Goal: Task Accomplishment & Management: Complete application form

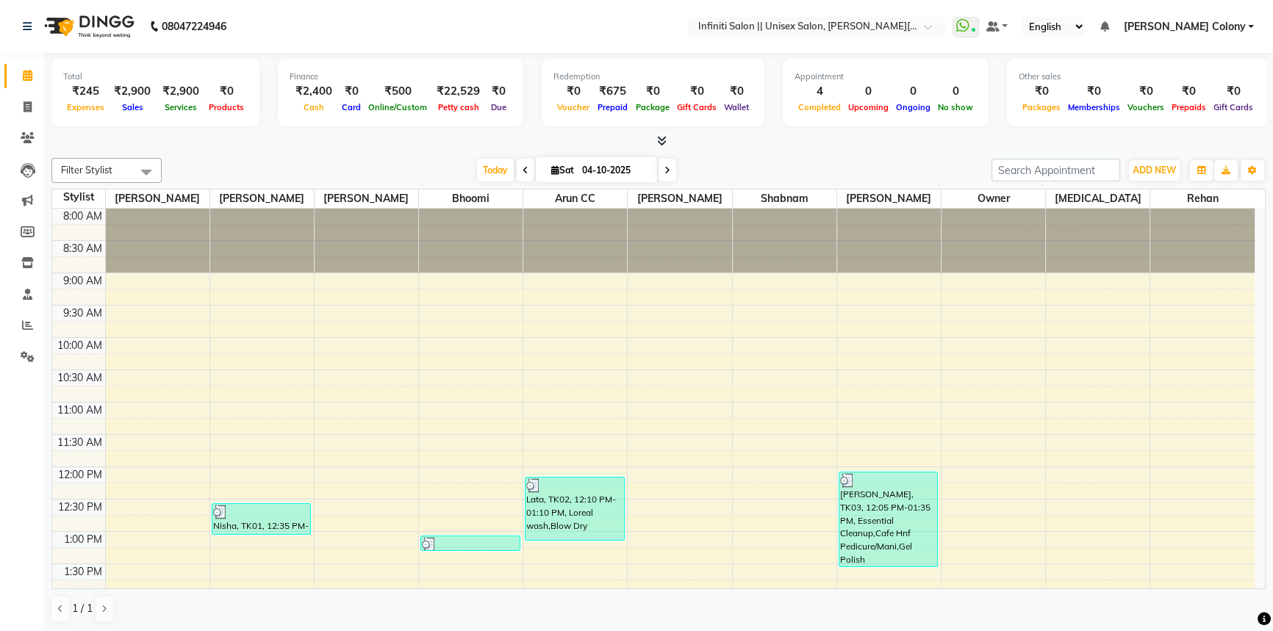
scroll to position [452, 0]
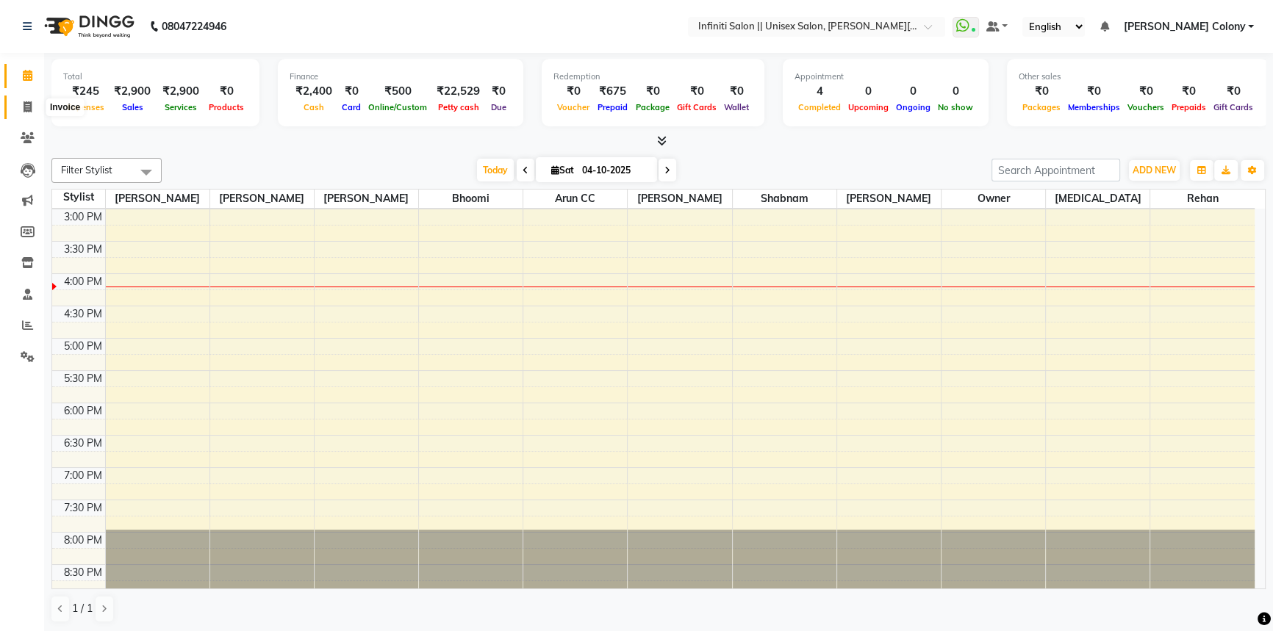
click at [17, 104] on span at bounding box center [28, 107] width 26 height 17
select select "service"
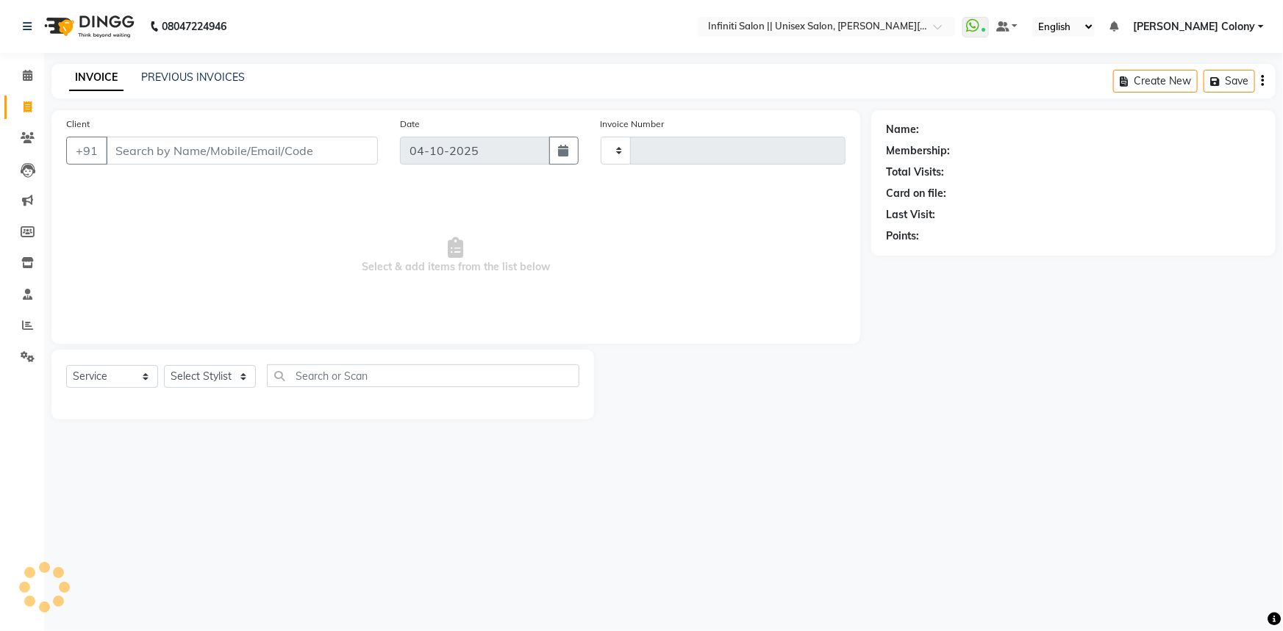
type input "1143"
select select "8233"
click at [154, 141] on input "Client" at bounding box center [242, 151] width 272 height 28
click at [154, 147] on input "Client" at bounding box center [242, 151] width 272 height 28
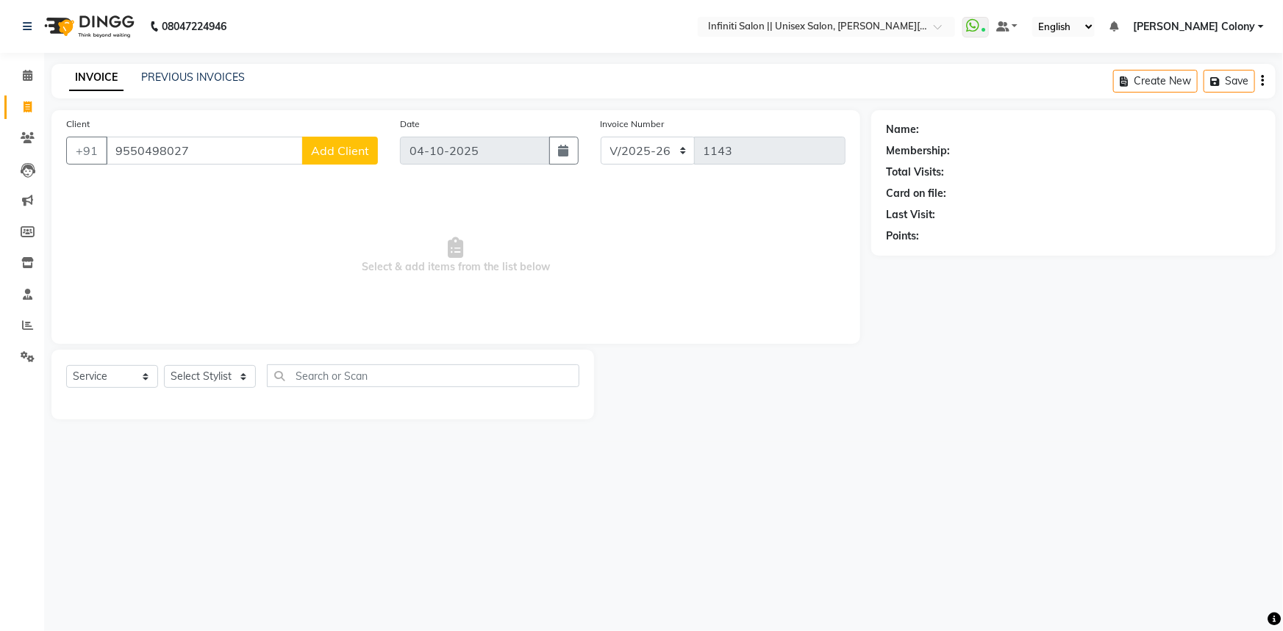
type input "9550498027"
click at [343, 162] on button "Add Client" at bounding box center [340, 151] width 76 height 28
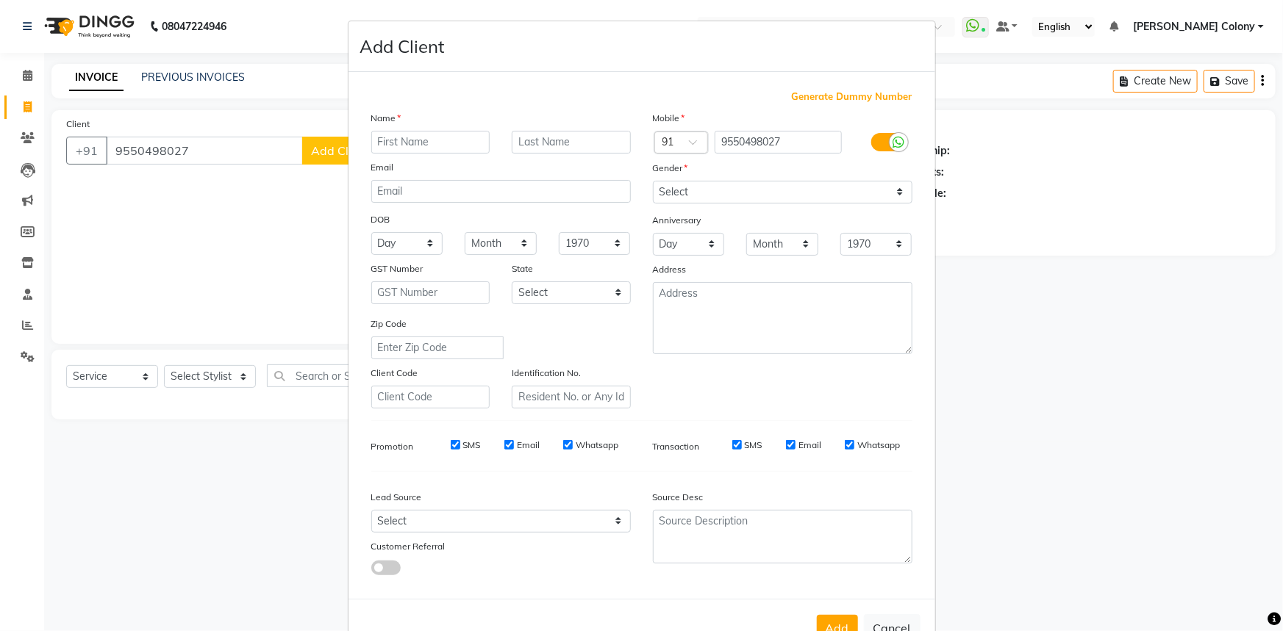
click at [407, 134] on input "text" at bounding box center [430, 142] width 119 height 23
drag, startPoint x: 454, startPoint y: 154, endPoint x: 437, endPoint y: 139, distance: 22.9
click at [447, 147] on div "Name mANISHA Email DOB Day 01 02 03 04 05 06 07 08 09 10 11 12 13 14 15 16 17 1…" at bounding box center [501, 259] width 282 height 298
drag, startPoint x: 436, startPoint y: 137, endPoint x: 312, endPoint y: 98, distance: 130.2
click at [312, 98] on ngb-modal-window "Add Client Generate Dummy Number Name mANISHA Email DOB Day 01 02 03 04 05 06 0…" at bounding box center [641, 315] width 1283 height 631
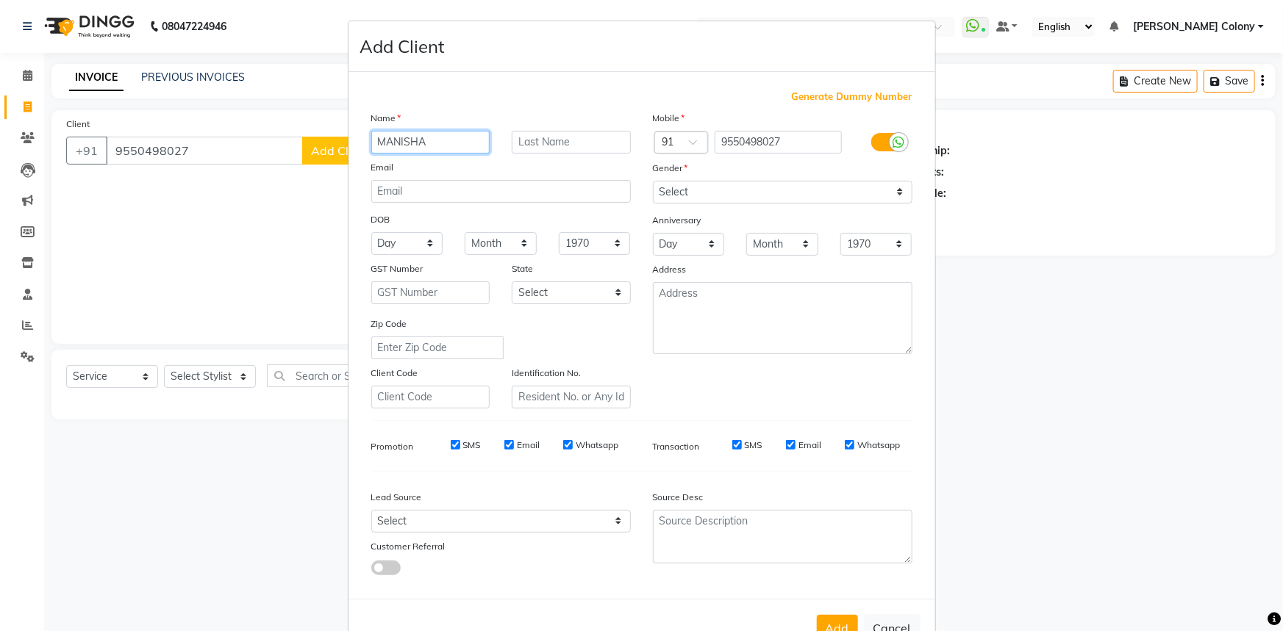
type input "MANISHA"
click at [661, 193] on select "Select Male Female Other Prefer Not To Say" at bounding box center [782, 192] width 259 height 23
select select "female"
click at [653, 181] on select "Select Male Female Other Prefer Not To Say" at bounding box center [782, 192] width 259 height 23
click at [470, 521] on select "Select Walk-in Referral Internet Friend Word of Mouth Advertisement Facebook Ju…" at bounding box center [500, 521] width 259 height 23
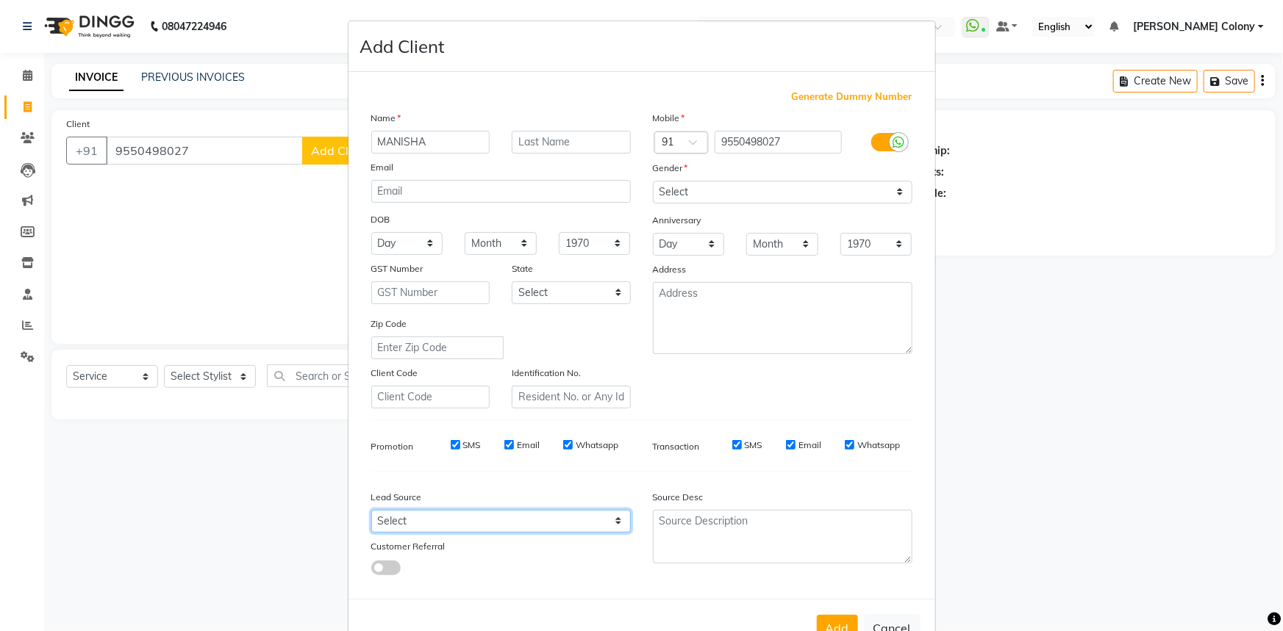
select select "54379"
click at [371, 513] on select "Select Walk-in Referral Internet Friend Word of Mouth Advertisement Facebook Ju…" at bounding box center [500, 521] width 259 height 23
click at [406, 229] on div "DOB" at bounding box center [501, 221] width 282 height 24
click at [404, 241] on select "Day 01 02 03 04 05 06 07 08 09 10 11 12 13 14 15 16 17 18 19 20 21 22 23 24 25 …" at bounding box center [407, 243] width 72 height 23
select select "21"
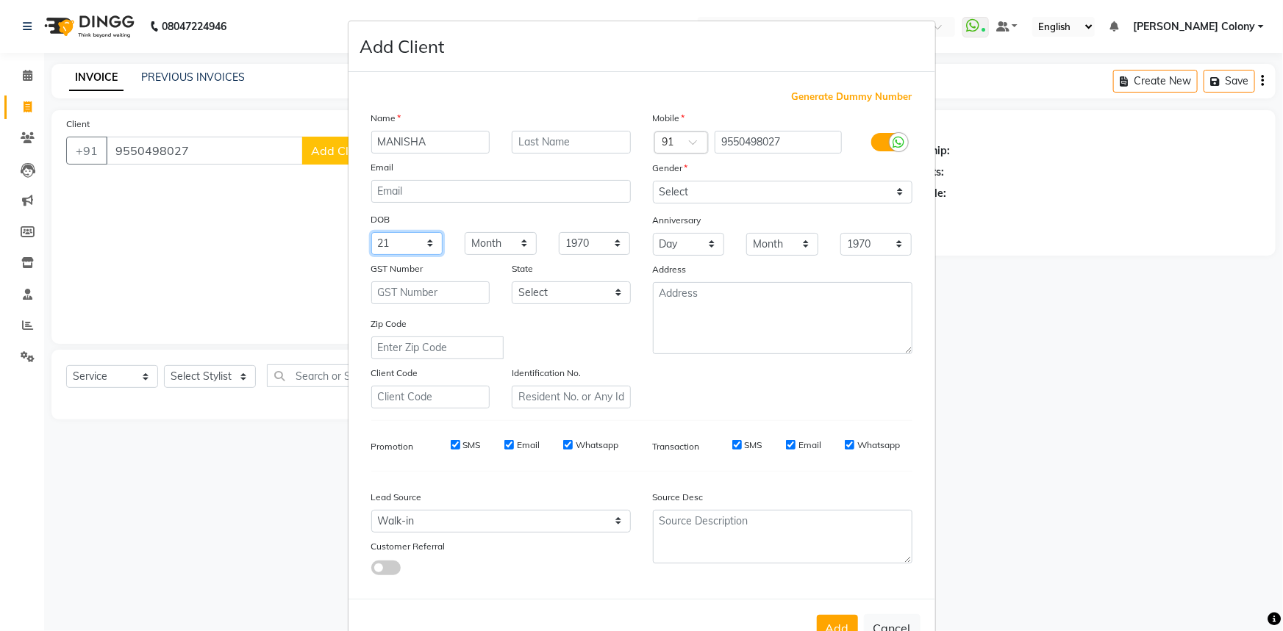
click at [371, 233] on select "Day 01 02 03 04 05 06 07 08 09 10 11 12 13 14 15 16 17 18 19 20 21 22 23 24 25 …" at bounding box center [407, 243] width 72 height 23
click at [499, 233] on select "Month January February March April May June July August September October Novem…" at bounding box center [501, 243] width 72 height 23
select select "04"
click at [465, 233] on select "Month January February March April May June July August September October Novem…" at bounding box center [501, 243] width 72 height 23
click at [838, 621] on button "Add" at bounding box center [837, 628] width 41 height 26
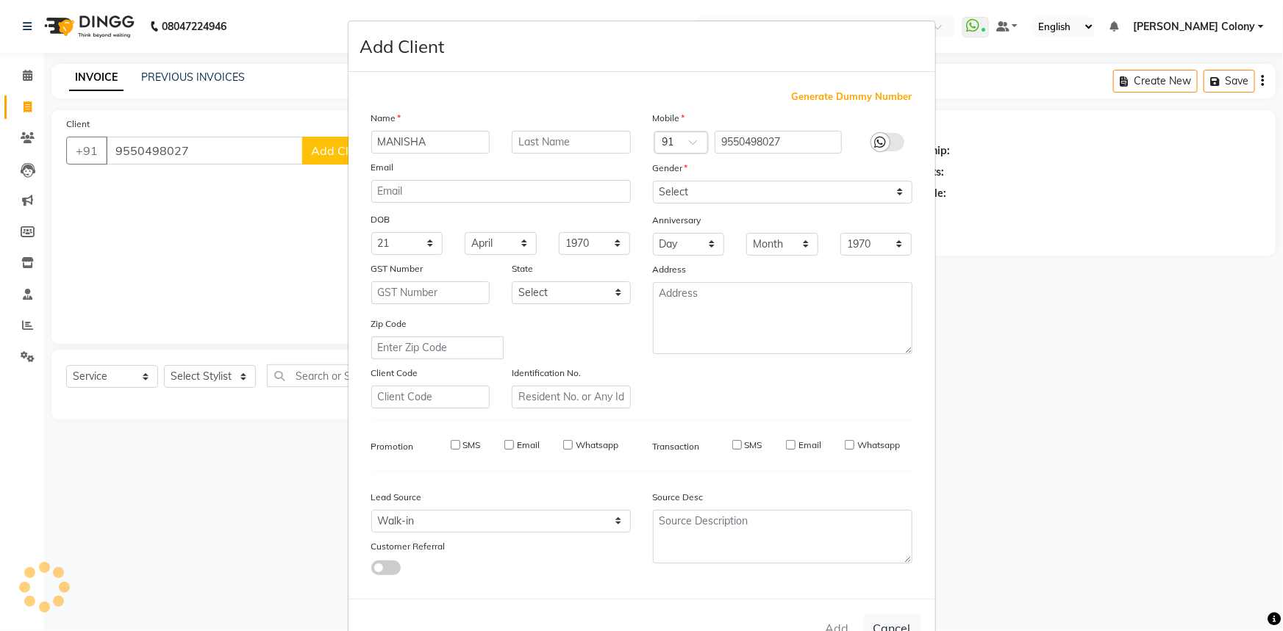
select select
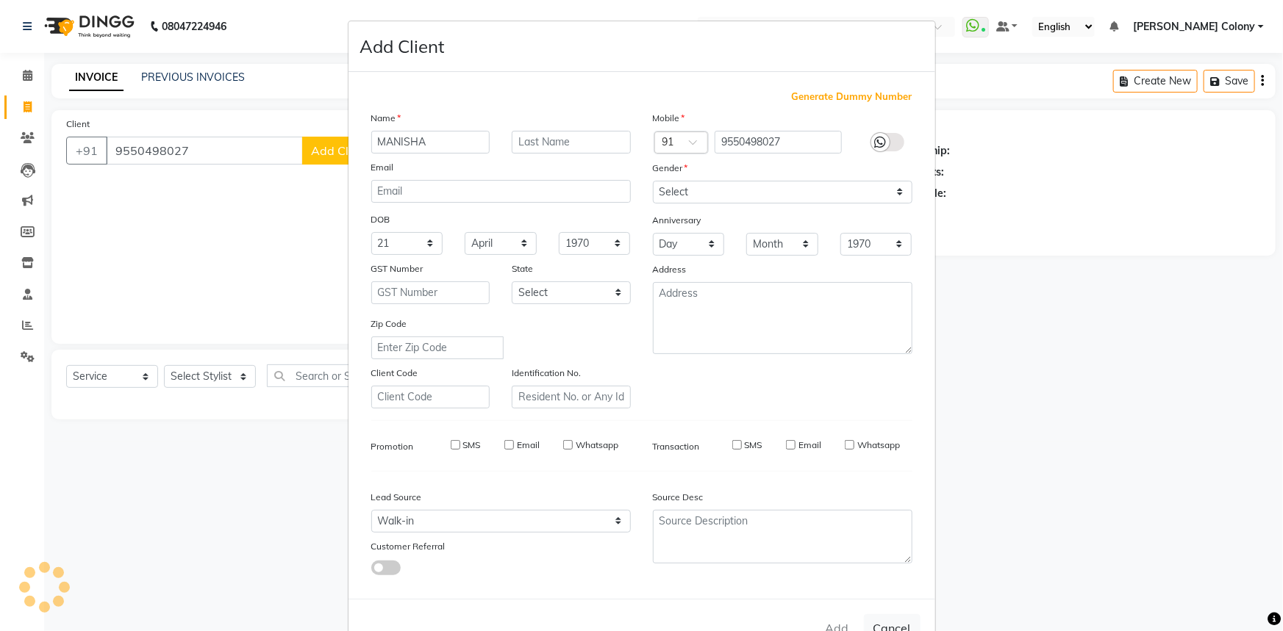
select select
checkbox input "false"
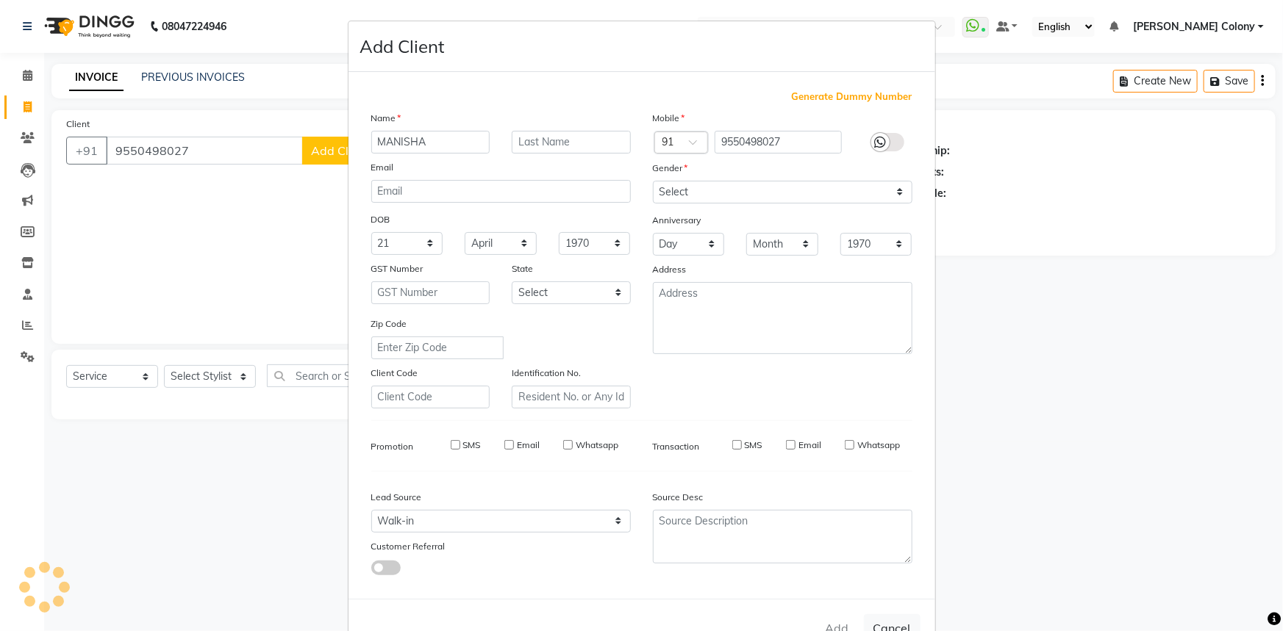
checkbox input "false"
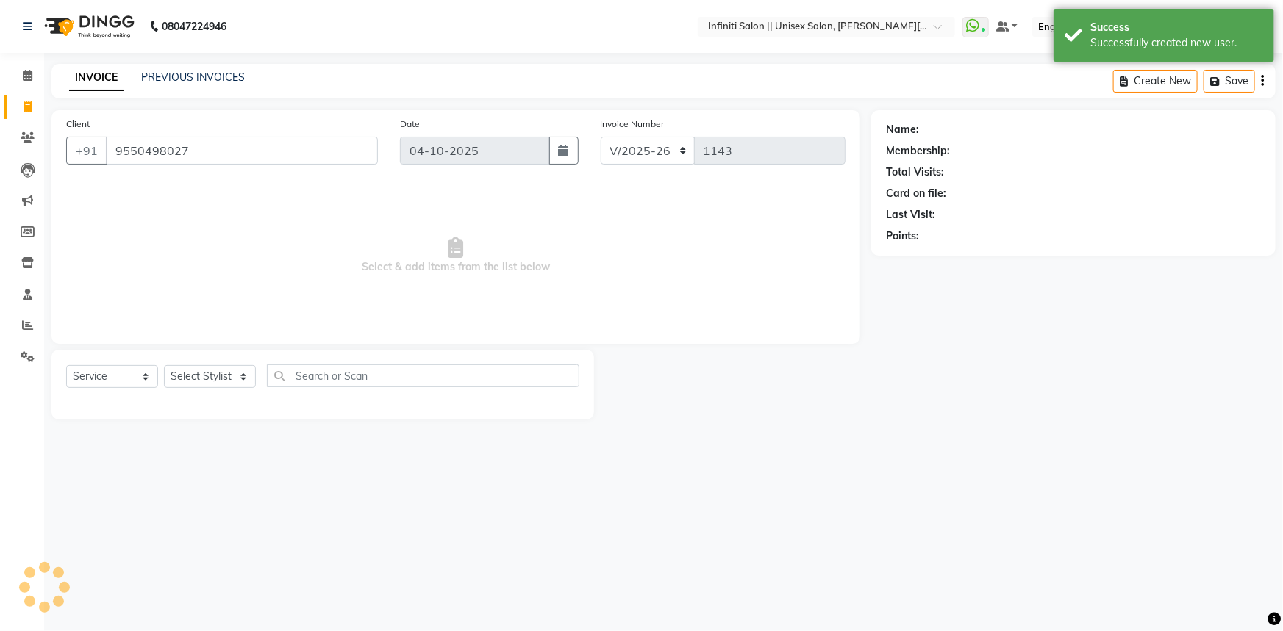
select select "1: Object"
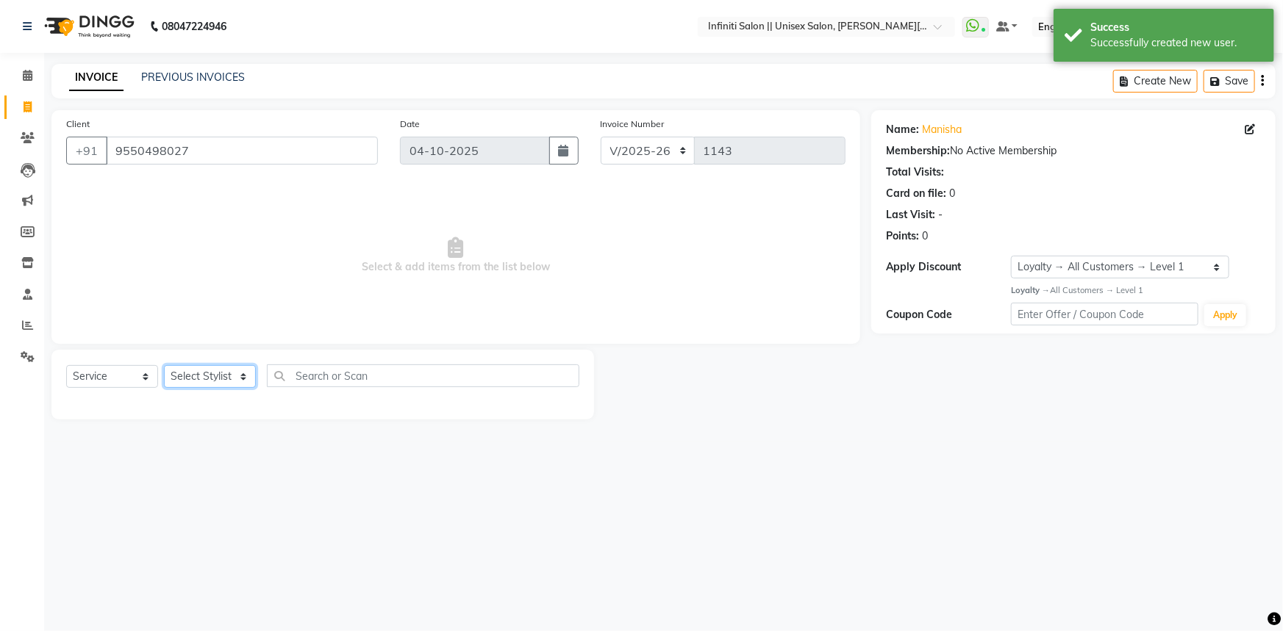
click at [221, 381] on select "Select Stylist Anjali Mahato Arun CC Ayush Bhoomi Dilshad Ahmad Ishu Jitesh Moy…" at bounding box center [210, 376] width 92 height 23
select select "79154"
click at [164, 365] on select "Select Stylist Anjali Mahato Arun CC Ayush Bhoomi Dilshad Ahmad Ishu Jitesh Moy…" at bounding box center [210, 376] width 92 height 23
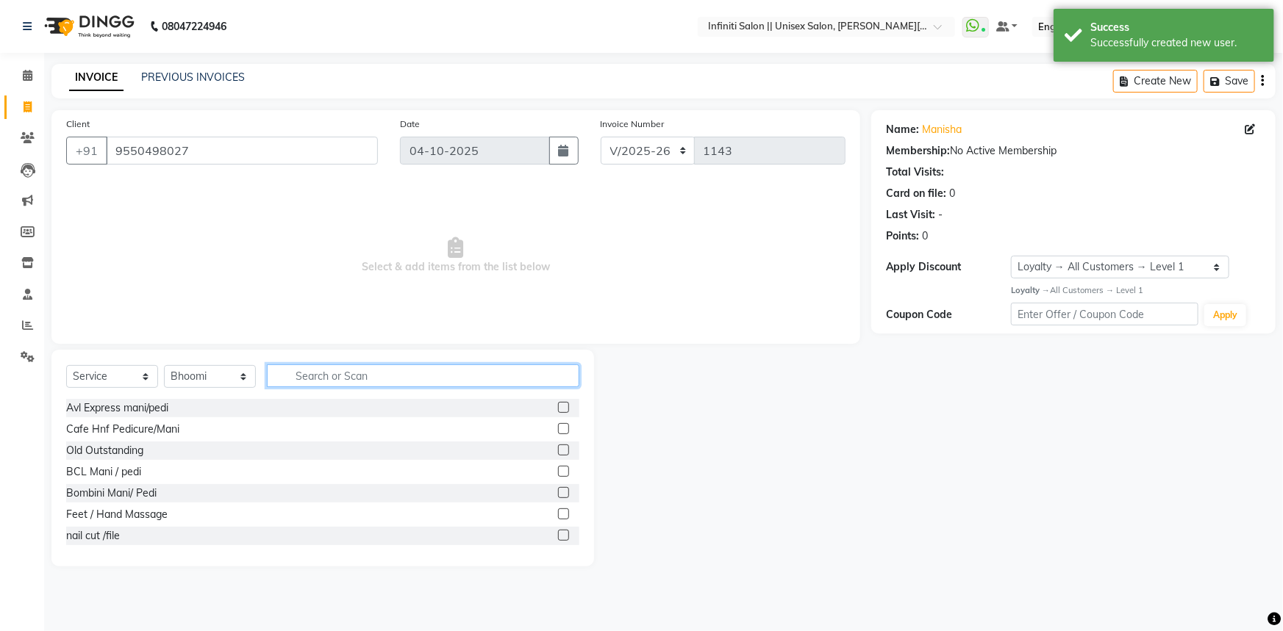
click at [306, 382] on input "text" at bounding box center [423, 376] width 312 height 23
type input "EYE"
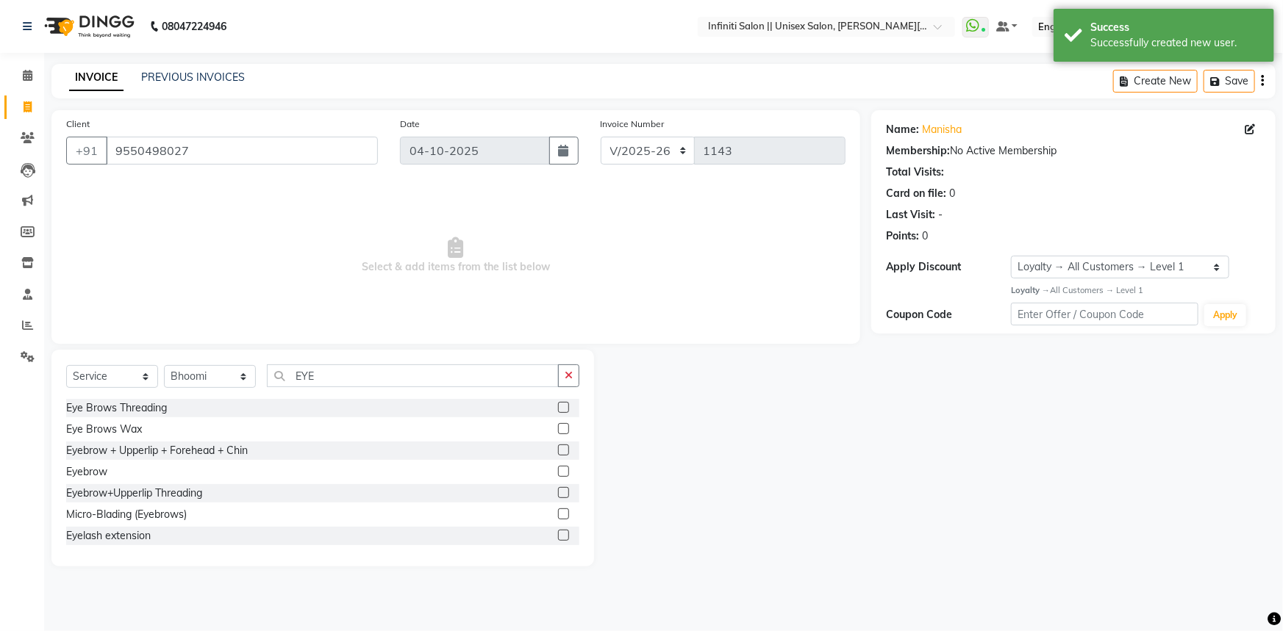
click at [558, 470] on label at bounding box center [563, 471] width 11 height 11
click at [558, 470] on input "checkbox" at bounding box center [563, 472] width 10 height 10
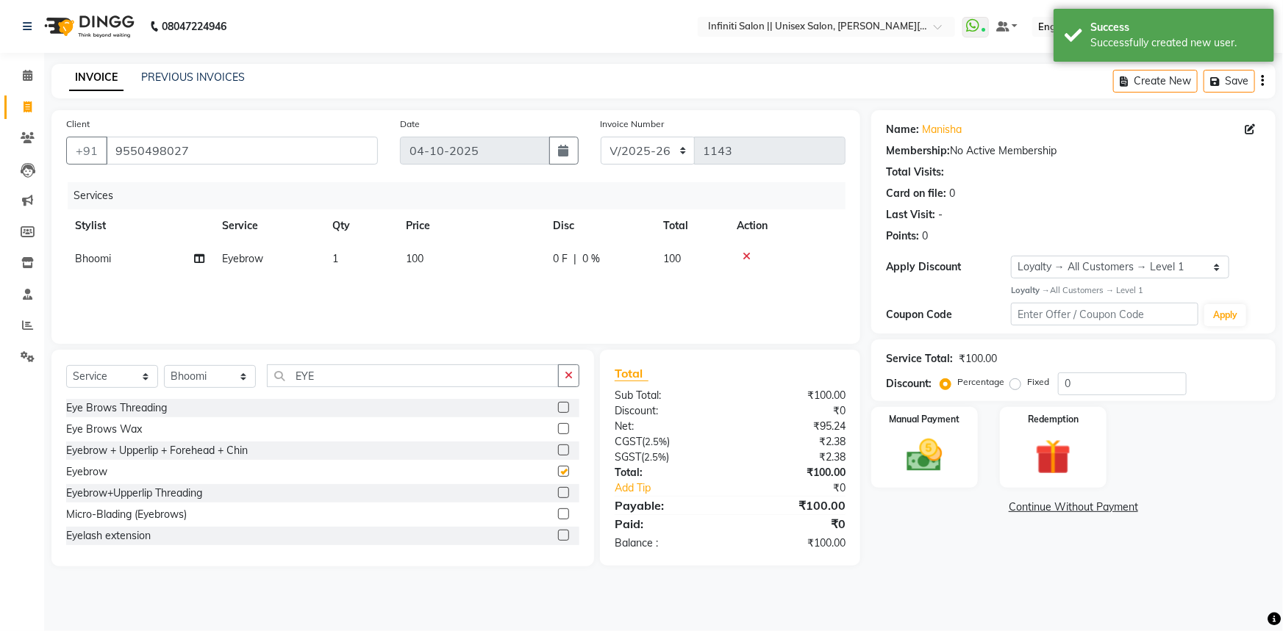
checkbox input "false"
click at [562, 378] on button "button" at bounding box center [568, 376] width 21 height 23
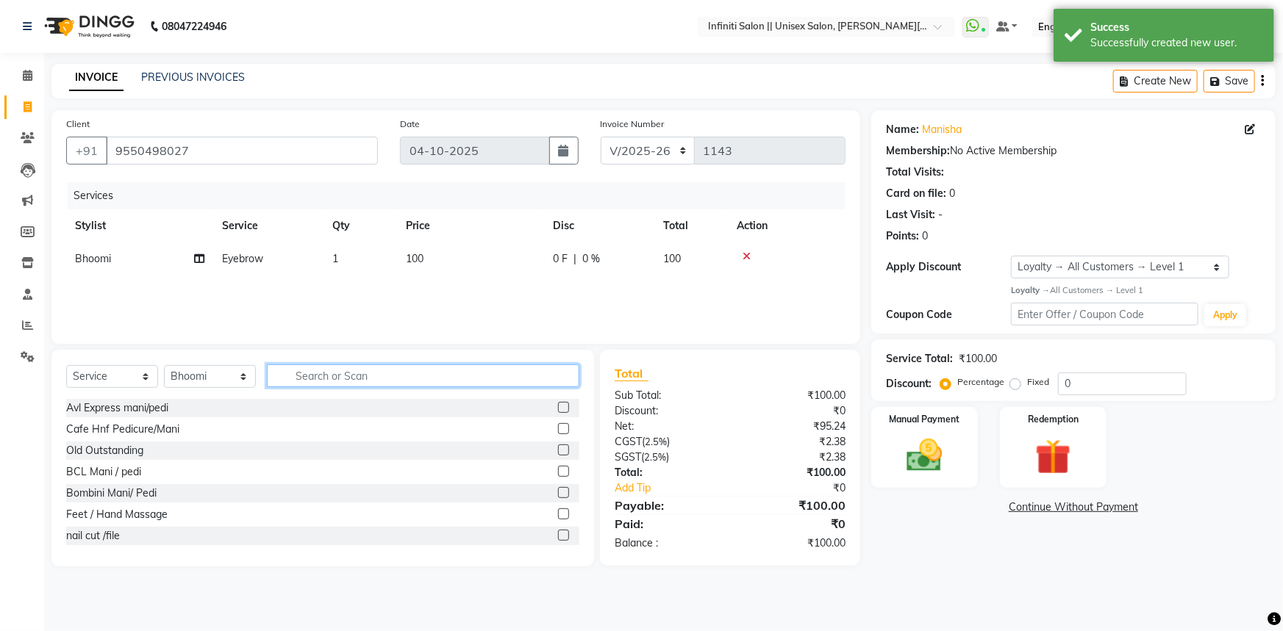
click at [542, 377] on input "text" at bounding box center [423, 376] width 312 height 23
click at [225, 376] on select "Select Stylist Anjali Mahato Arun CC Ayush Bhoomi Dilshad Ahmad Ishu Jitesh Moy…" at bounding box center [210, 376] width 92 height 23
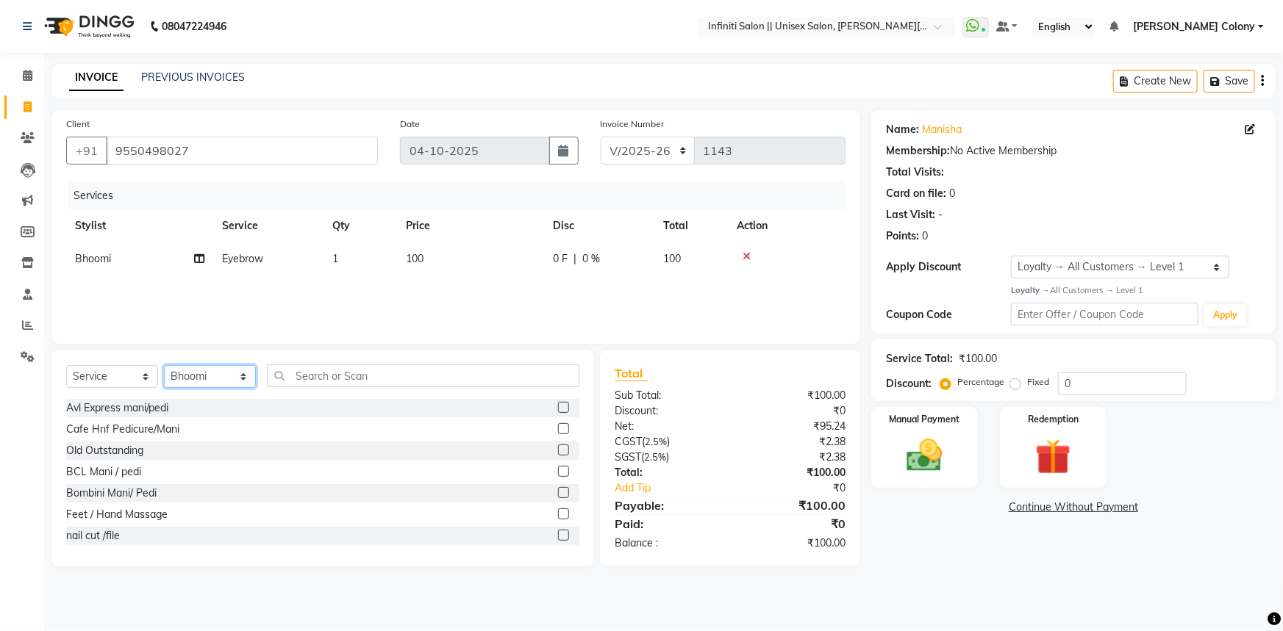
select select "93505"
click at [164, 365] on select "Select Stylist Anjali Mahato Arun CC Ayush Bhoomi Dilshad Ahmad Ishu Jitesh Moy…" at bounding box center [210, 376] width 92 height 23
click at [333, 368] on input "text" at bounding box center [423, 376] width 312 height 23
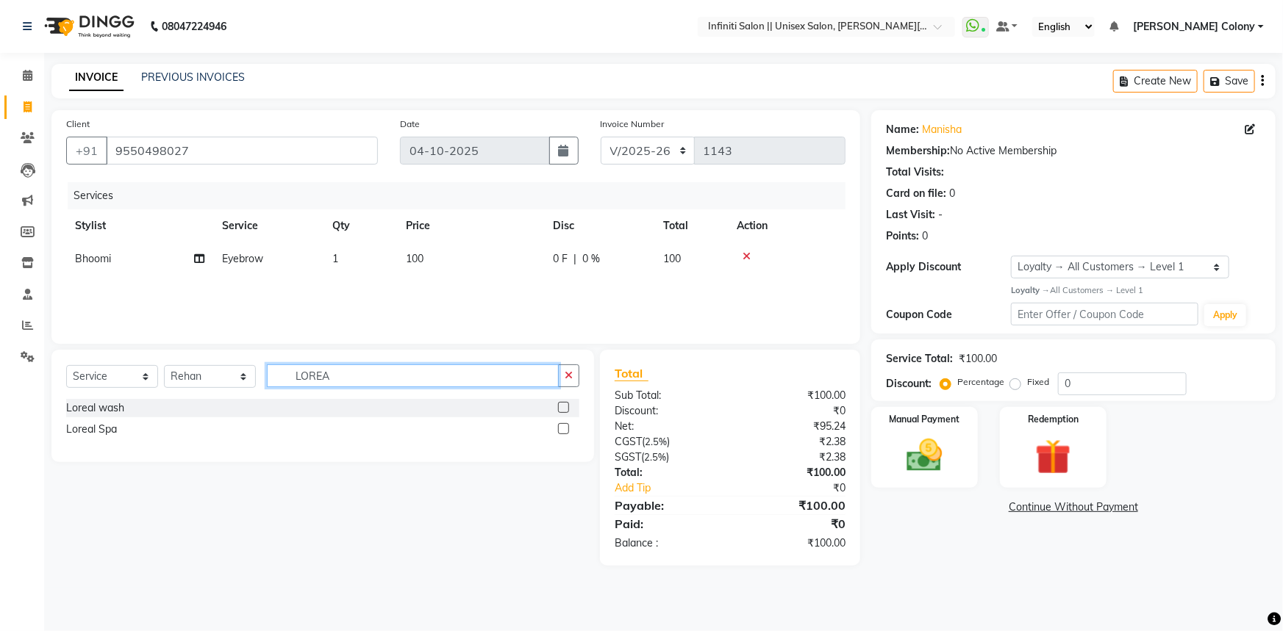
type input "LOREA"
click at [559, 406] on label at bounding box center [563, 407] width 11 height 11
click at [559, 406] on input "checkbox" at bounding box center [563, 409] width 10 height 10
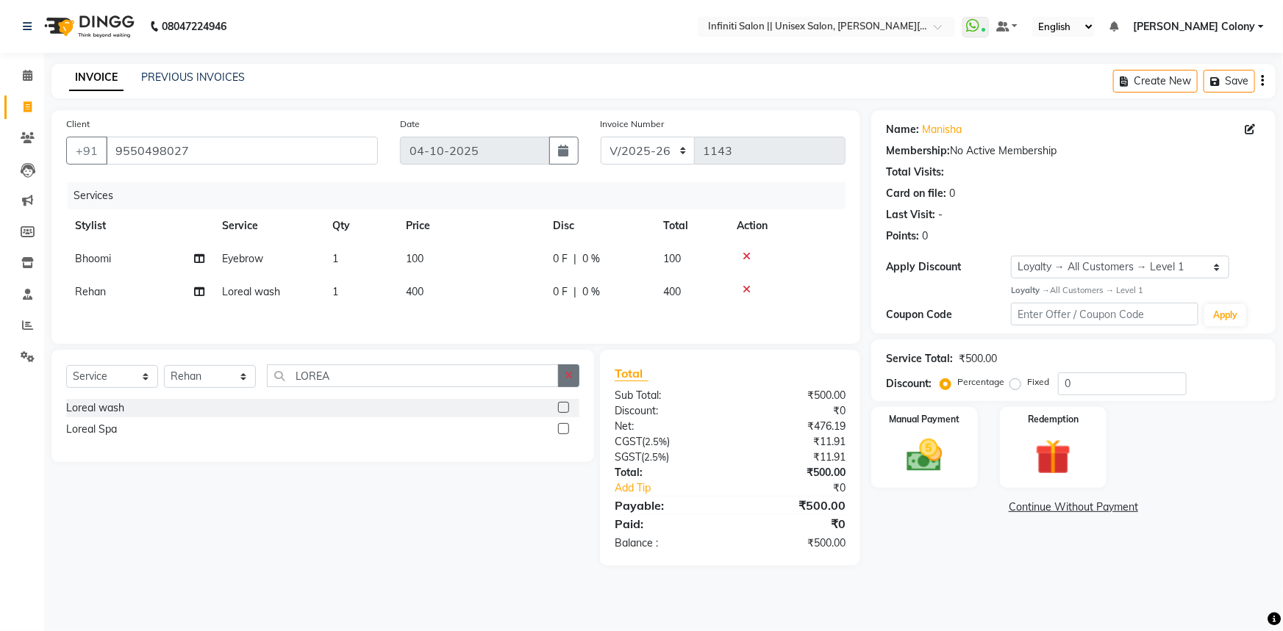
checkbox input "false"
click at [566, 378] on icon "button" at bounding box center [569, 375] width 8 height 10
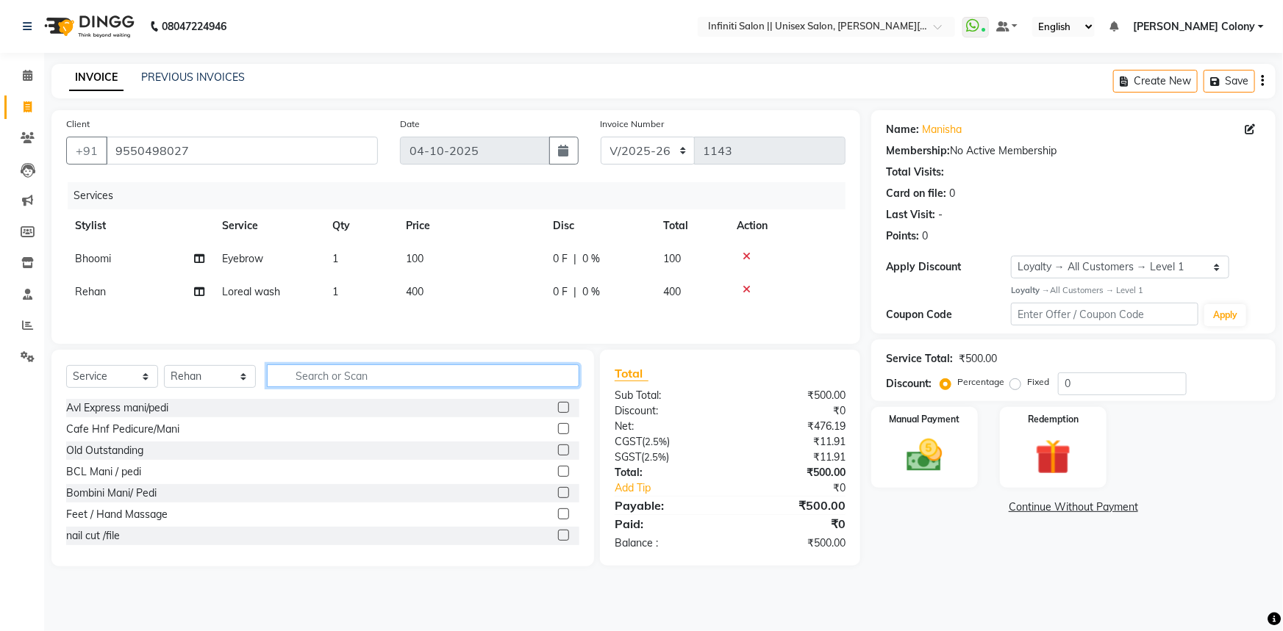
click at [545, 375] on input "text" at bounding box center [423, 376] width 312 height 23
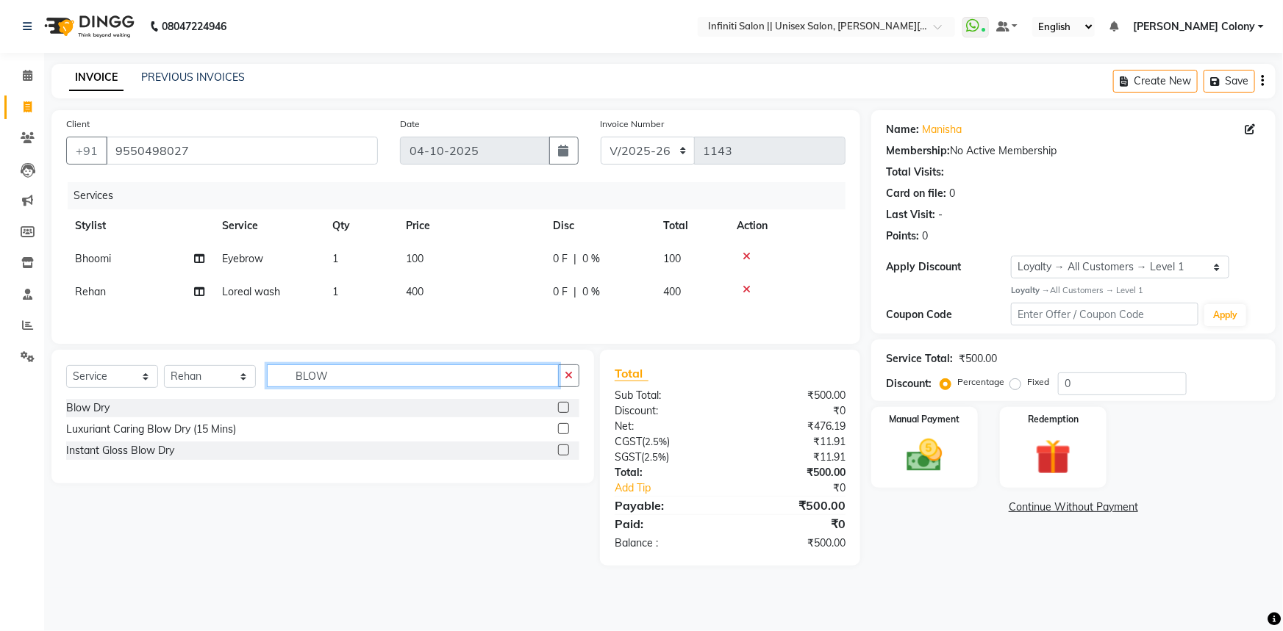
type input "BLOW"
click at [559, 404] on label at bounding box center [563, 407] width 11 height 11
click at [559, 404] on input "checkbox" at bounding box center [563, 409] width 10 height 10
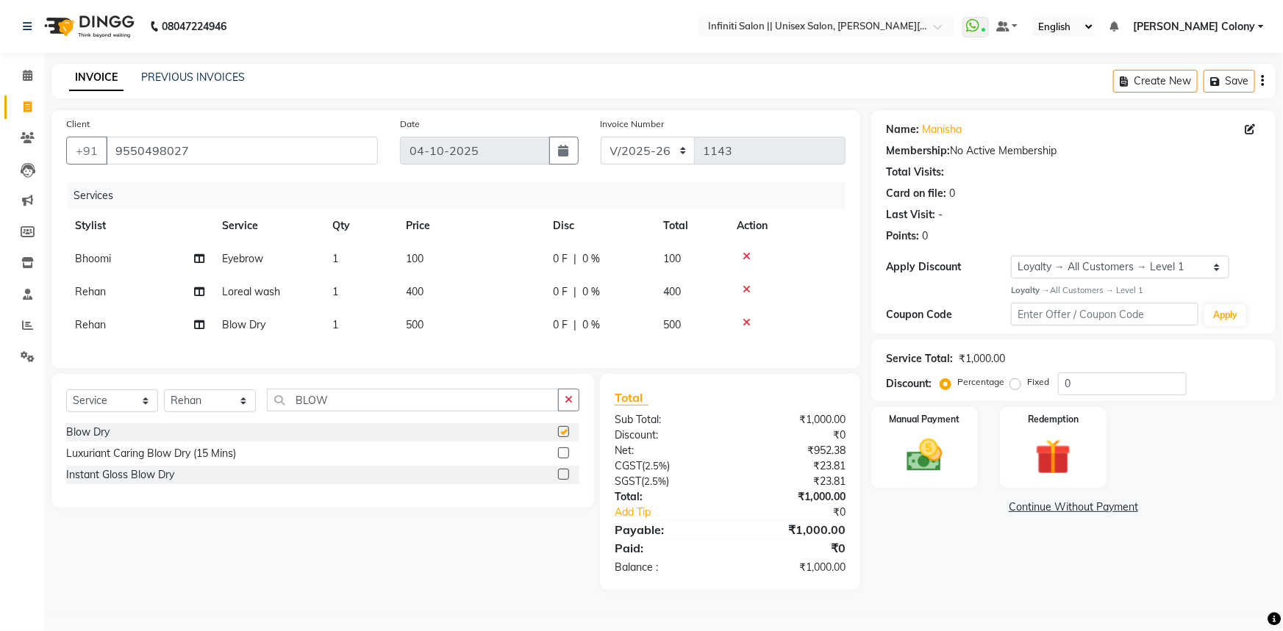
checkbox input "false"
click at [442, 292] on td "400" at bounding box center [470, 292] width 147 height 33
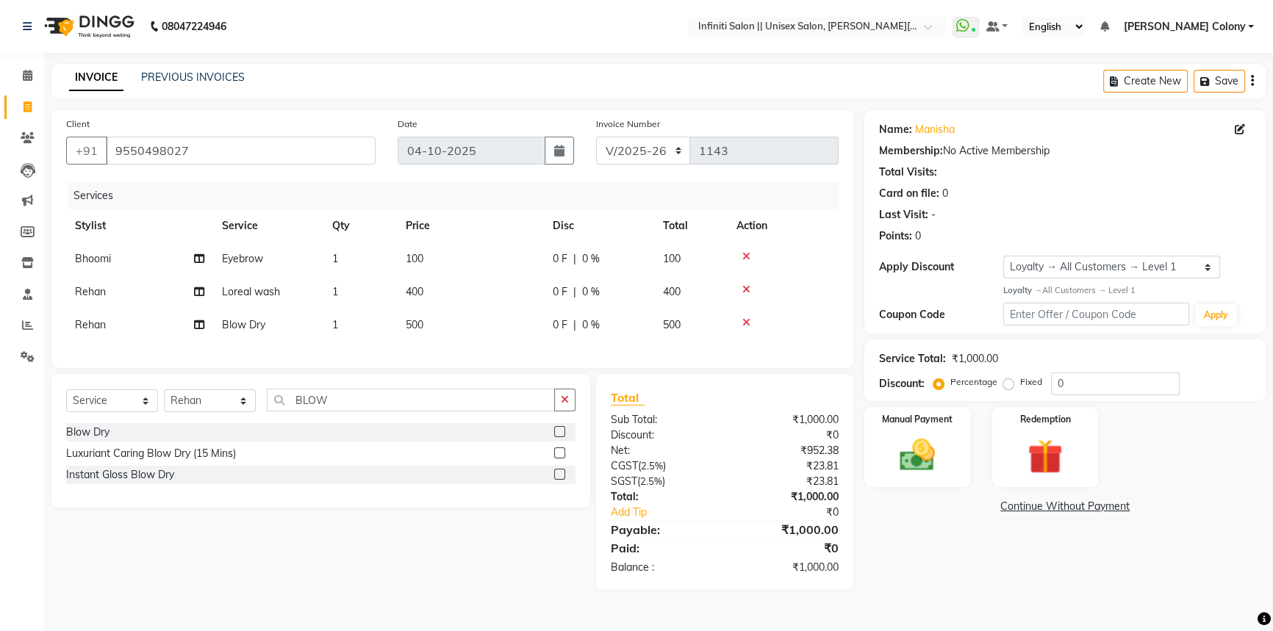
select select "93505"
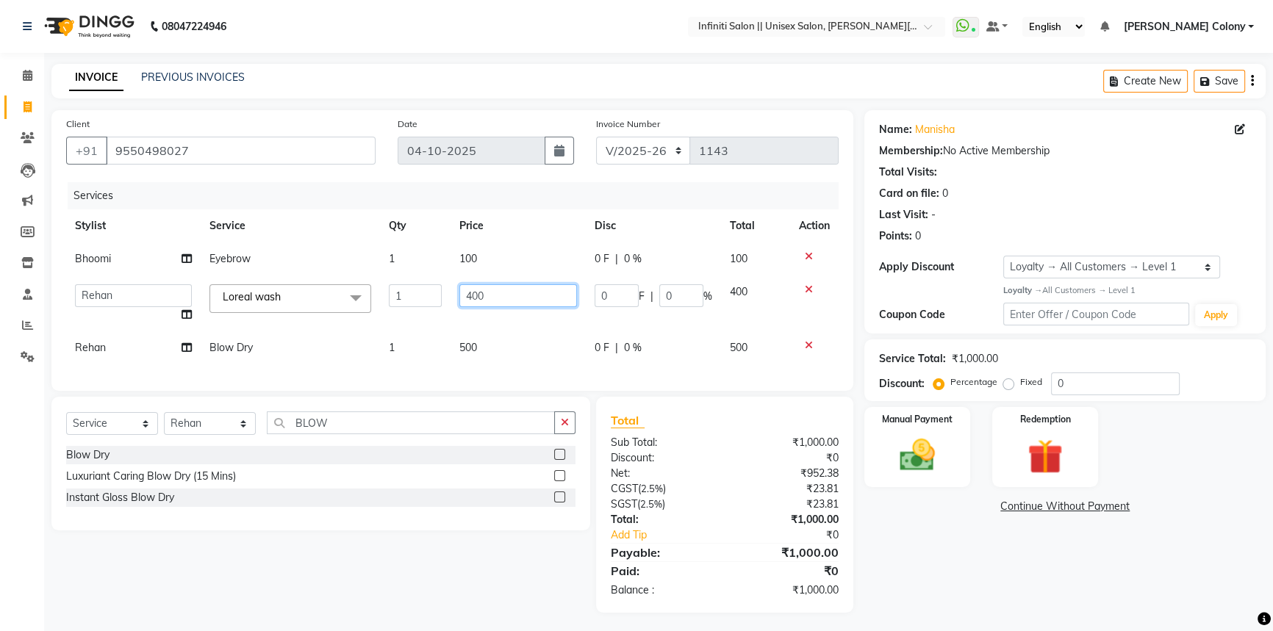
drag, startPoint x: 490, startPoint y: 294, endPoint x: 415, endPoint y: 279, distance: 76.4
click at [415, 279] on tr "Anjali Mahato Arun CC Ayush Bhoomi Dilshad Ahmad Ishu Jitesh Moye Nikita Owner …" at bounding box center [452, 304] width 773 height 56
type input "500"
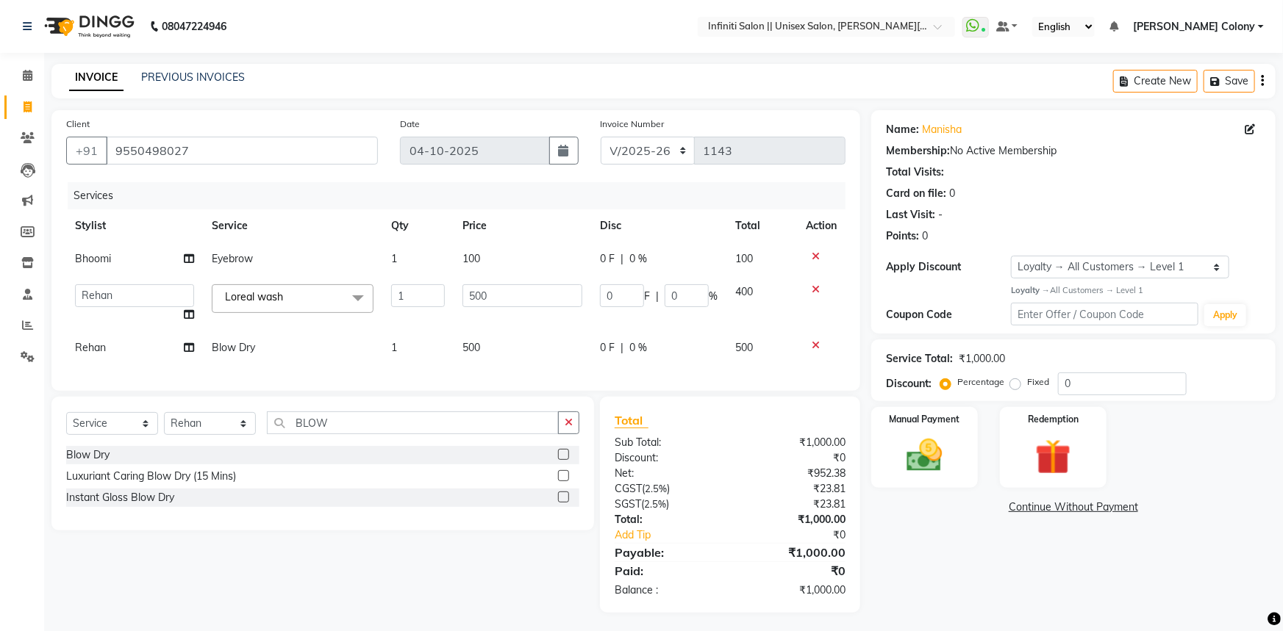
click at [414, 325] on tbody "Bhoomi Eyebrow 1 100 0 F | 0 % 100 Anjali Mahato Arun CC Ayush Bhoomi Dilshad A…" at bounding box center [455, 304] width 779 height 122
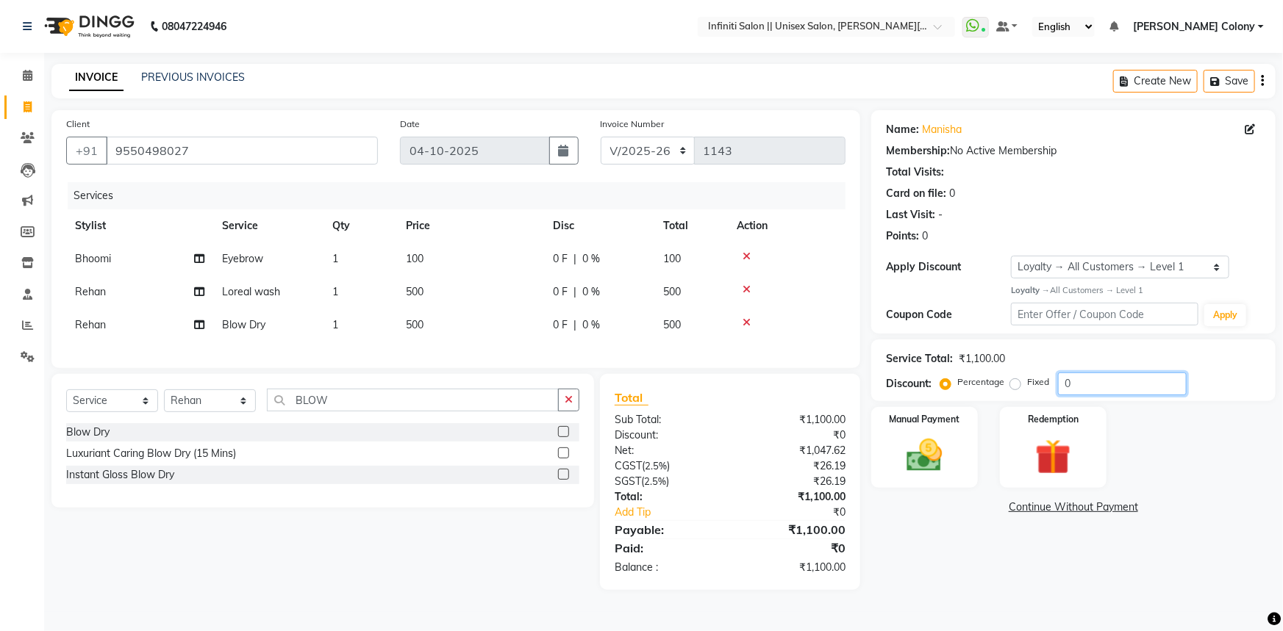
drag, startPoint x: 1108, startPoint y: 384, endPoint x: 851, endPoint y: 301, distance: 270.3
click at [869, 313] on div "Client +91 9550498027 Date 04-10-2025 Invoice Number CI/2025-26 V/2025-26 1143 …" at bounding box center [663, 350] width 1246 height 480
type input "10"
click at [937, 602] on main "INVOICE PREVIOUS INVOICES Create New Save Client +91 9550498027 Date 04-10-2025…" at bounding box center [663, 338] width 1239 height 548
click at [948, 431] on div "Manual Payment" at bounding box center [924, 448] width 111 height 85
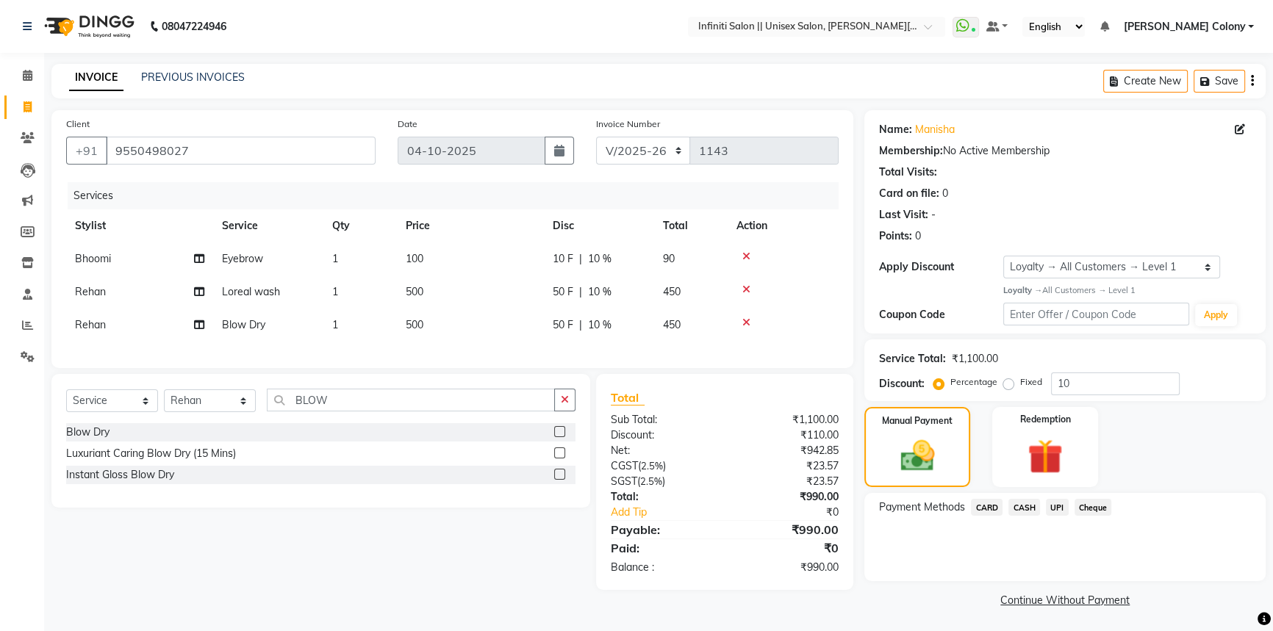
click at [1066, 509] on span "UPI" at bounding box center [1057, 507] width 23 height 17
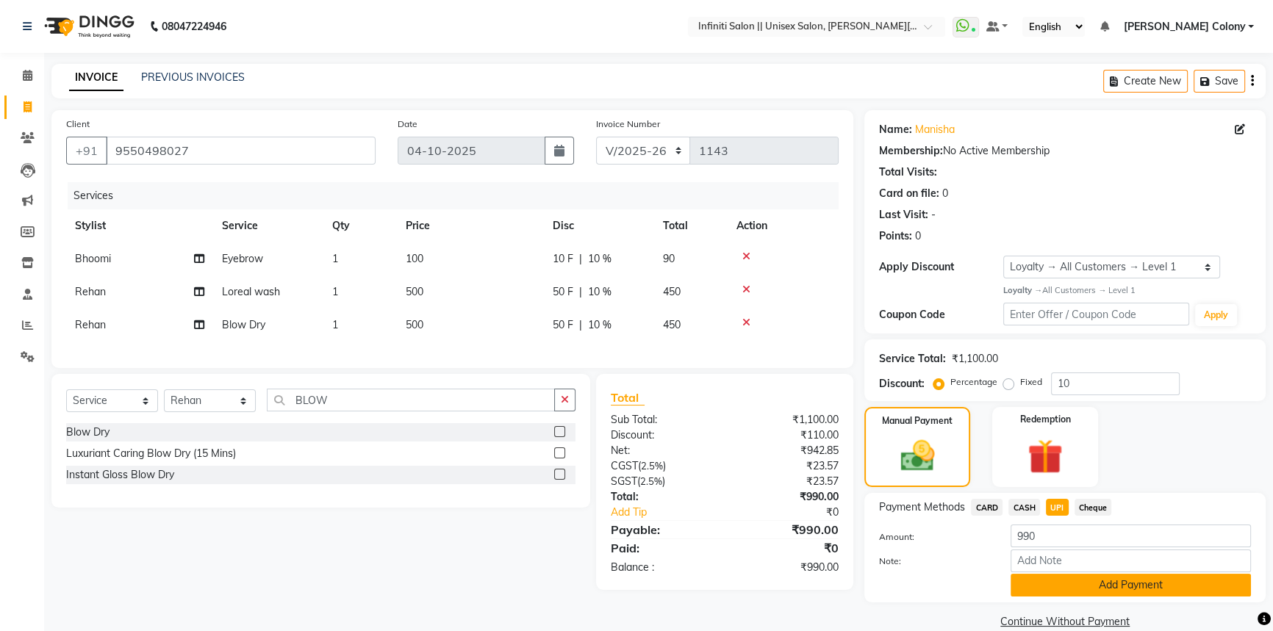
click at [1072, 588] on button "Add Payment" at bounding box center [1131, 585] width 240 height 23
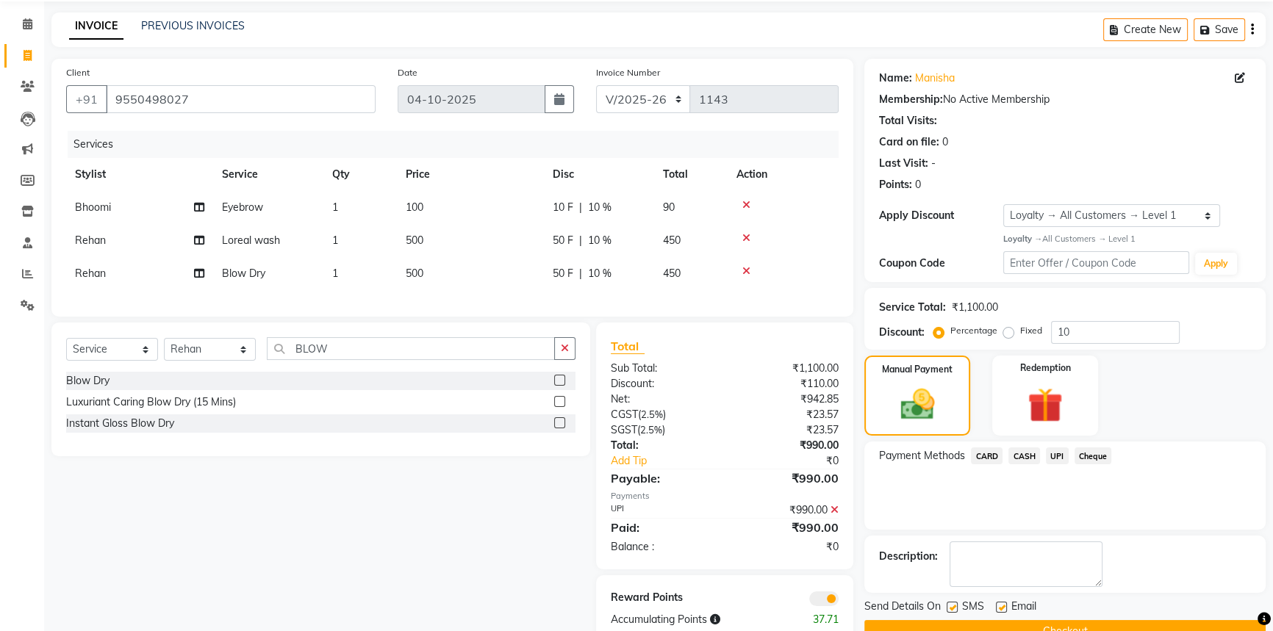
scroll to position [96, 0]
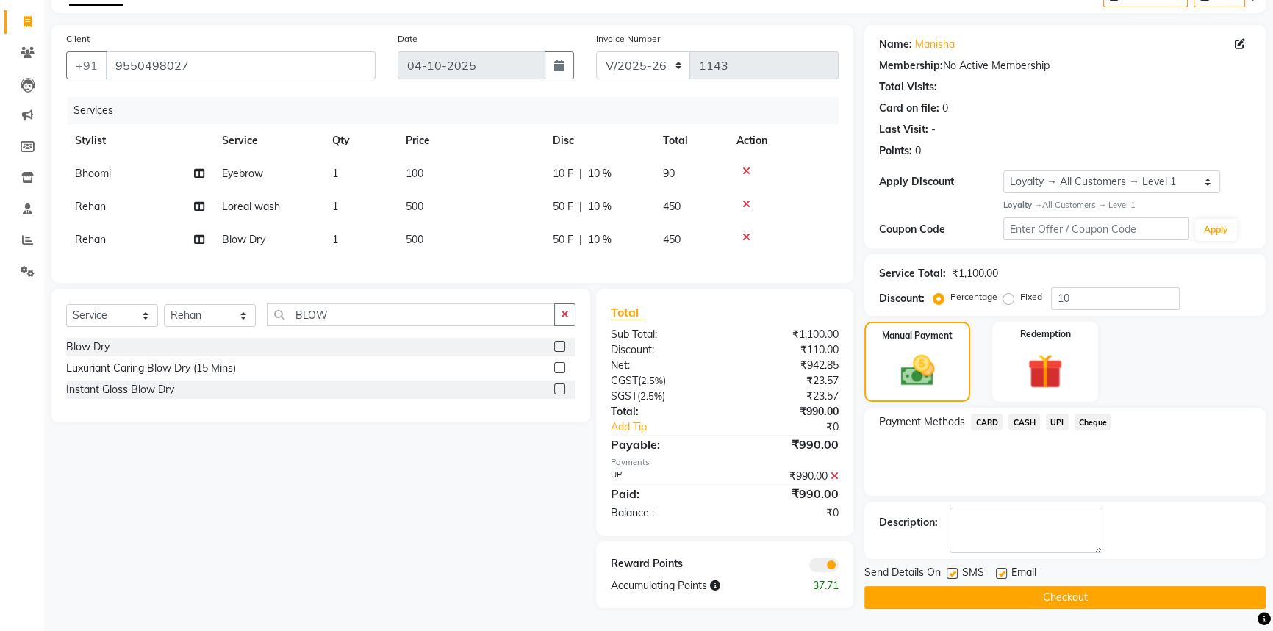
click at [1062, 587] on button "Checkout" at bounding box center [1064, 598] width 401 height 23
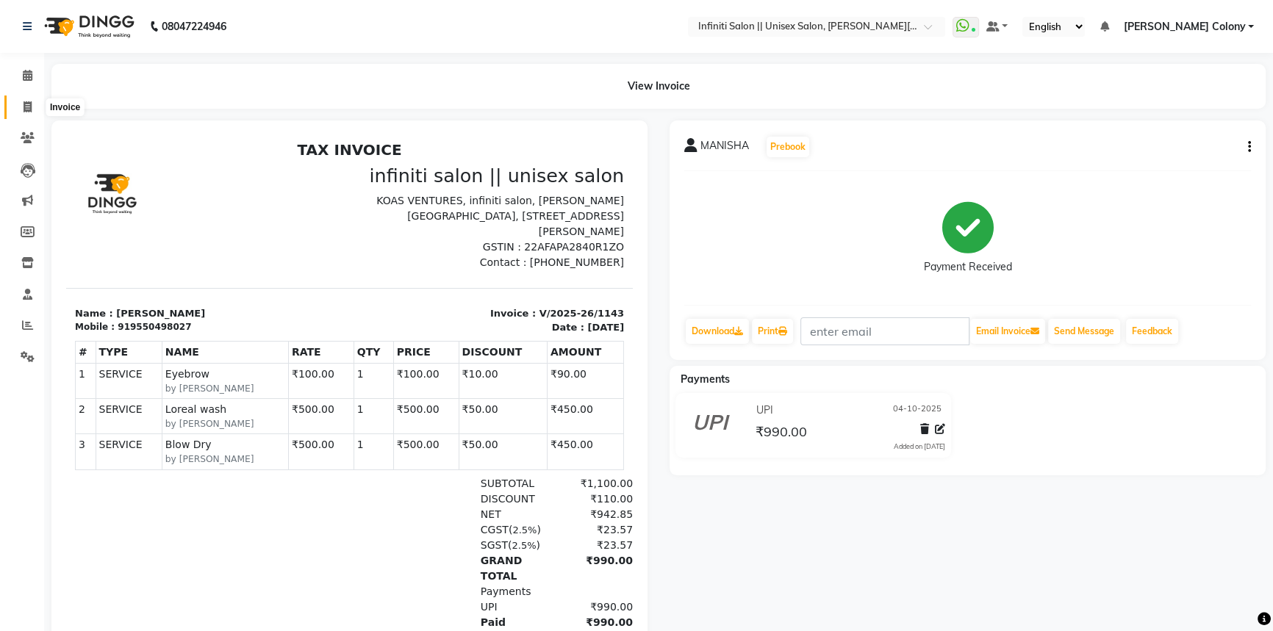
click at [19, 109] on span at bounding box center [28, 107] width 26 height 17
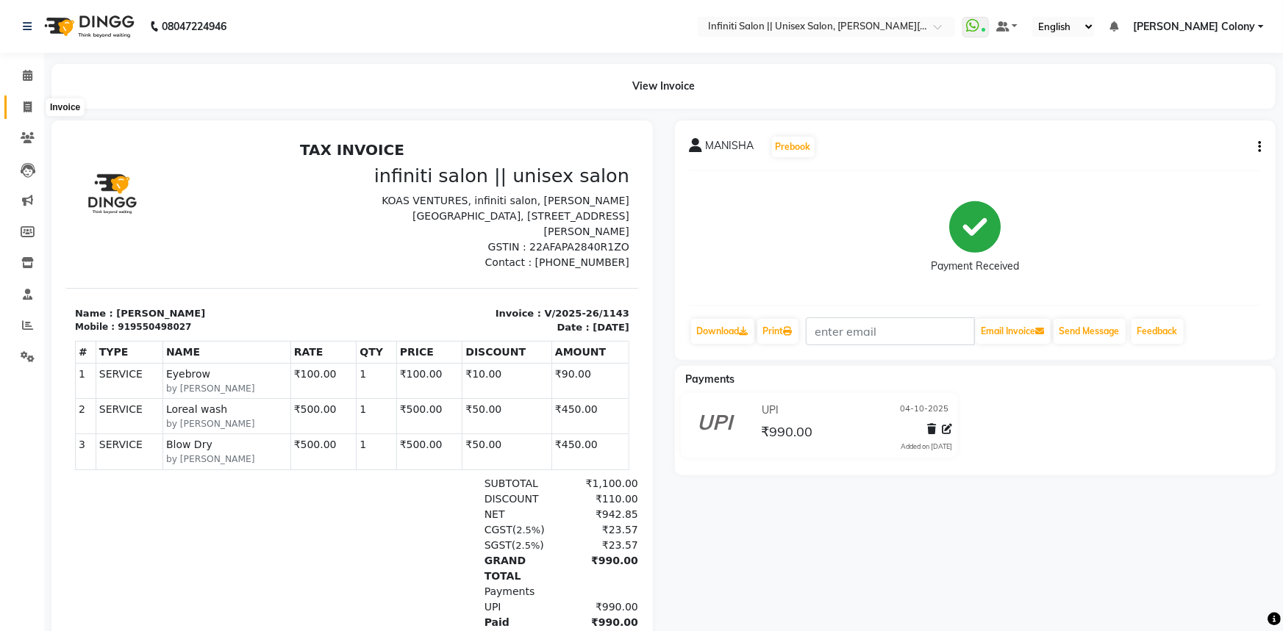
select select "8233"
select select "service"
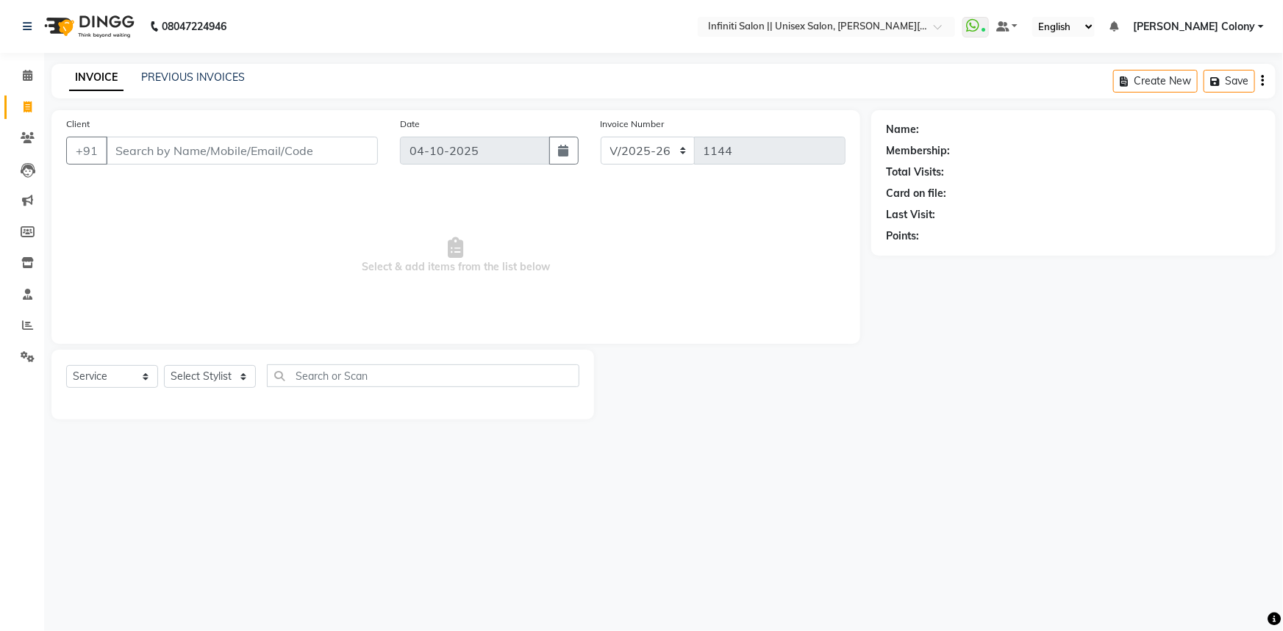
click at [161, 156] on input "Client" at bounding box center [242, 151] width 272 height 28
type input "9755310620"
click at [348, 155] on span "Add Client" at bounding box center [340, 150] width 58 height 15
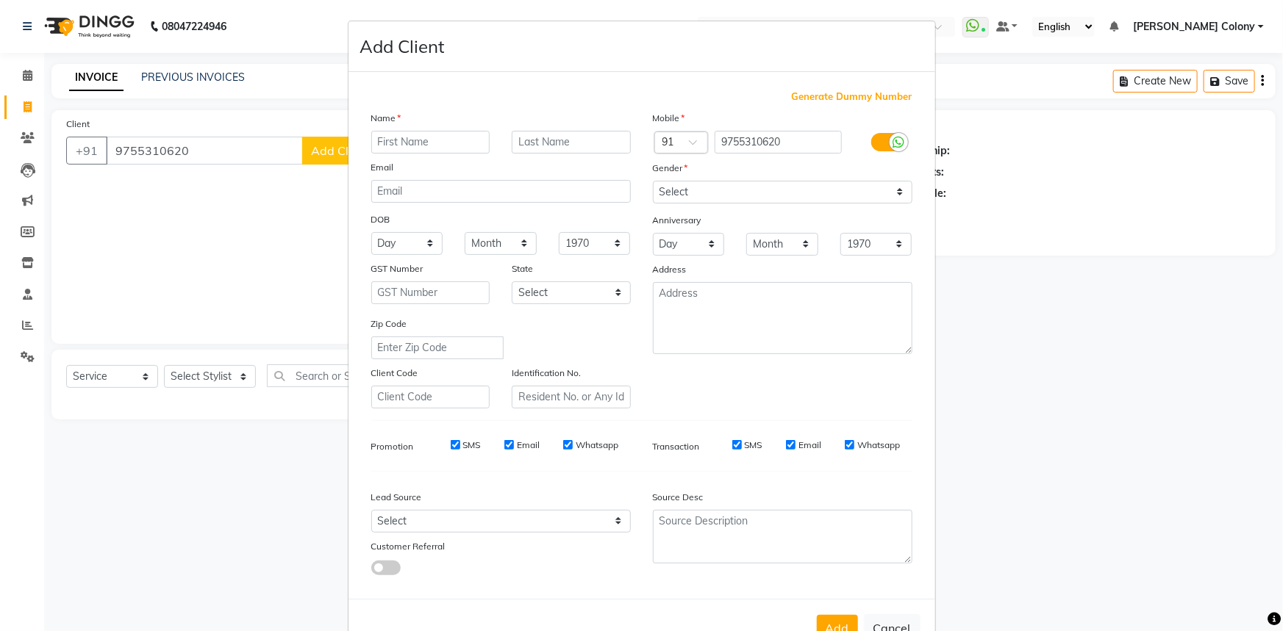
click at [406, 144] on input "text" at bounding box center [430, 142] width 119 height 23
type input "m"
type input "Neena"
click at [520, 134] on input "text" at bounding box center [571, 142] width 119 height 23
click at [515, 141] on input "/thakur" at bounding box center [571, 142] width 119 height 23
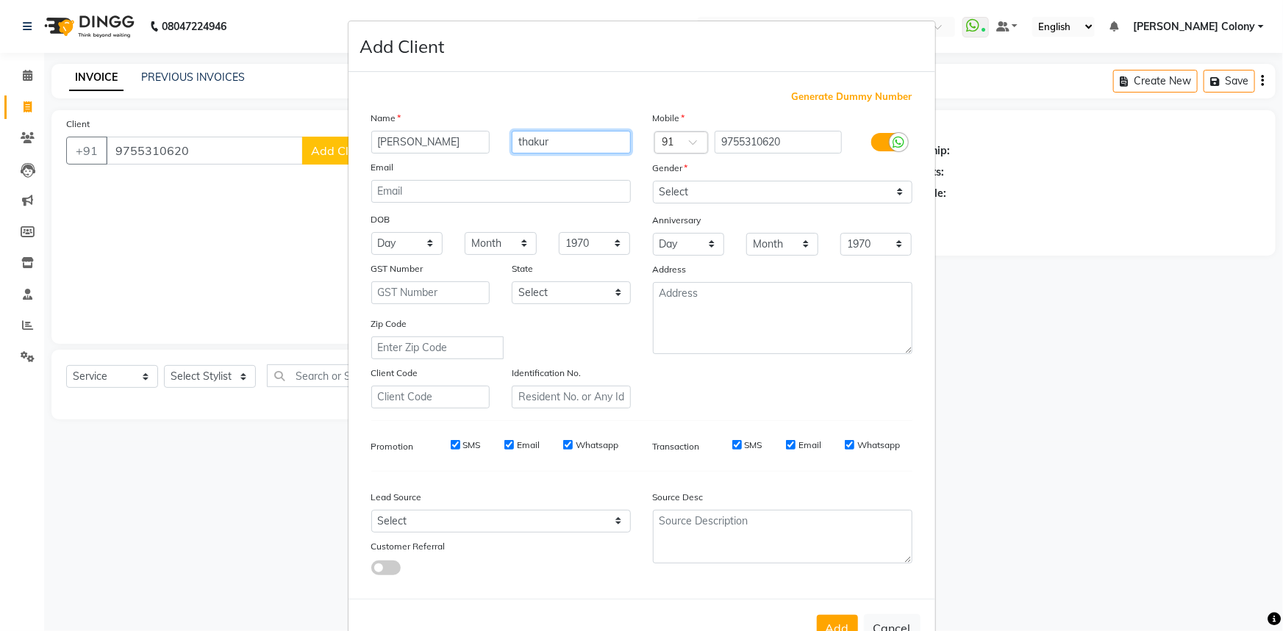
type input "thakur"
click at [674, 193] on select "Select Male Female Other Prefer Not To Say" at bounding box center [782, 192] width 259 height 23
select select "female"
click at [653, 181] on select "Select Male Female Other Prefer Not To Say" at bounding box center [782, 192] width 259 height 23
click at [395, 243] on select "Day 01 02 03 04 05 06 07 08 09 10 11 12 13 14 15 16 17 18 19 20 21 22 23 24 25 …" at bounding box center [407, 243] width 72 height 23
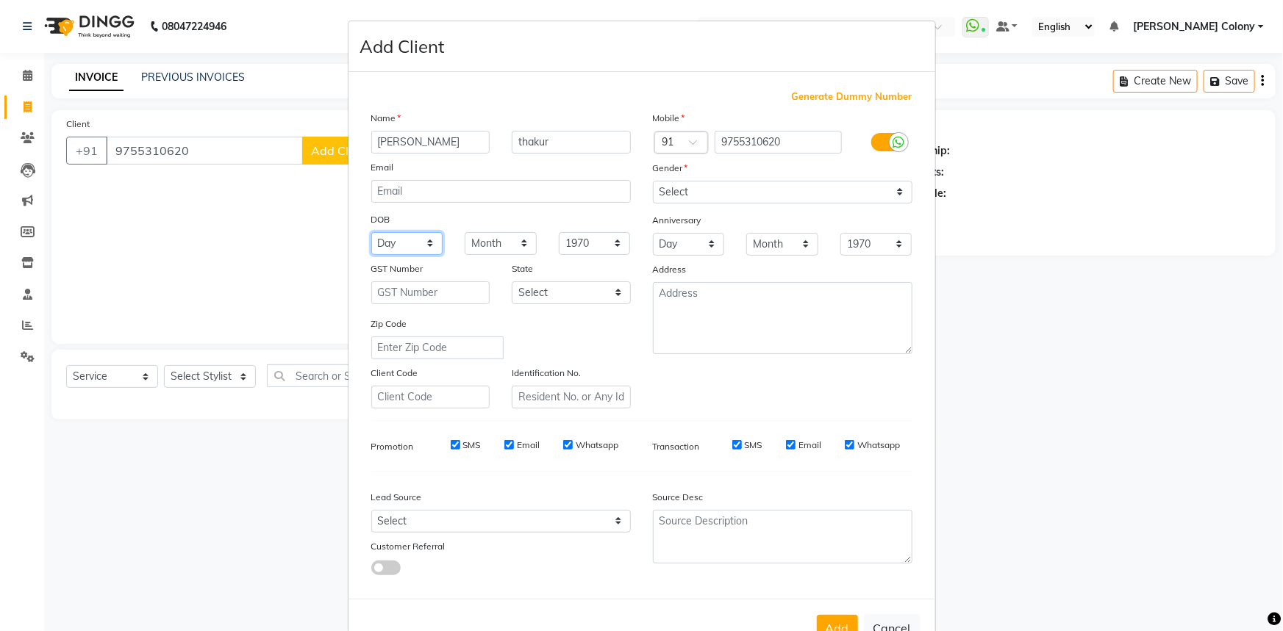
select select "09"
click at [371, 233] on select "Day 01 02 03 04 05 06 07 08 09 10 11 12 13 14 15 16 17 18 19 20 21 22 23 24 25 …" at bounding box center [407, 243] width 72 height 23
click at [489, 238] on select "Month January February March April May June July August September October Novem…" at bounding box center [501, 243] width 72 height 23
select select "08"
click at [465, 233] on select "Month January February March April May June July August September October Novem…" at bounding box center [501, 243] width 72 height 23
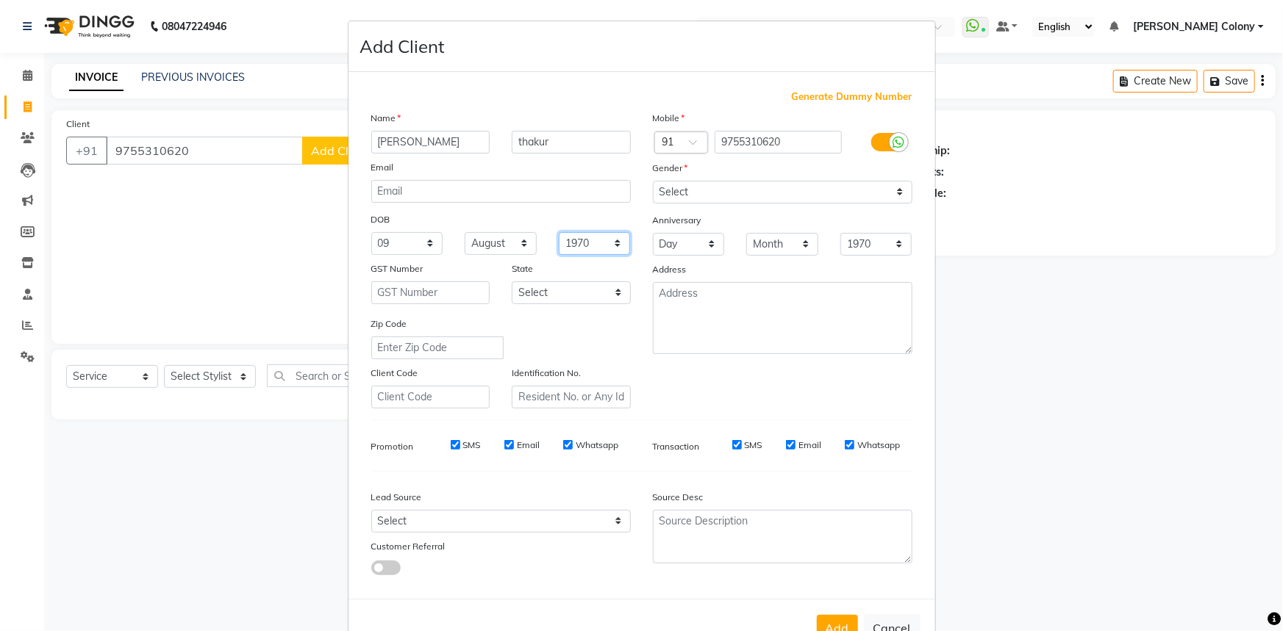
click at [579, 248] on select "1940 1941 1942 1943 1944 1945 1946 1947 1948 1949 1950 1951 1952 1953 1954 1955…" at bounding box center [595, 243] width 72 height 23
select select "1960"
click at [559, 233] on select "1940 1941 1942 1943 1944 1945 1946 1947 1948 1949 1950 1951 1952 1953 1954 1955…" at bounding box center [595, 243] width 72 height 23
click at [499, 532] on select "Select Walk-in Referral Internet Friend Word of Mouth Advertisement Facebook Ju…" at bounding box center [500, 521] width 259 height 23
select select "54379"
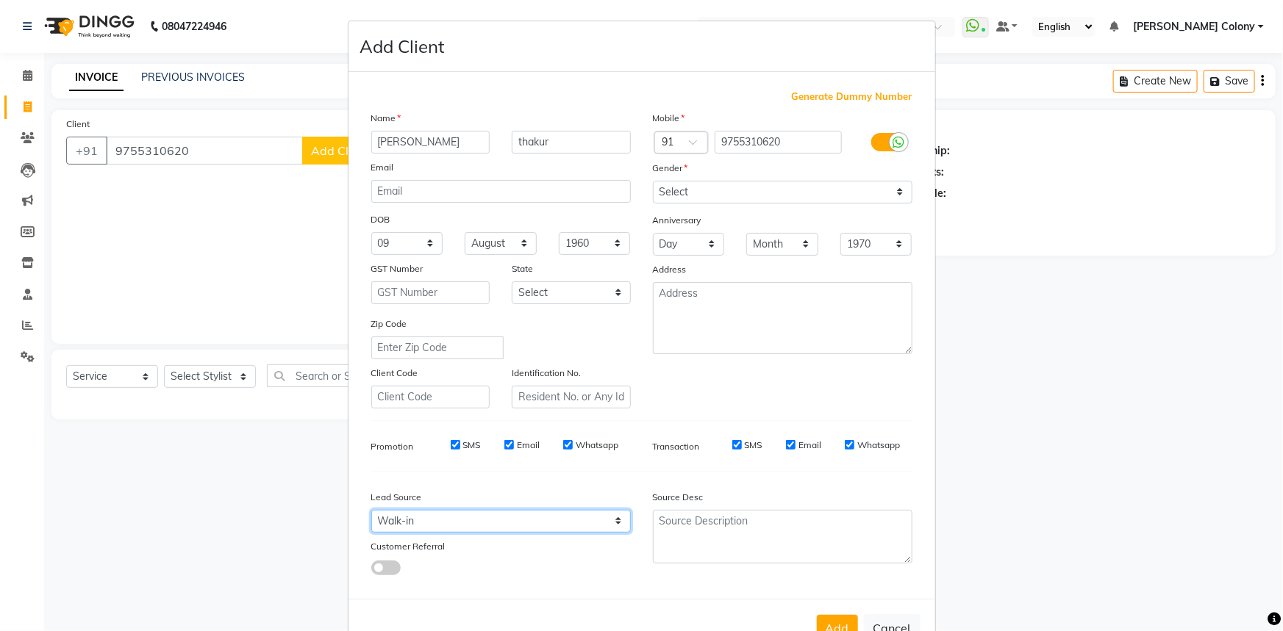
click at [371, 513] on select "Select Walk-in Referral Internet Friend Word of Mouth Advertisement Facebook Ju…" at bounding box center [500, 521] width 259 height 23
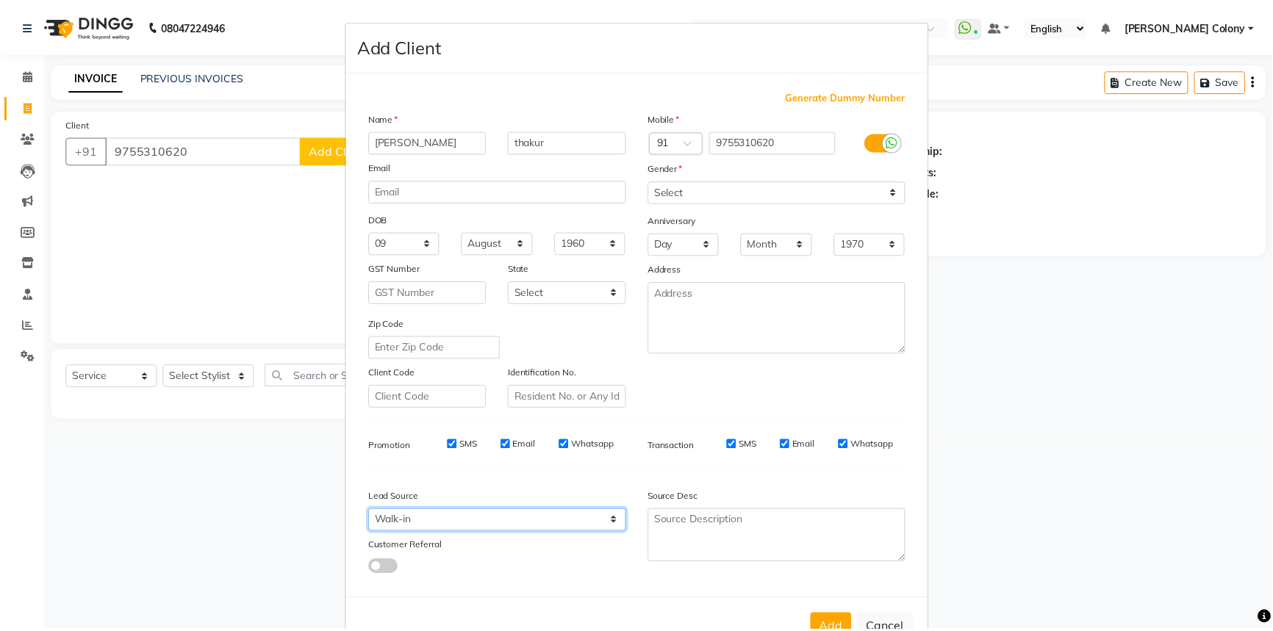
scroll to position [51, 0]
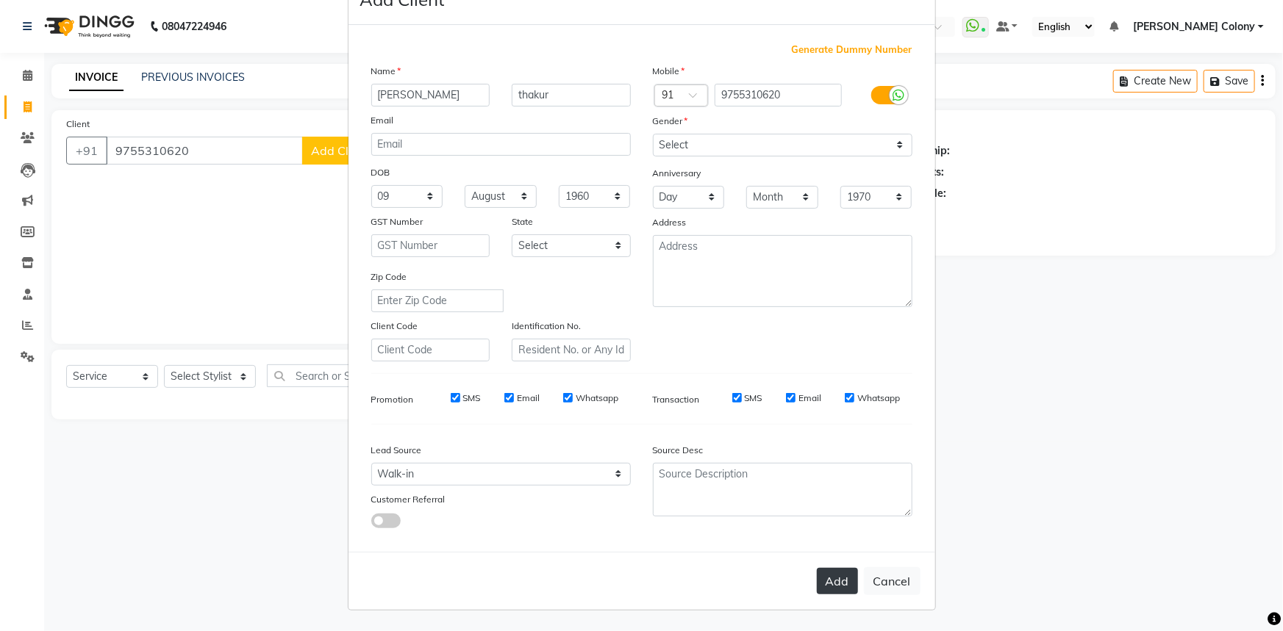
click at [841, 584] on button "Add" at bounding box center [837, 581] width 41 height 26
select select
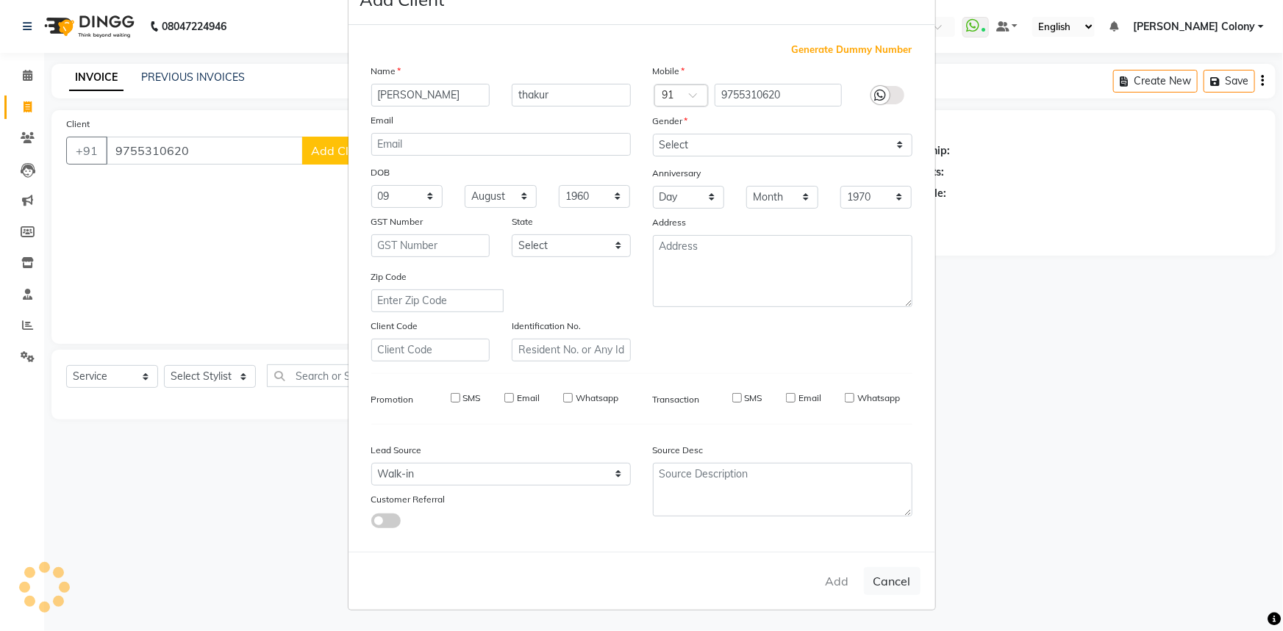
select select
checkbox input "false"
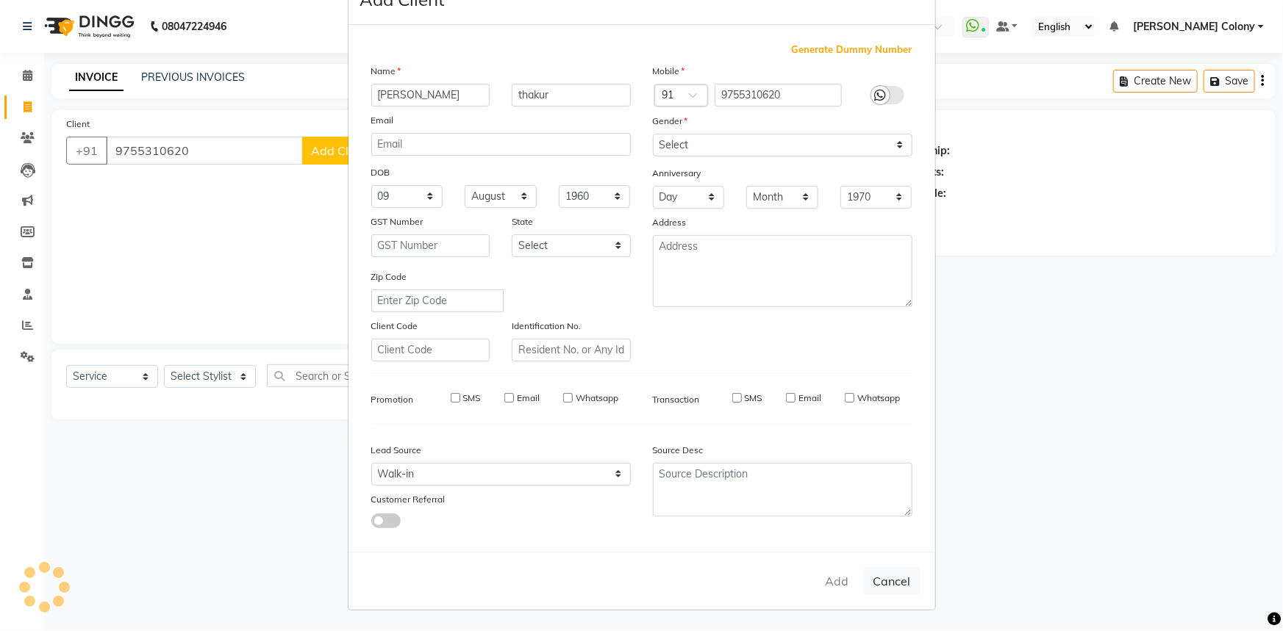
checkbox input "false"
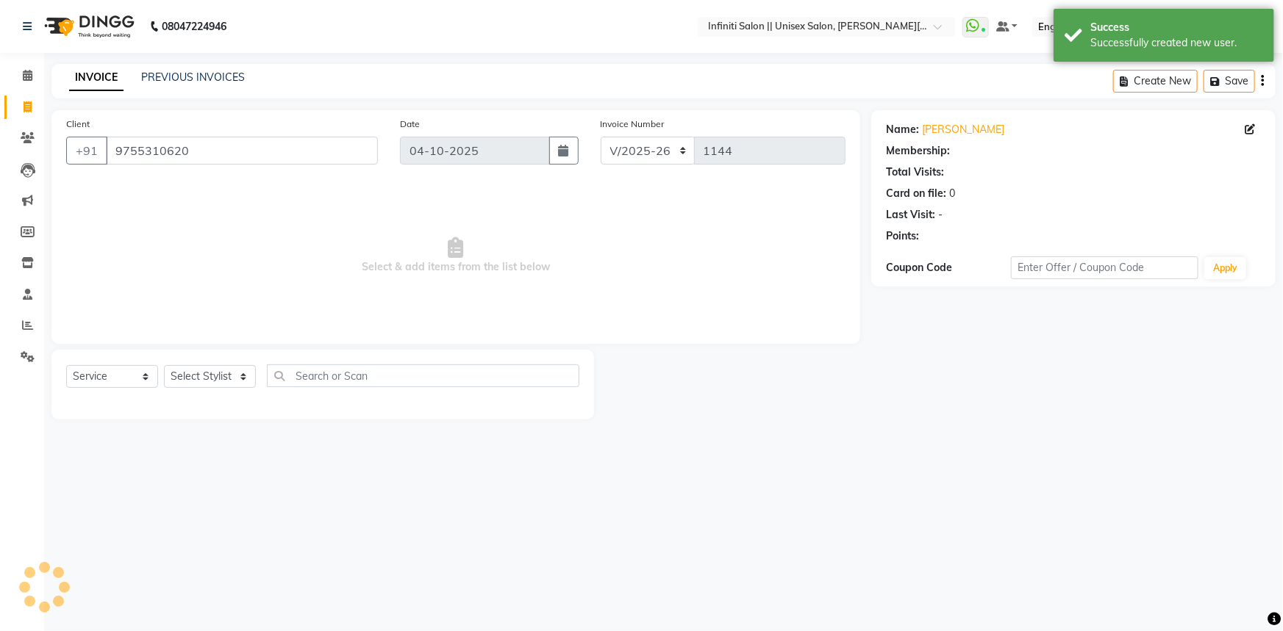
select select "1: Object"
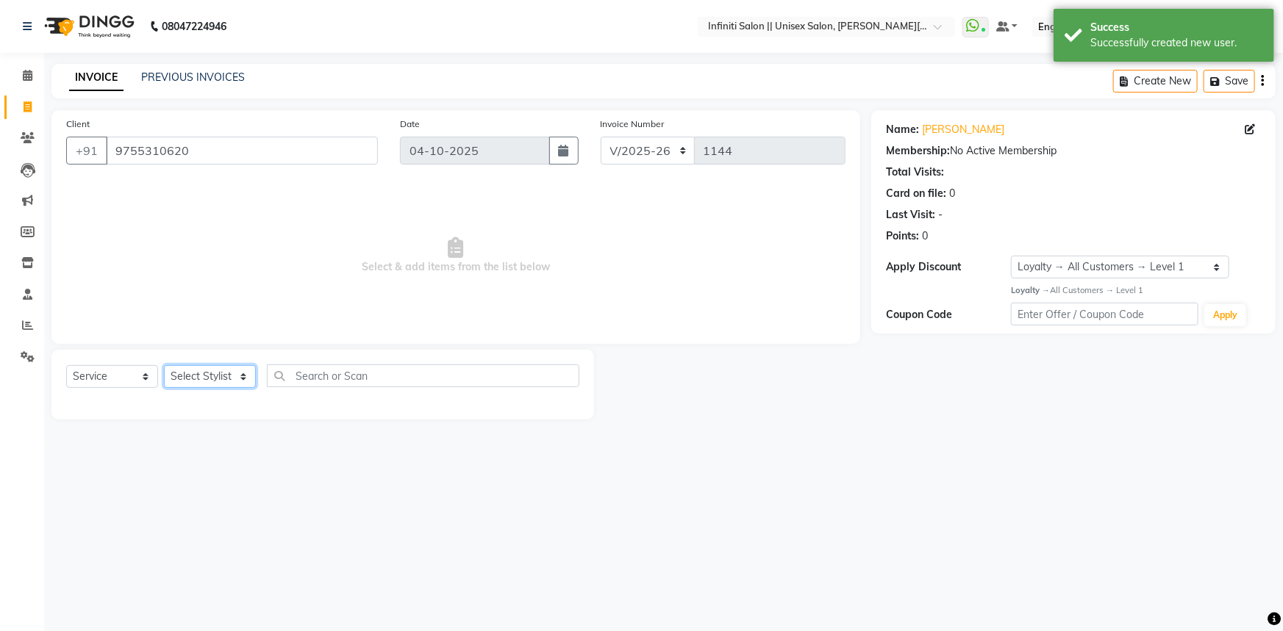
click at [168, 370] on select "Select Stylist Anjali Mahato Arun CC Ayush Bhoomi Dilshad Ahmad Ishu Jitesh Moy…" at bounding box center [210, 376] width 92 height 23
click at [164, 365] on select "Select Stylist Anjali Mahato Arun CC Ayush Bhoomi Dilshad Ahmad Ishu Jitesh Moy…" at bounding box center [210, 376] width 92 height 23
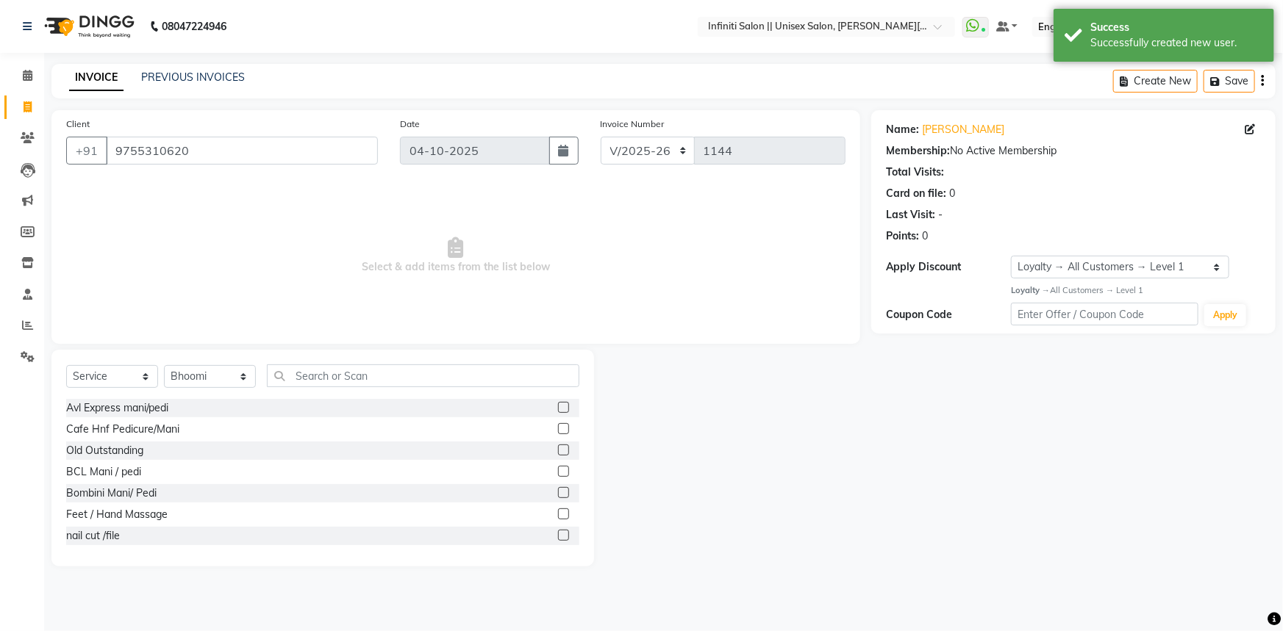
click at [209, 479] on div "BCL Mani / pedi" at bounding box center [322, 472] width 513 height 18
click at [209, 373] on select "Select Stylist Anjali Mahato Arun CC Ayush Bhoomi Dilshad Ahmad Ishu Jitesh Moy…" at bounding box center [210, 376] width 92 height 23
select select "78902"
click at [164, 365] on select "Select Stylist Anjali Mahato Arun CC Ayush Bhoomi Dilshad Ahmad Ishu Jitesh Moy…" at bounding box center [210, 376] width 92 height 23
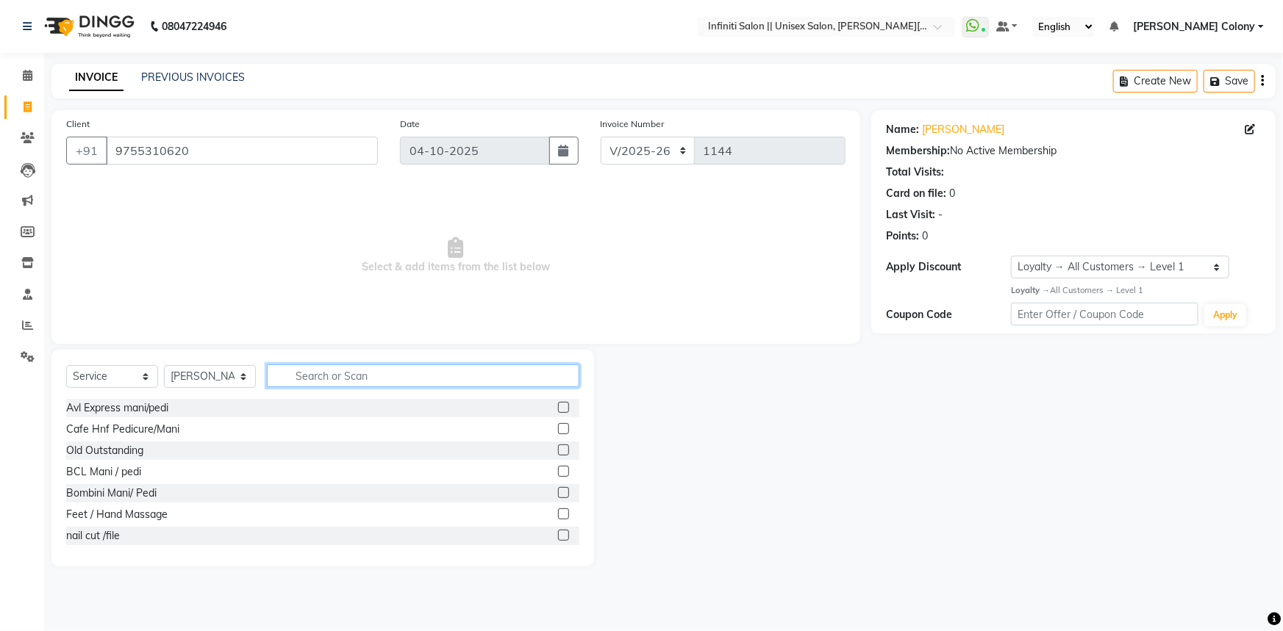
click at [348, 374] on input "text" at bounding box center [423, 376] width 312 height 23
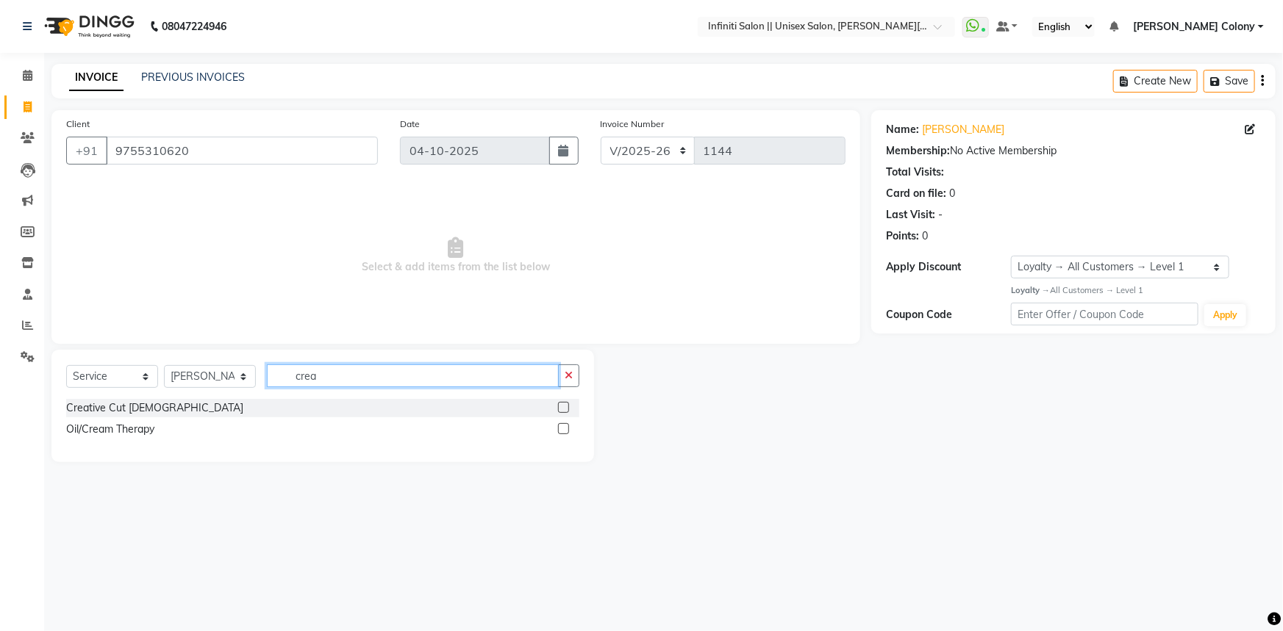
type input "crea"
click at [566, 408] on label at bounding box center [563, 407] width 11 height 11
click at [566, 408] on input "checkbox" at bounding box center [563, 409] width 10 height 10
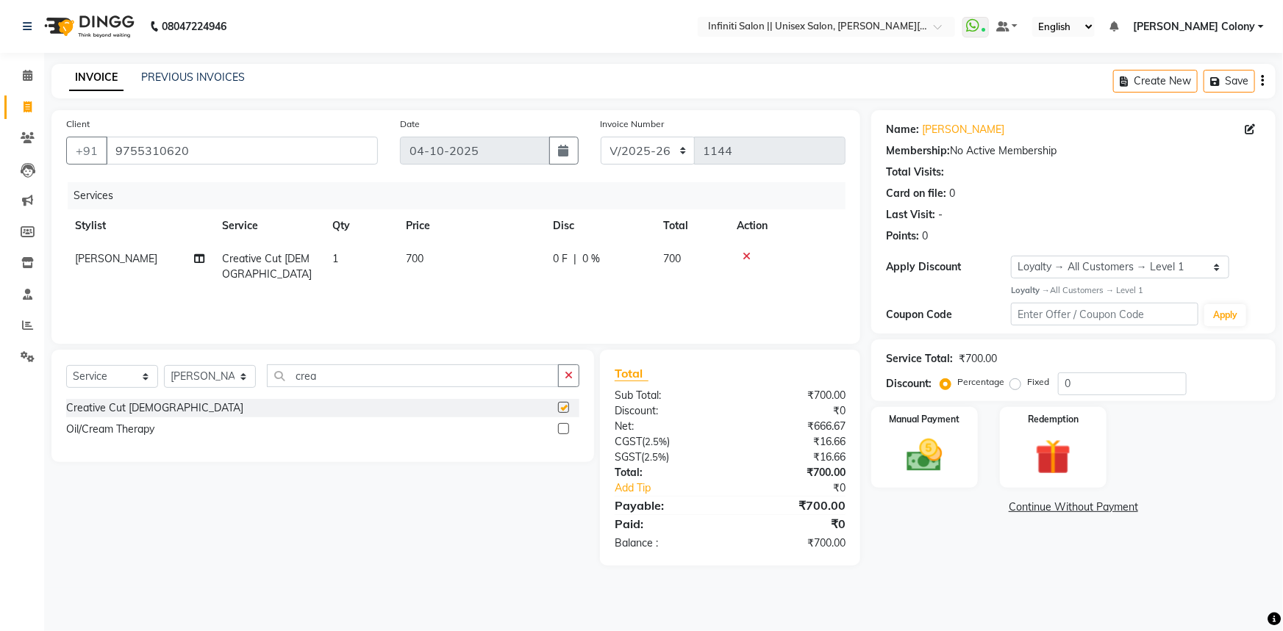
checkbox input "false"
click at [443, 262] on td "700" at bounding box center [470, 267] width 147 height 49
select select "78902"
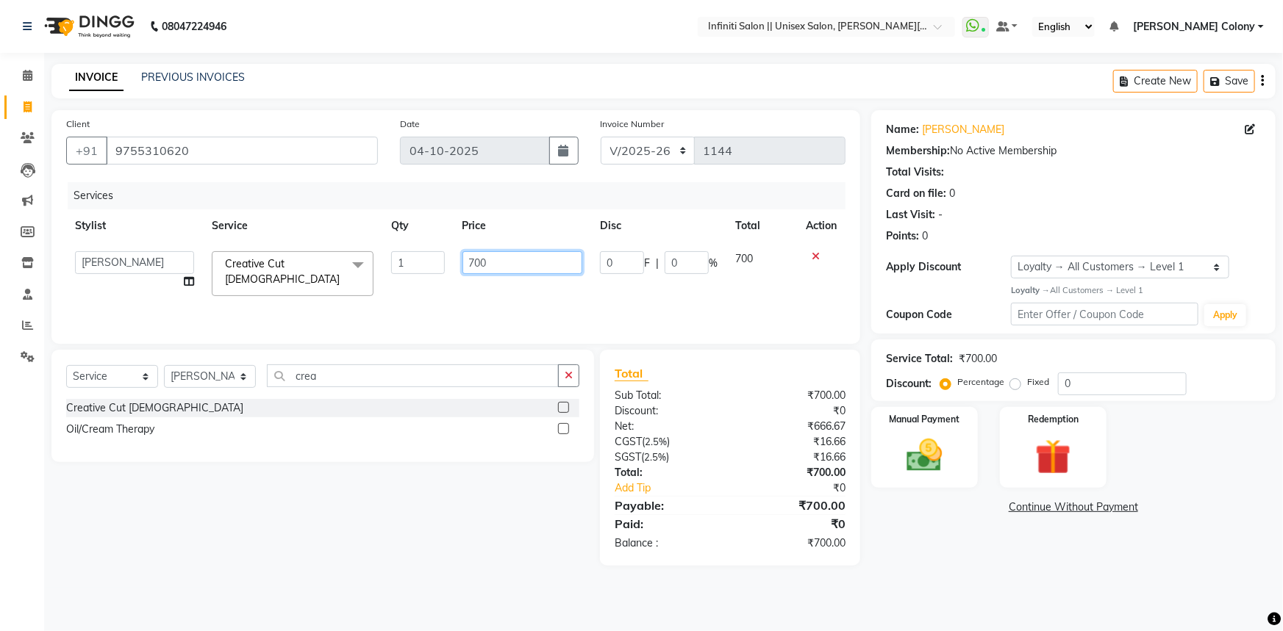
drag, startPoint x: 469, startPoint y: 272, endPoint x: 321, endPoint y: 298, distance: 150.0
click at [321, 298] on tr "Anjali Mahato Arun CC Ayush Bhoomi Dilshad Ahmad Ishu Jitesh Moye Nikita Owner …" at bounding box center [455, 274] width 779 height 62
type input "1000"
click at [321, 298] on div "Services Stylist Service Qty Price Disc Total Action Anjali Mahato Arun CC Ayus…" at bounding box center [455, 255] width 779 height 147
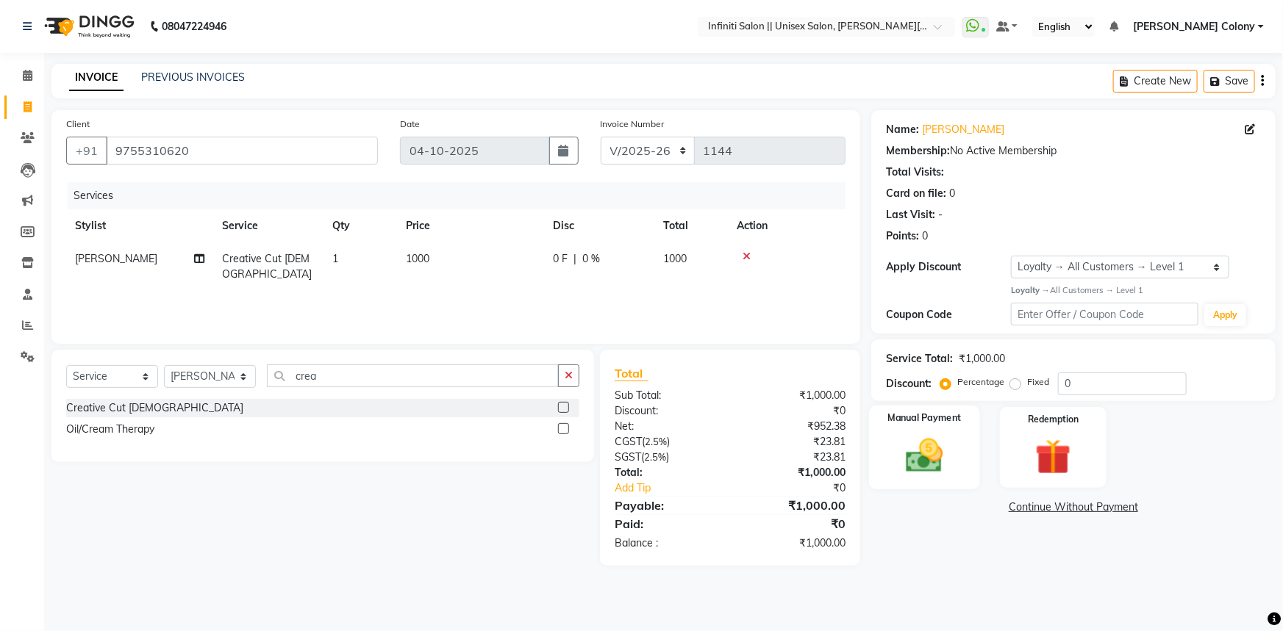
click at [903, 429] on div "Manual Payment" at bounding box center [924, 448] width 111 height 85
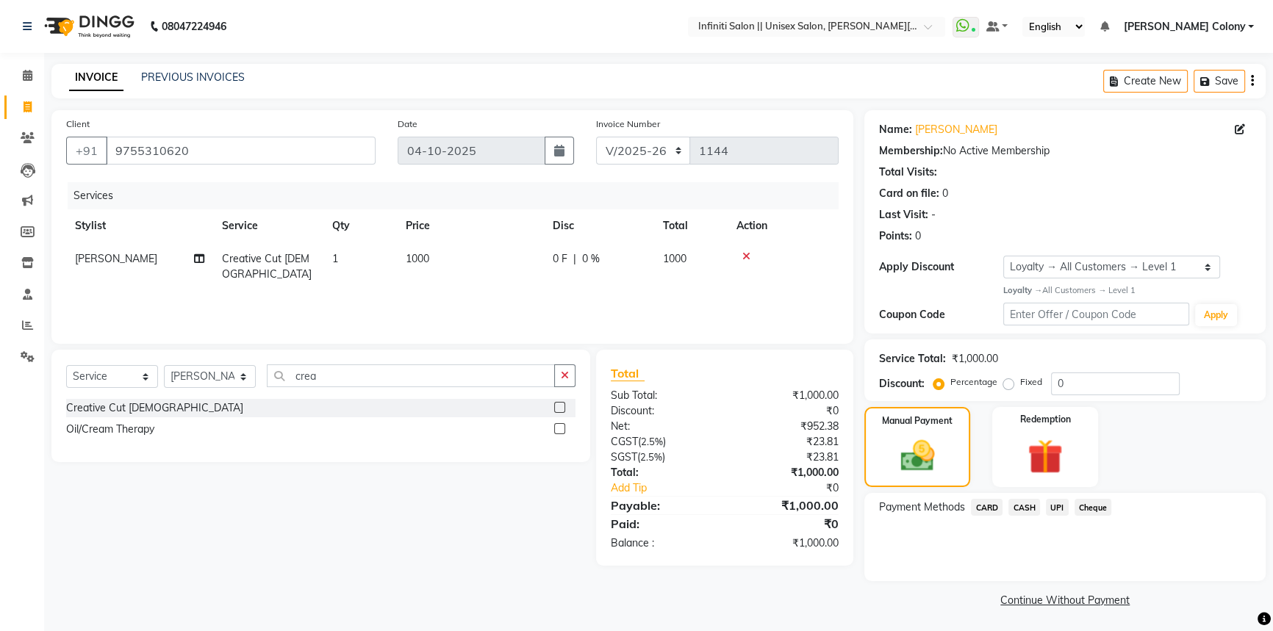
click at [1036, 507] on span "CASH" at bounding box center [1024, 507] width 32 height 17
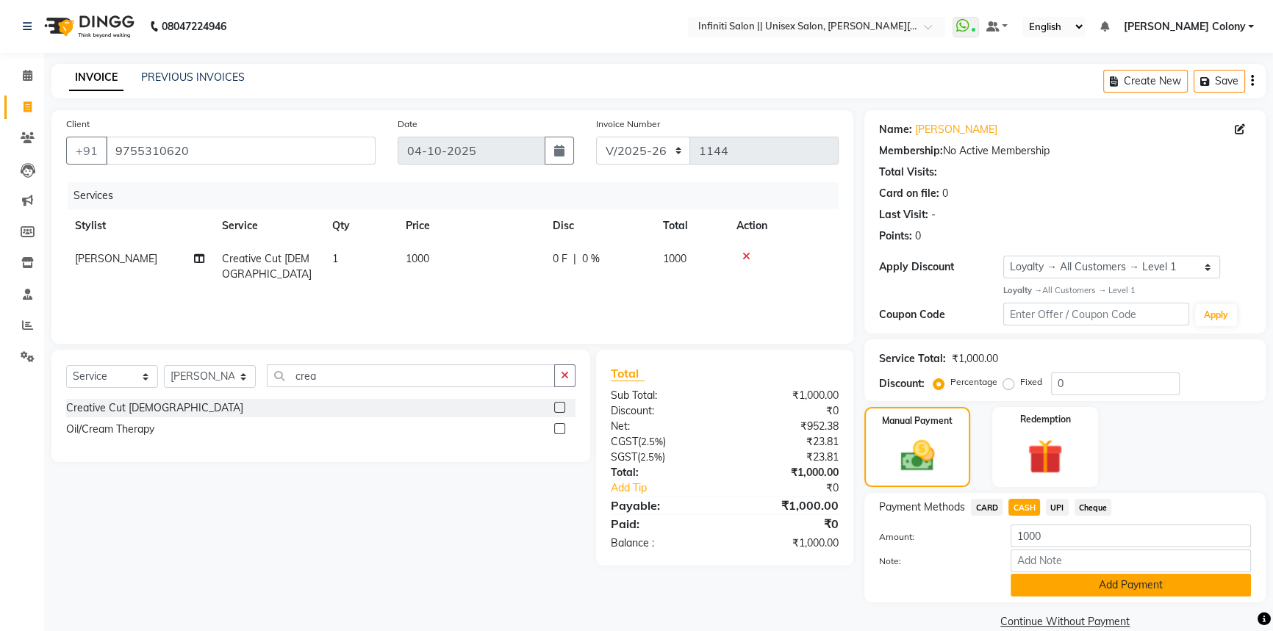
click at [1041, 586] on button "Add Payment" at bounding box center [1131, 585] width 240 height 23
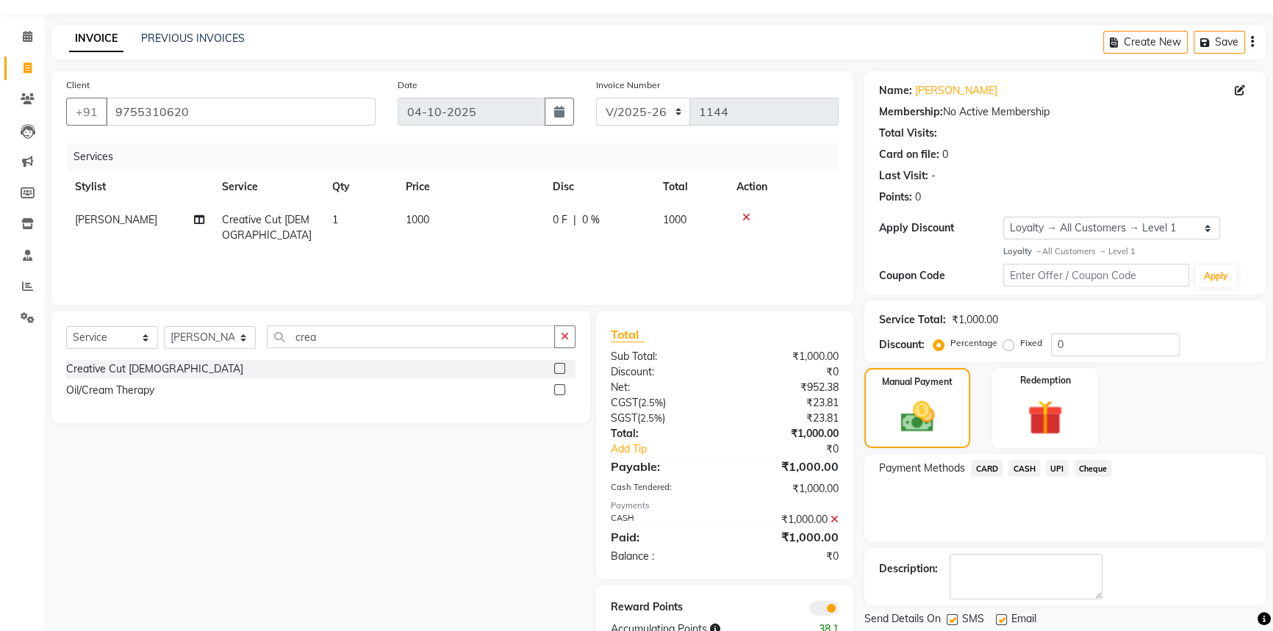
scroll to position [85, 0]
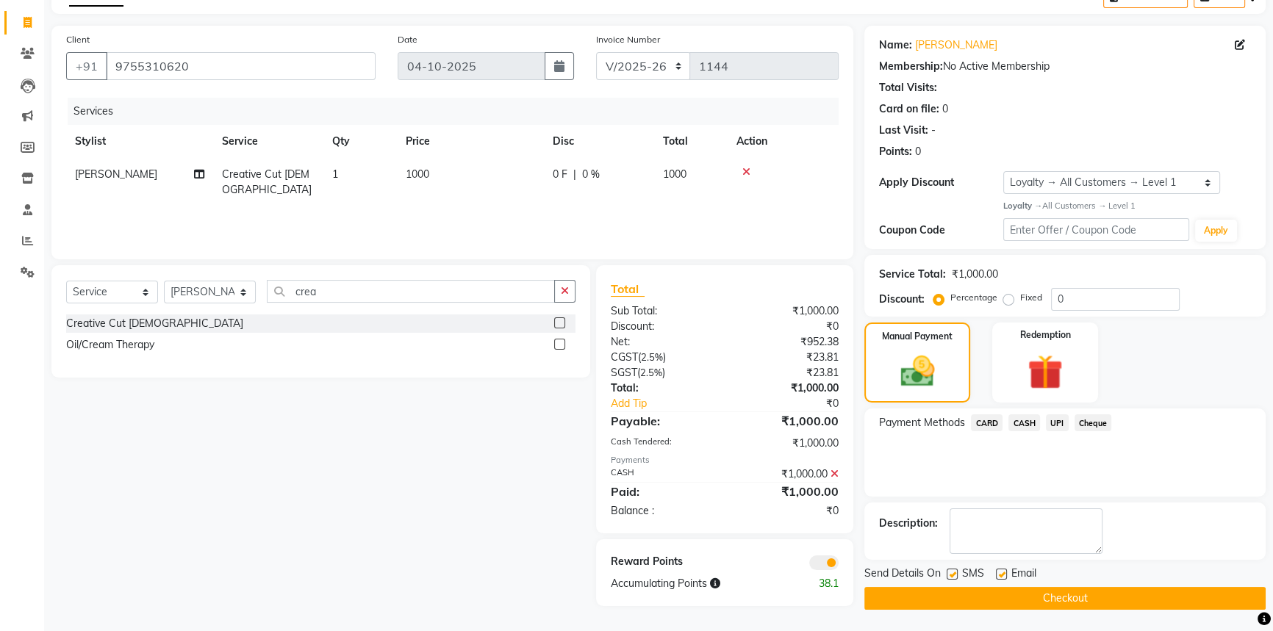
click at [1046, 596] on button "Checkout" at bounding box center [1064, 598] width 401 height 23
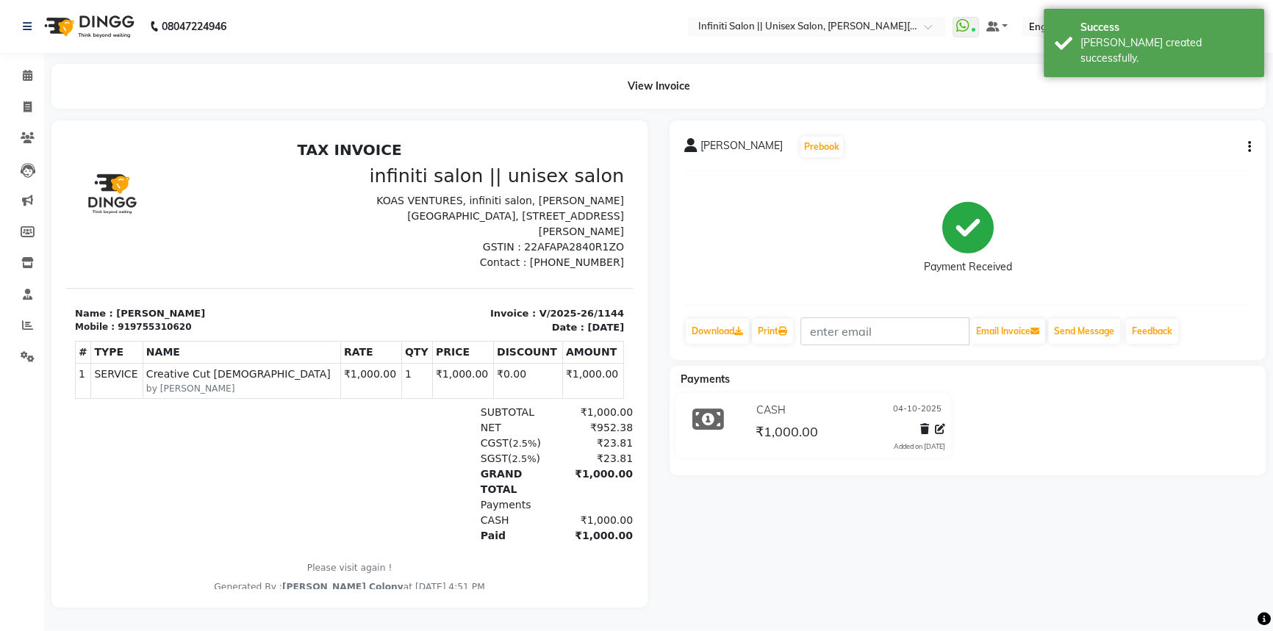
click at [63, 29] on img at bounding box center [87, 26] width 101 height 41
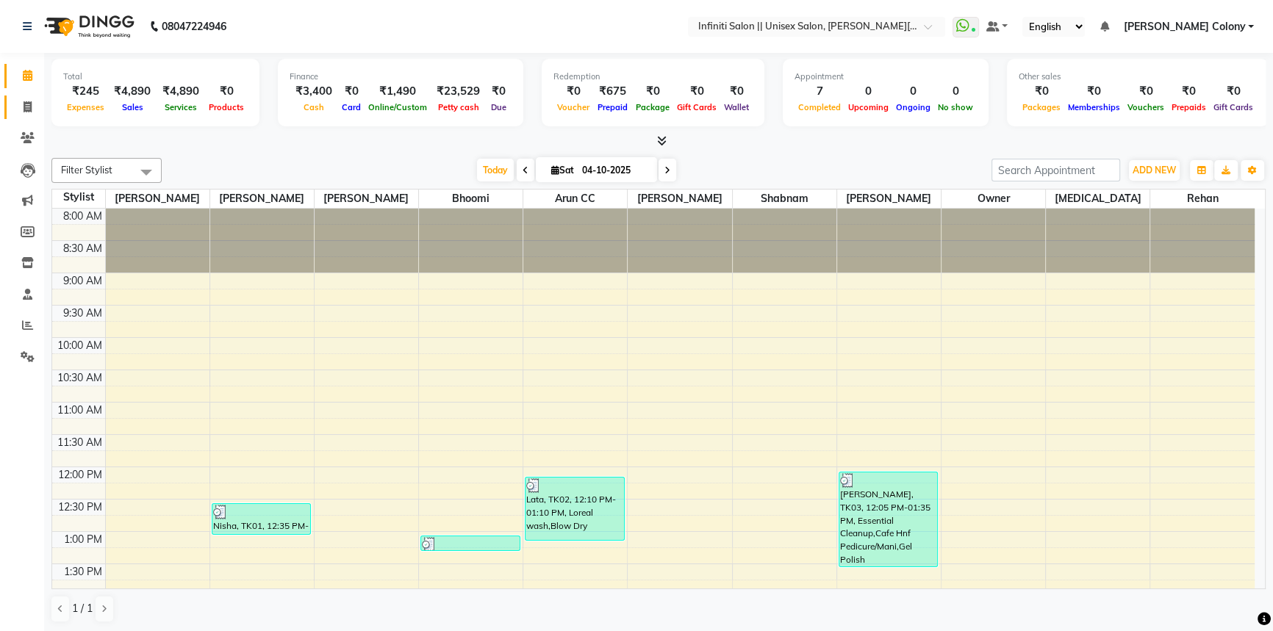
click at [22, 112] on span at bounding box center [28, 107] width 26 height 17
select select "service"
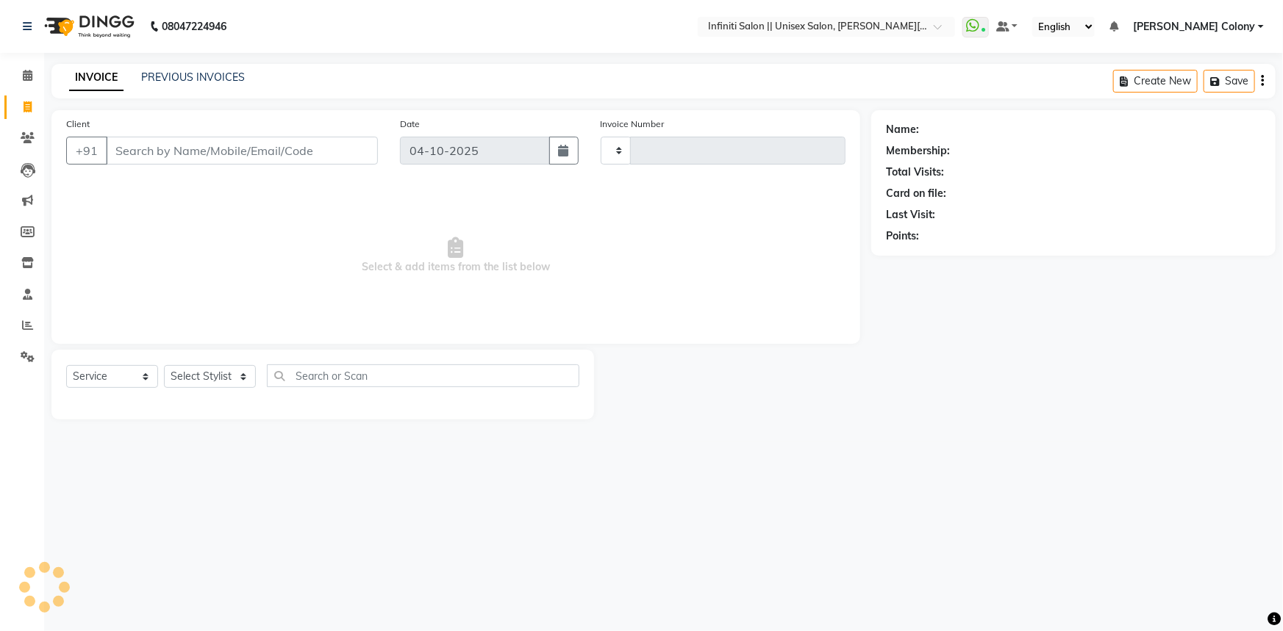
type input "1145"
select select "8233"
click at [201, 82] on link "PREVIOUS INVOICES" at bounding box center [193, 77] width 104 height 13
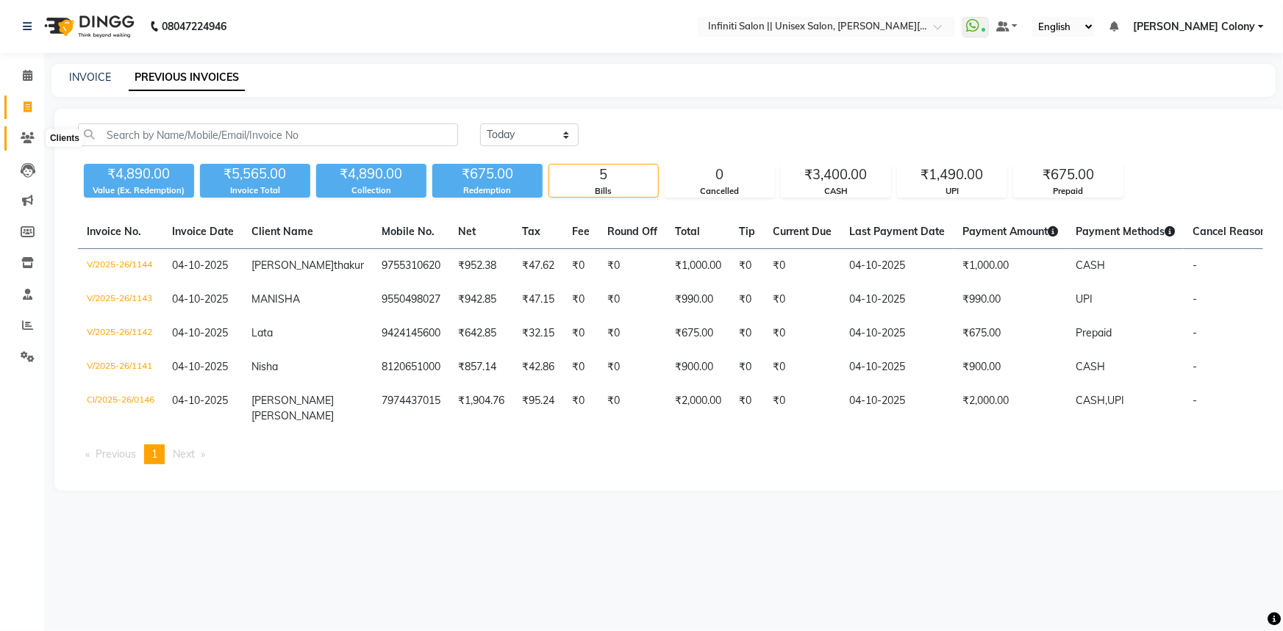
click at [26, 132] on icon at bounding box center [28, 137] width 14 height 11
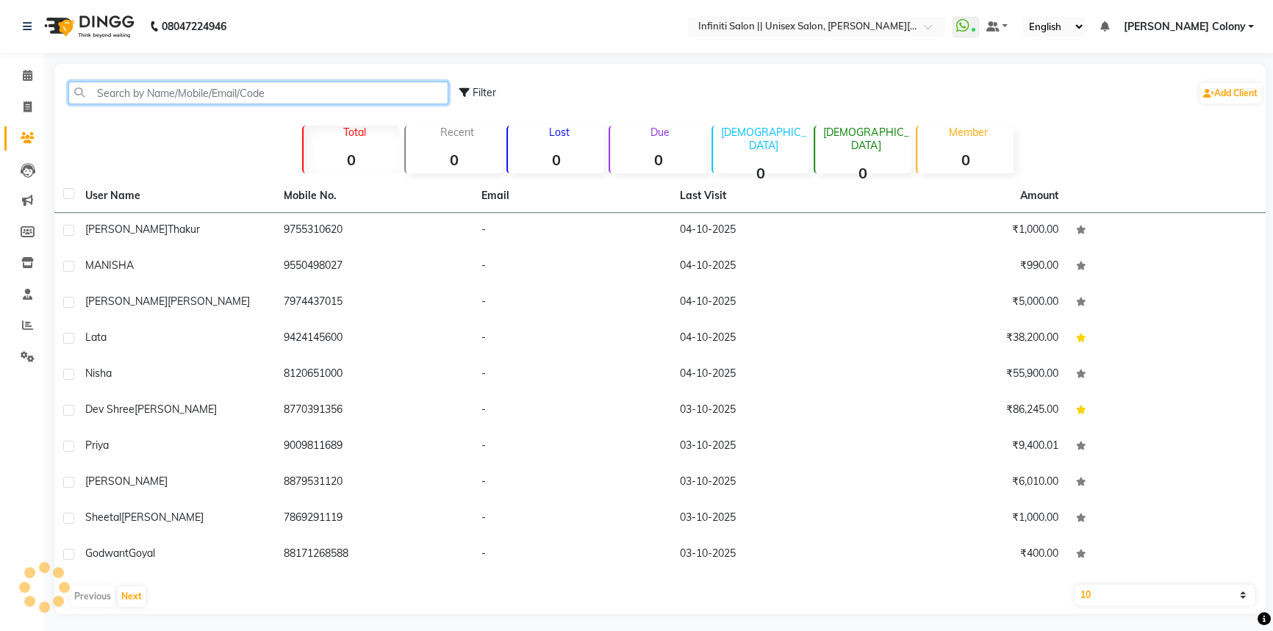
click at [190, 96] on input "text" at bounding box center [258, 93] width 380 height 23
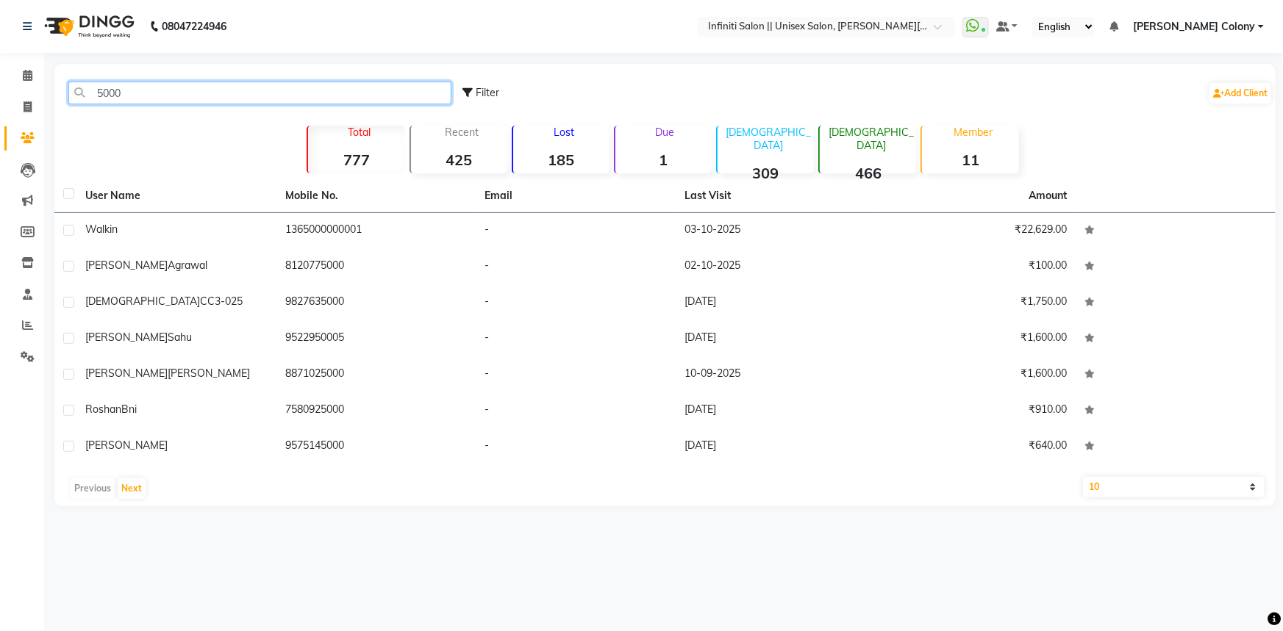
drag, startPoint x: 140, startPoint y: 90, endPoint x: 0, endPoint y: 110, distance: 141.0
click at [0, 110] on app-home "08047224946 Select Location × Infiniti Salon || Unisex Salon, Choubey Colony Wh…" at bounding box center [641, 264] width 1283 height 528
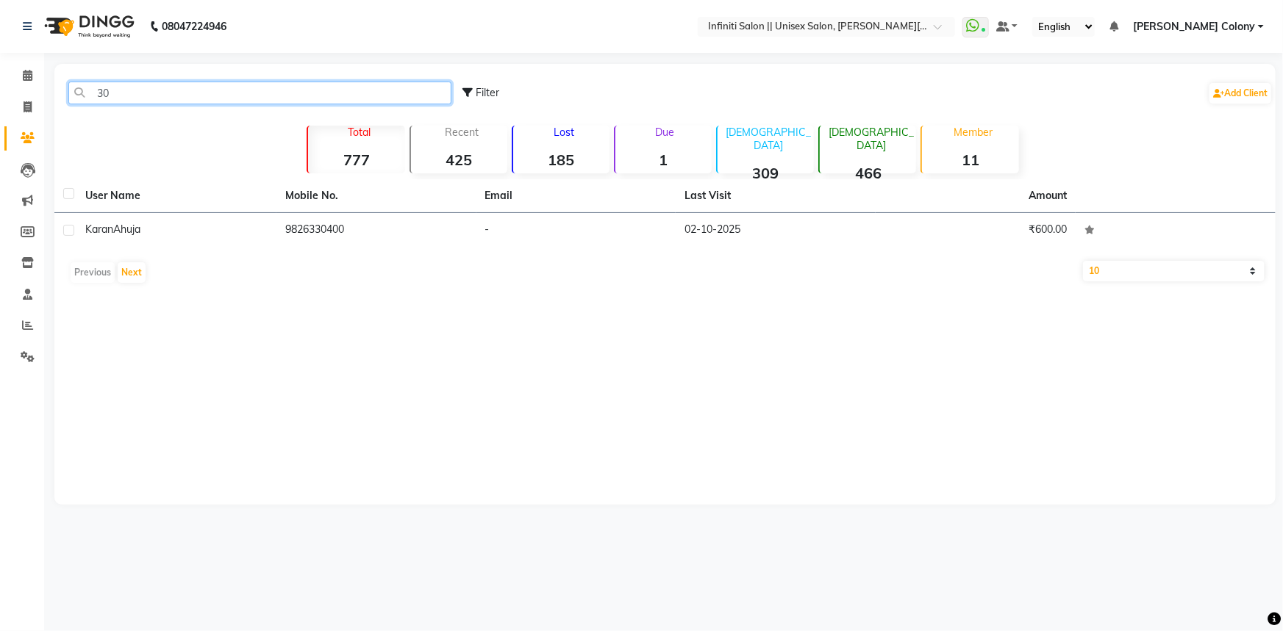
type input "3"
drag, startPoint x: 143, startPoint y: 93, endPoint x: 0, endPoint y: 33, distance: 154.5
click at [0, 32] on app-home "08047224946 Select Location × Infiniti Salon || Unisex Salon, Choubey Colony Wh…" at bounding box center [641, 263] width 1283 height 527
type input "8"
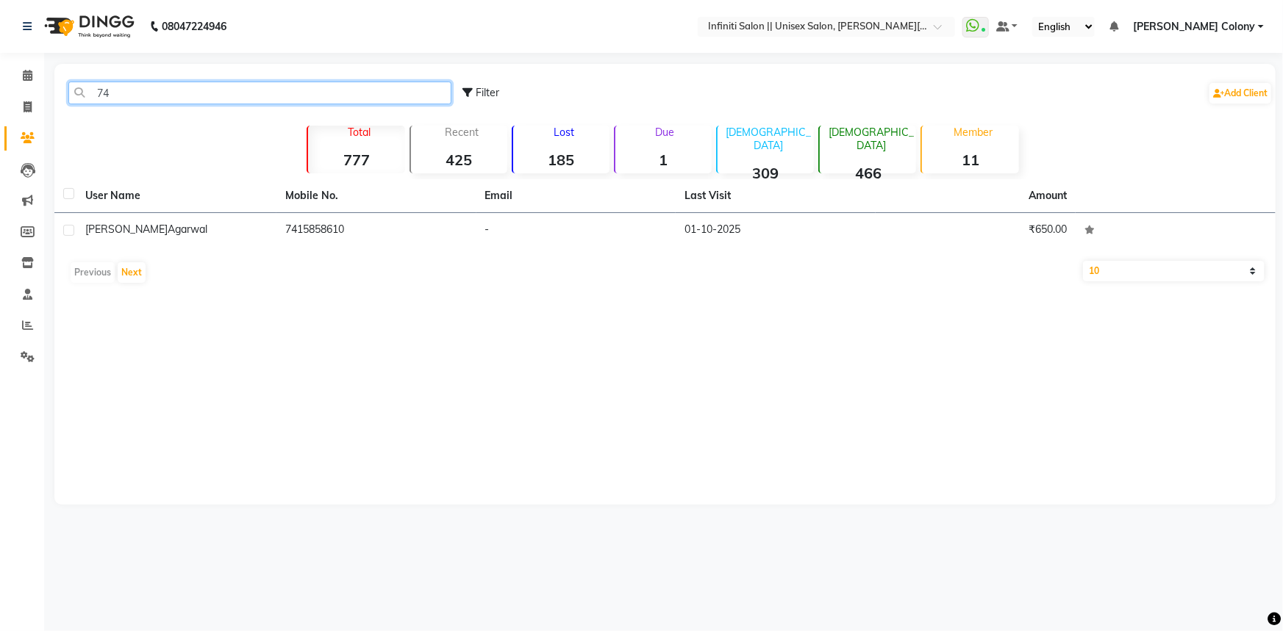
type input "7"
type input "6"
type input "3"
type input "2"
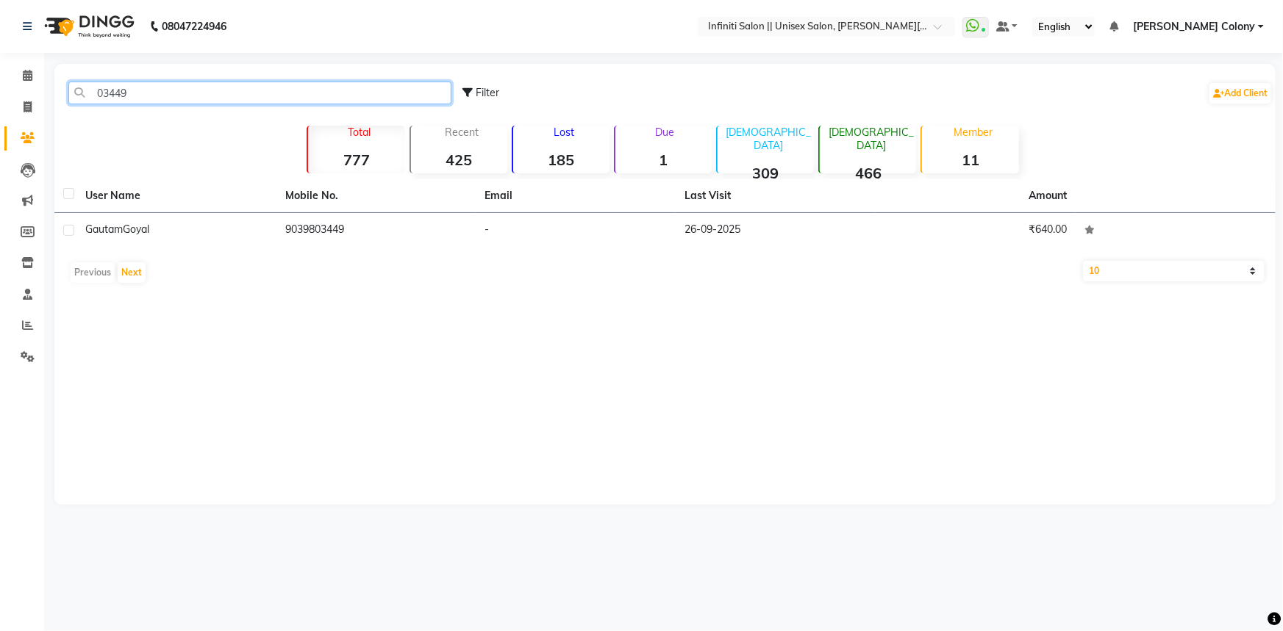
type input "03449"
drag, startPoint x: 57, startPoint y: 24, endPoint x: 67, endPoint y: 35, distance: 15.1
click at [57, 24] on img at bounding box center [87, 26] width 101 height 41
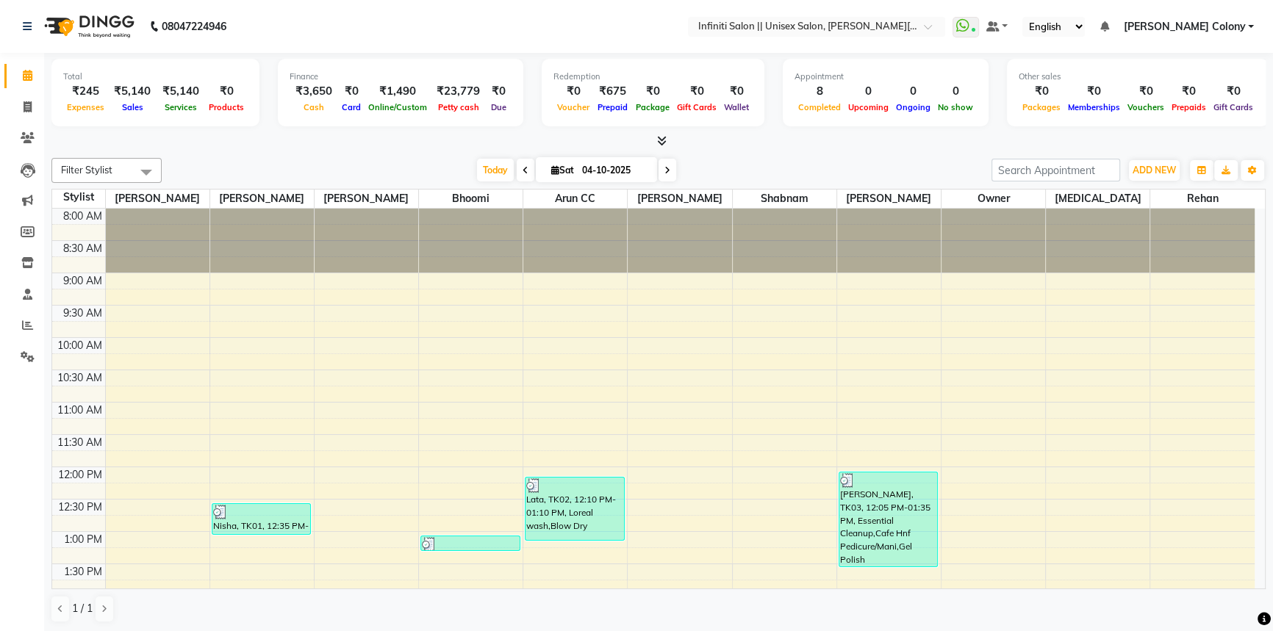
click at [664, 167] on icon at bounding box center [667, 170] width 6 height 9
type input "05-10-2025"
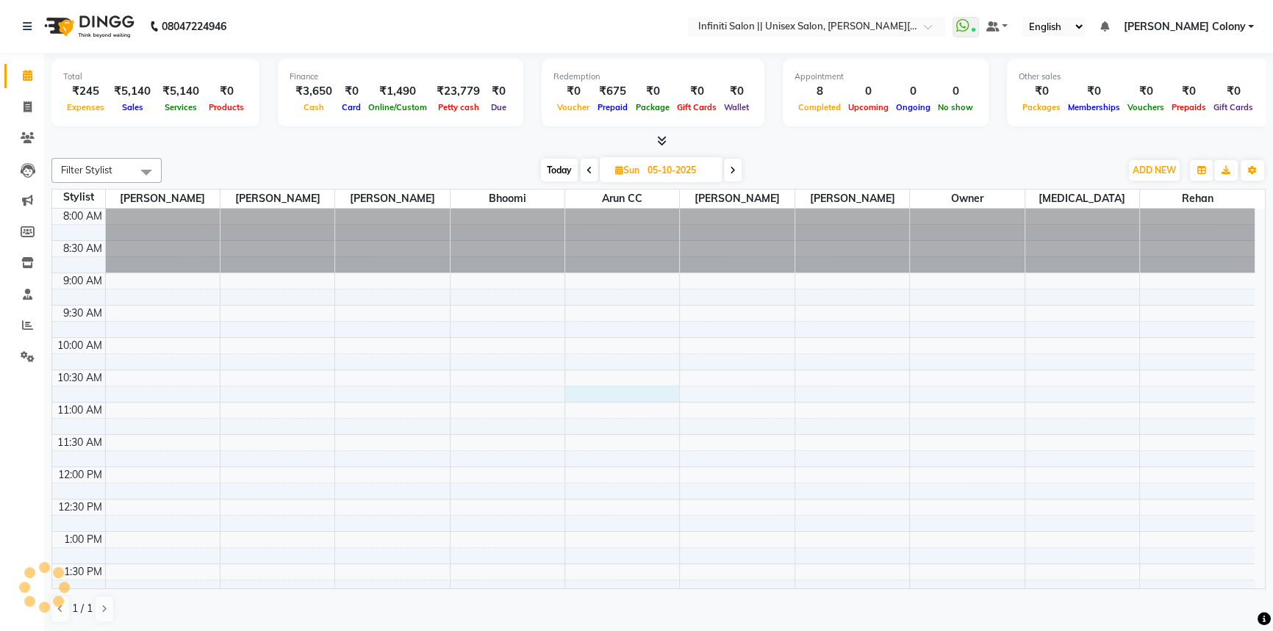
click at [597, 395] on div "8:00 AM 8:30 AM 9:00 AM 9:30 AM 10:00 AM 10:30 AM 11:00 AM 11:30 AM 12:00 PM 12…" at bounding box center [653, 629] width 1203 height 840
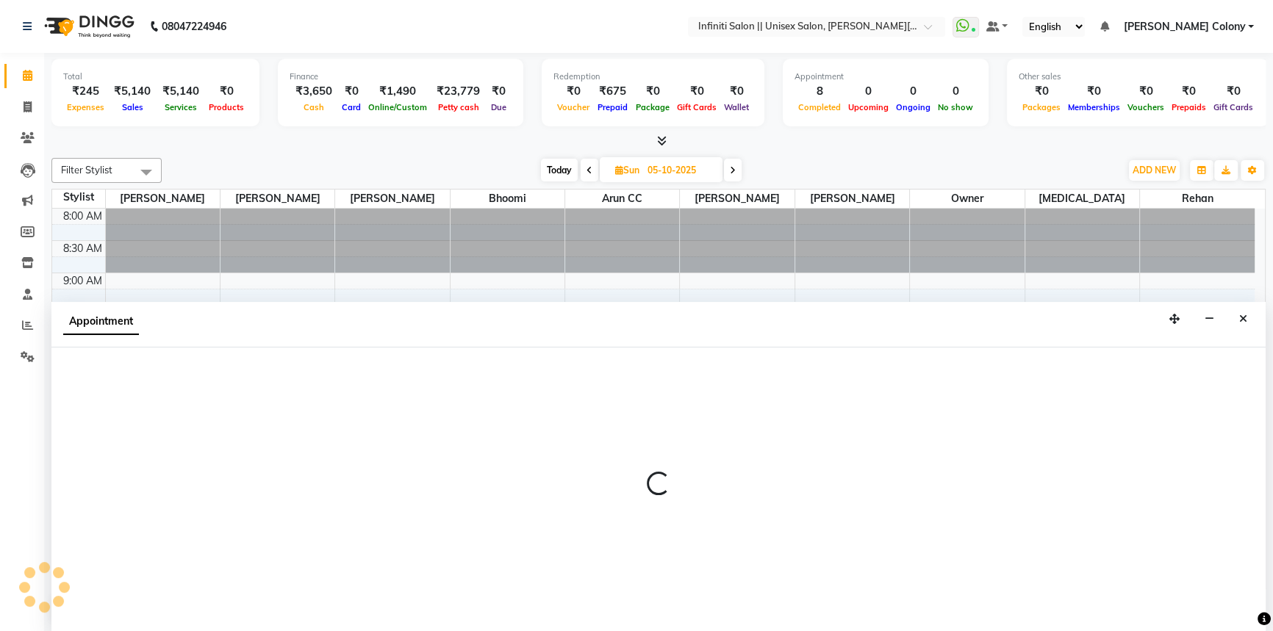
select select "79158"
select select "645"
select select "tentative"
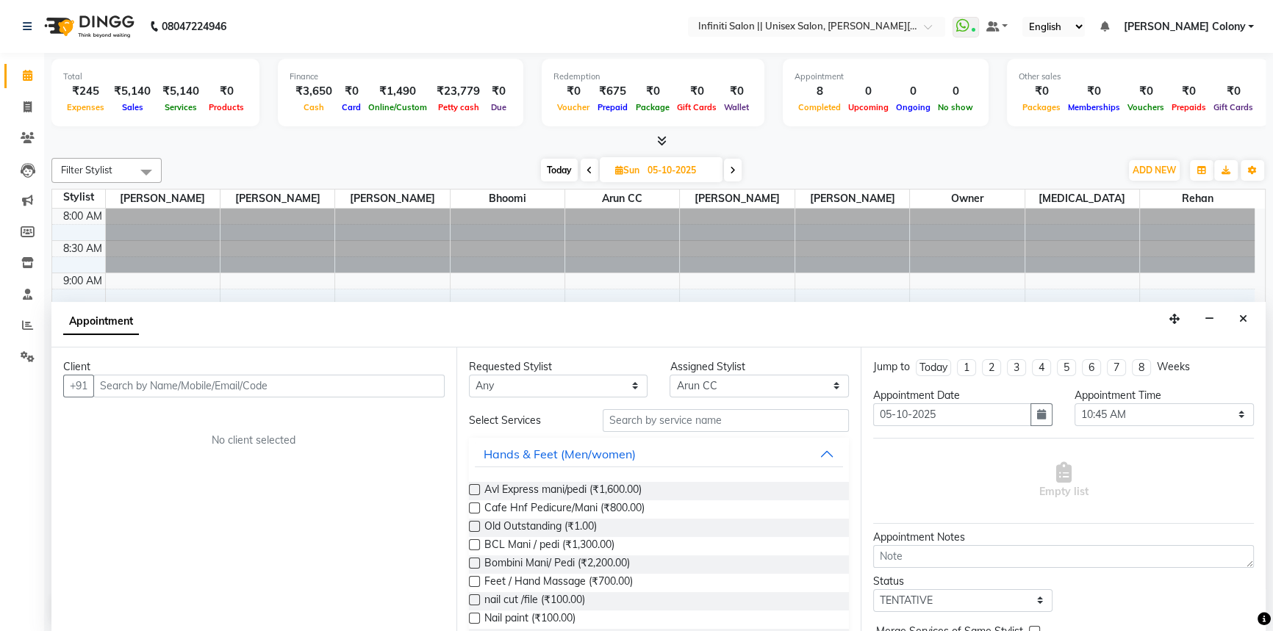
click at [309, 381] on input "text" at bounding box center [268, 386] width 351 height 23
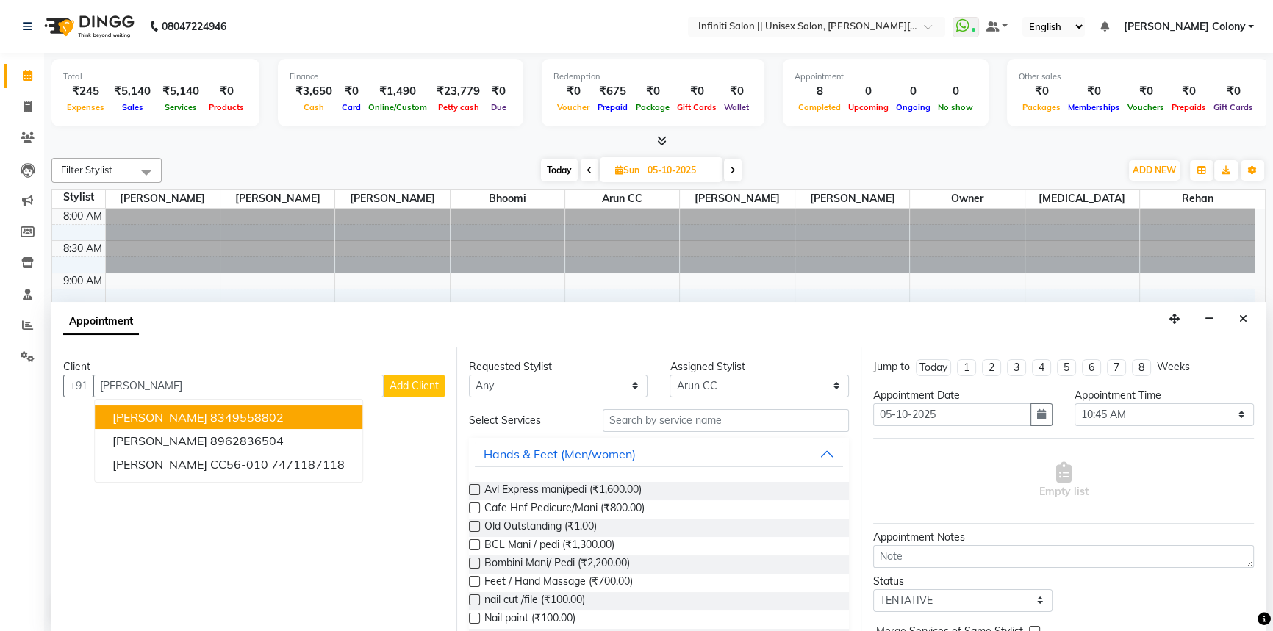
click at [254, 418] on button "Nancy 8349558802" at bounding box center [229, 418] width 268 height 24
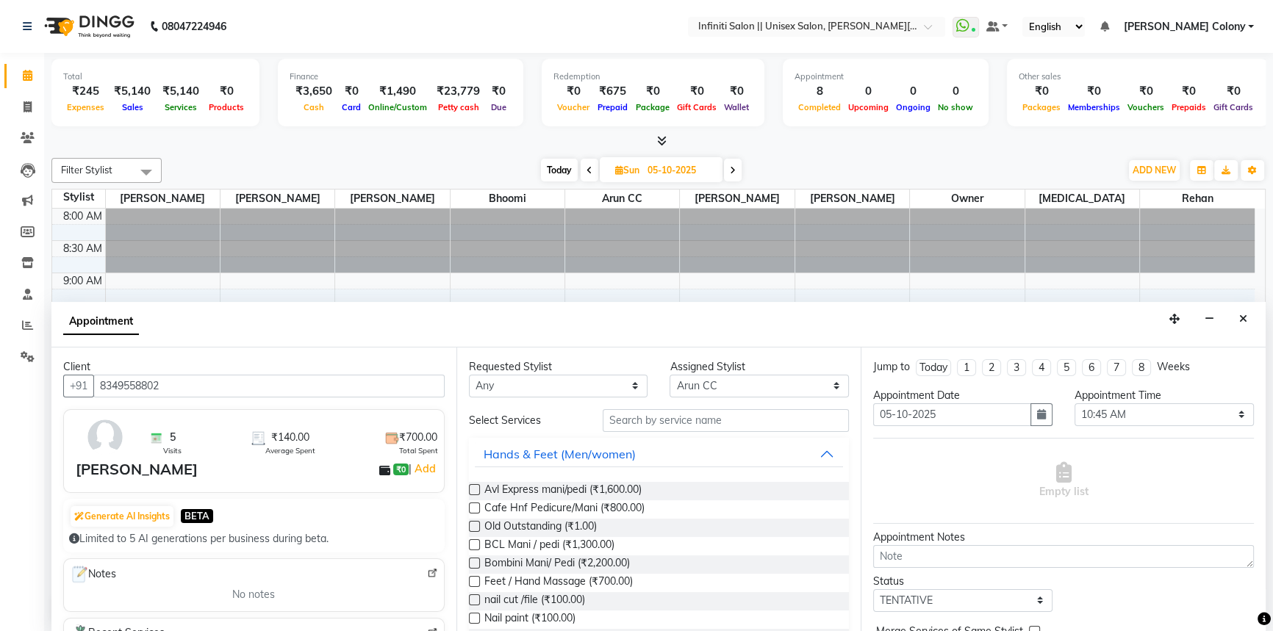
type input "8349558802"
click at [635, 419] on input "text" at bounding box center [726, 420] width 246 height 23
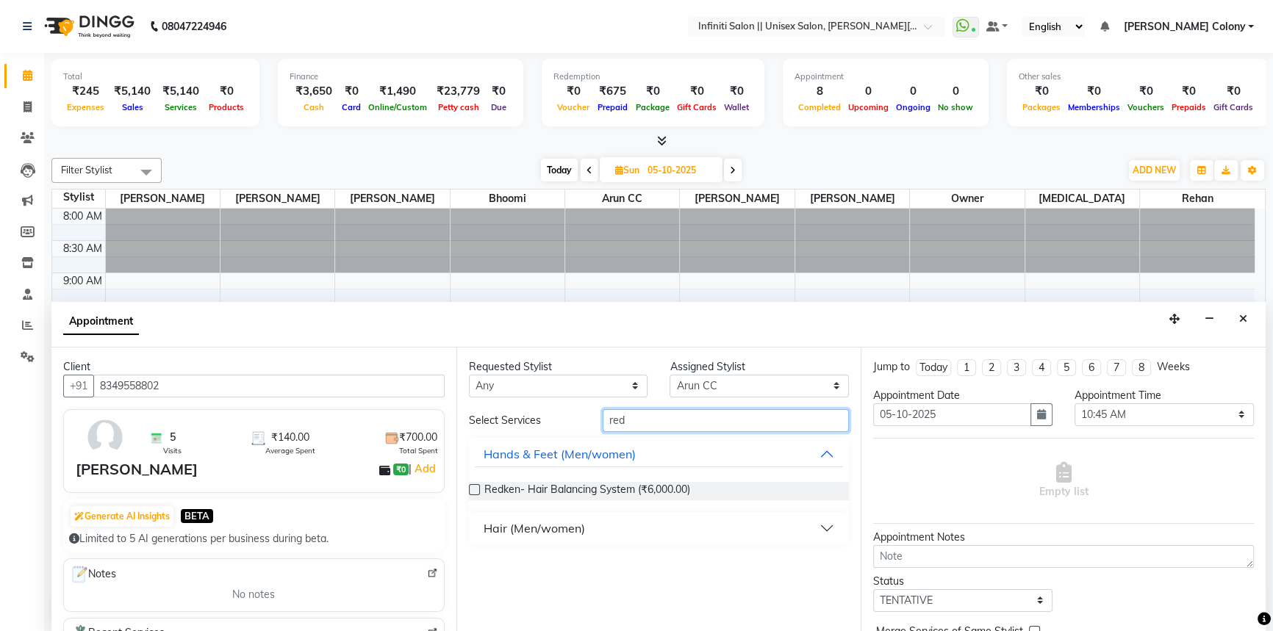
type input "red"
click at [473, 492] on label at bounding box center [474, 489] width 11 height 11
click at [473, 492] on input "checkbox" at bounding box center [474, 492] width 10 height 10
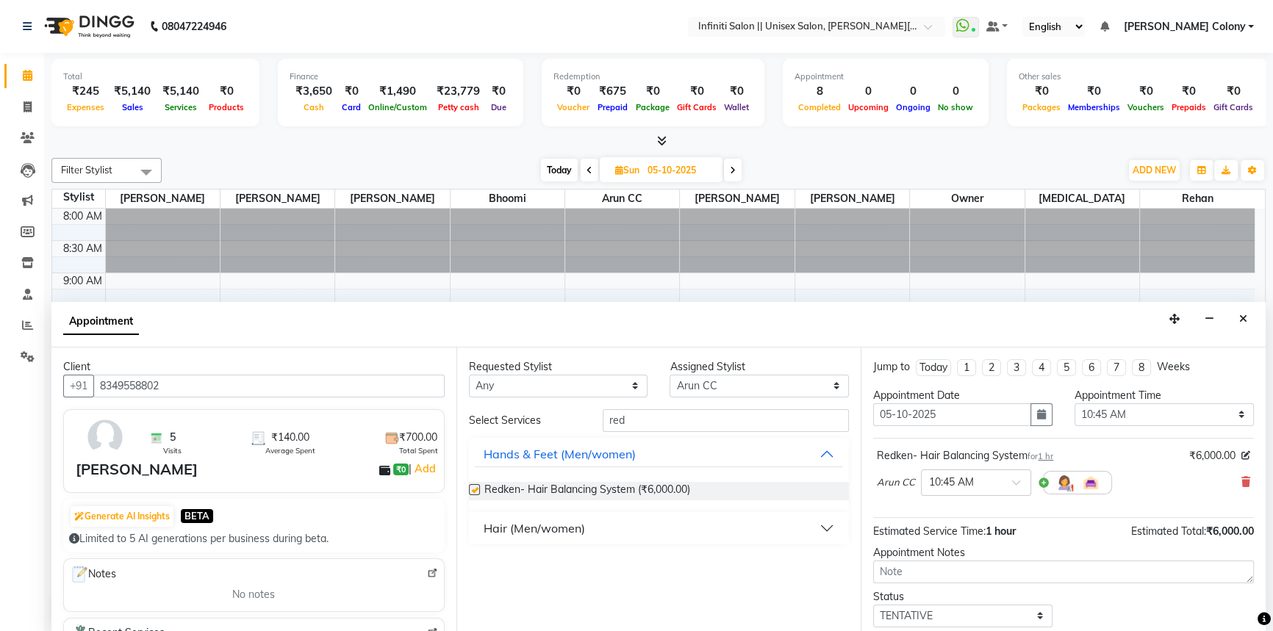
checkbox input "false"
click at [1014, 481] on span at bounding box center [1021, 486] width 18 height 15
click at [957, 570] on div "03:00 PM" at bounding box center [976, 571] width 109 height 27
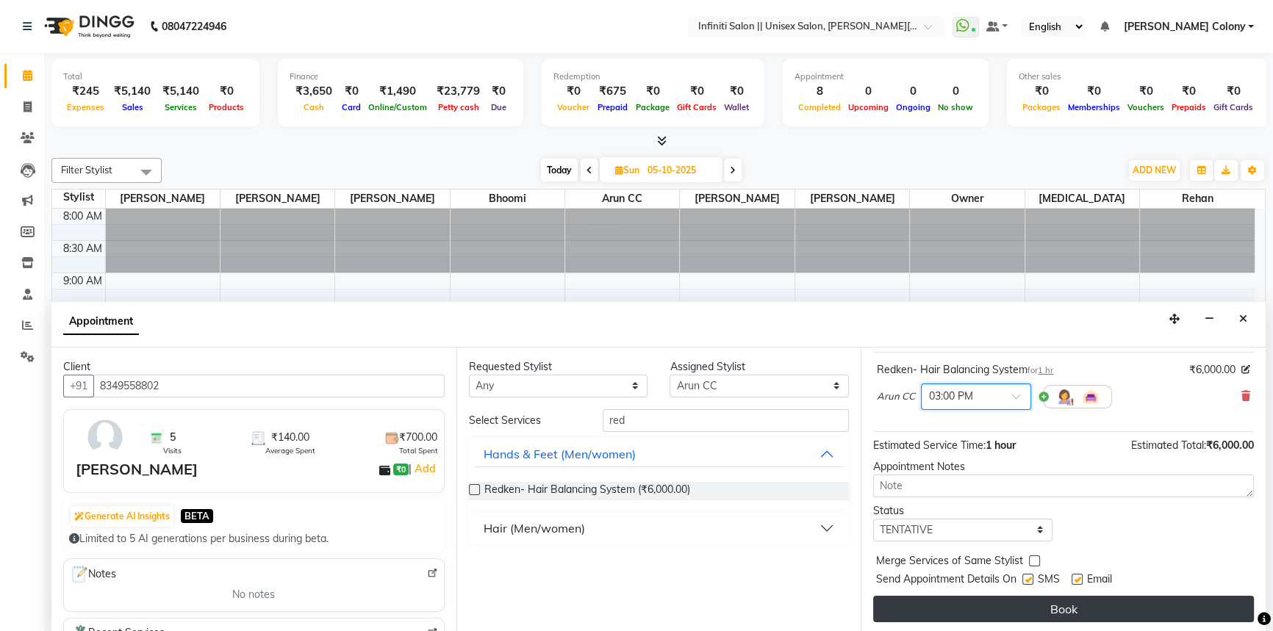
scroll to position [87, 0]
click at [960, 603] on button "Book" at bounding box center [1063, 608] width 381 height 26
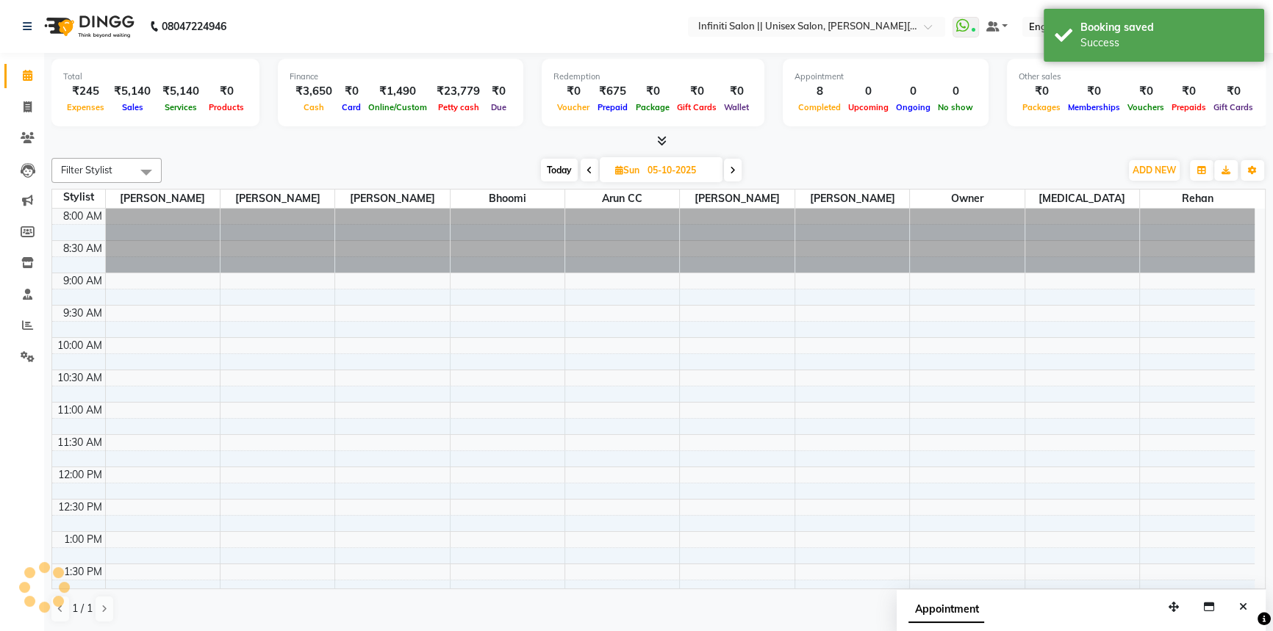
scroll to position [0, 0]
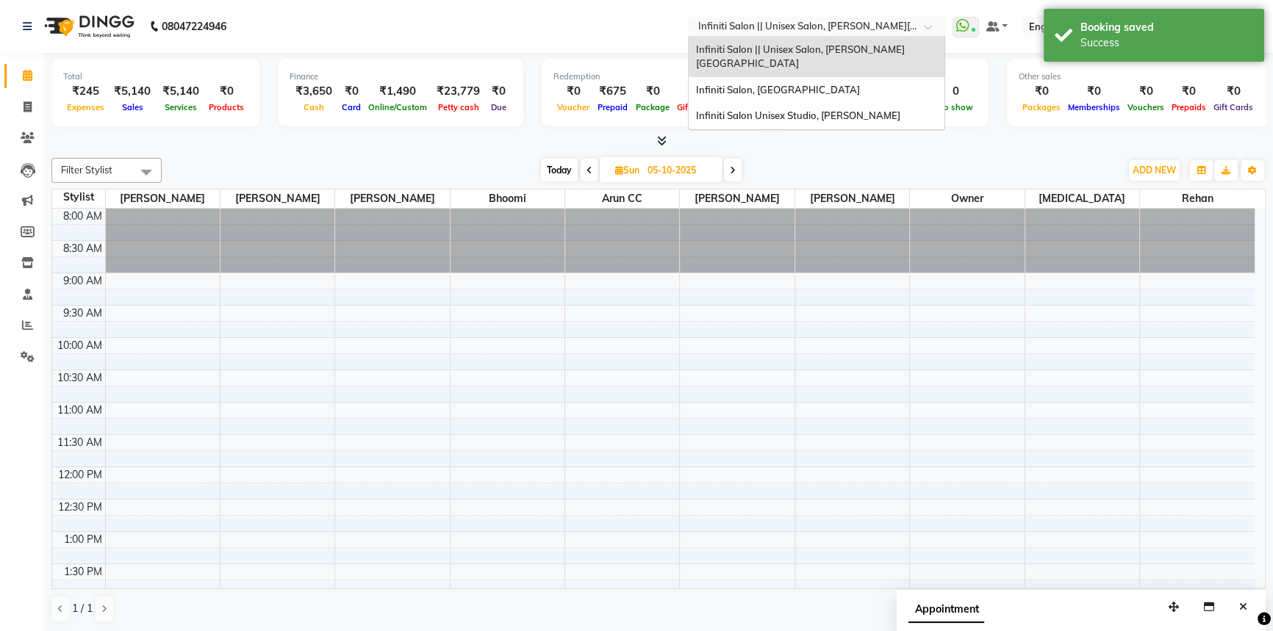
click at [909, 19] on div "Select Location × Infiniti Salon || Unisex Salon, Choubey Colony" at bounding box center [805, 26] width 229 height 15
click at [864, 110] on span "Infiniti Salon Unisex Studio, Devendra Nagar" at bounding box center [798, 116] width 204 height 12
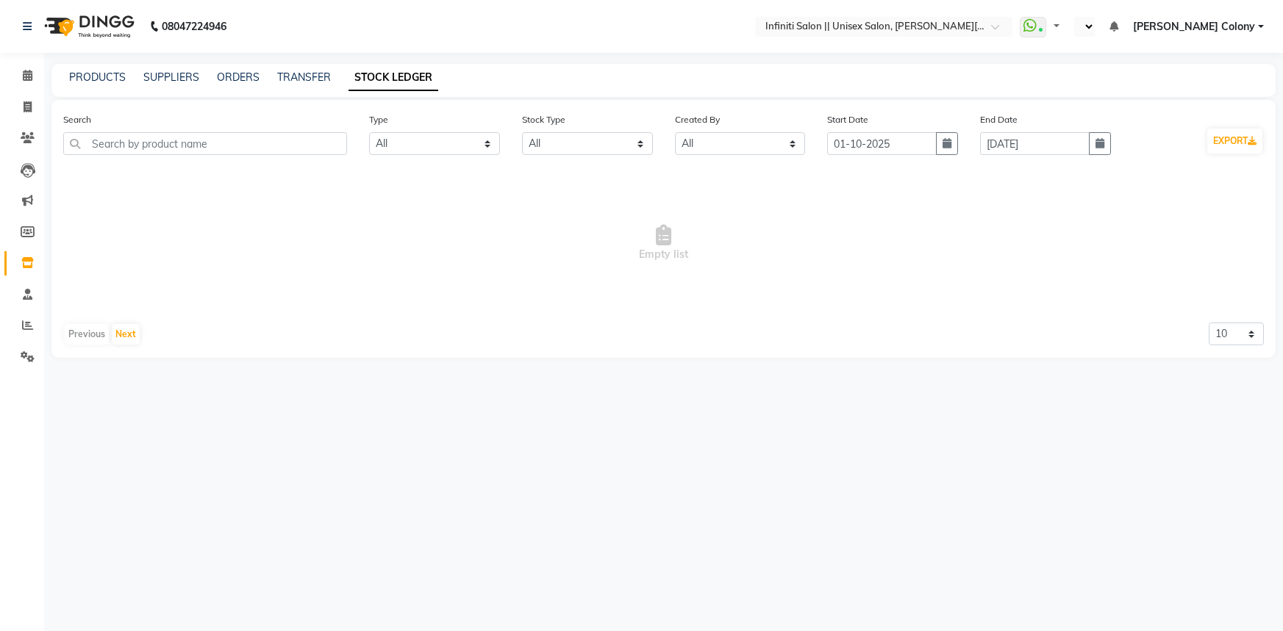
select select "all"
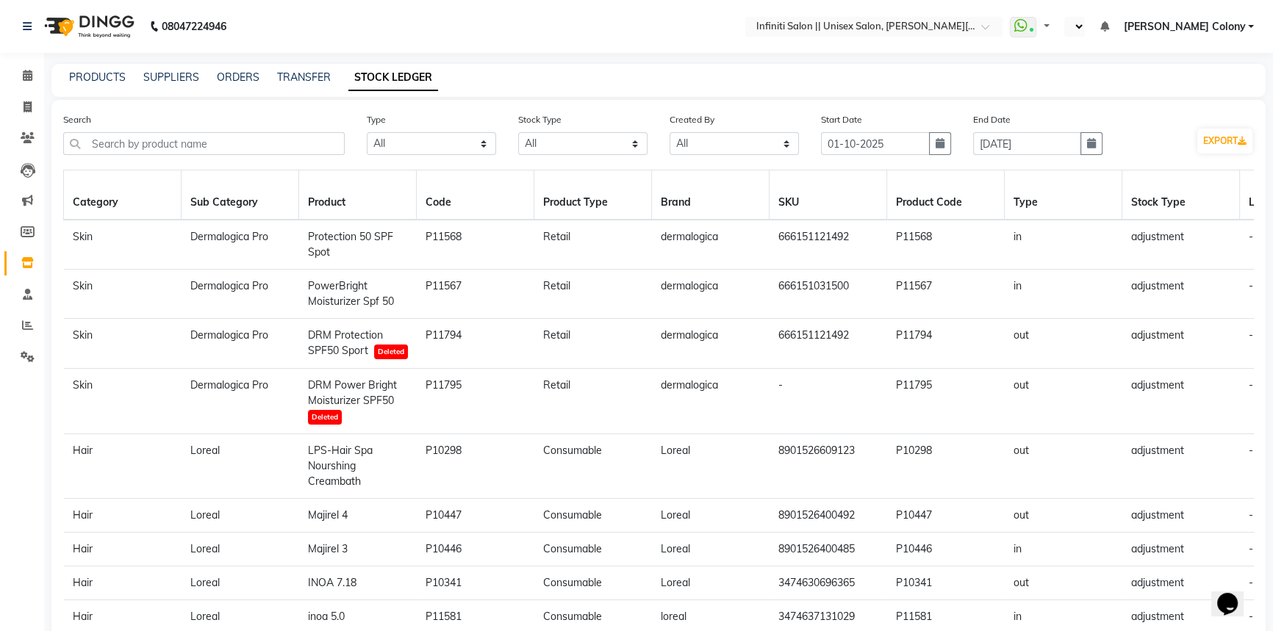
select select "en"
click at [29, 112] on span at bounding box center [28, 107] width 26 height 17
select select "service"
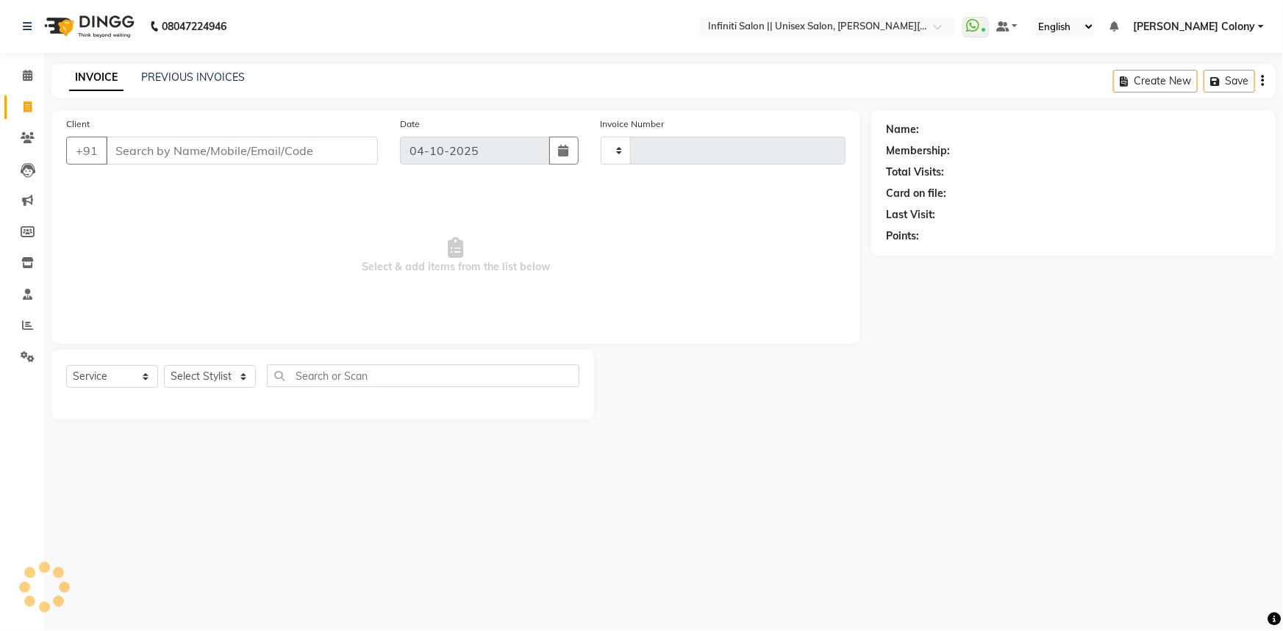
type input "1145"
select select "8233"
click at [157, 152] on input "Client" at bounding box center [242, 151] width 272 height 28
click at [173, 152] on input "Client" at bounding box center [242, 151] width 272 height 28
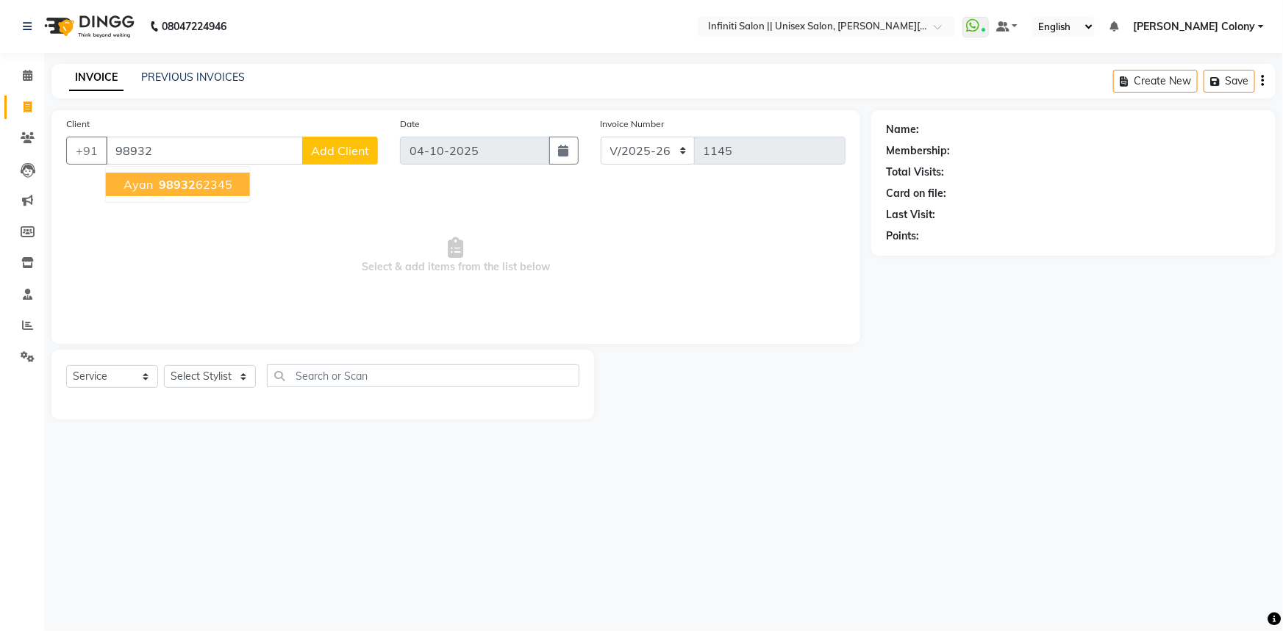
click at [180, 192] on button "Ayan 98932 62345" at bounding box center [178, 185] width 144 height 24
type input "9893262345"
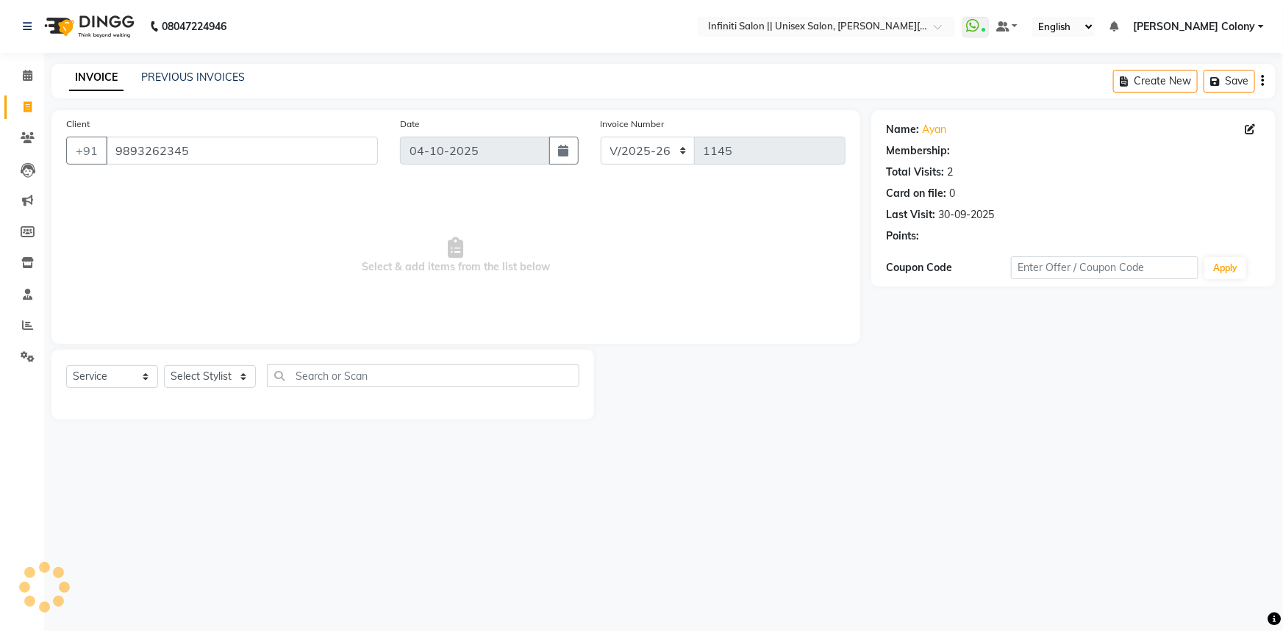
select select "1: Object"
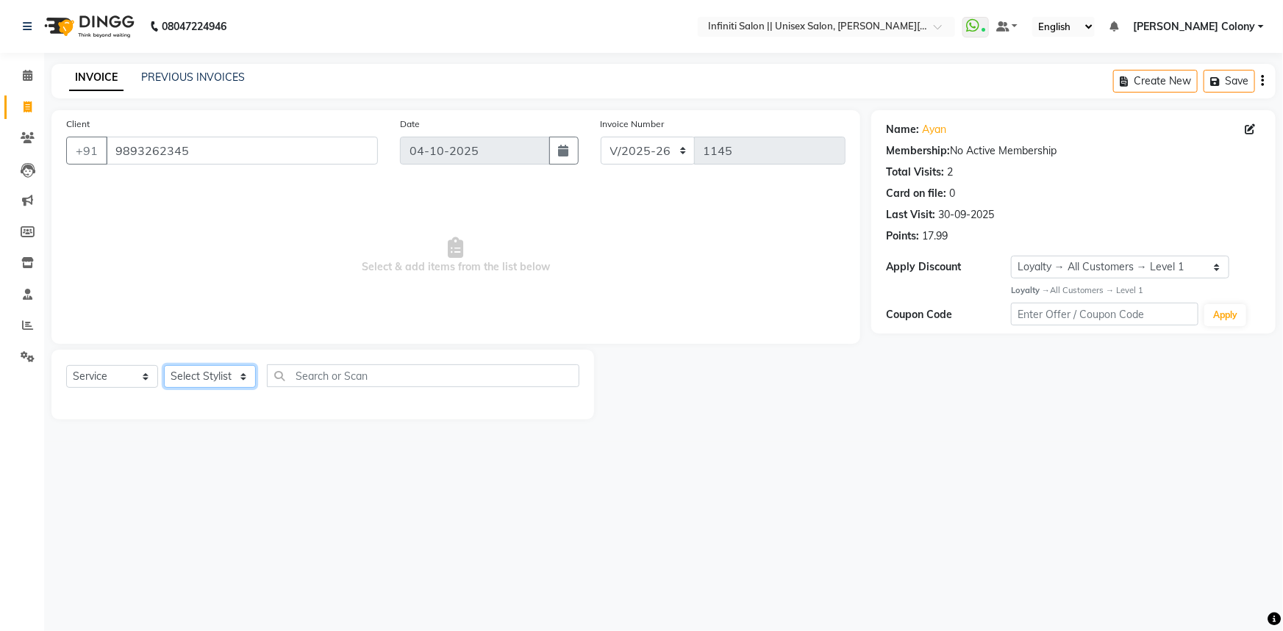
click at [207, 376] on select "Select Stylist Anjali Mahato Arun CC Ayush Bhoomi Dilshad Ahmad Ishu Jitesh Moy…" at bounding box center [210, 376] width 92 height 23
select select "93505"
click at [164, 365] on select "Select Stylist Anjali Mahato Arun CC Ayush Bhoomi Dilshad Ahmad Ishu Jitesh Moy…" at bounding box center [210, 376] width 92 height 23
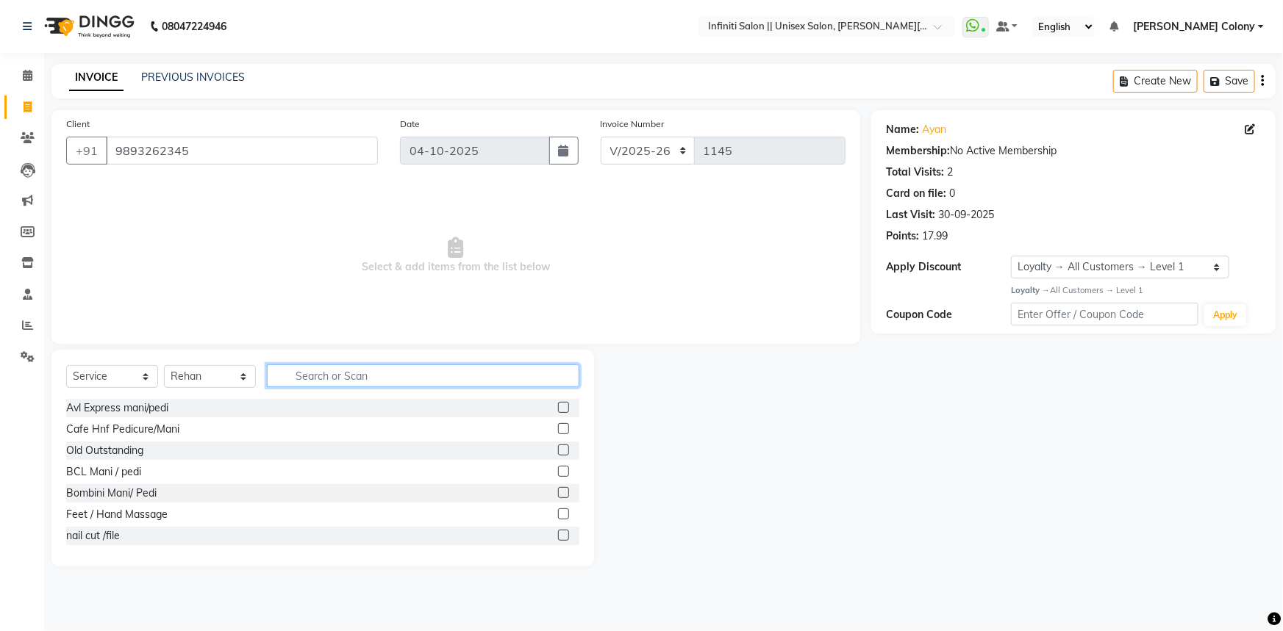
click at [318, 374] on input "text" at bounding box center [423, 376] width 312 height 23
type input "bear"
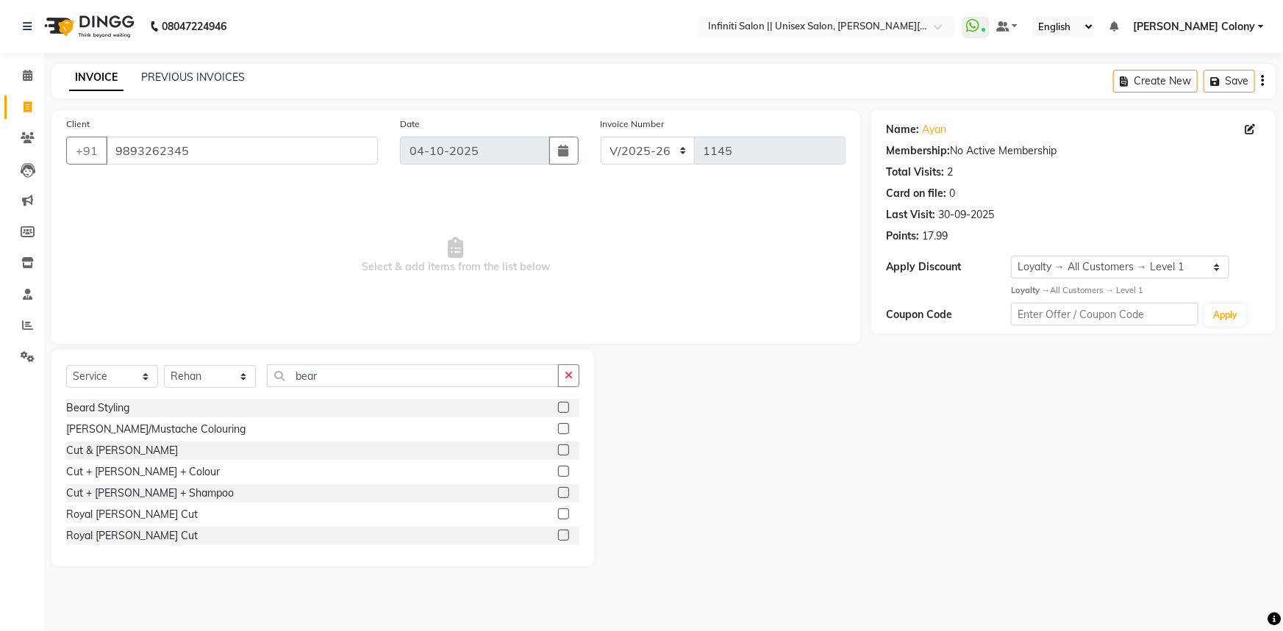
click at [558, 412] on label at bounding box center [563, 407] width 11 height 11
click at [558, 412] on input "checkbox" at bounding box center [563, 409] width 10 height 10
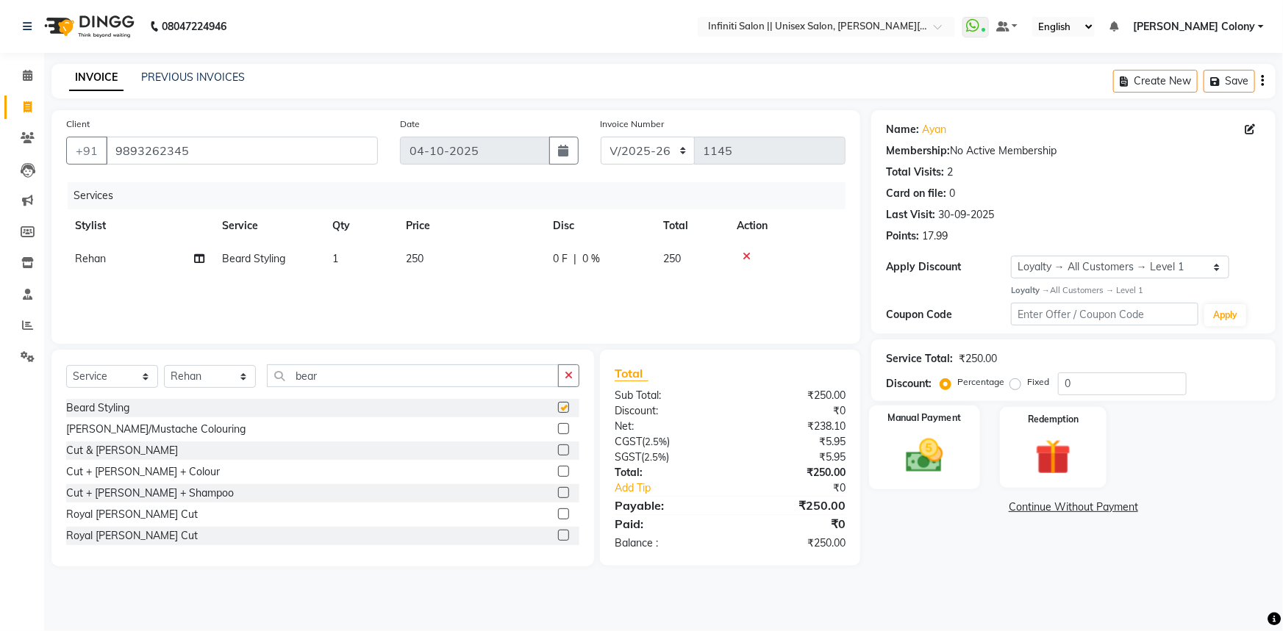
checkbox input "false"
click at [942, 463] on img at bounding box center [925, 455] width 60 height 43
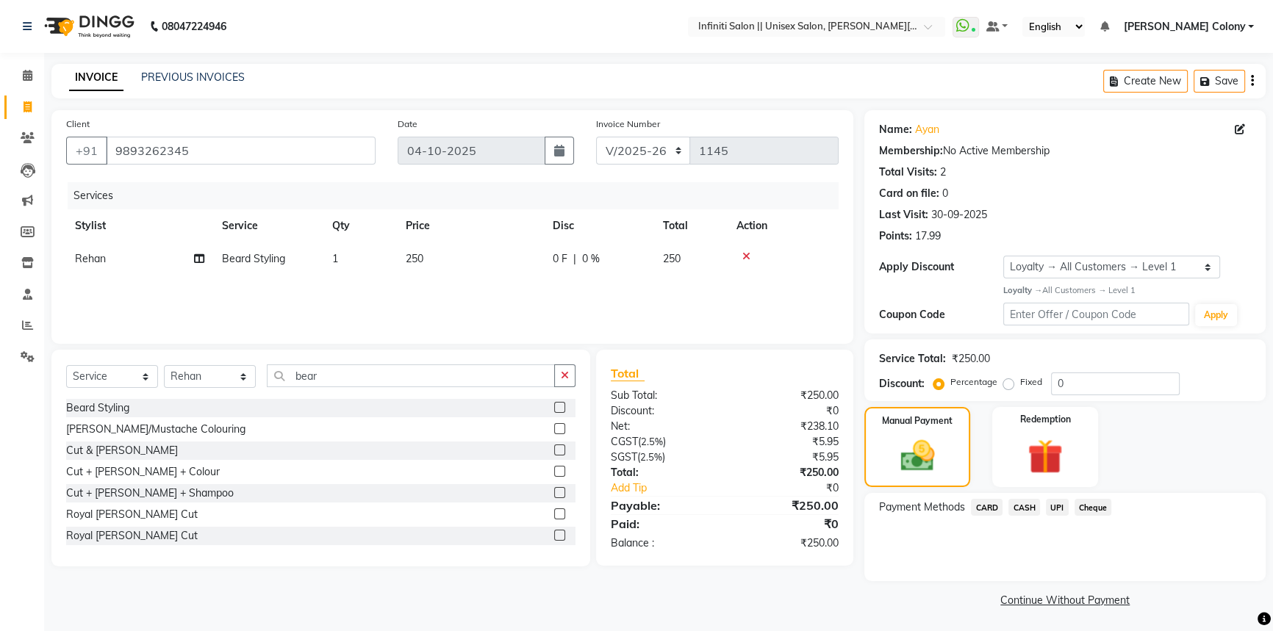
click at [1035, 504] on span "CASH" at bounding box center [1024, 507] width 32 height 17
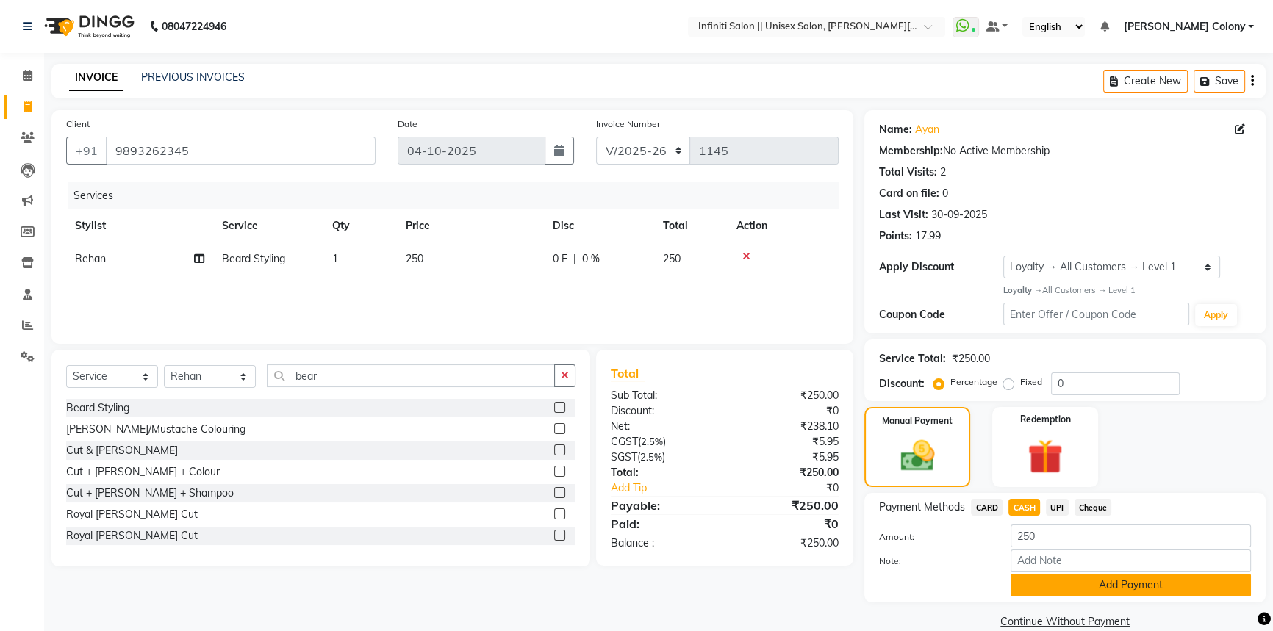
click at [1044, 587] on button "Add Payment" at bounding box center [1131, 585] width 240 height 23
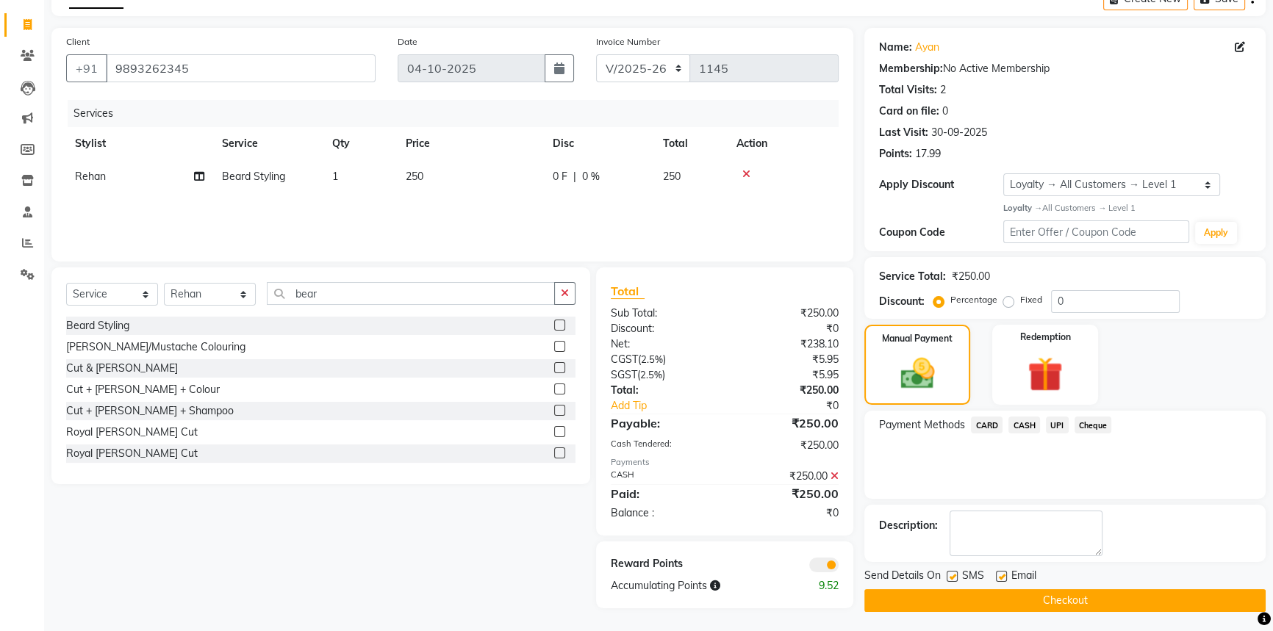
scroll to position [85, 0]
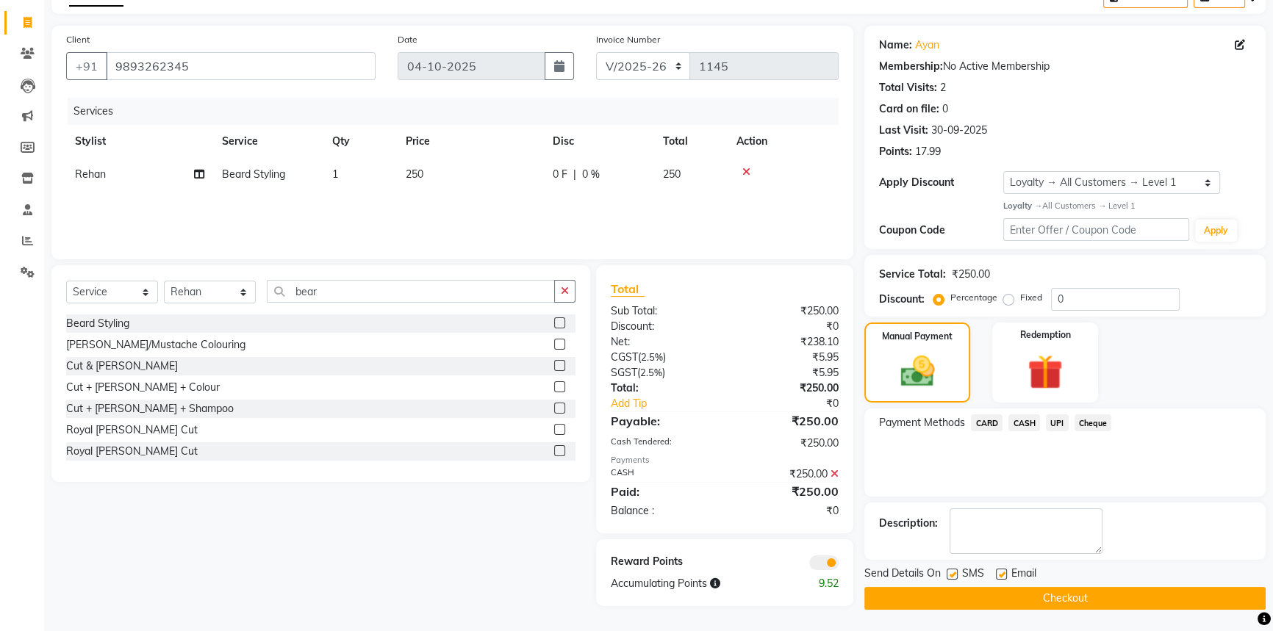
click at [1037, 603] on button "Checkout" at bounding box center [1064, 598] width 401 height 23
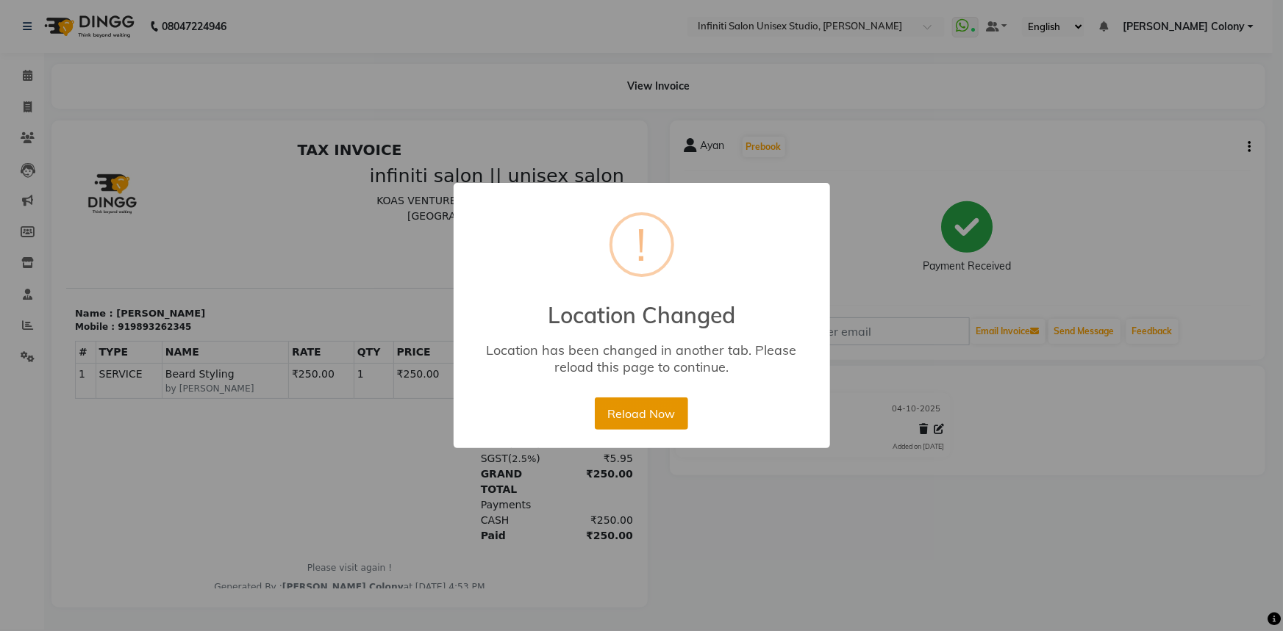
click at [656, 420] on button "Reload Now" at bounding box center [641, 414] width 93 height 32
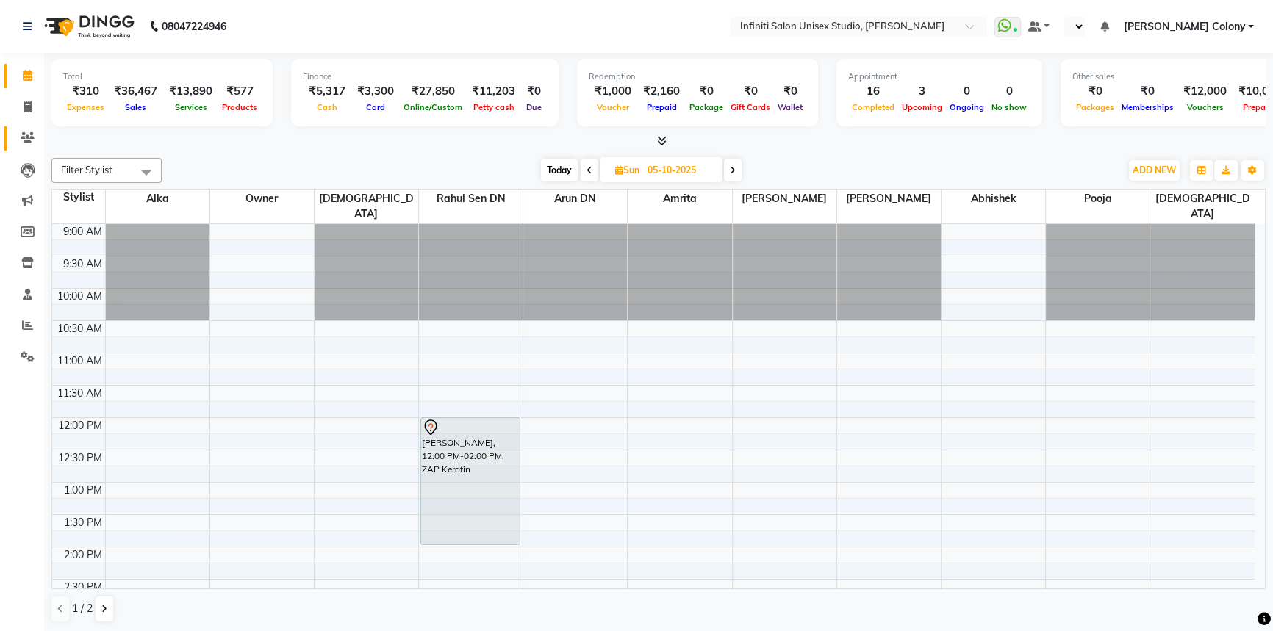
select select "en"
click at [24, 111] on icon at bounding box center [28, 106] width 8 height 11
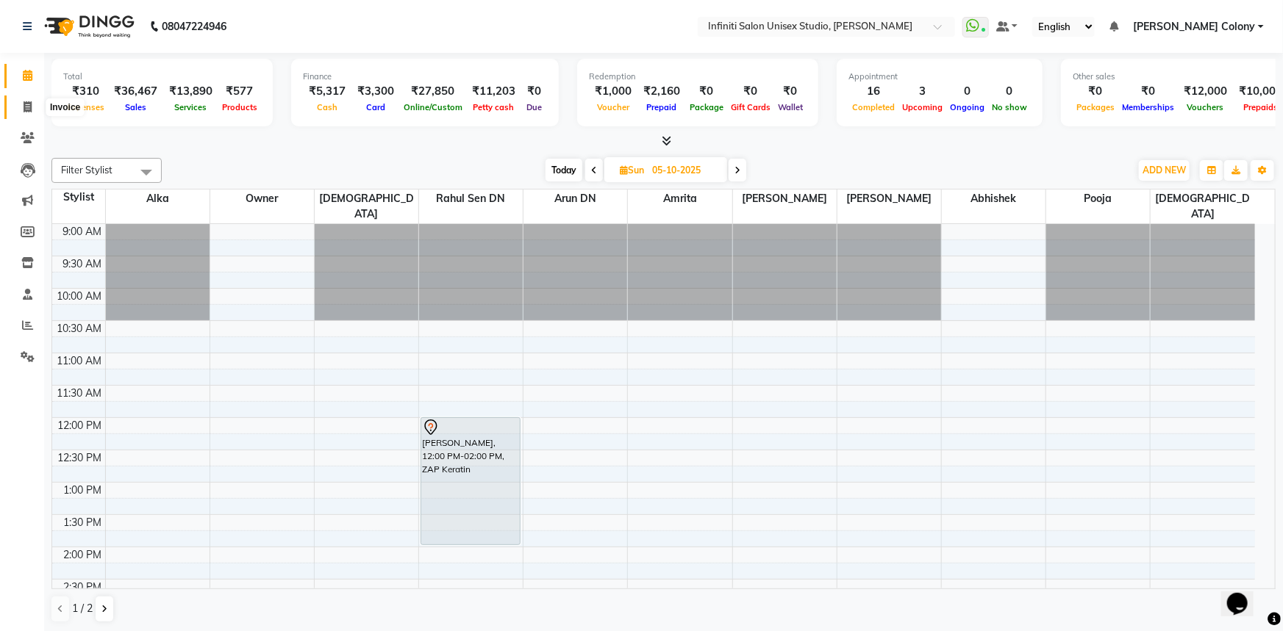
select select "6511"
select select "service"
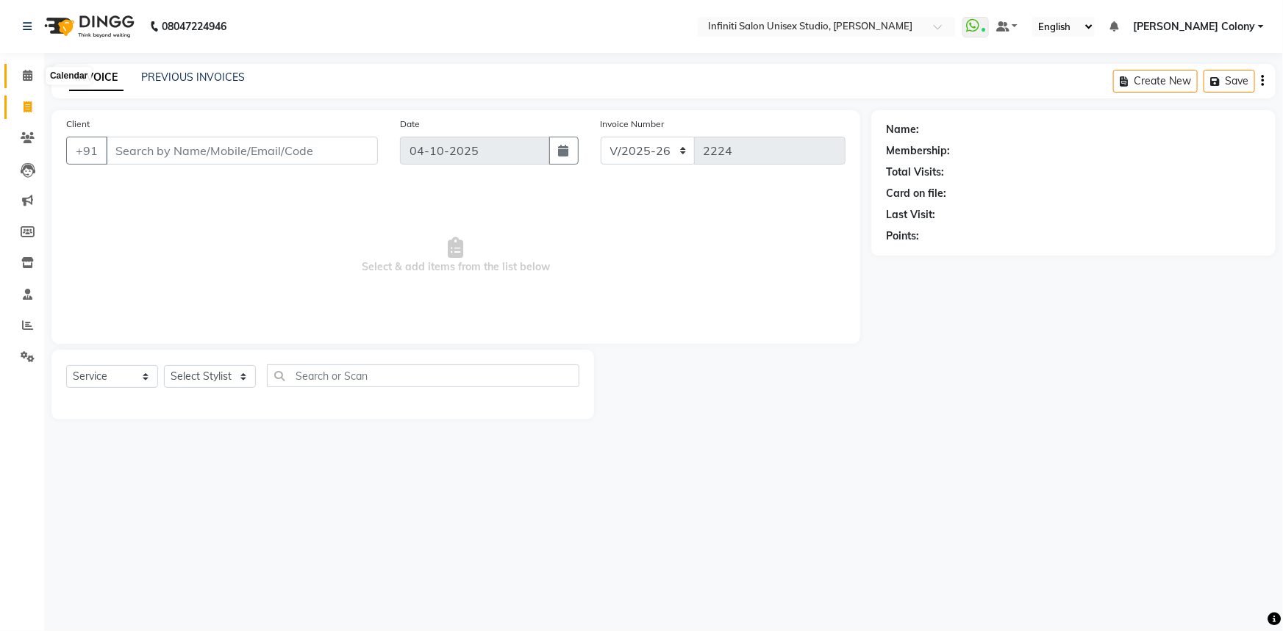
click at [21, 68] on span at bounding box center [28, 76] width 26 height 17
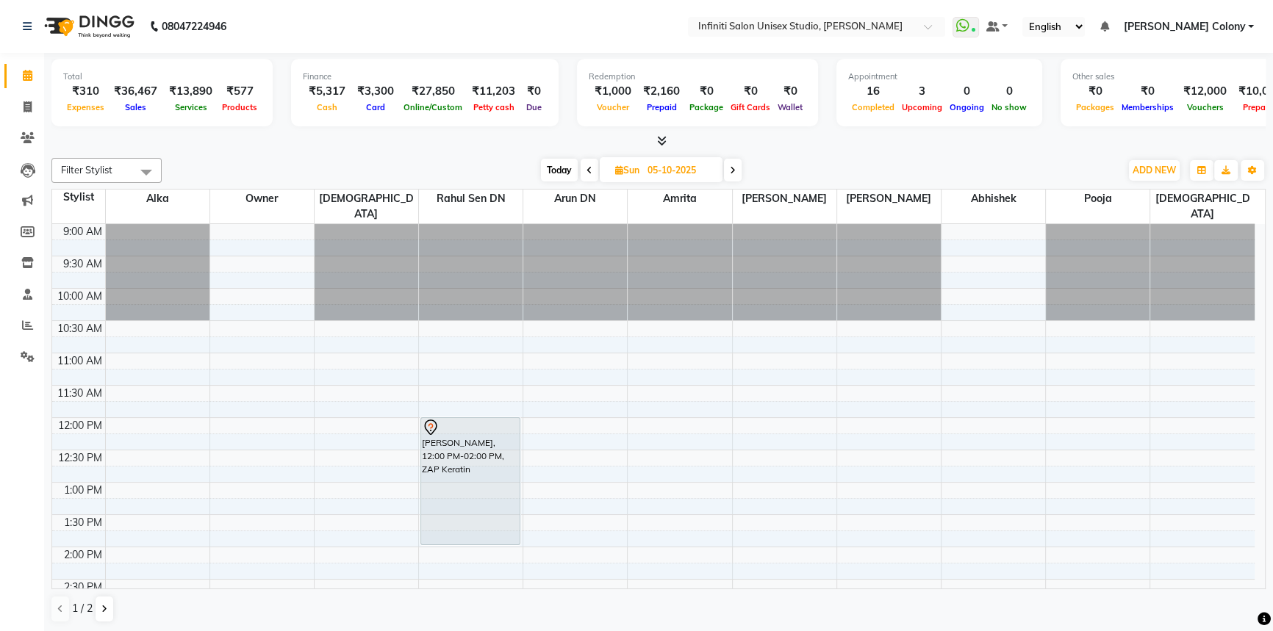
click at [562, 171] on span "Today" at bounding box center [559, 170] width 37 height 23
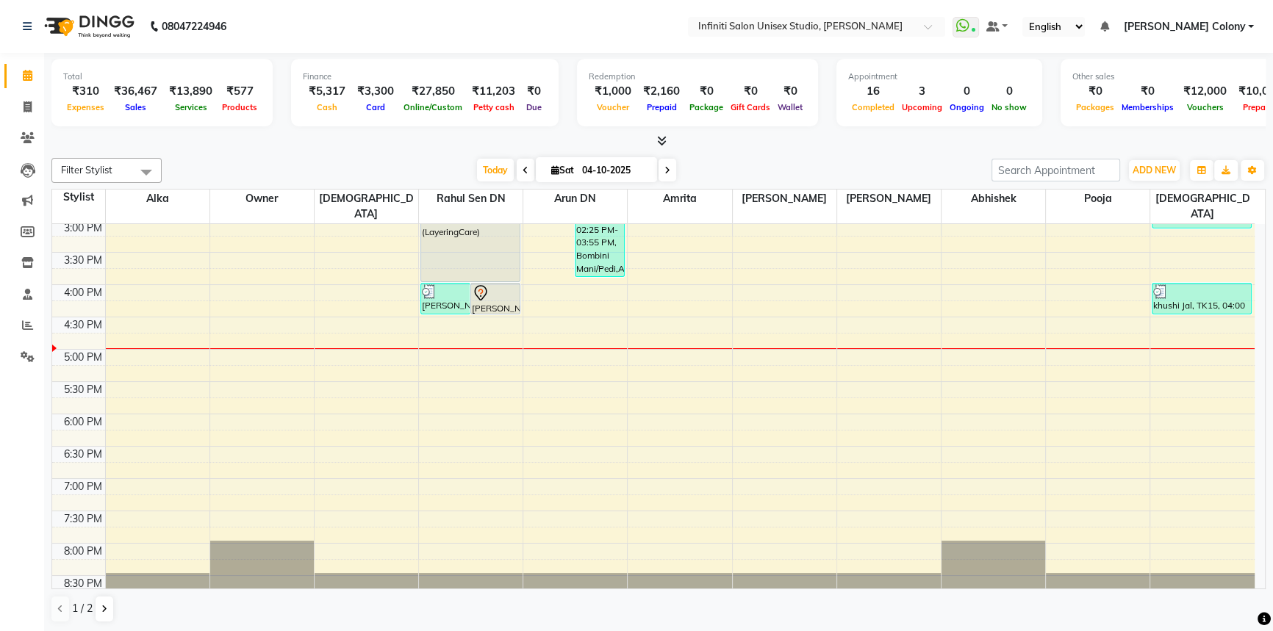
click at [524, 166] on icon at bounding box center [526, 170] width 6 height 9
type input "03-10-2025"
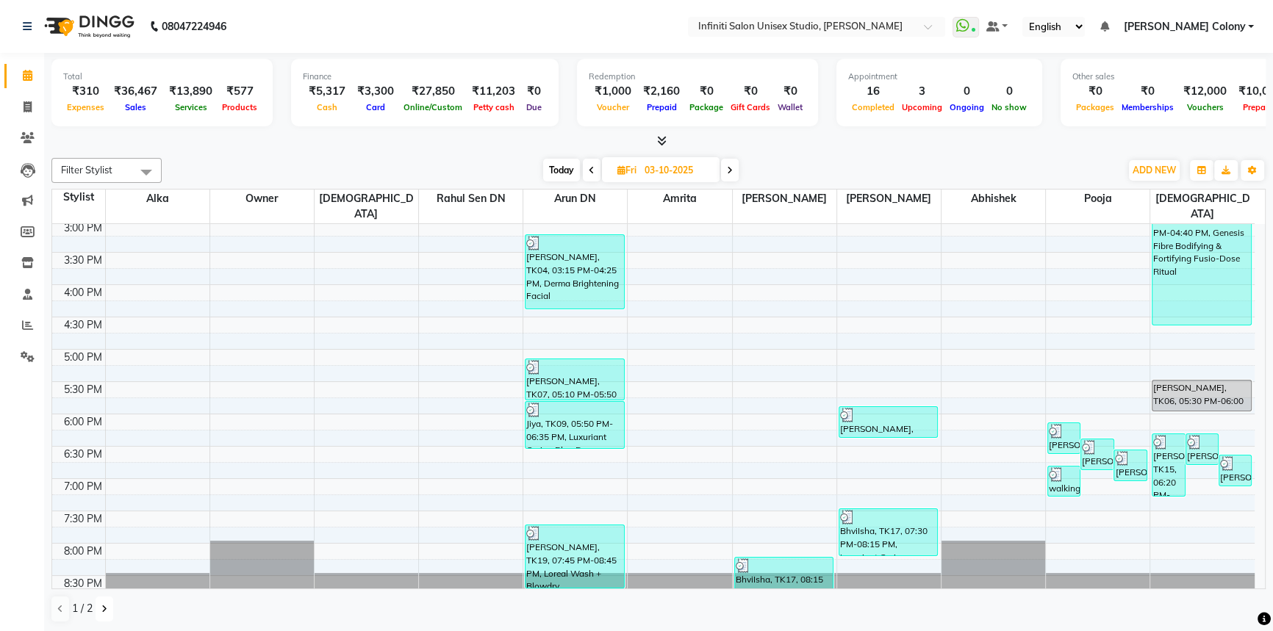
click at [104, 609] on icon at bounding box center [104, 609] width 6 height 9
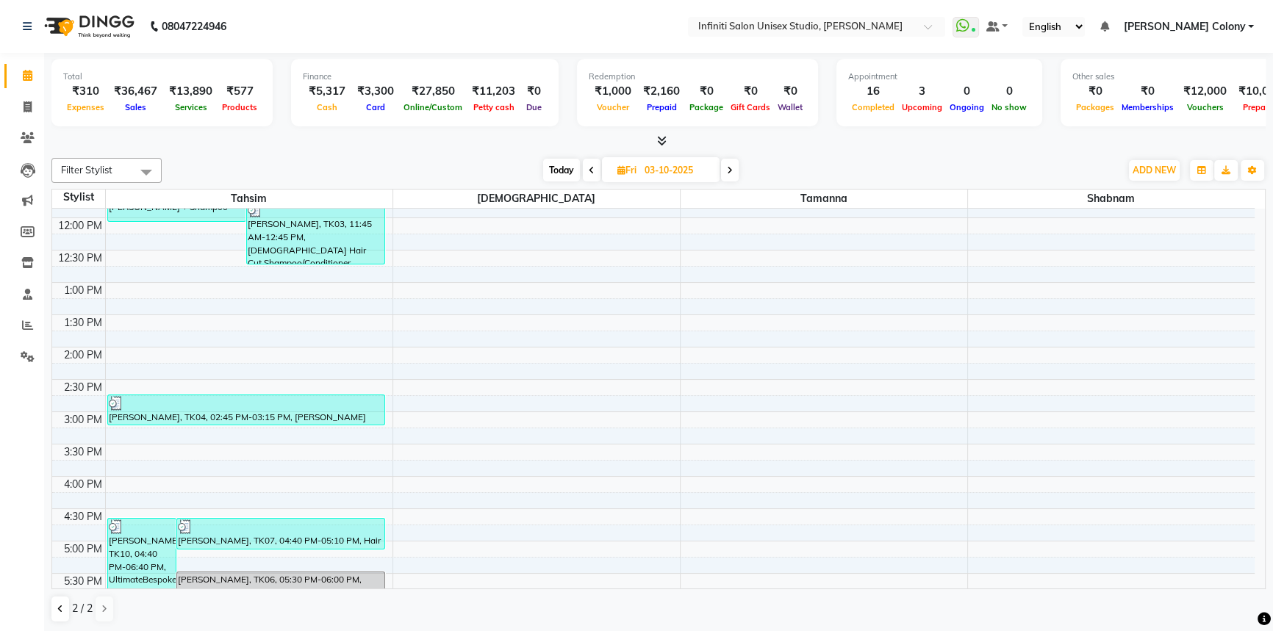
scroll to position [200, 0]
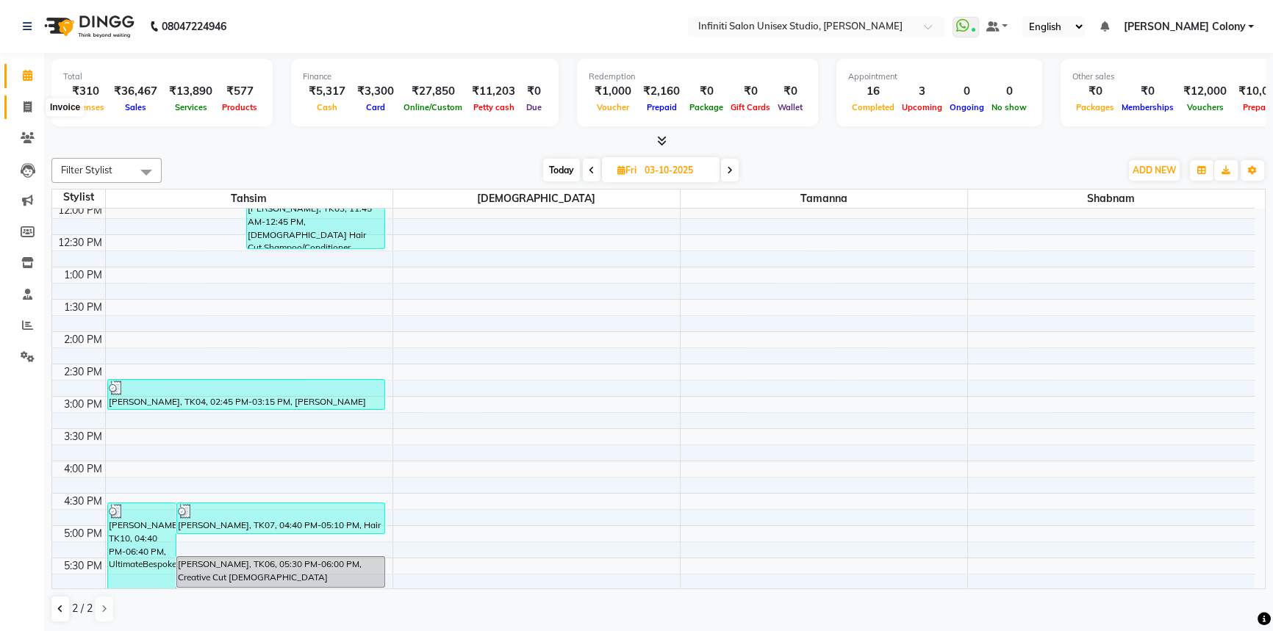
click at [19, 110] on span at bounding box center [28, 107] width 26 height 17
select select "service"
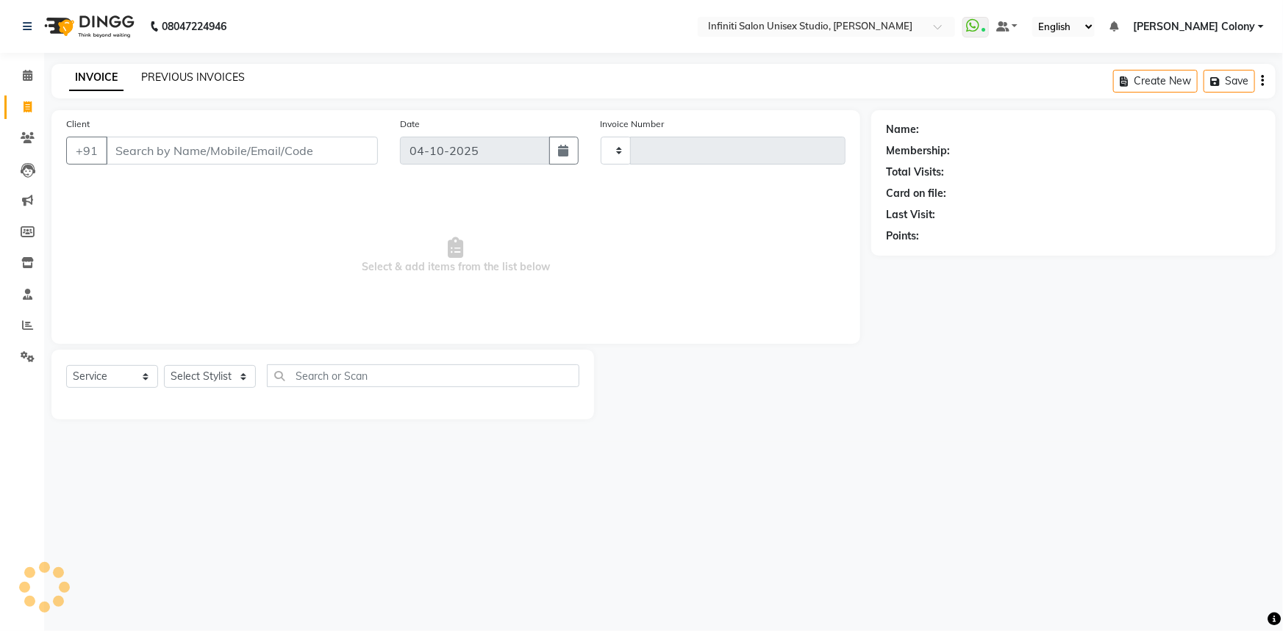
type input "2224"
click at [213, 77] on link "PREVIOUS INVOICES" at bounding box center [193, 77] width 104 height 13
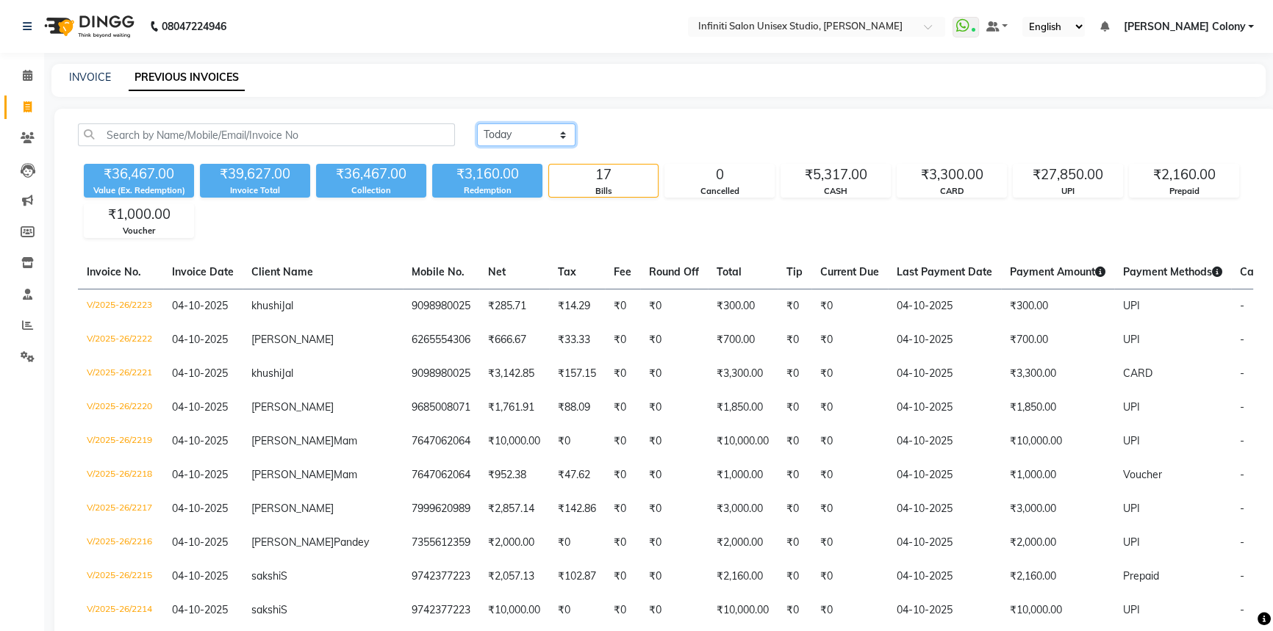
click at [512, 137] on select "Today Yesterday Custom Range" at bounding box center [526, 134] width 98 height 23
select select "yesterday"
click at [477, 123] on select "Today Yesterday Custom Range" at bounding box center [526, 134] width 98 height 23
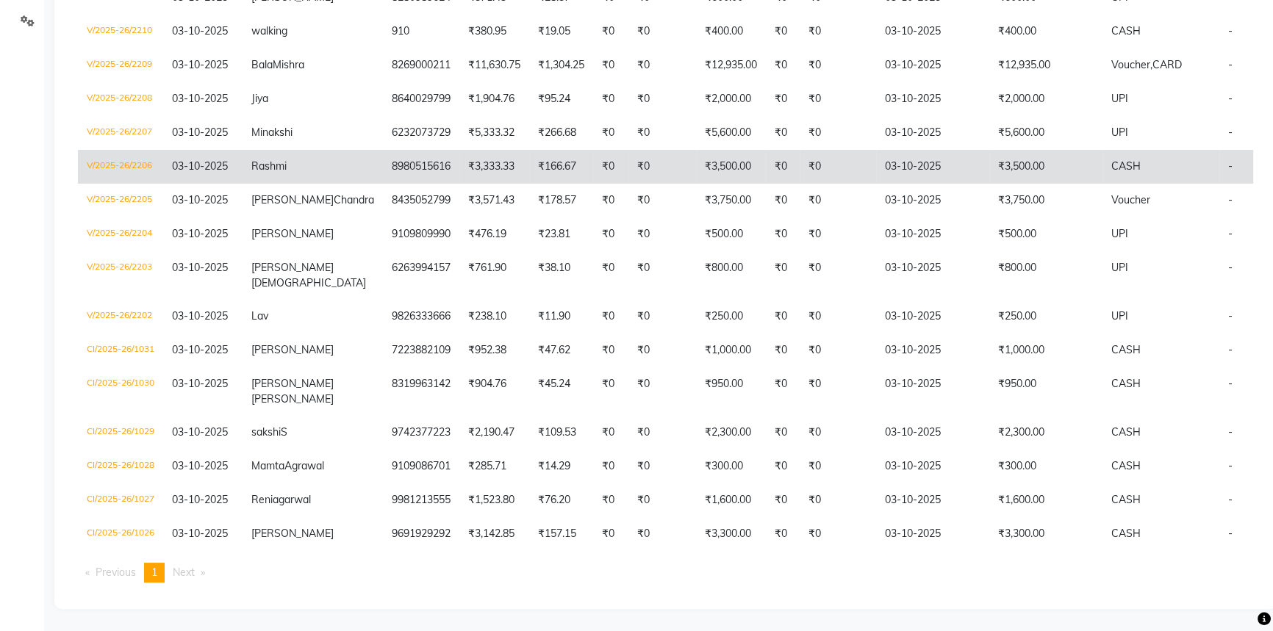
scroll to position [310, 0]
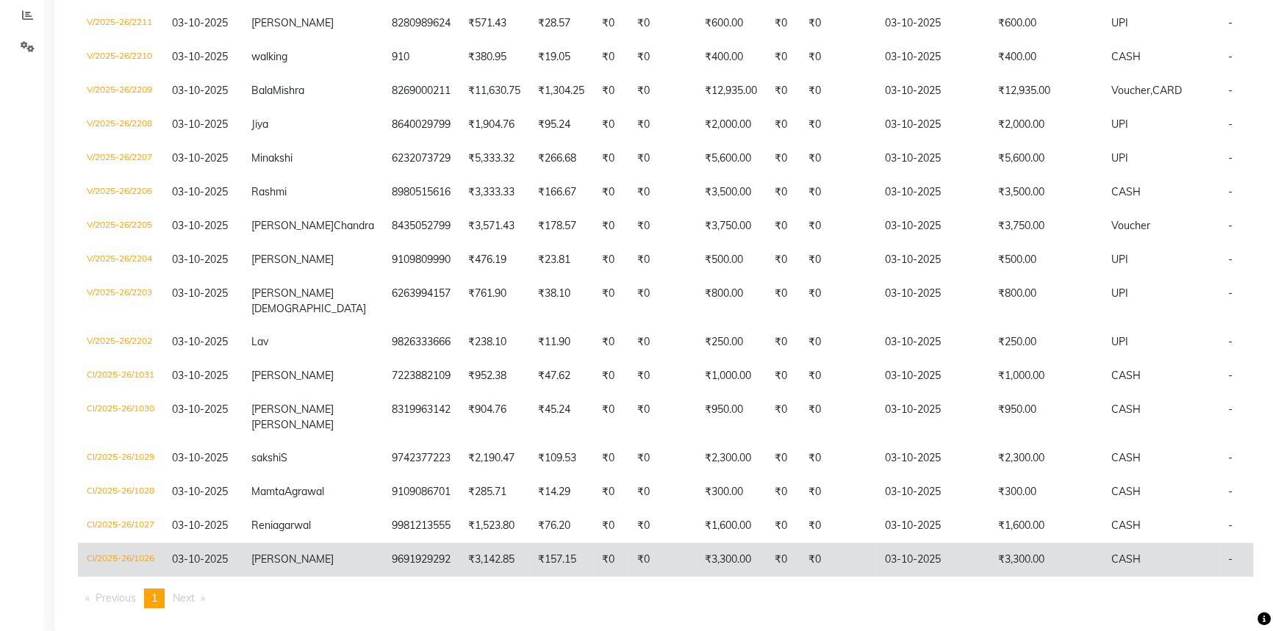
click at [280, 566] on span "Akhilesh" at bounding box center [292, 559] width 82 height 13
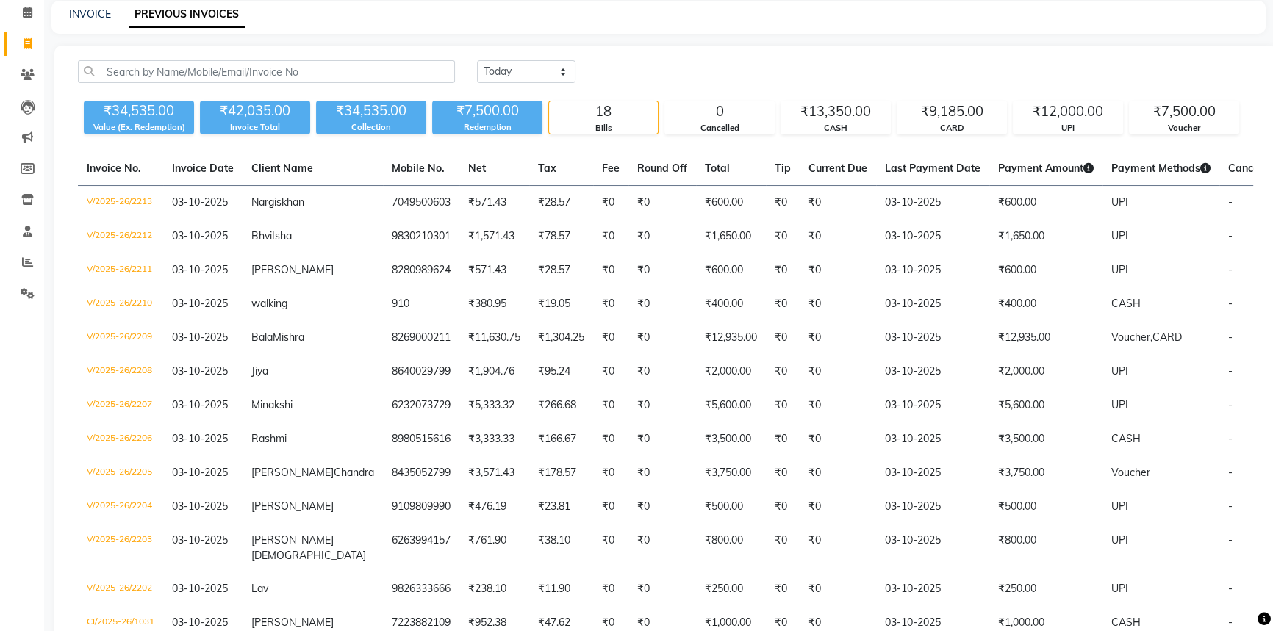
scroll to position [0, 0]
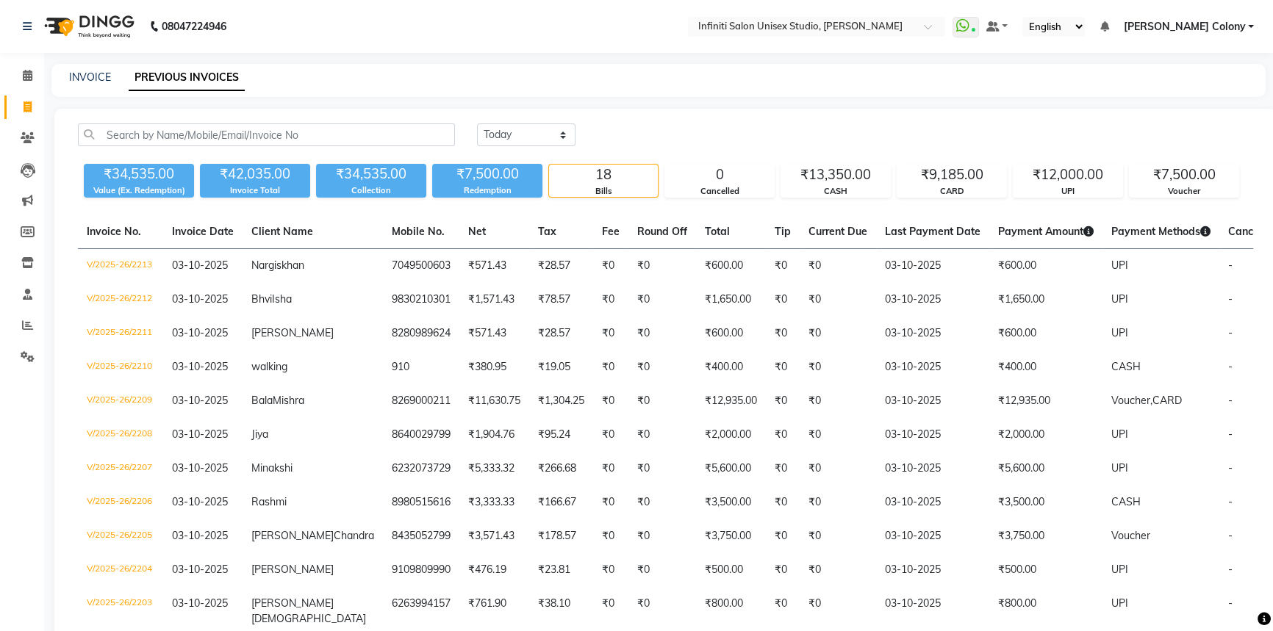
click at [69, 26] on img at bounding box center [87, 26] width 101 height 41
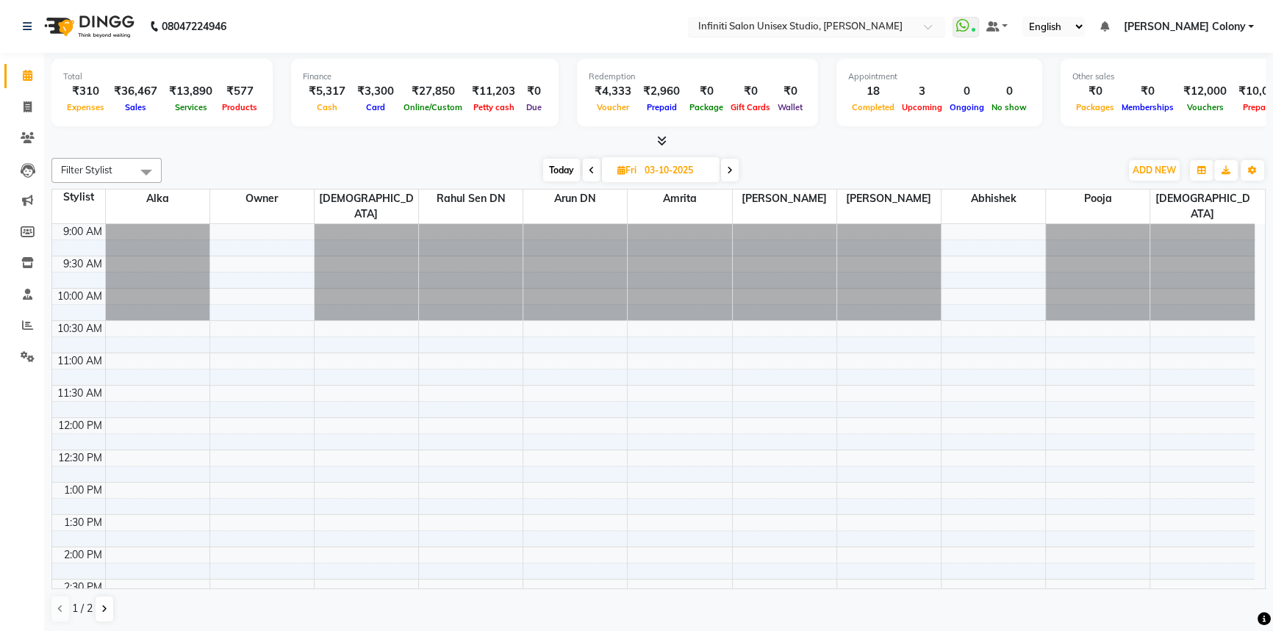
click at [810, 36] on ng-select "Select Location × Infiniti Salon Unisex Studio, Devendra Nagar" at bounding box center [816, 27] width 257 height 20
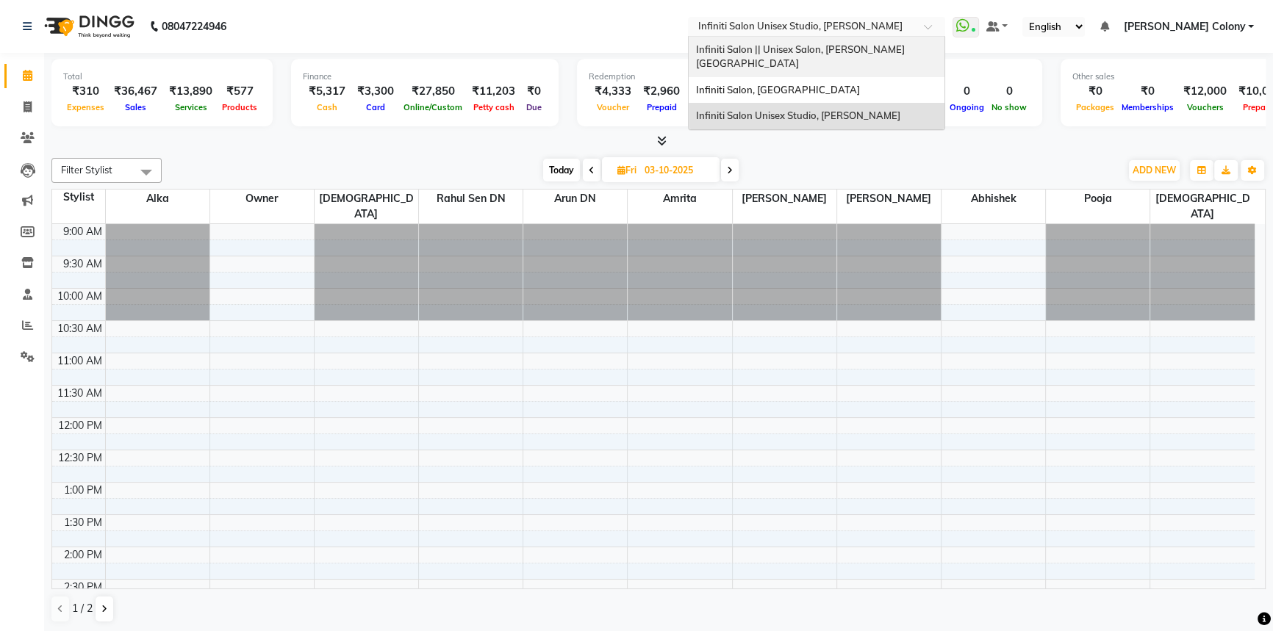
click at [791, 43] on span "Infiniti Salon || Unisex Salon, [PERSON_NAME][GEOGRAPHIC_DATA]" at bounding box center [800, 56] width 209 height 26
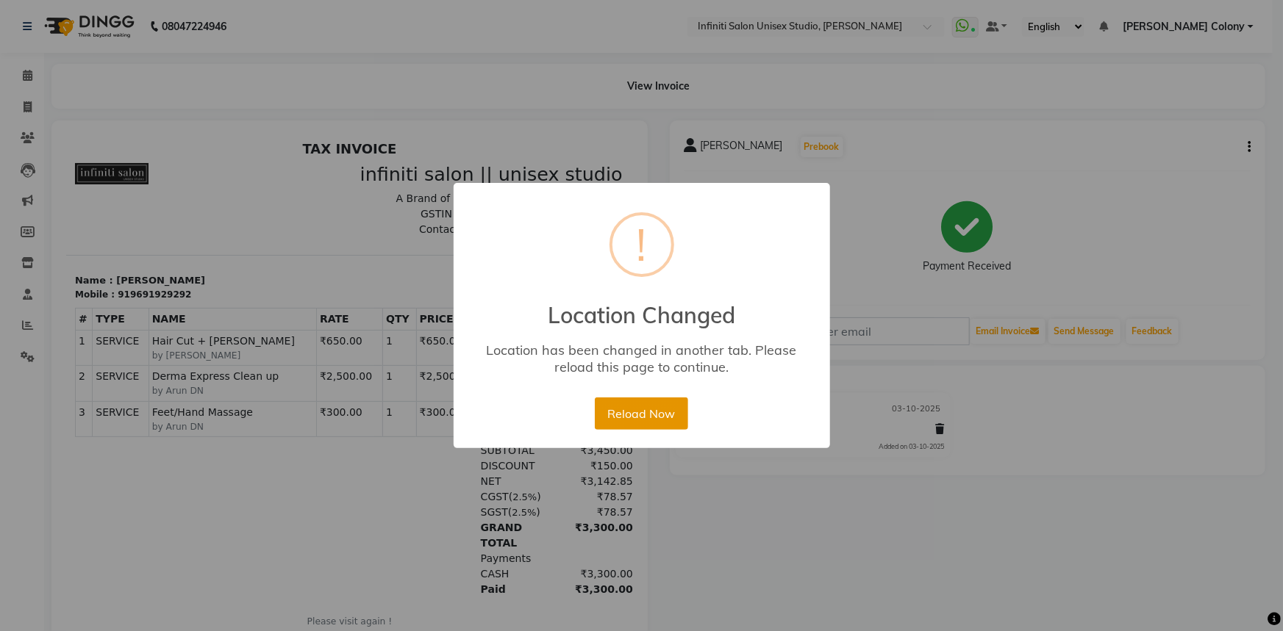
click at [632, 410] on button "Reload Now" at bounding box center [641, 414] width 93 height 32
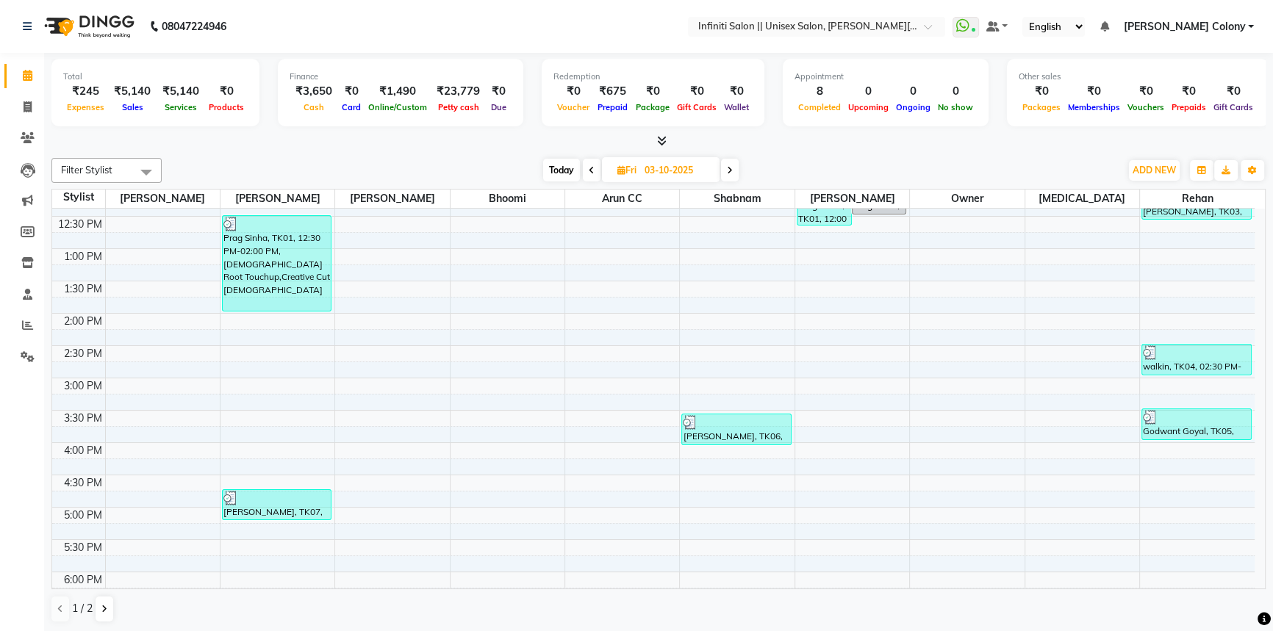
scroll to position [190, 0]
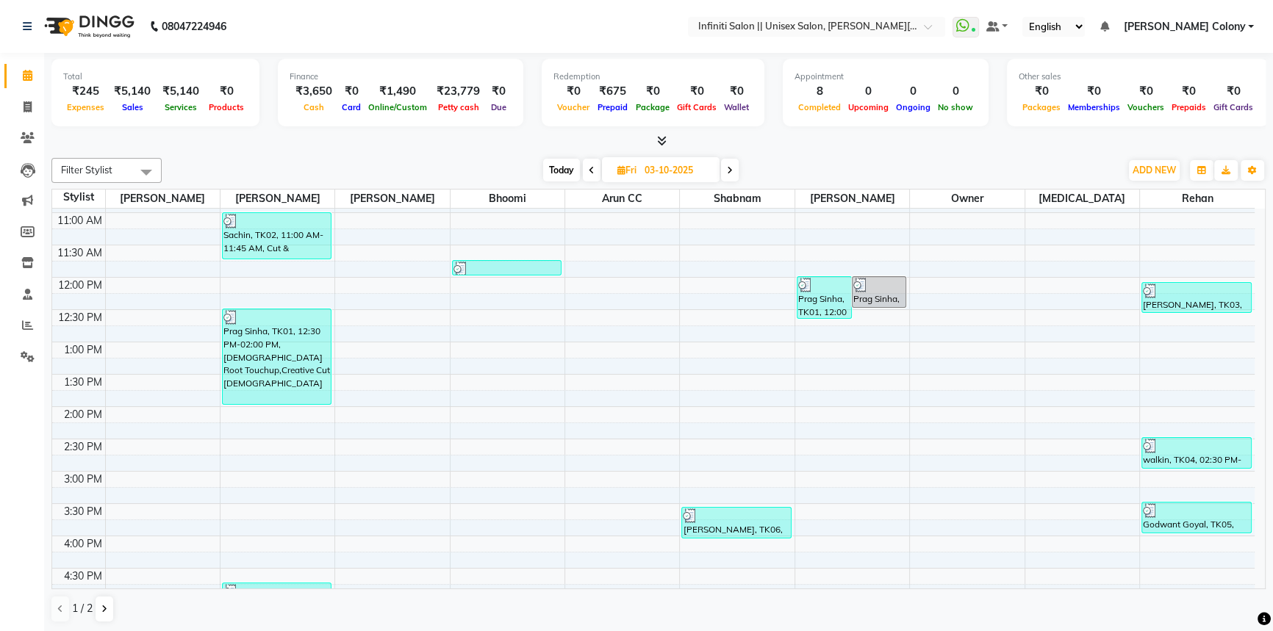
click at [724, 168] on span at bounding box center [730, 170] width 18 height 23
type input "04-10-2025"
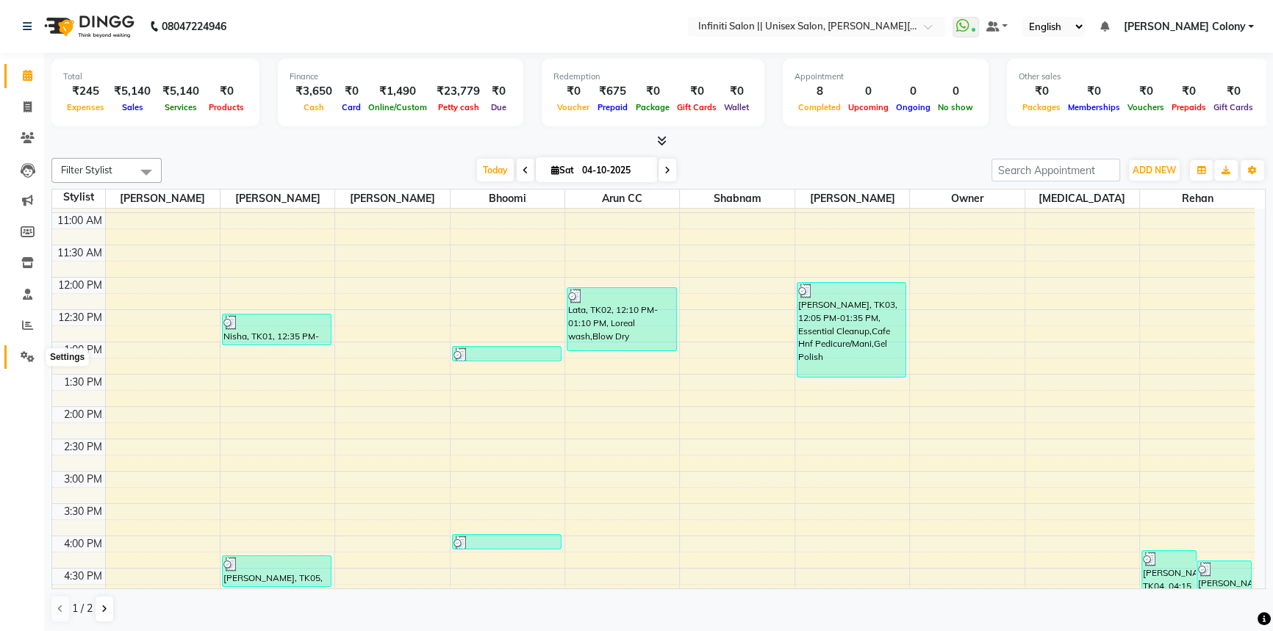
click at [29, 361] on icon at bounding box center [28, 356] width 14 height 11
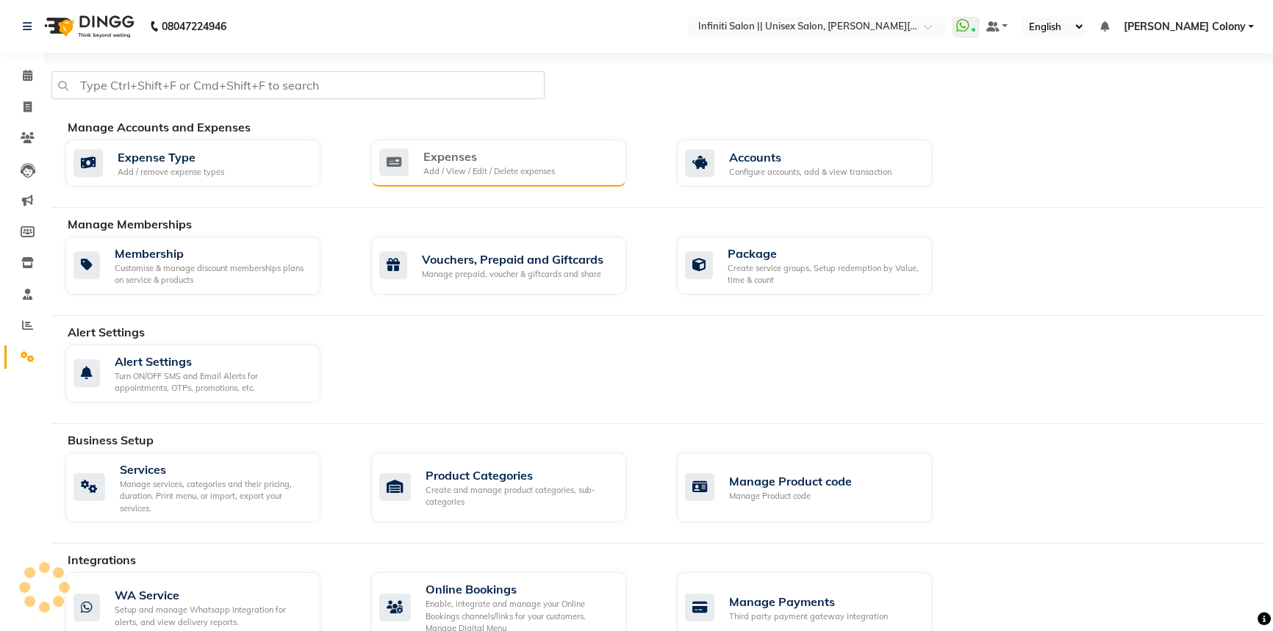
click at [491, 173] on div "Add / View / Edit / Delete expenses" at bounding box center [489, 171] width 132 height 12
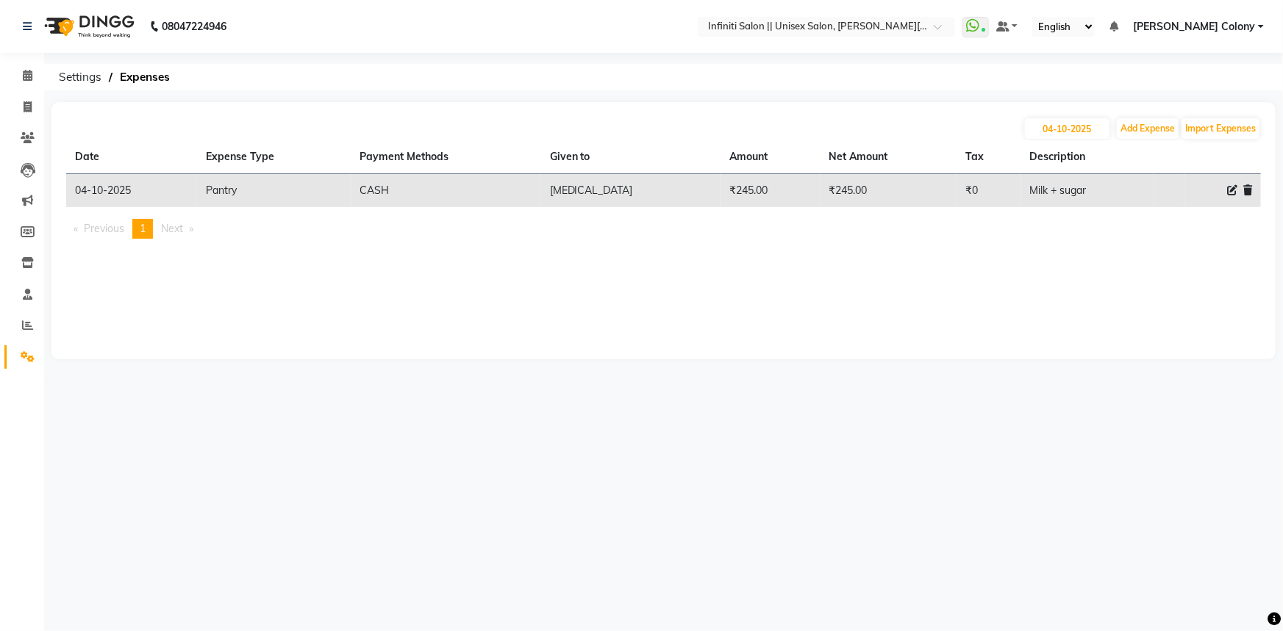
click at [734, 37] on nav "08047224946 Select Location × Infiniti Salon || Unisex Salon, [PERSON_NAME] Col…" at bounding box center [641, 26] width 1283 height 53
click at [750, 32] on input "text" at bounding box center [811, 28] width 213 height 15
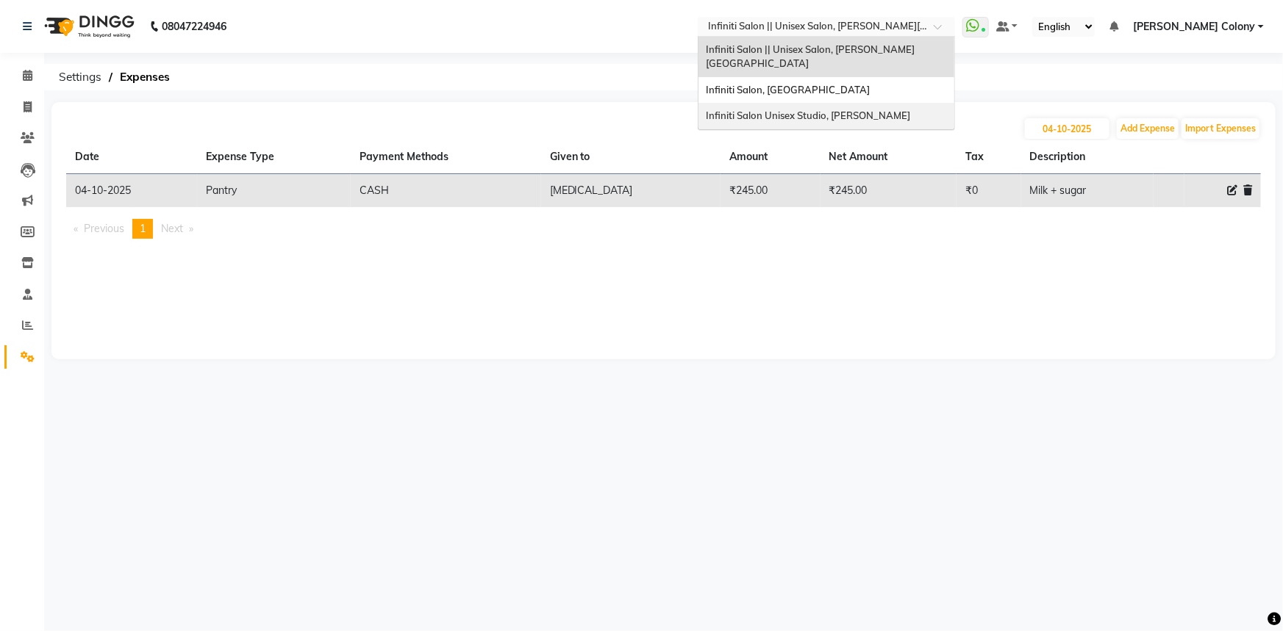
click at [768, 110] on span "Infiniti Salon Unisex Studio, [PERSON_NAME]" at bounding box center [808, 116] width 204 height 12
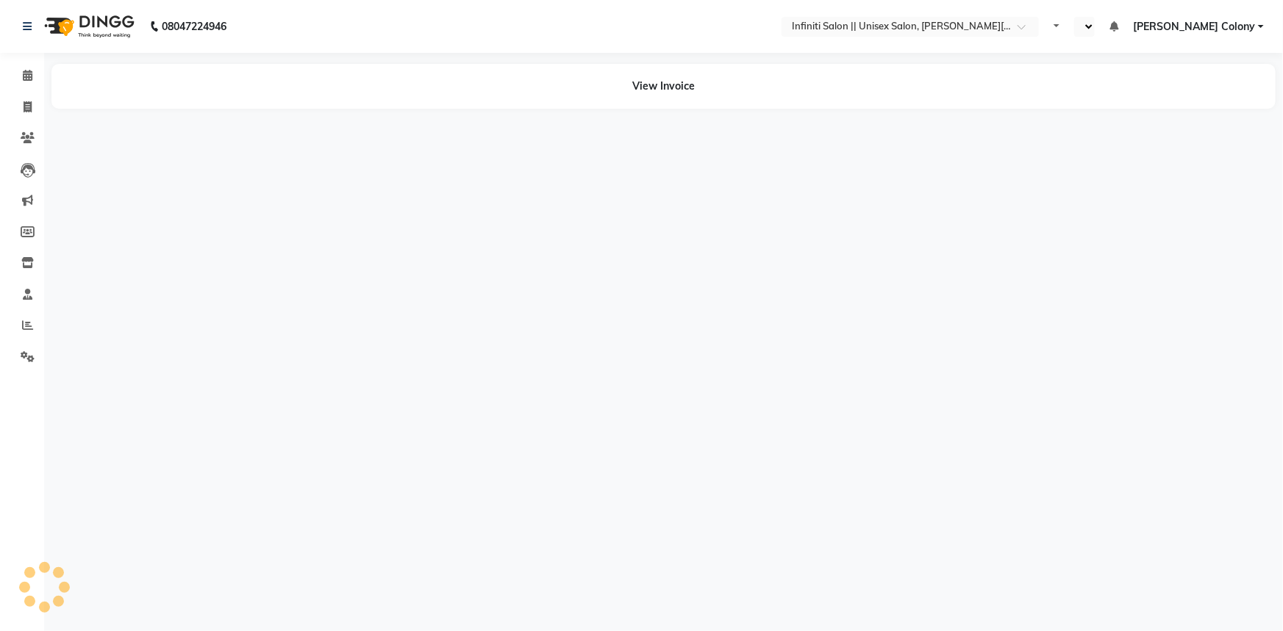
select select "en"
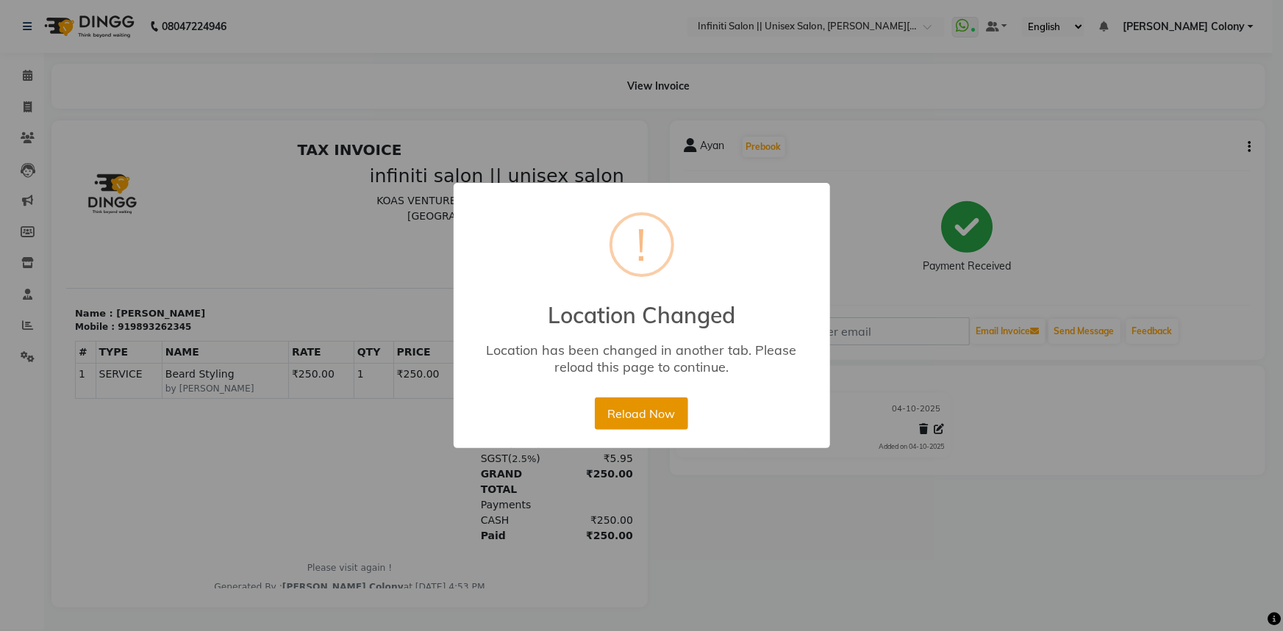
click at [655, 419] on button "Reload Now" at bounding box center [641, 414] width 93 height 32
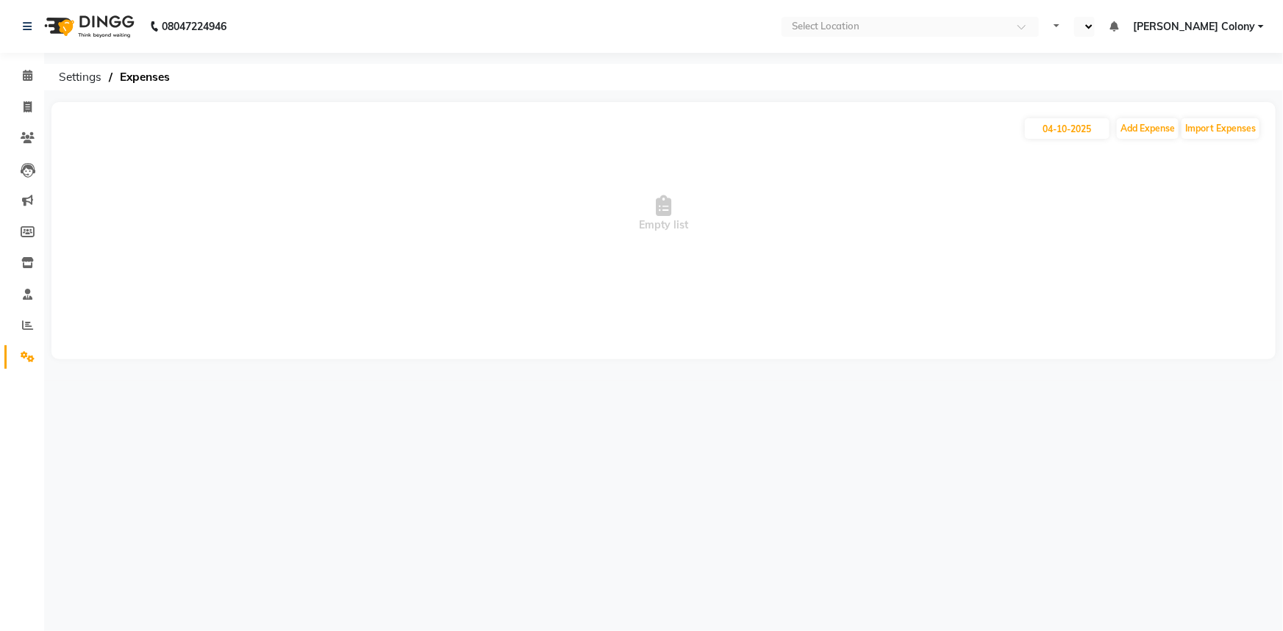
select select "en"
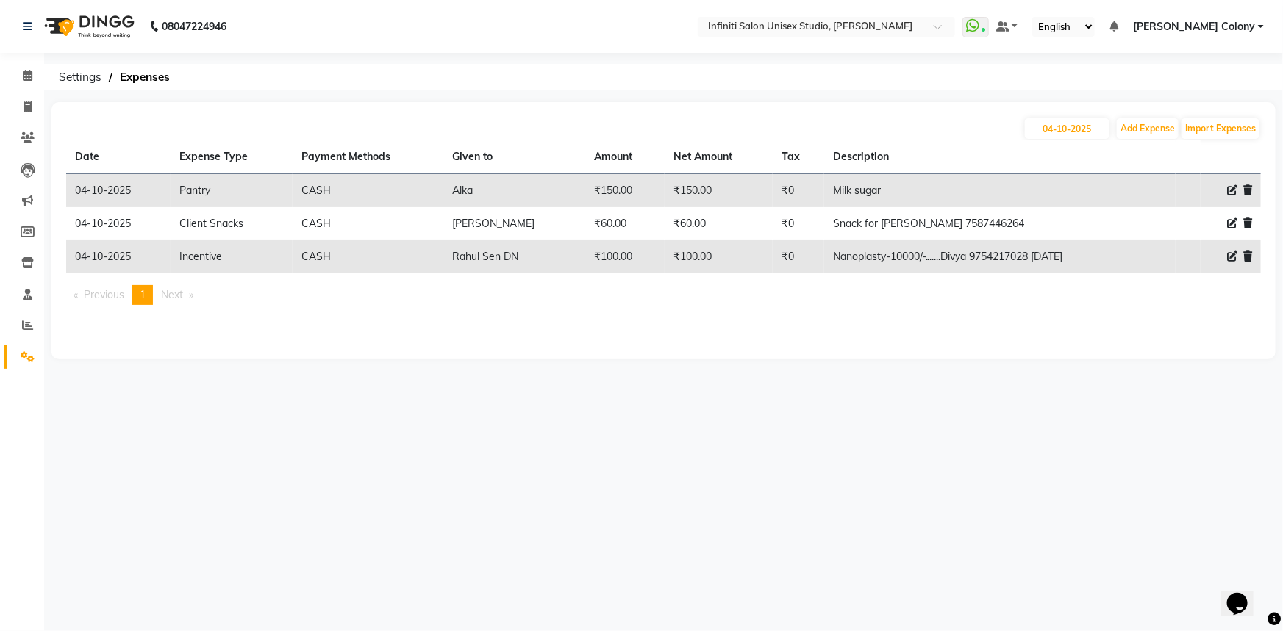
click at [60, 31] on img at bounding box center [87, 26] width 101 height 41
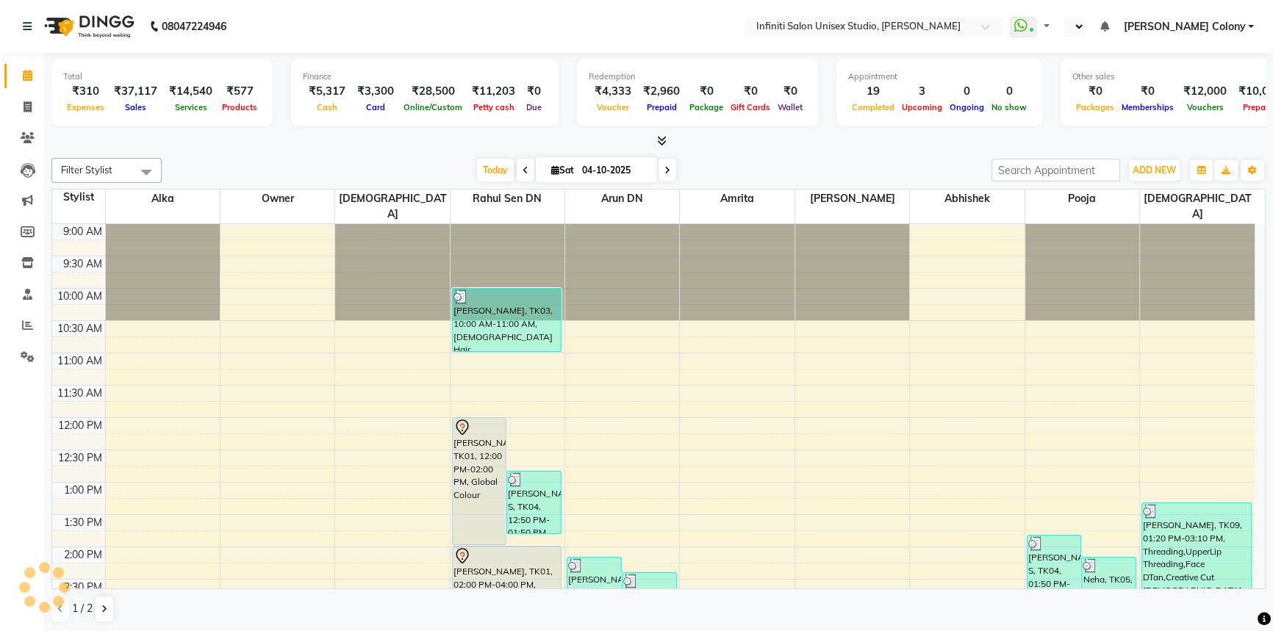
select select "en"
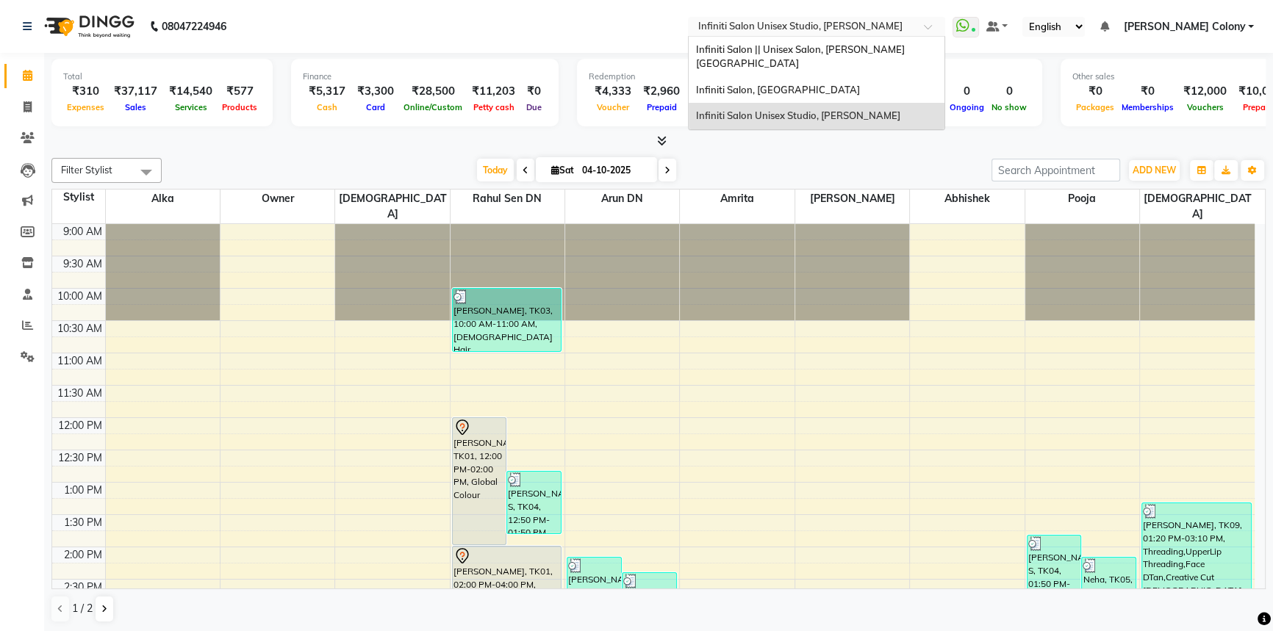
click at [776, 25] on input "text" at bounding box center [801, 28] width 213 height 15
click at [732, 84] on span "Infiniti Salon, [GEOGRAPHIC_DATA]" at bounding box center [778, 90] width 164 height 12
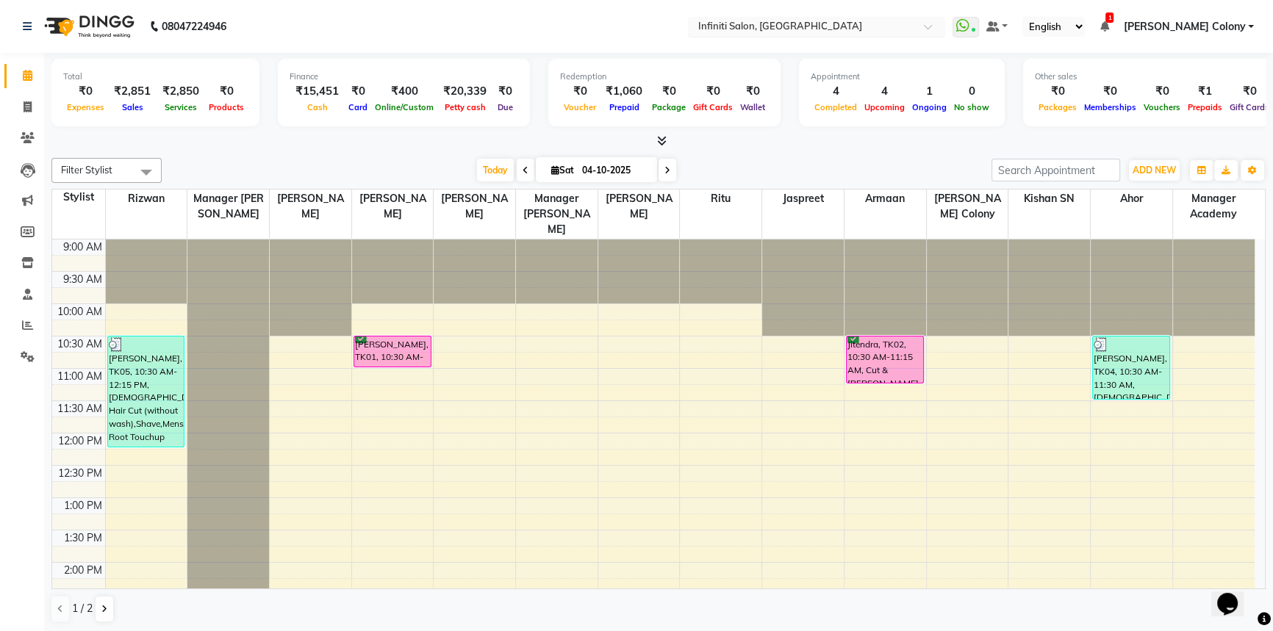
click at [737, 26] on input "text" at bounding box center [801, 28] width 213 height 15
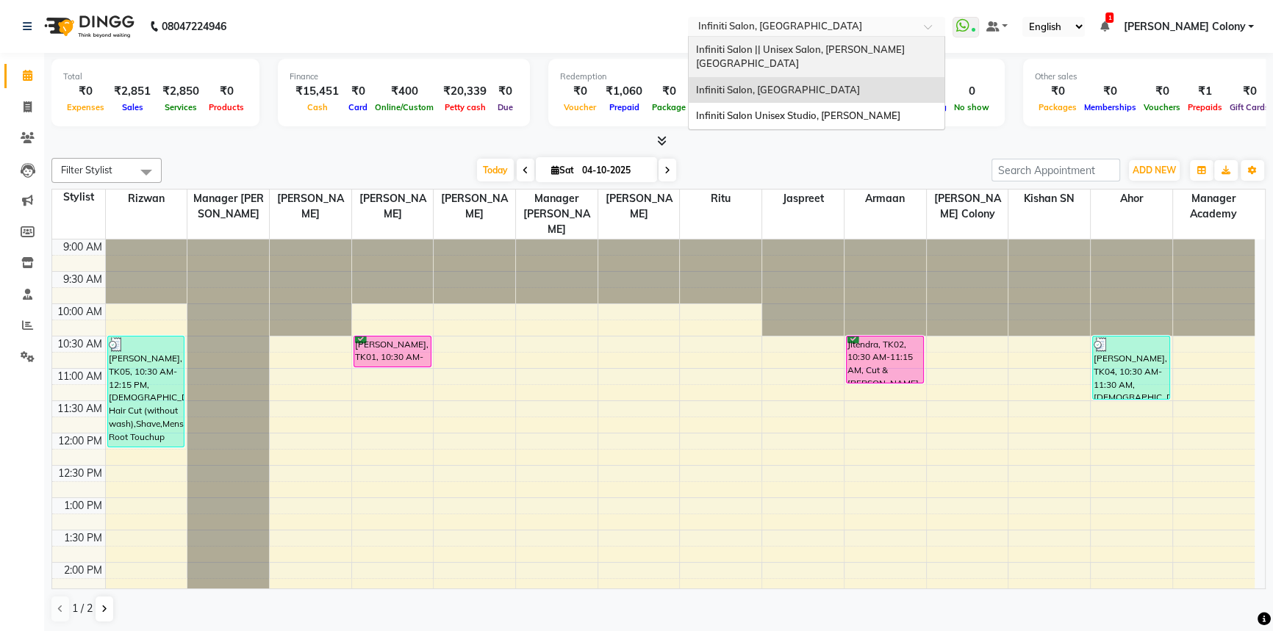
click at [739, 57] on div "Infiniti Salon || Unisex Salon, [PERSON_NAME][GEOGRAPHIC_DATA]" at bounding box center [817, 57] width 256 height 40
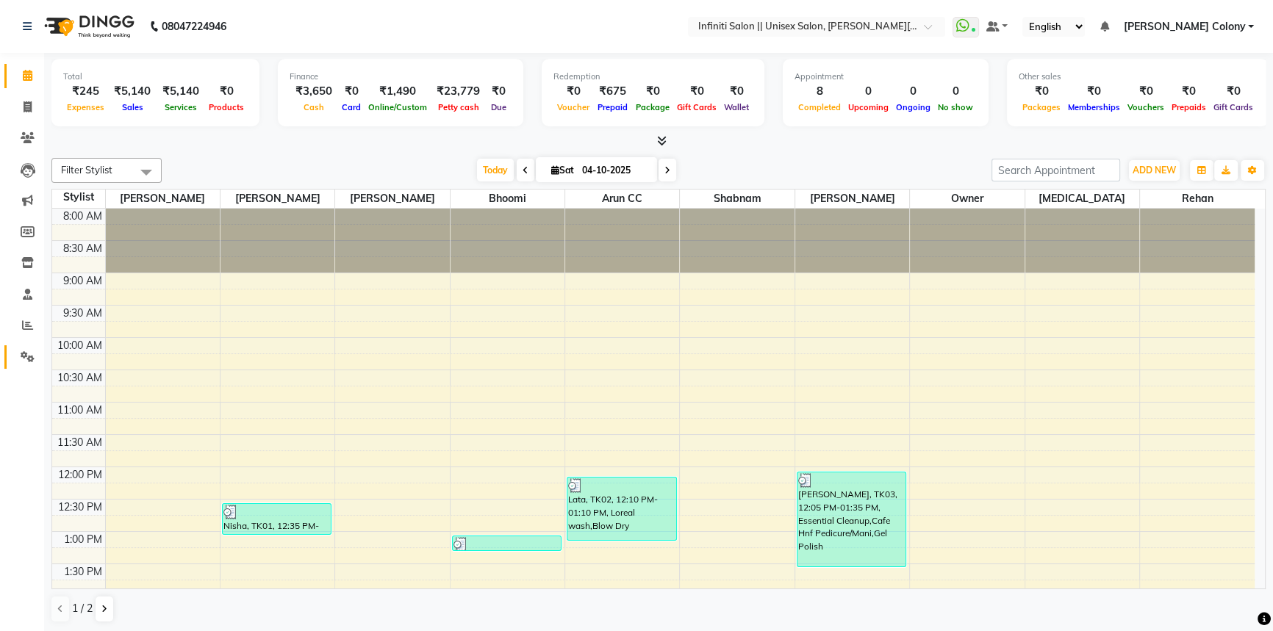
click at [13, 348] on link "Settings" at bounding box center [21, 357] width 35 height 24
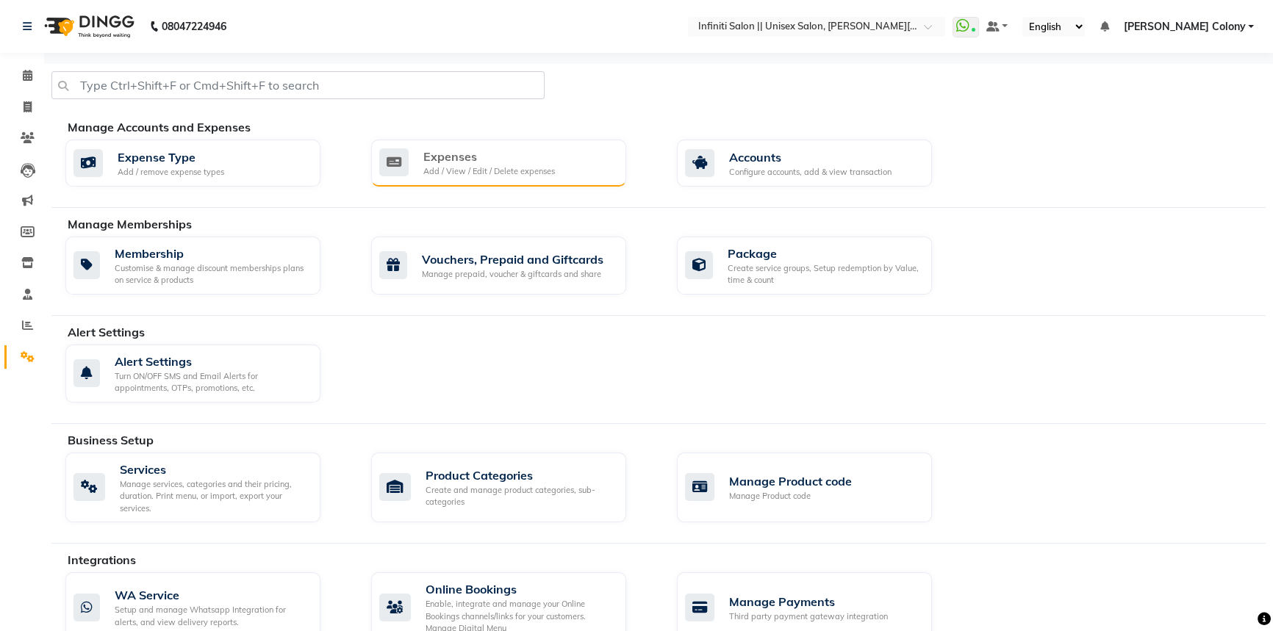
click at [434, 152] on div "Expenses" at bounding box center [489, 157] width 132 height 18
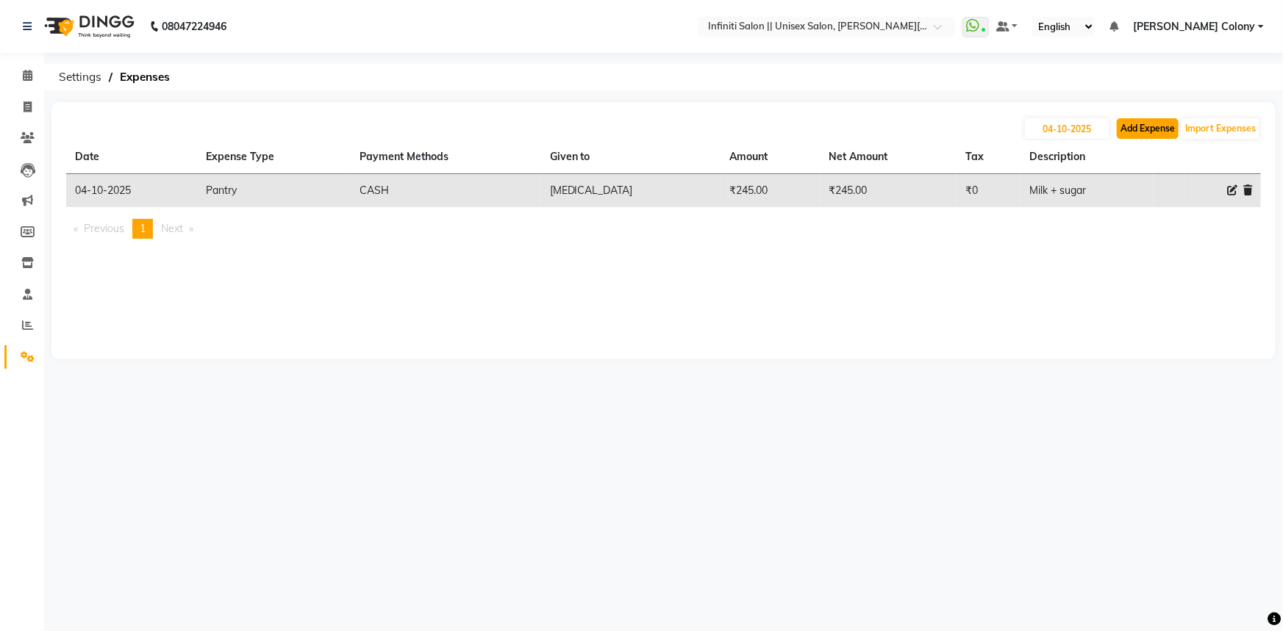
click at [1139, 122] on button "Add Expense" at bounding box center [1148, 128] width 62 height 21
select select "1"
select select "7361"
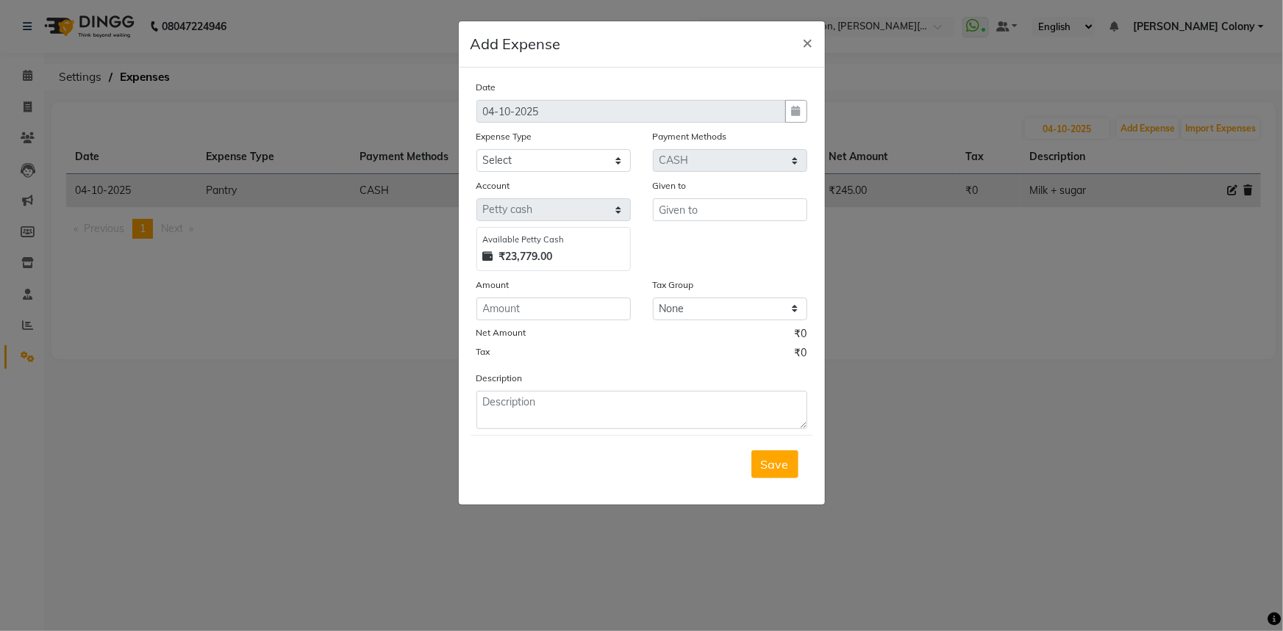
click at [118, 385] on ngb-modal-window "Add Expense × Date 04-10-2025 Expense Type Select Advance Salary Client Snacks …" at bounding box center [641, 315] width 1283 height 631
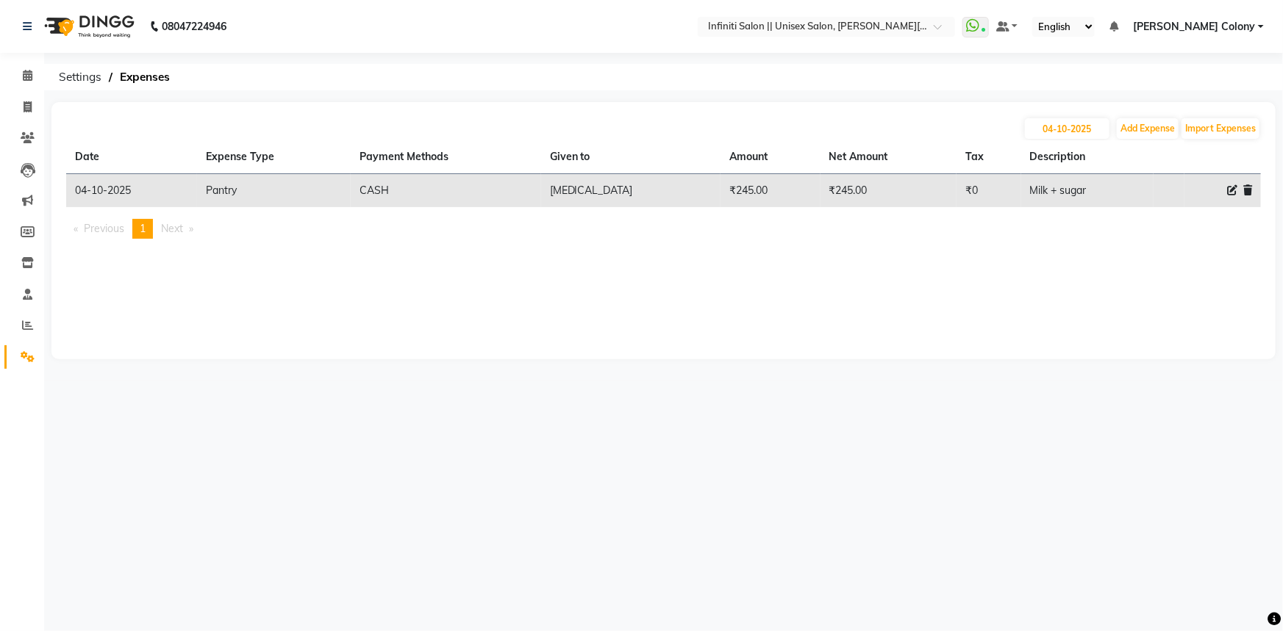
click at [60, 31] on img at bounding box center [87, 26] width 101 height 41
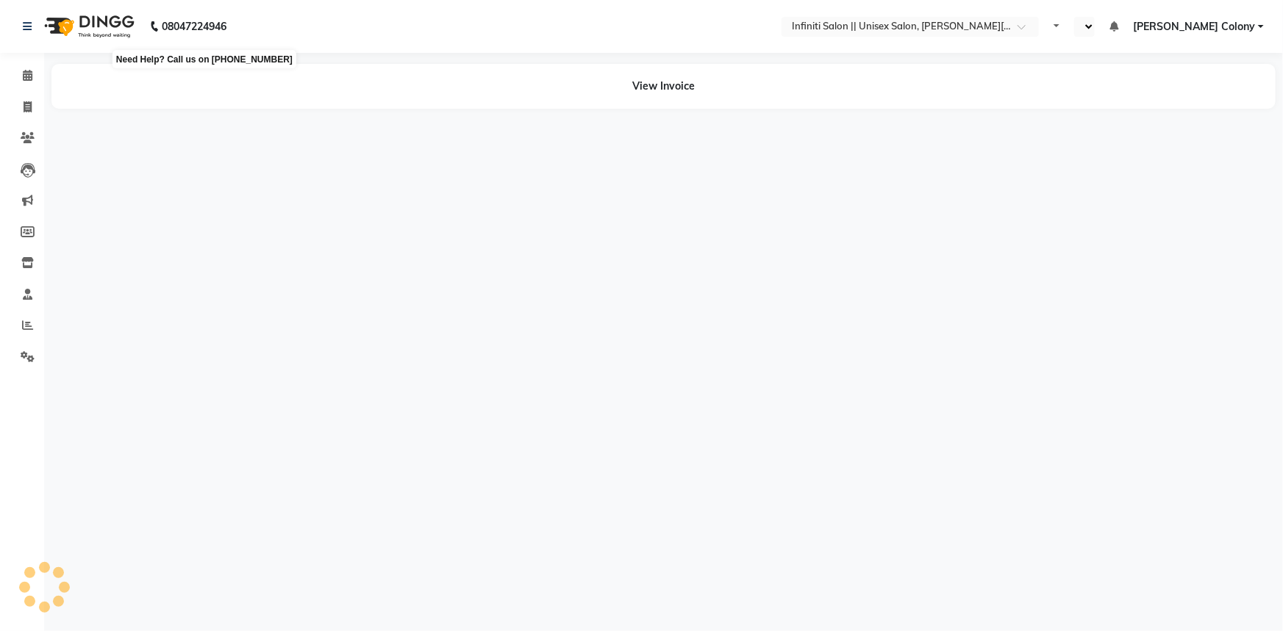
select select "en"
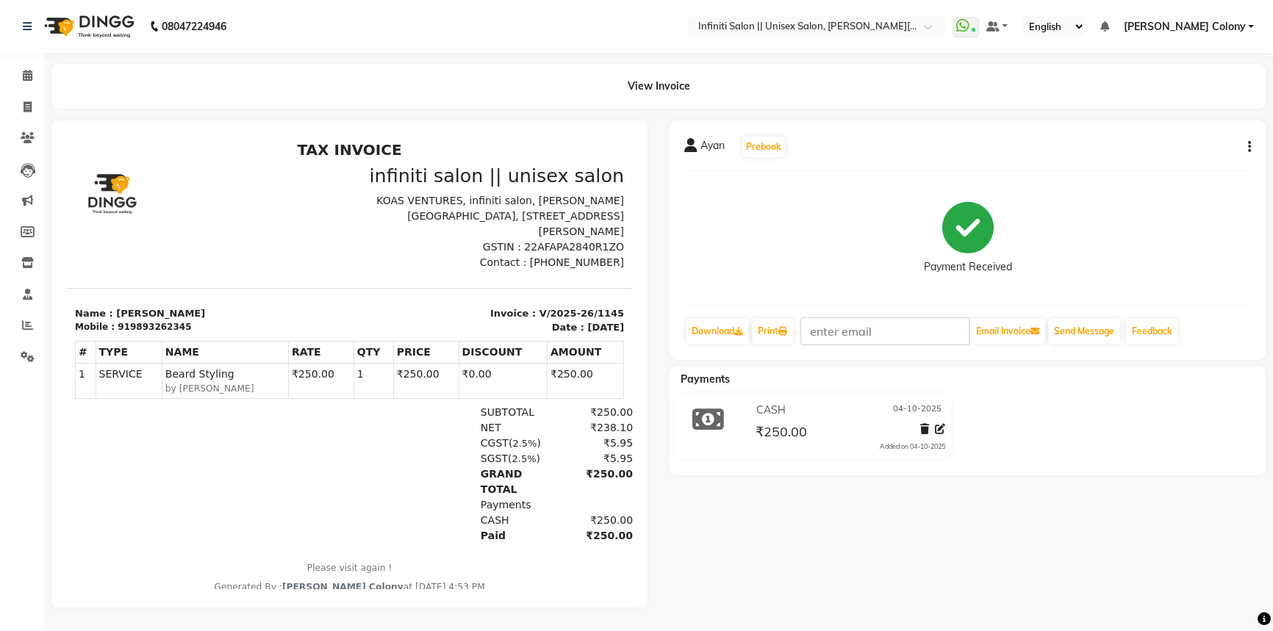
click at [54, 21] on img at bounding box center [87, 26] width 101 height 41
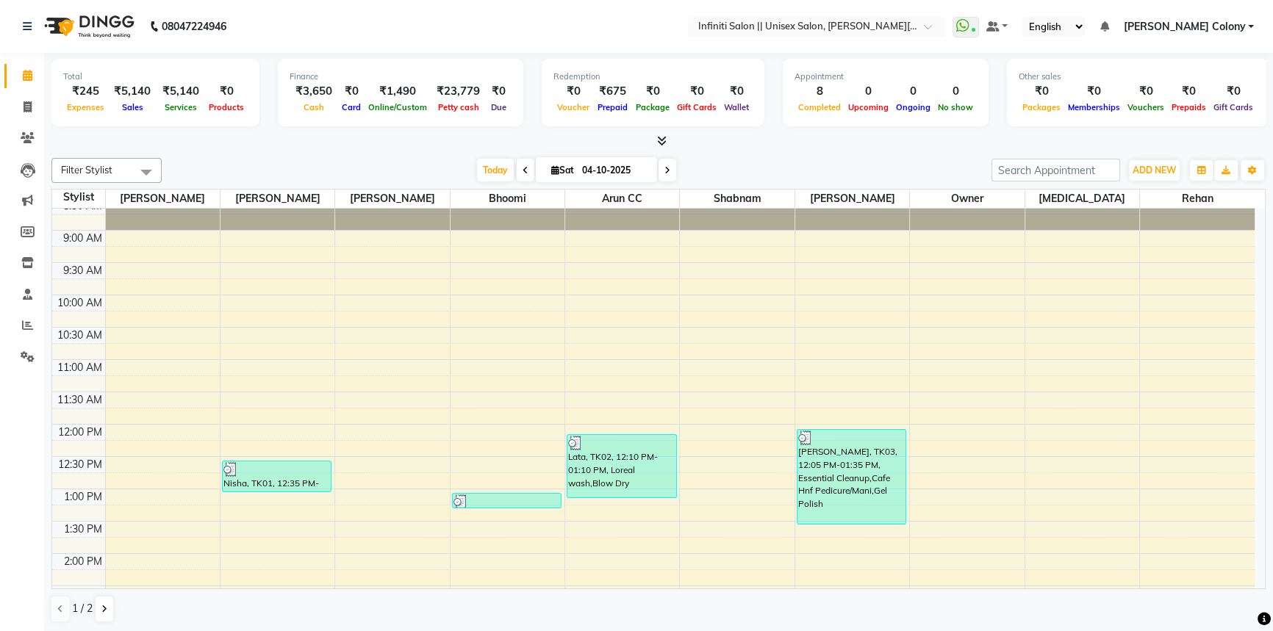
scroll to position [66, 0]
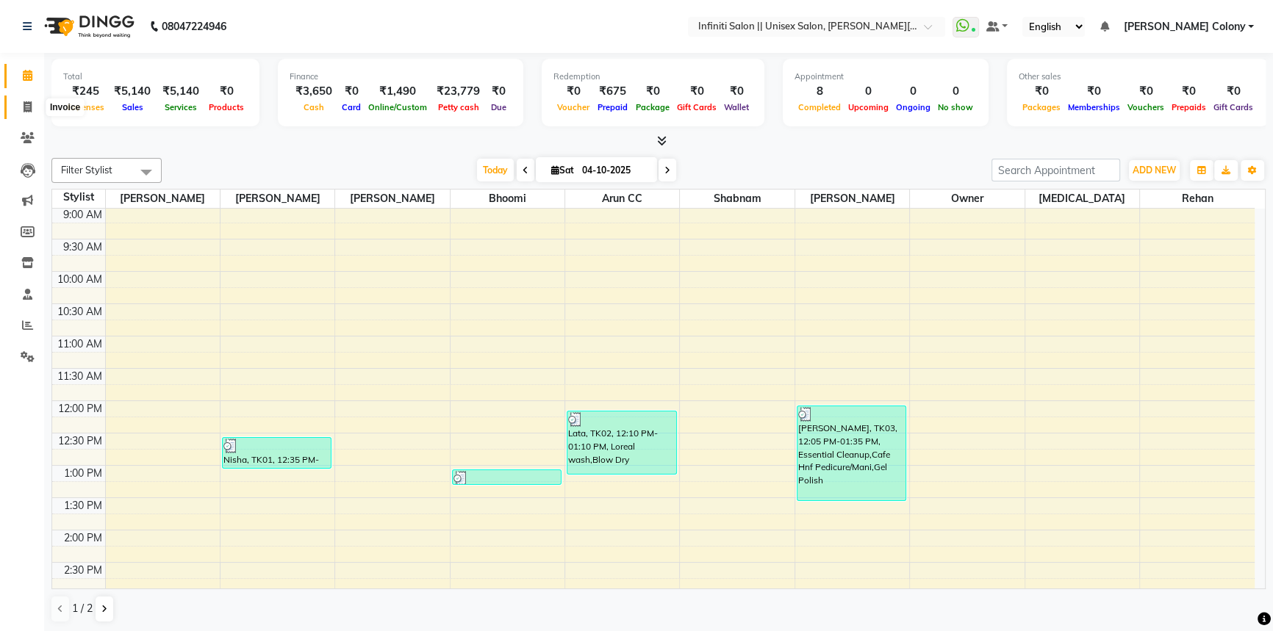
click at [24, 102] on icon at bounding box center [28, 106] width 8 height 11
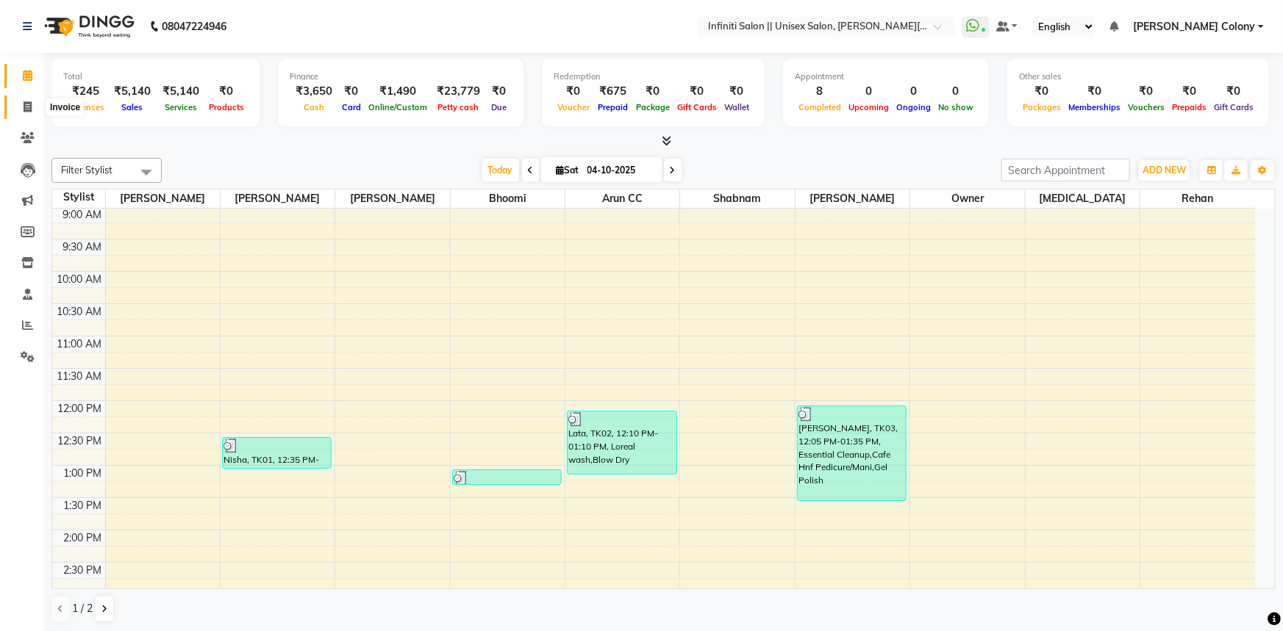
select select "8233"
select select "service"
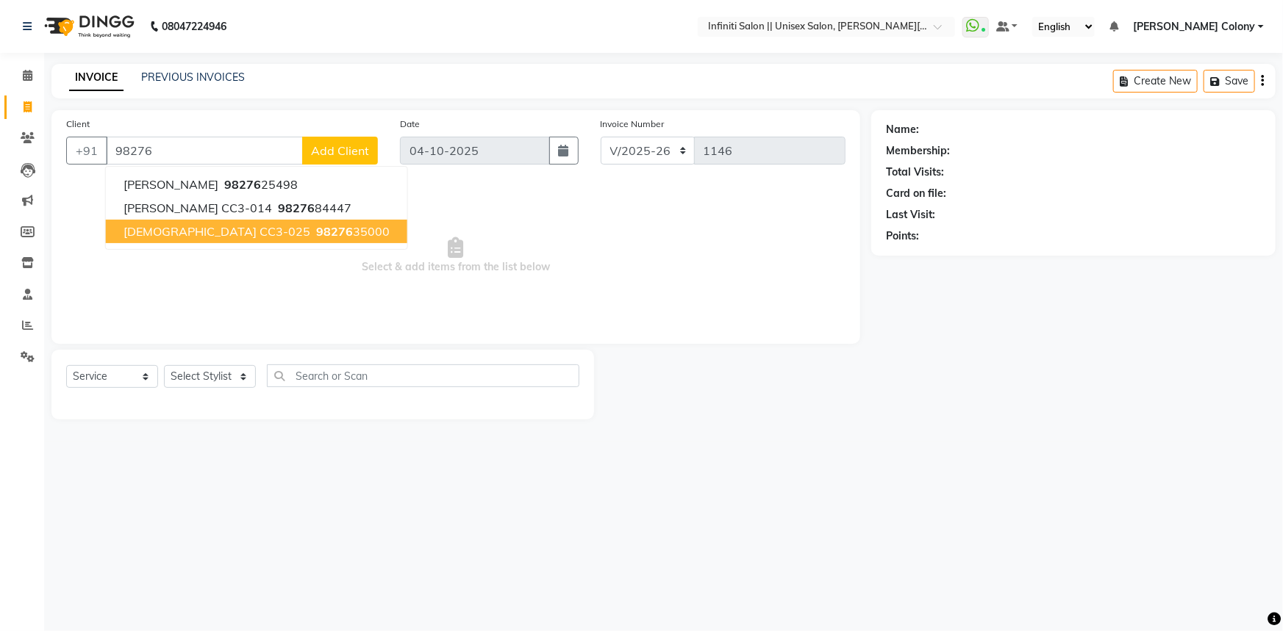
click at [313, 228] on ngb-highlight "98276 35000" at bounding box center [351, 231] width 76 height 15
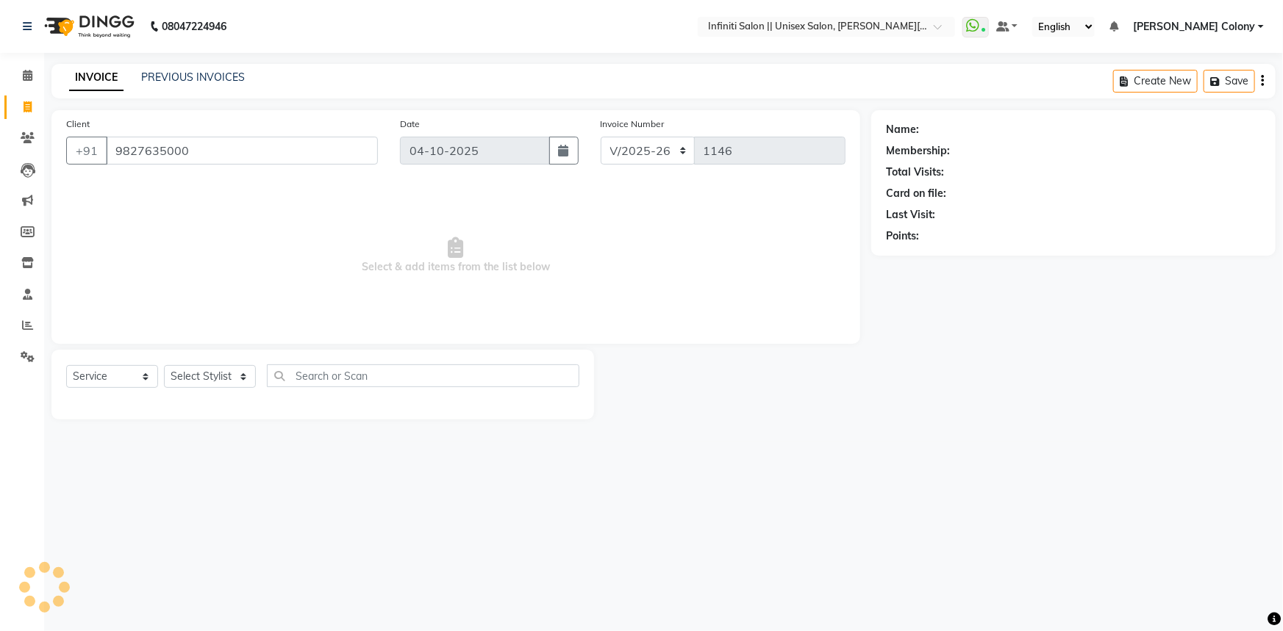
type input "9827635000"
select select "1: Object"
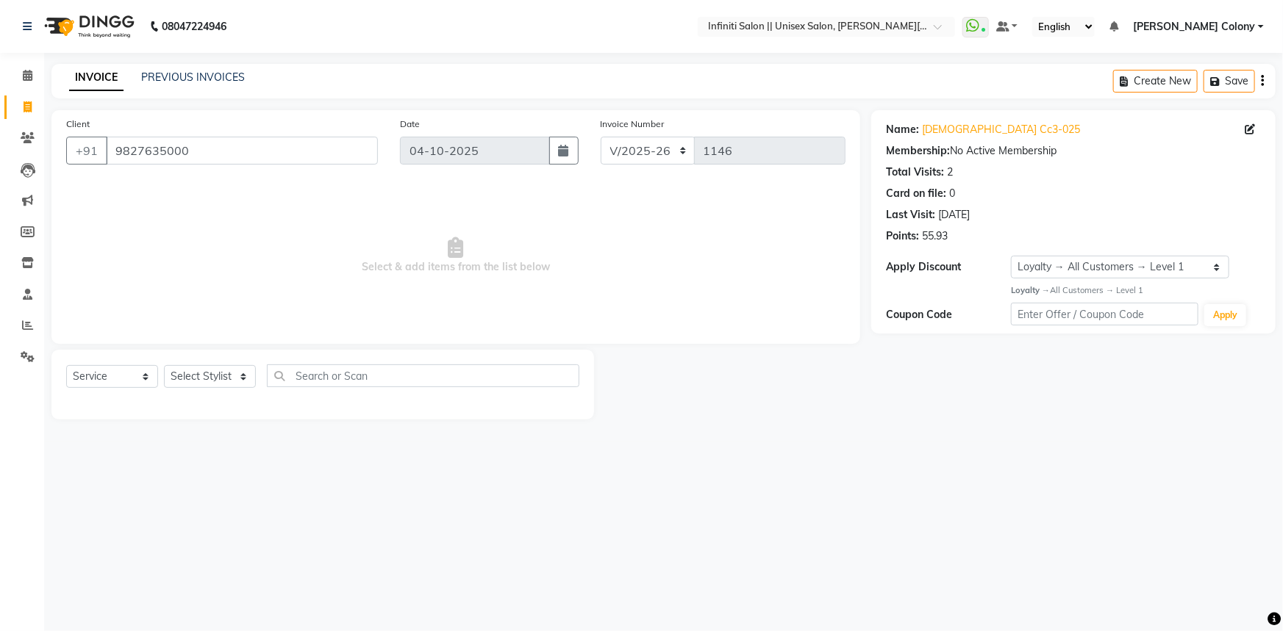
click at [204, 389] on div "Select Service Product Membership Package Voucher Prepaid Gift Card Select Styl…" at bounding box center [322, 382] width 513 height 35
click at [202, 380] on select "Select Stylist Anjali Mahato Arun CC Ayush Bhoomi Dilshad Ahmad Ishu Jitesh Moy…" at bounding box center [210, 376] width 92 height 23
select select "79158"
click at [164, 365] on select "Select Stylist Anjali Mahato Arun CC Ayush Bhoomi Dilshad Ahmad Ishu Jitesh Moy…" at bounding box center [210, 376] width 92 height 23
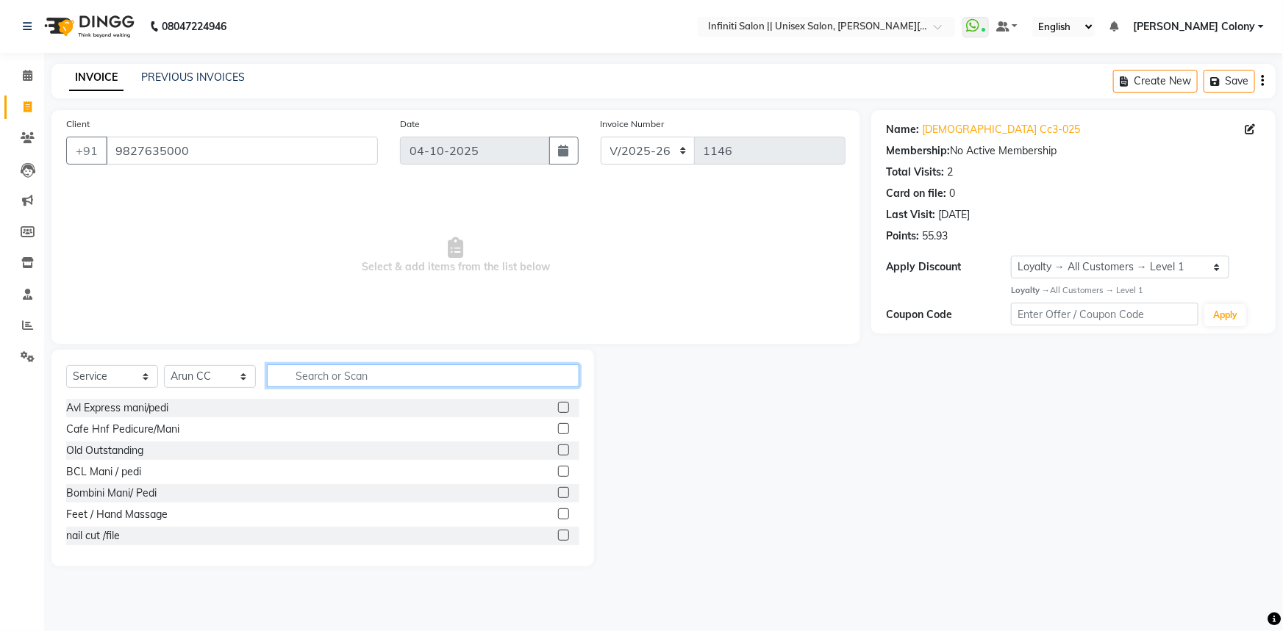
click at [314, 380] on input "text" at bounding box center [423, 376] width 312 height 23
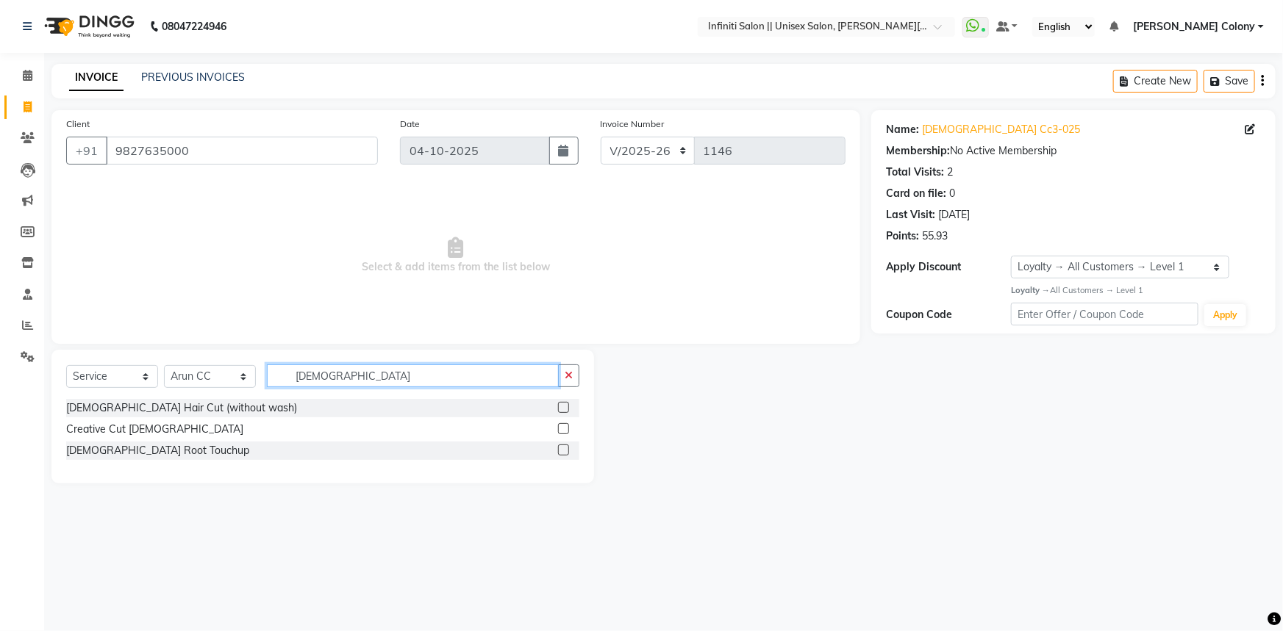
type input "male"
click at [562, 404] on label at bounding box center [563, 407] width 11 height 11
click at [562, 404] on input "checkbox" at bounding box center [563, 409] width 10 height 10
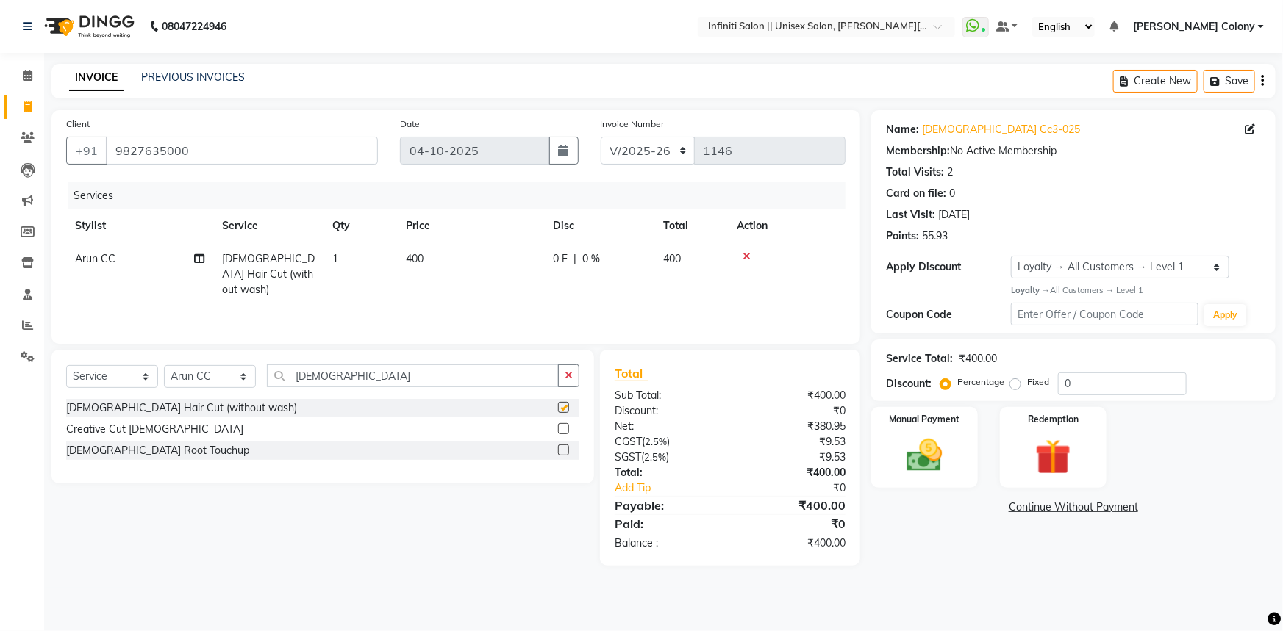
checkbox input "false"
click at [947, 427] on div "Manual Payment" at bounding box center [924, 448] width 111 height 85
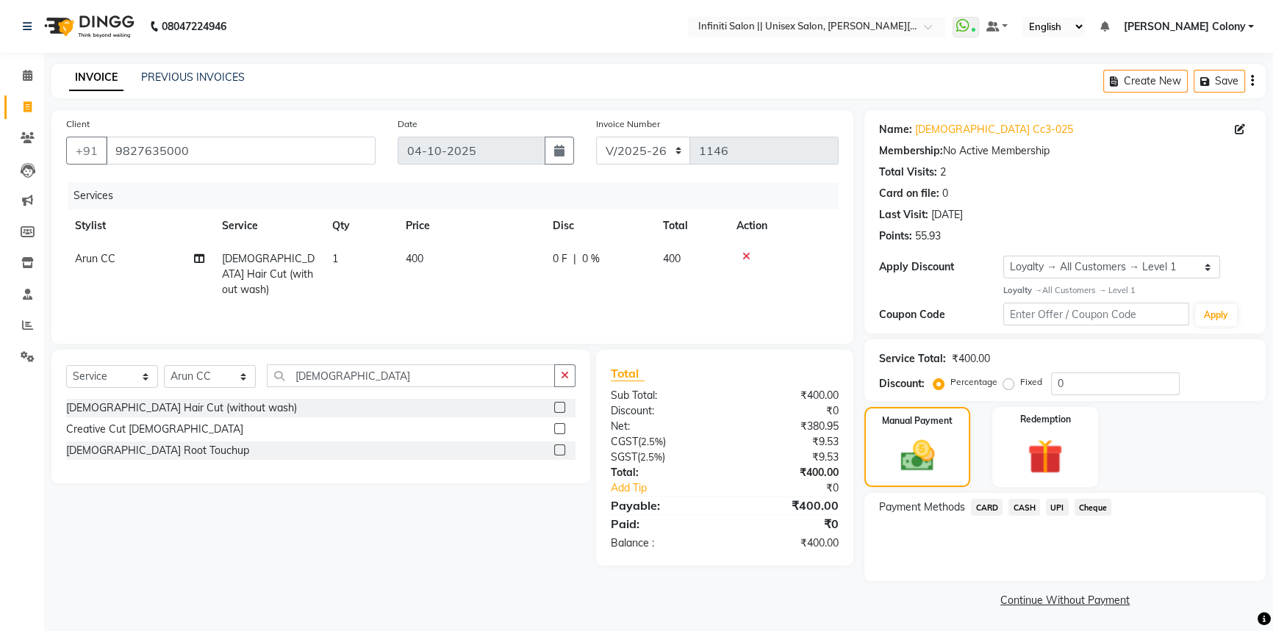
click at [1029, 502] on span "CASH" at bounding box center [1024, 507] width 32 height 17
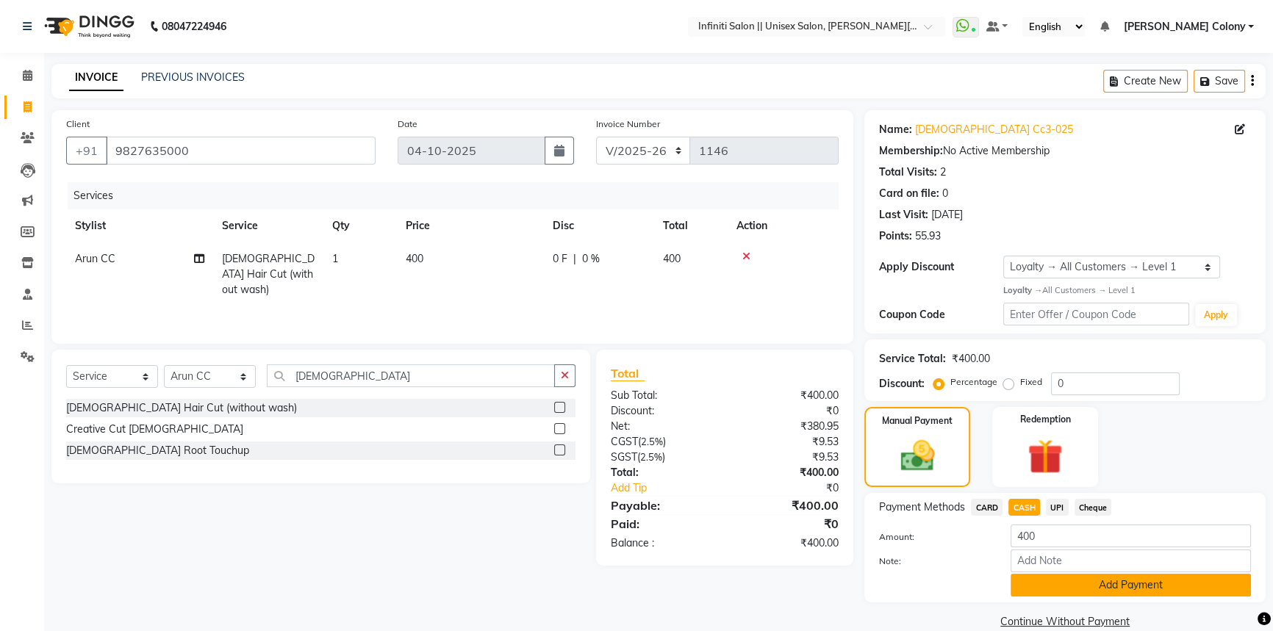
click at [1078, 585] on button "Add Payment" at bounding box center [1131, 585] width 240 height 23
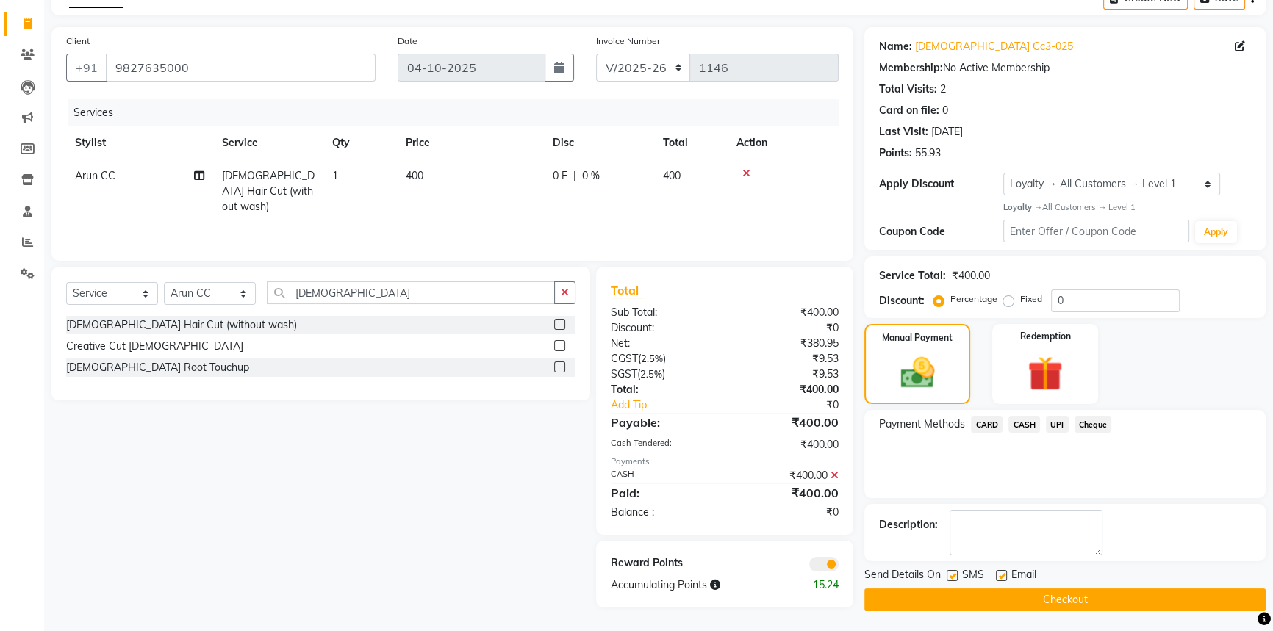
scroll to position [85, 0]
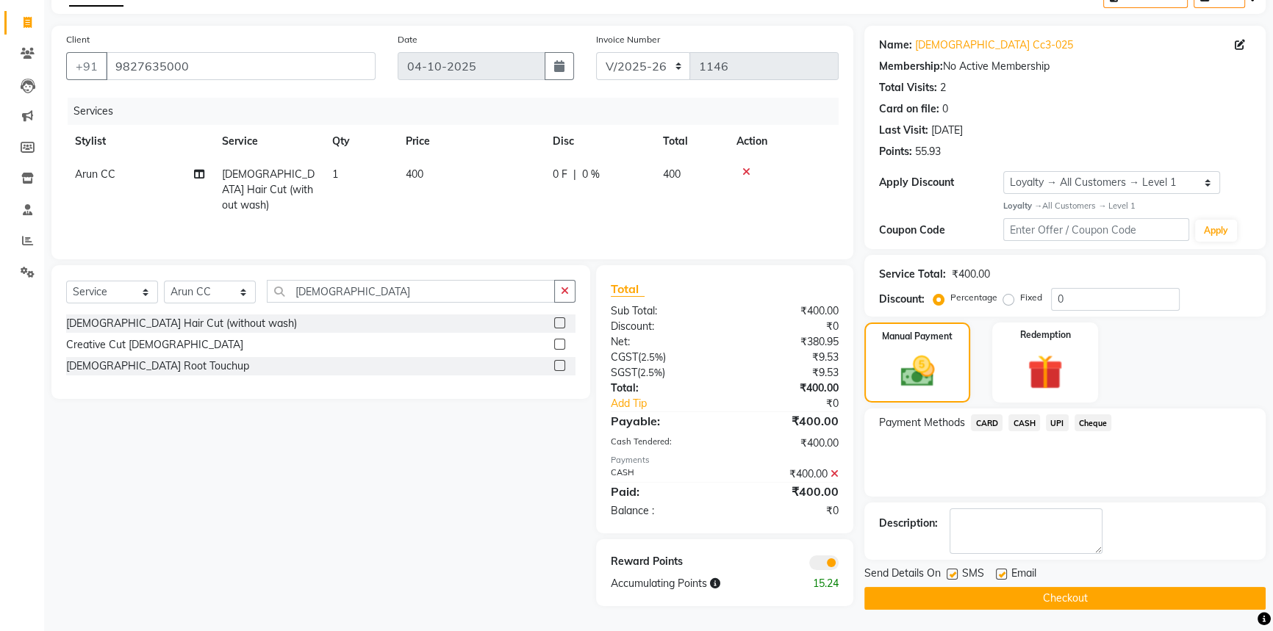
click at [1056, 602] on button "Checkout" at bounding box center [1064, 598] width 401 height 23
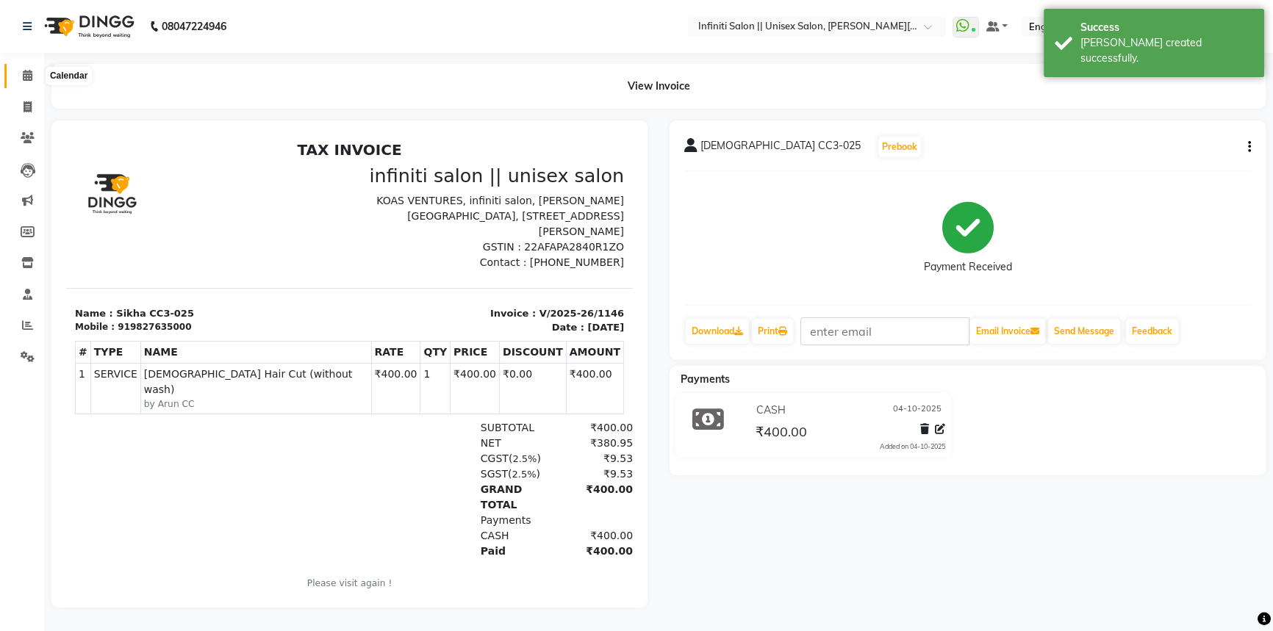
click at [31, 70] on icon at bounding box center [28, 75] width 10 height 11
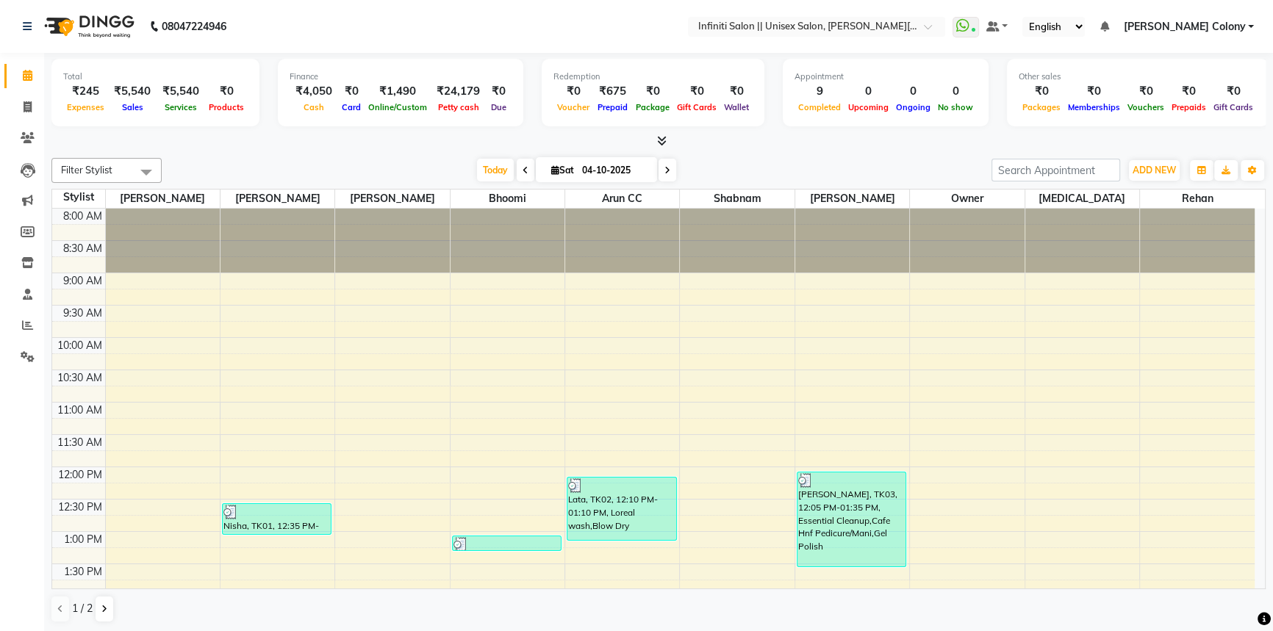
click at [678, 173] on div "Today Sat 04-10-2025" at bounding box center [576, 171] width 815 height 22
click at [667, 168] on icon at bounding box center [667, 170] width 6 height 9
type input "05-10-2025"
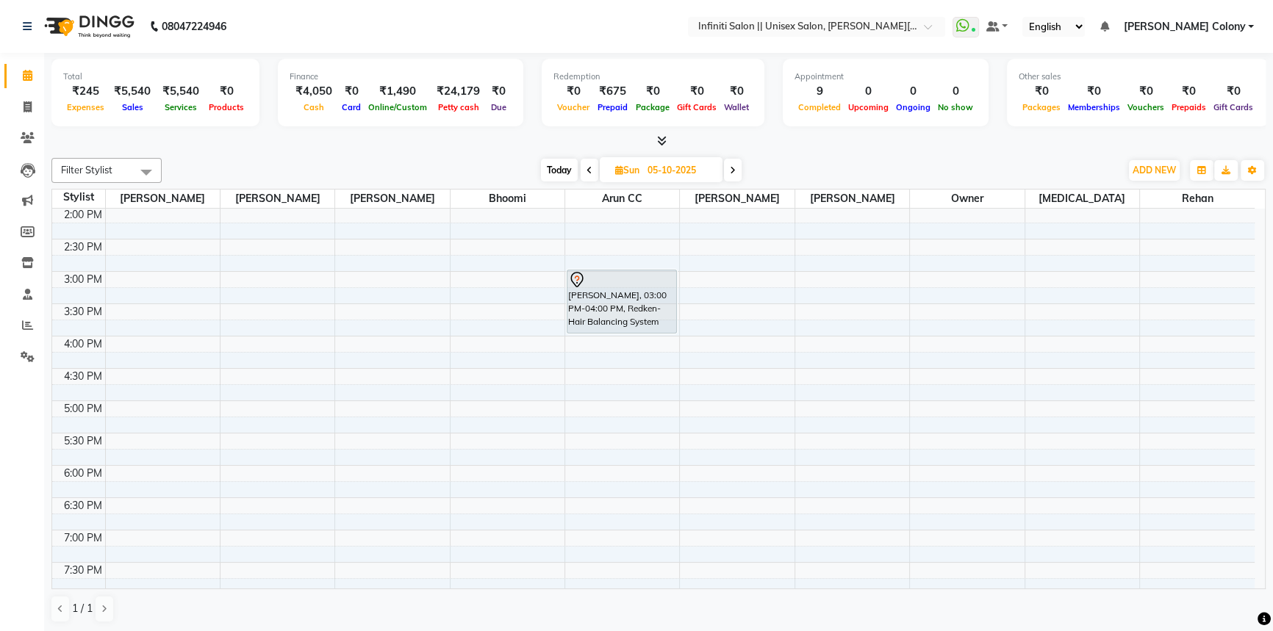
scroll to position [323, 0]
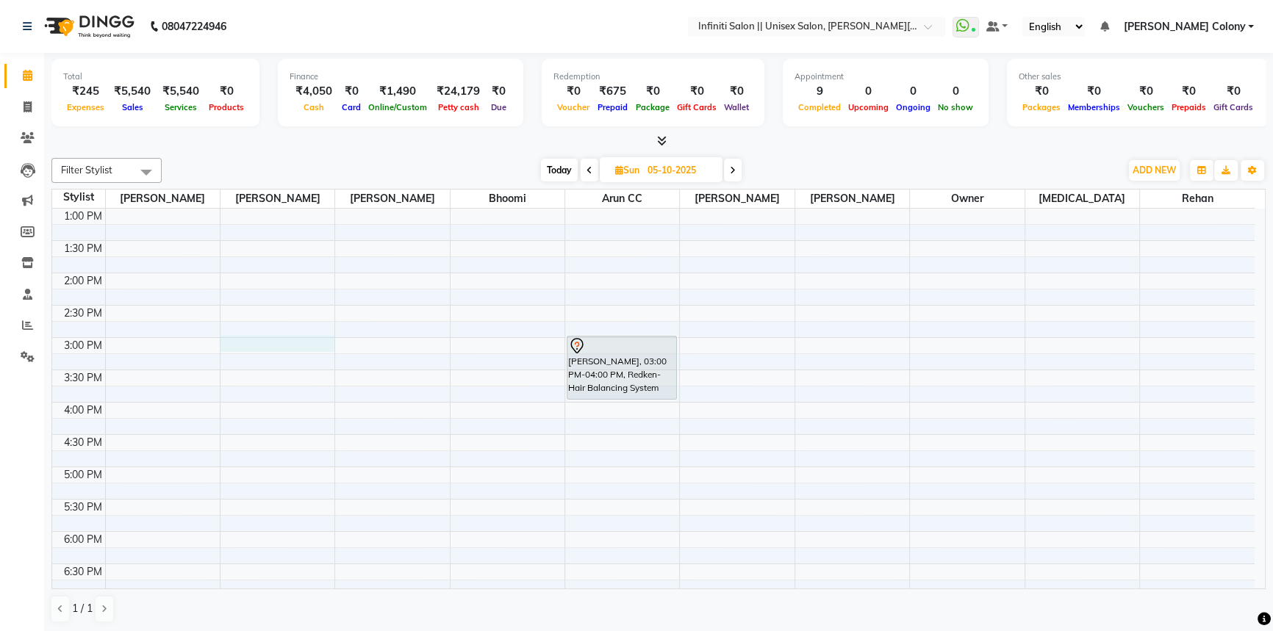
click at [311, 341] on div "8:00 AM 8:30 AM 9:00 AM 9:30 AM 10:00 AM 10:30 AM 11:00 AM 11:30 AM 12:00 PM 12…" at bounding box center [653, 305] width 1203 height 840
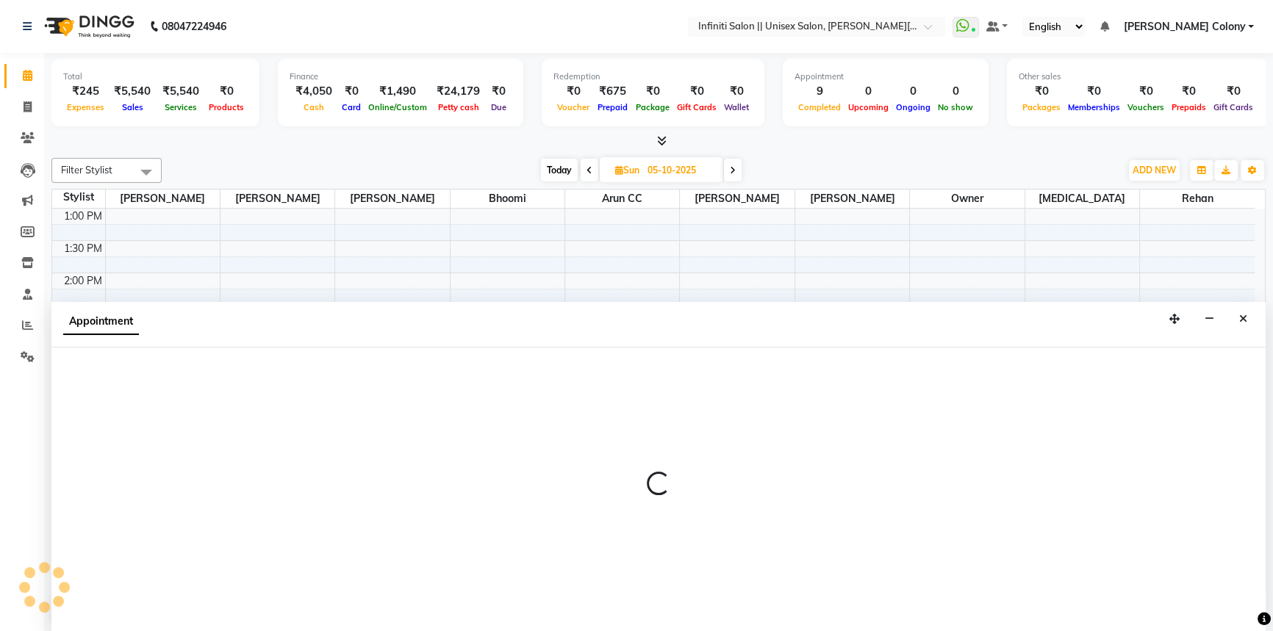
scroll to position [0, 0]
select select "78902"
select select "tentative"
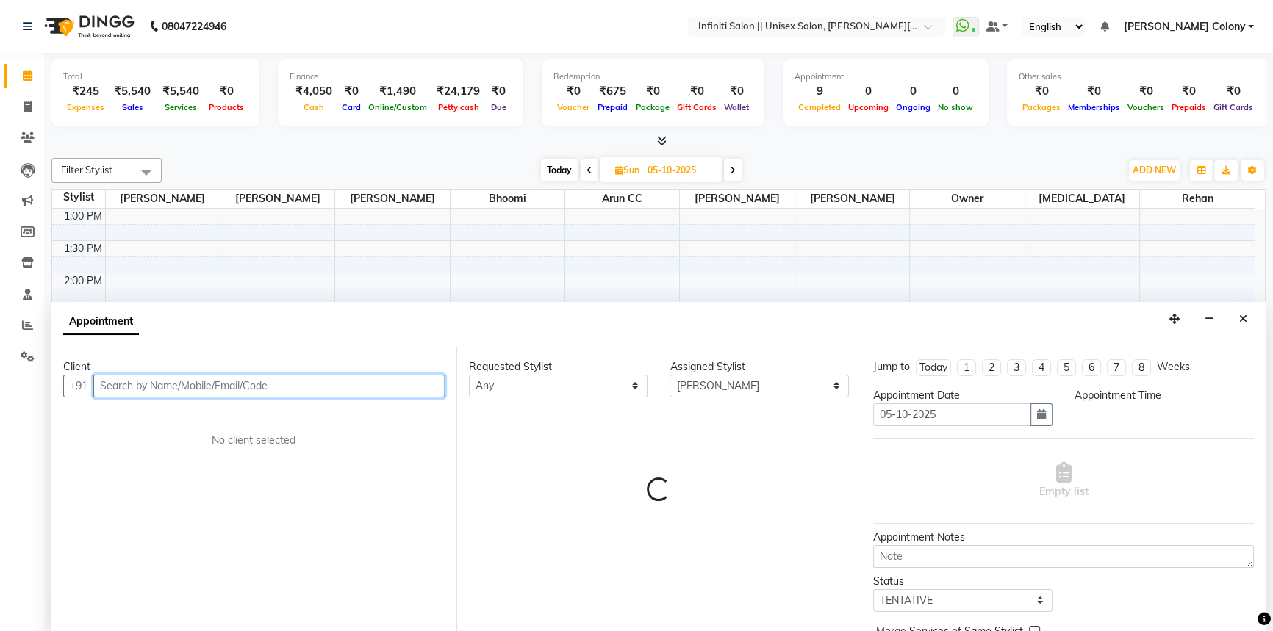
select select "900"
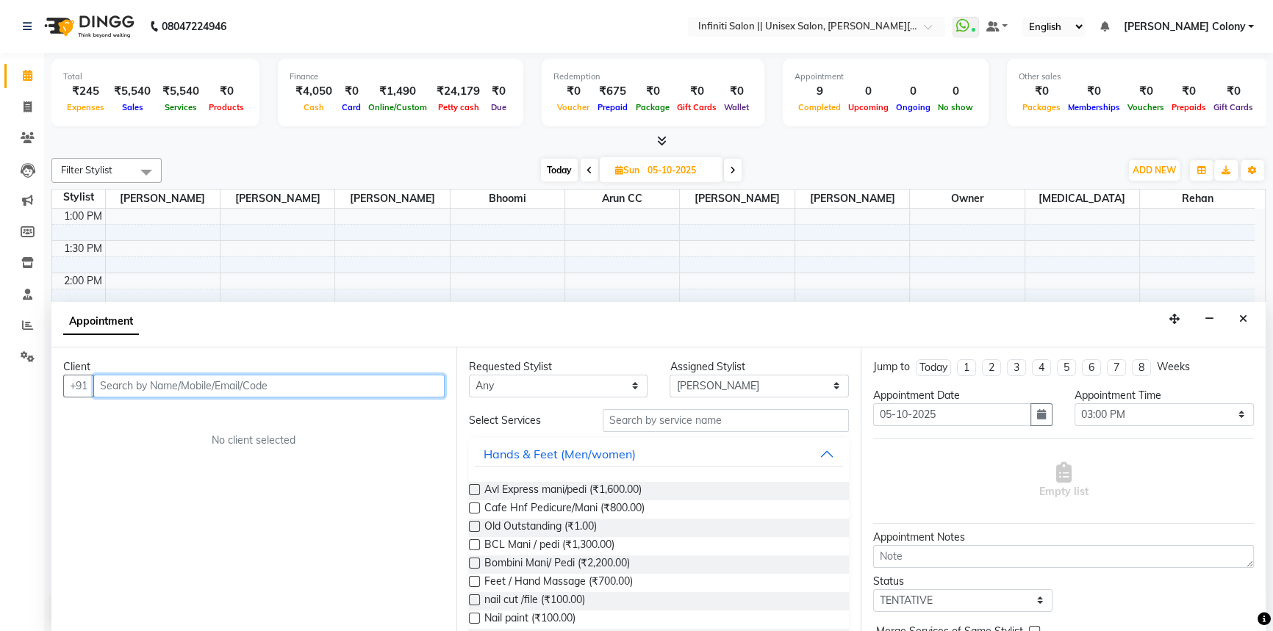
click at [296, 382] on input "text" at bounding box center [268, 386] width 351 height 23
type input "9579670311"
click at [416, 400] on div "Client +91 9579670311 Add Client No client selected" at bounding box center [253, 490] width 405 height 285
click at [404, 394] on button "Add Client" at bounding box center [414, 386] width 61 height 23
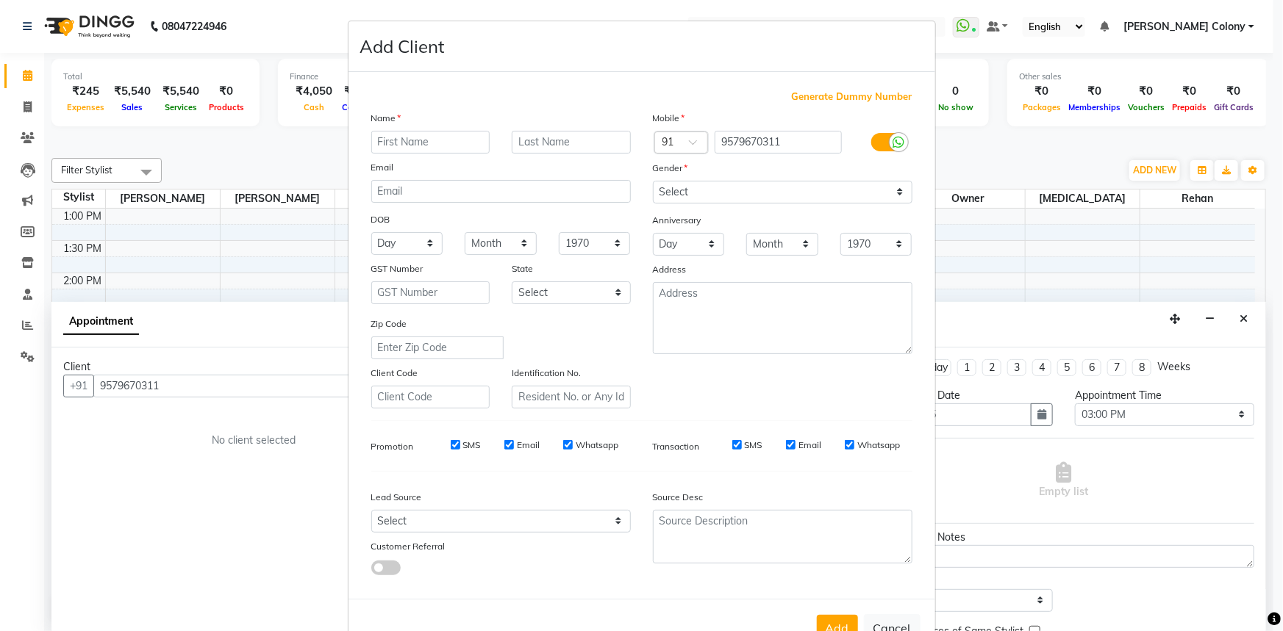
click at [391, 132] on input "text" at bounding box center [430, 142] width 119 height 23
click at [403, 146] on input "text" at bounding box center [430, 142] width 119 height 23
type input "Tanmoy"
click at [692, 195] on select "Select Male Female Other Prefer Not To Say" at bounding box center [782, 192] width 259 height 23
select select "male"
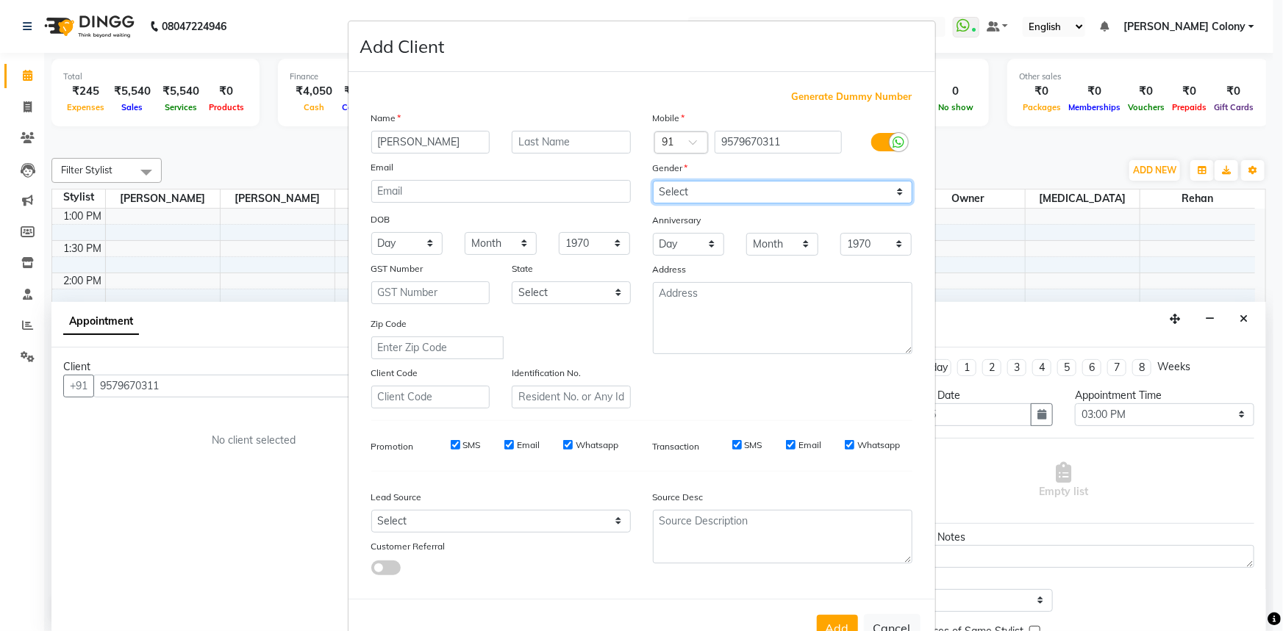
click at [653, 181] on select "Select Male Female Other Prefer Not To Say" at bounding box center [782, 192] width 259 height 23
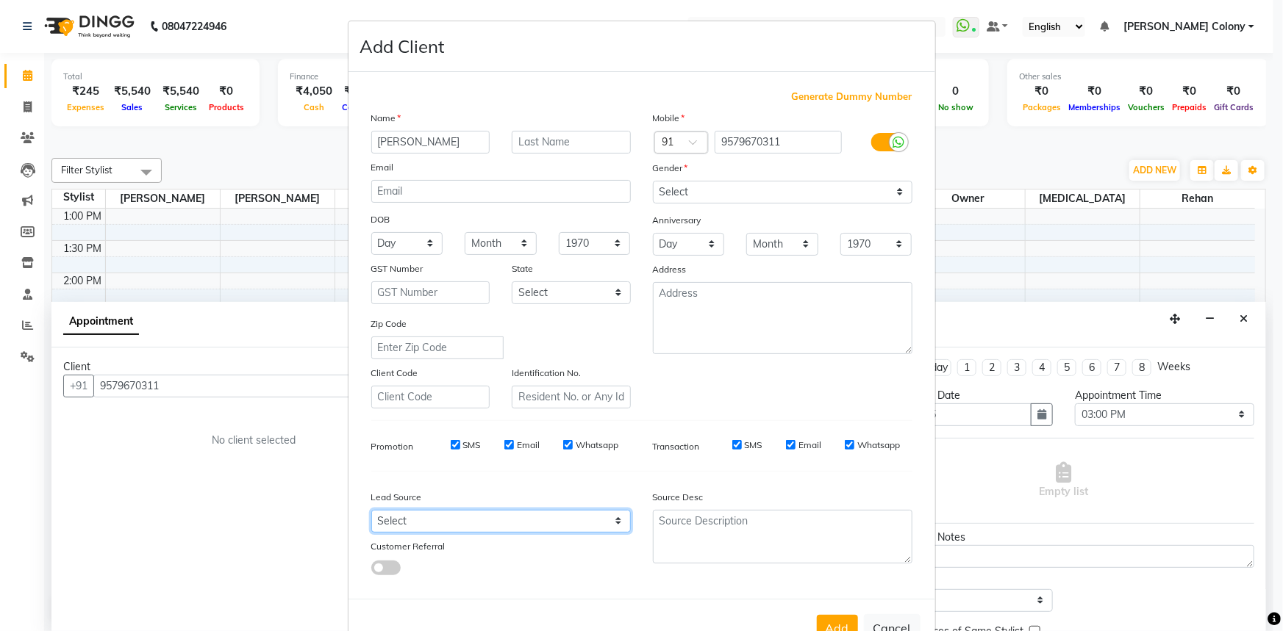
click at [556, 527] on select "Select Walk-in Referral Internet Friend Word of Mouth Advertisement Facebook Ju…" at bounding box center [500, 521] width 259 height 23
select select "54384"
click at [371, 513] on select "Select Walk-in Referral Internet Friend Word of Mouth Advertisement Facebook Ju…" at bounding box center [500, 521] width 259 height 23
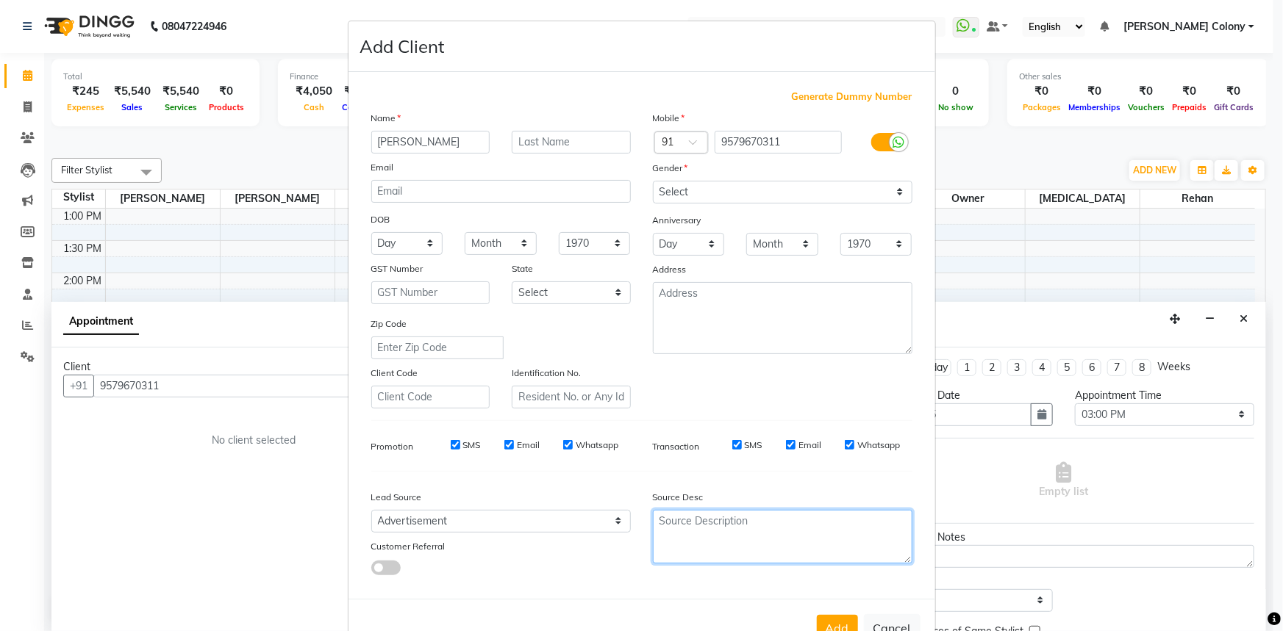
click at [748, 527] on textarea at bounding box center [782, 537] width 259 height 54
type textarea "Nit"
click at [484, 249] on select "Month January February March April May June July August September October Novem…" at bounding box center [501, 243] width 72 height 23
select select "03"
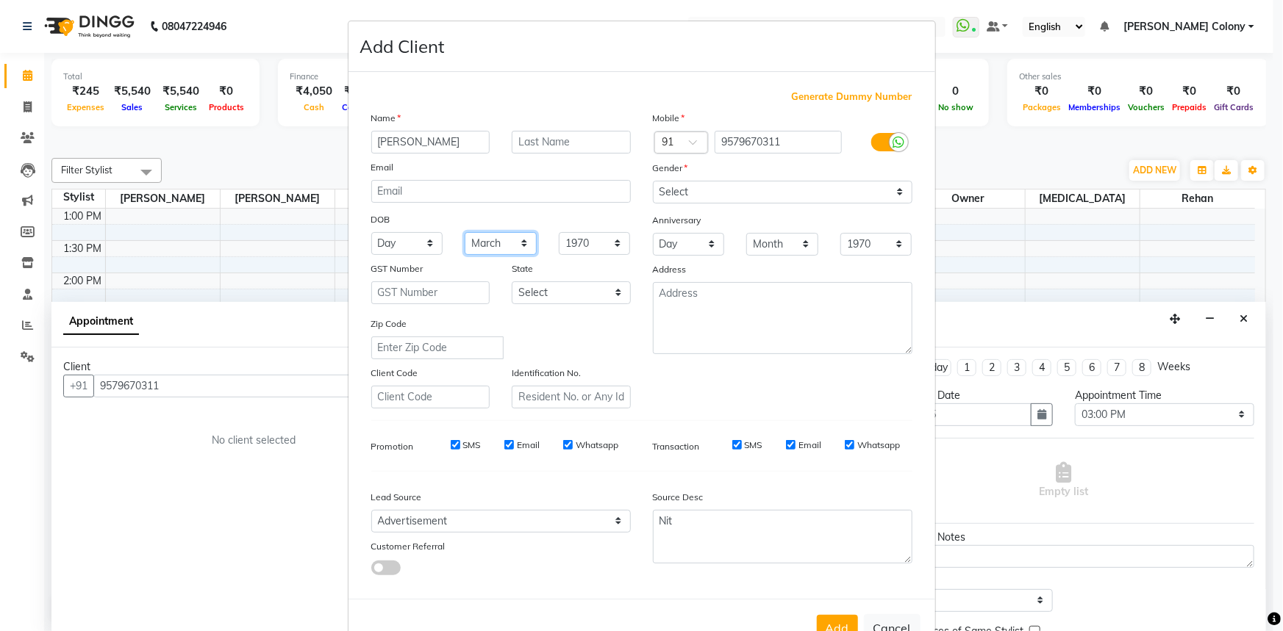
click at [465, 233] on select "Month January February March April May June July August September October Novem…" at bounding box center [501, 243] width 72 height 23
click at [390, 240] on select "Day 01 02 03 04 05 06 07 08 09 10 11 12 13 14 15 16 17 18 19 20 21 22 23 24 25 …" at bounding box center [407, 243] width 72 height 23
select select "28"
click at [371, 233] on select "Day 01 02 03 04 05 06 07 08 09 10 11 12 13 14 15 16 17 18 19 20 21 22 23 24 25 …" at bounding box center [407, 243] width 72 height 23
click at [839, 626] on button "Add" at bounding box center [837, 628] width 41 height 26
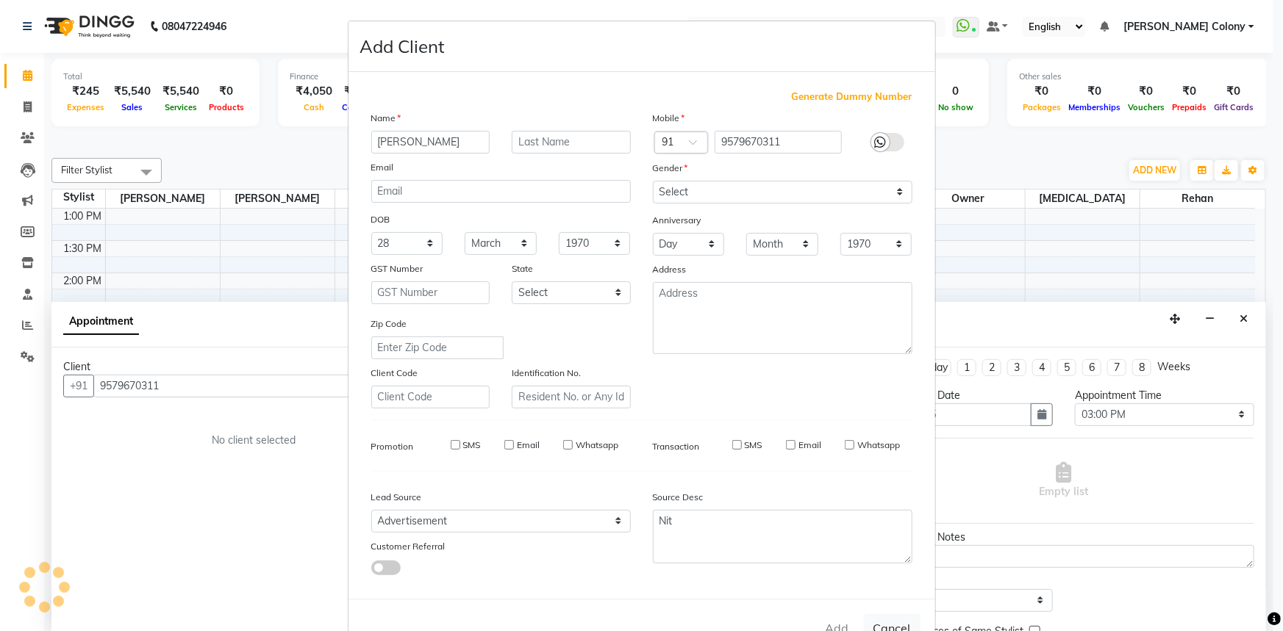
select select
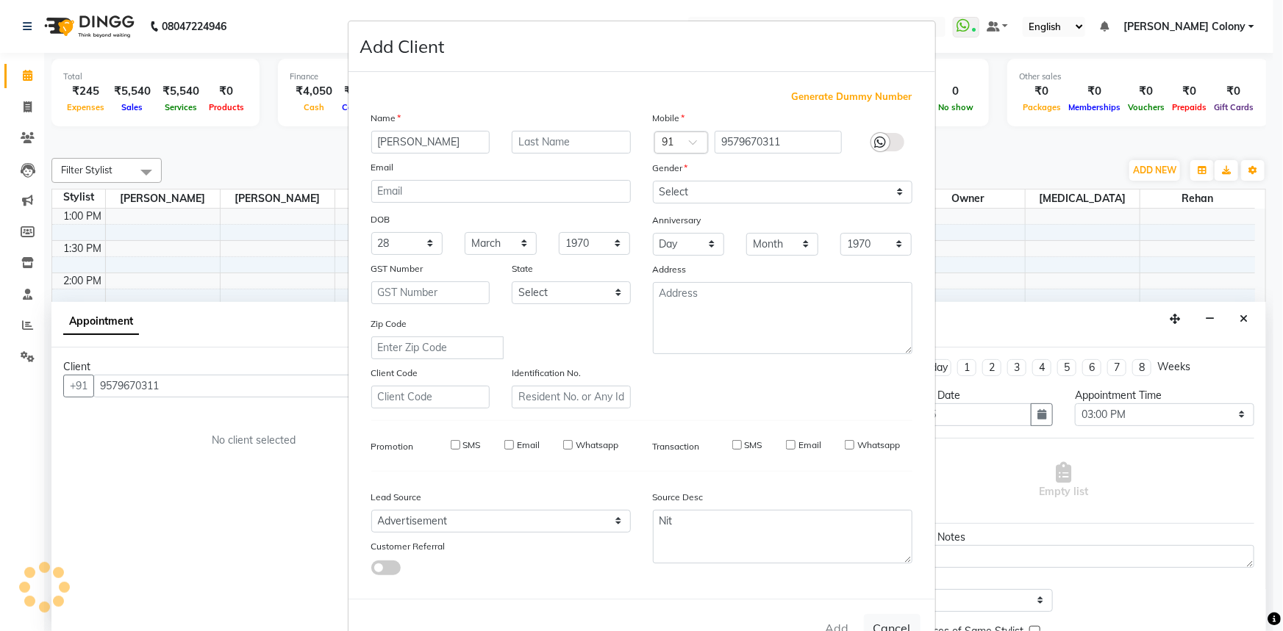
select select
checkbox input "false"
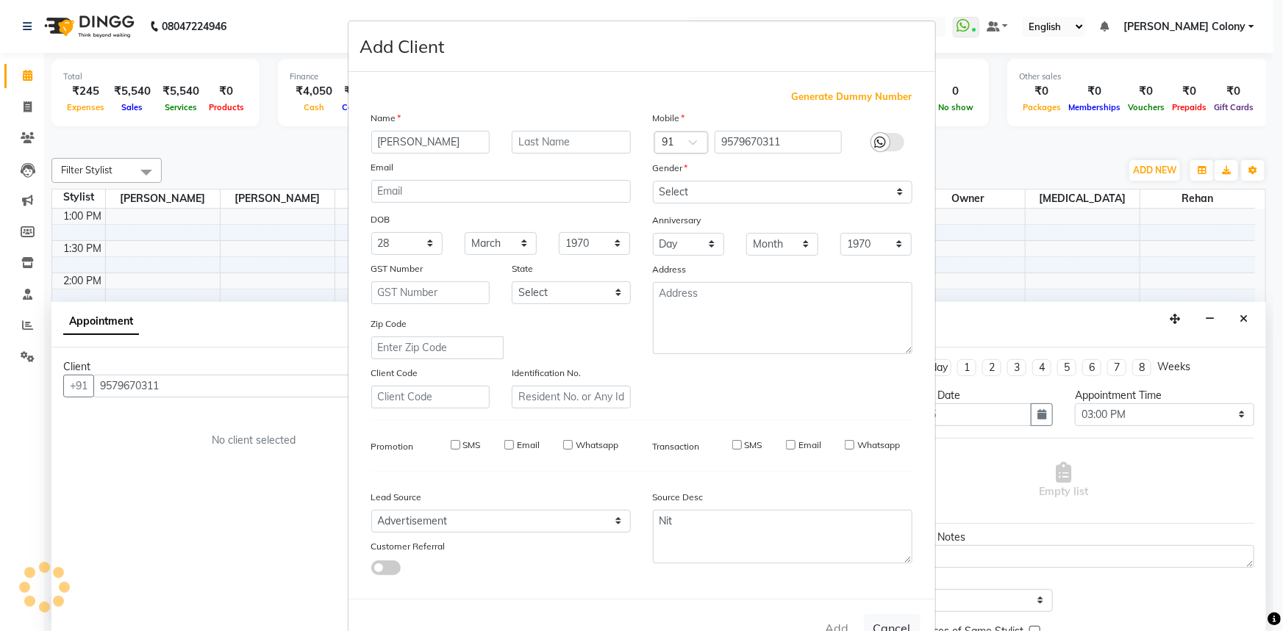
checkbox input "false"
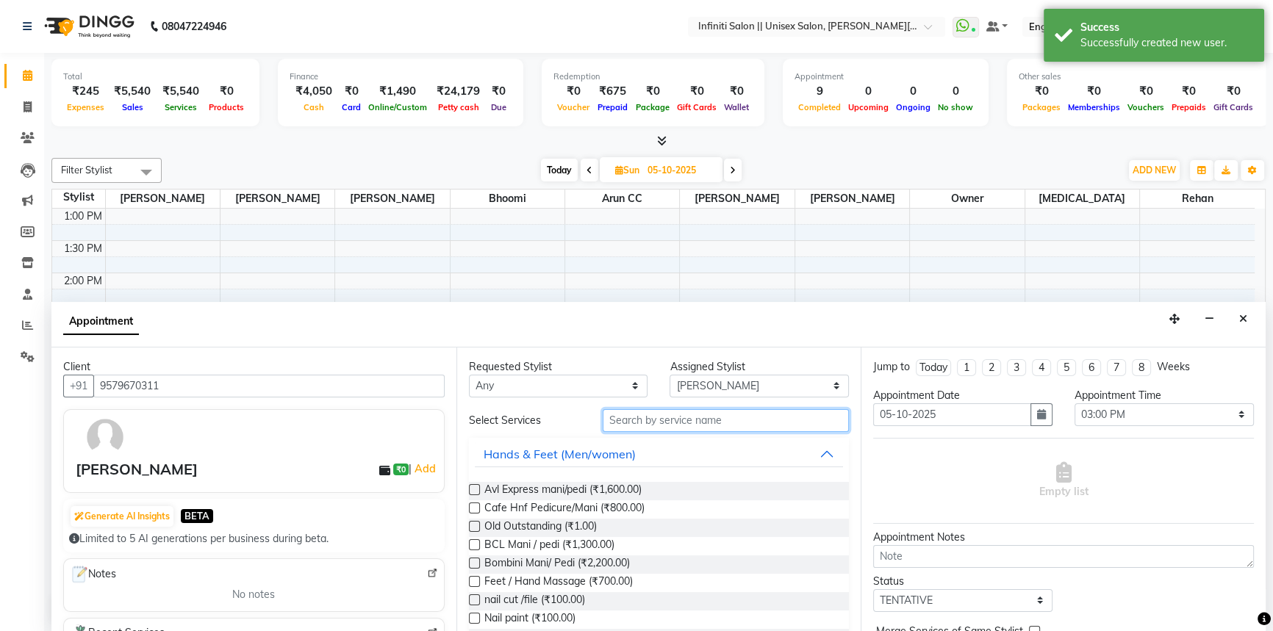
click at [713, 424] on input "text" at bounding box center [726, 420] width 246 height 23
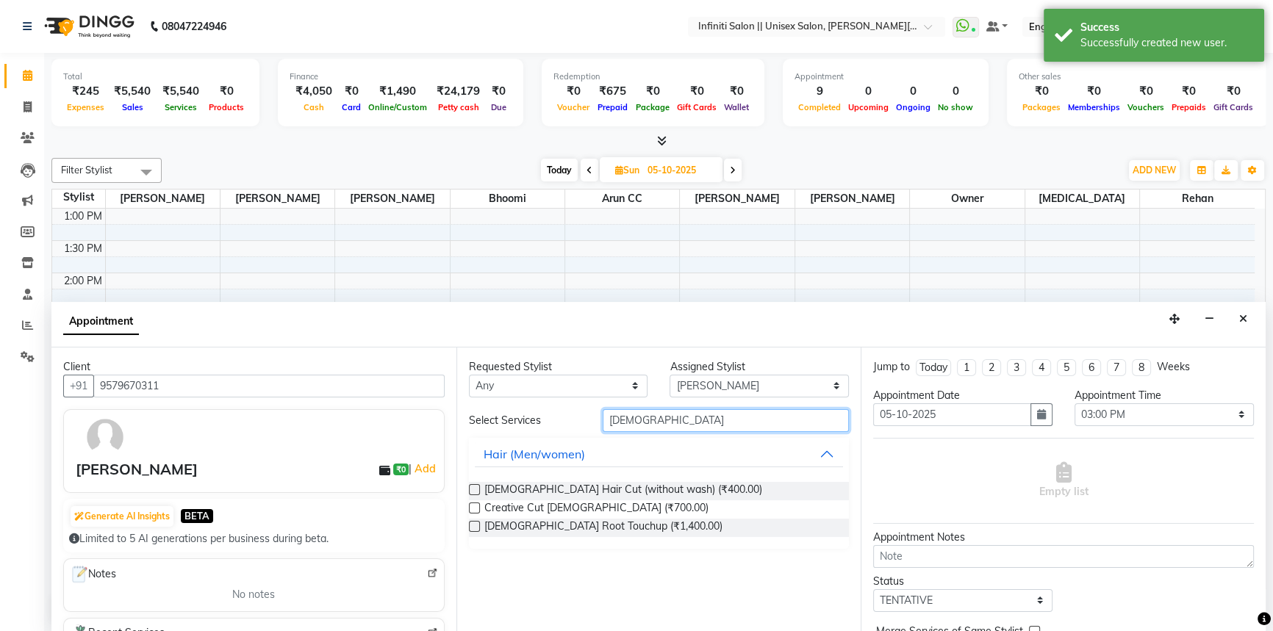
type input "male"
click at [471, 490] on label at bounding box center [474, 489] width 11 height 11
click at [471, 490] on input "checkbox" at bounding box center [474, 492] width 10 height 10
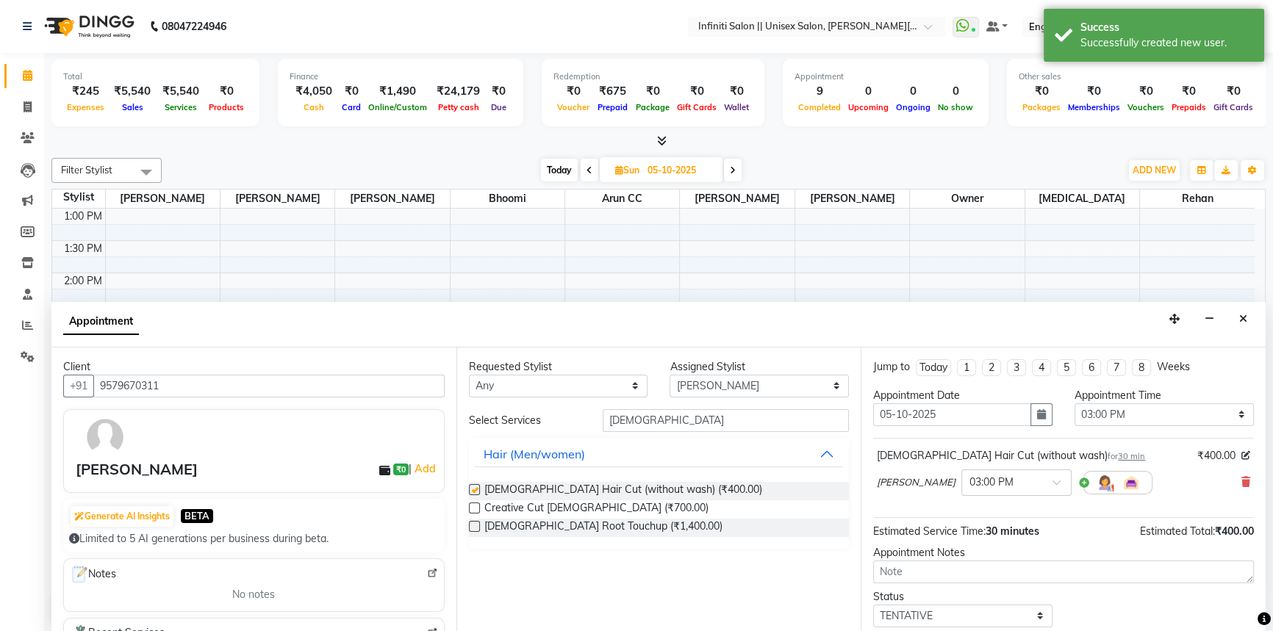
checkbox input "false"
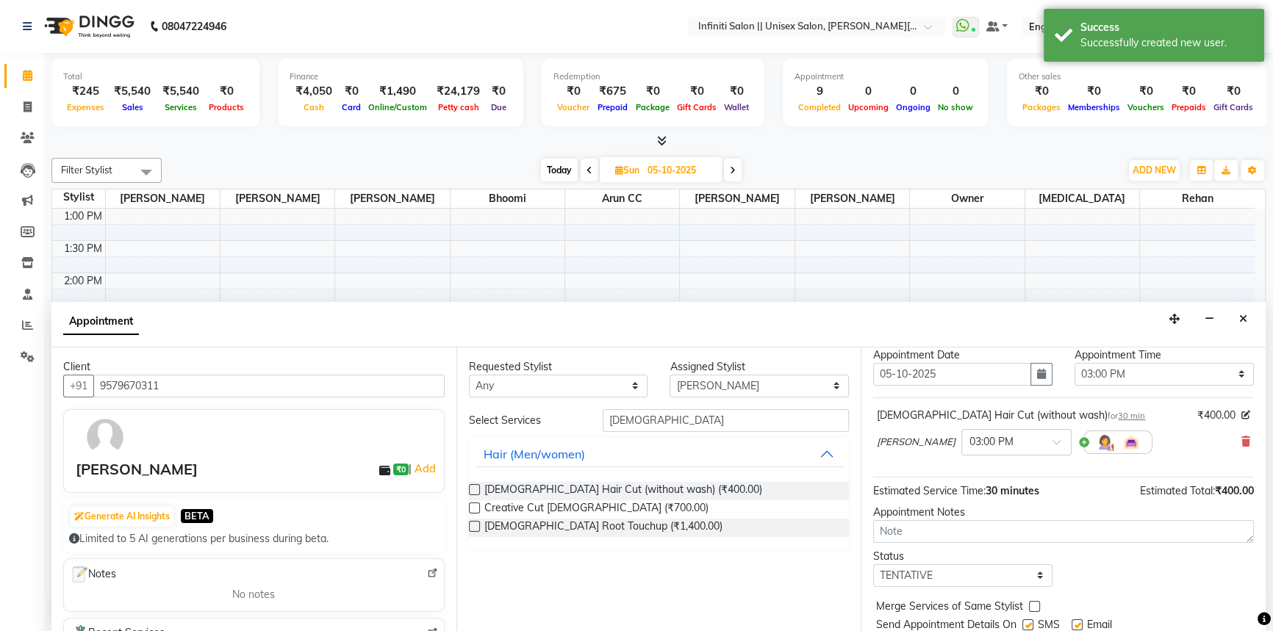
scroll to position [87, 0]
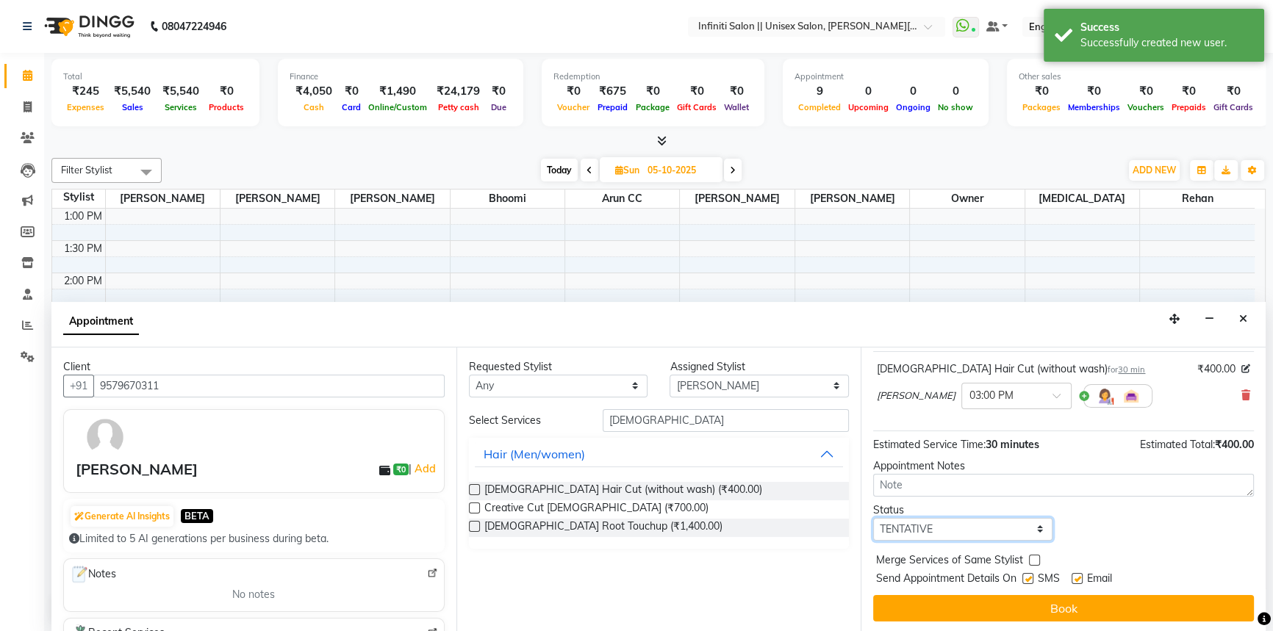
click at [931, 520] on select "Select TENTATIVE CONFIRM UPCOMING" at bounding box center [962, 529] width 179 height 23
select select "confirm booking"
click at [873, 518] on select "Select TENTATIVE CONFIRM UPCOMING" at bounding box center [962, 529] width 179 height 23
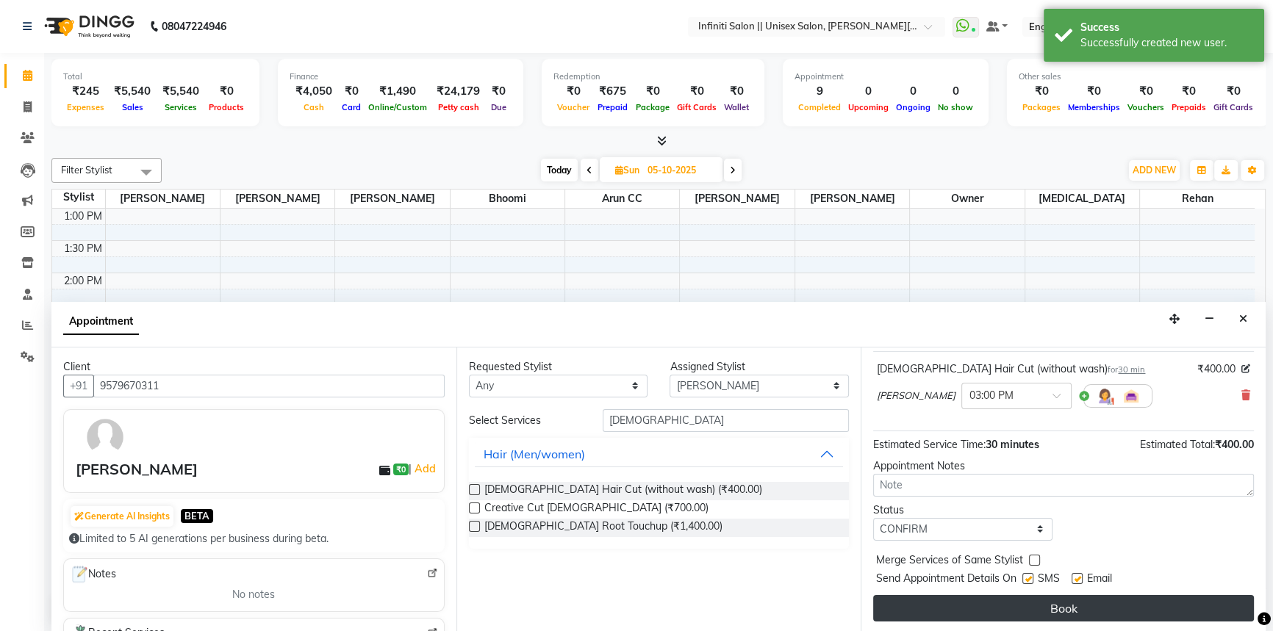
click at [939, 595] on button "Book" at bounding box center [1063, 608] width 381 height 26
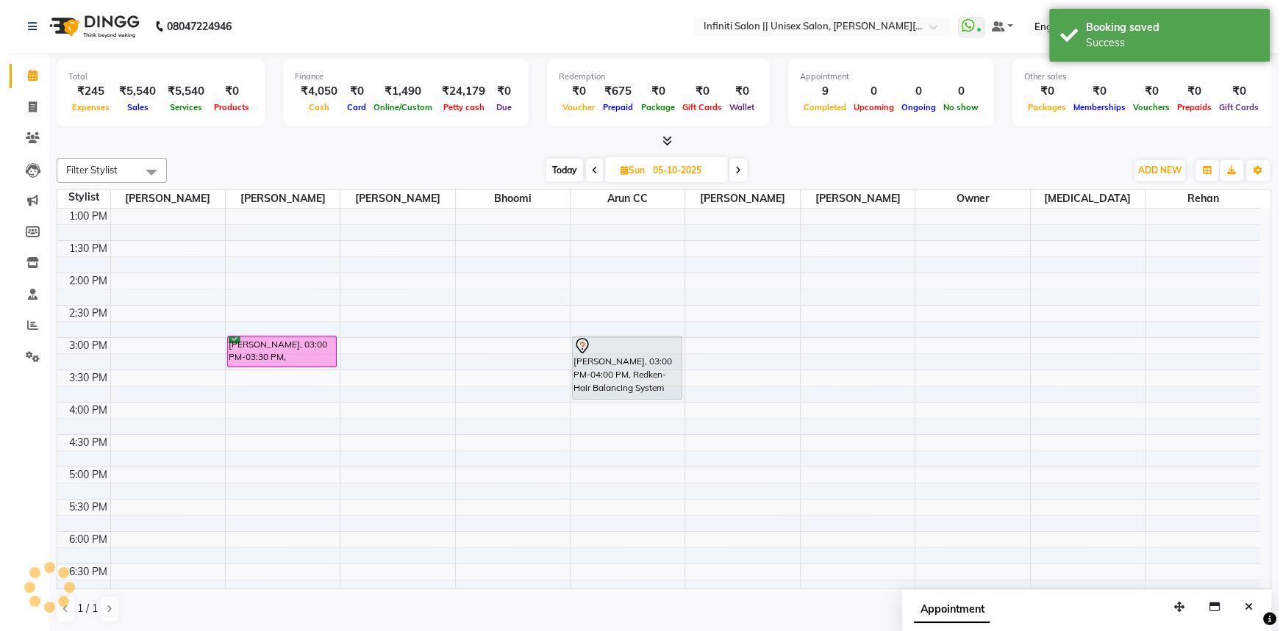
scroll to position [0, 0]
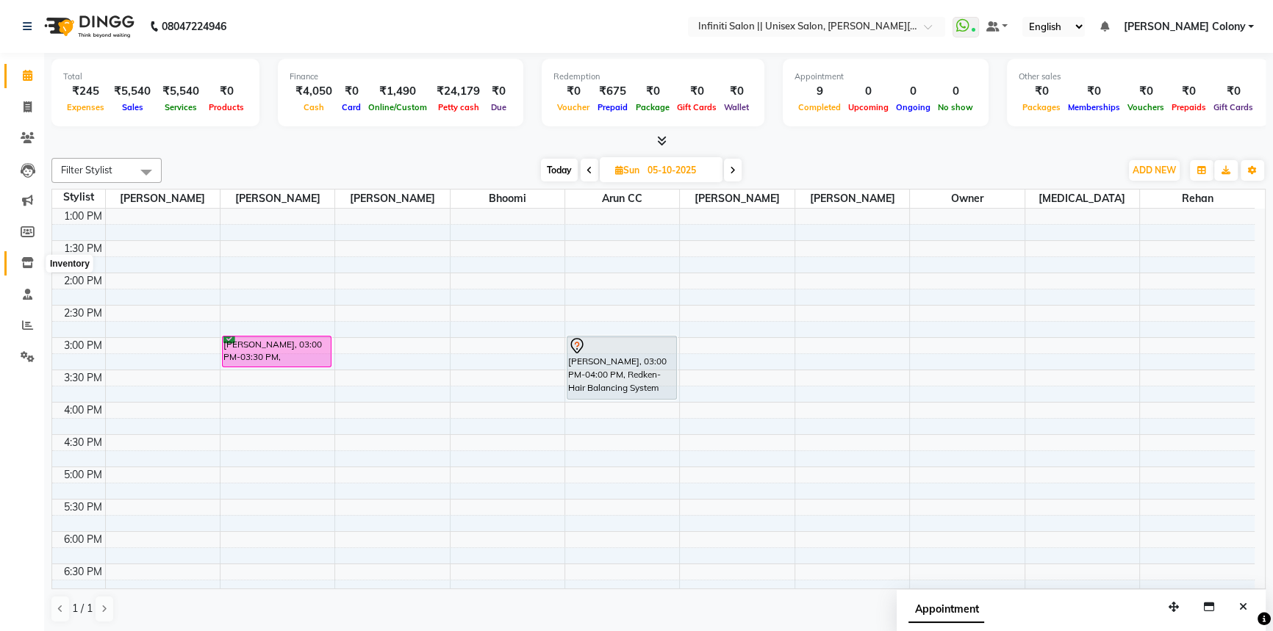
click at [24, 265] on icon at bounding box center [27, 262] width 12 height 11
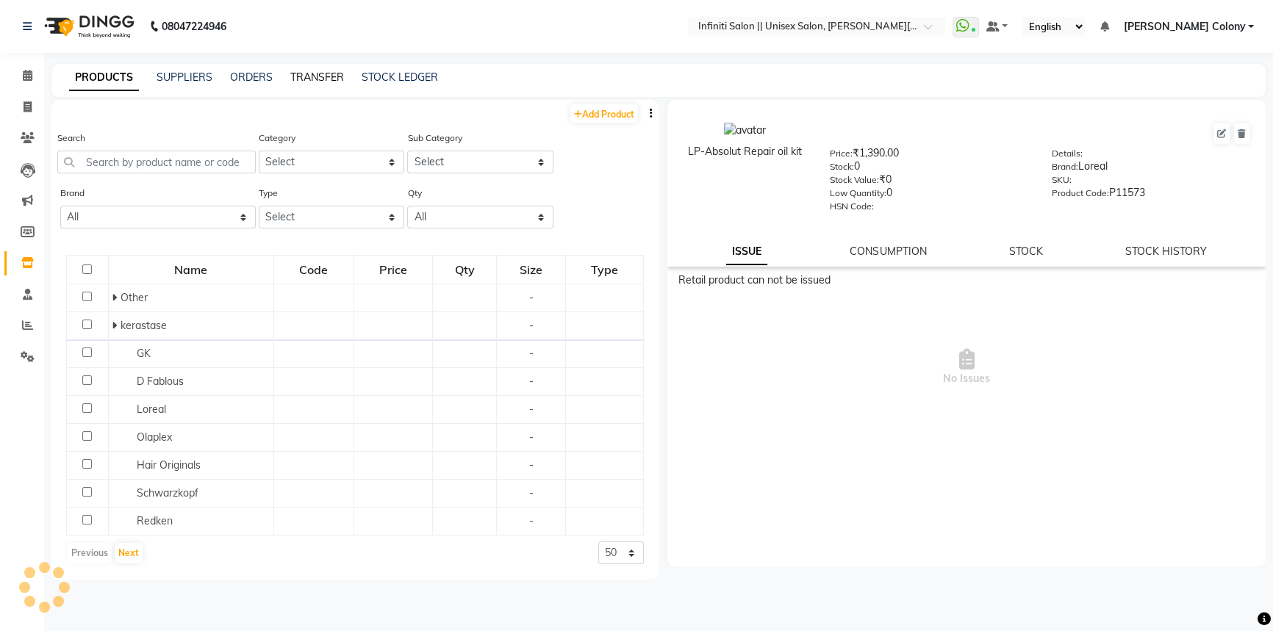
click at [309, 80] on div "PRODUCTS SUPPLIERS ORDERS TRANSFER STOCK LEDGER" at bounding box center [658, 80] width 1214 height 33
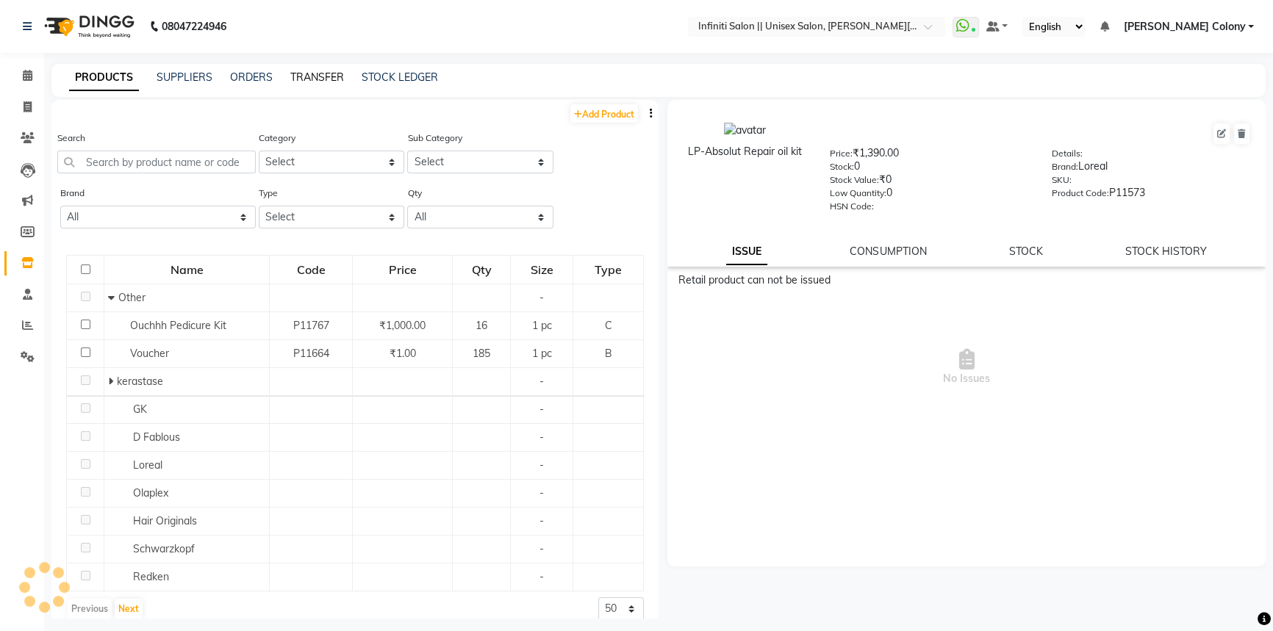
click at [309, 76] on link "TRANSFER" at bounding box center [317, 77] width 54 height 13
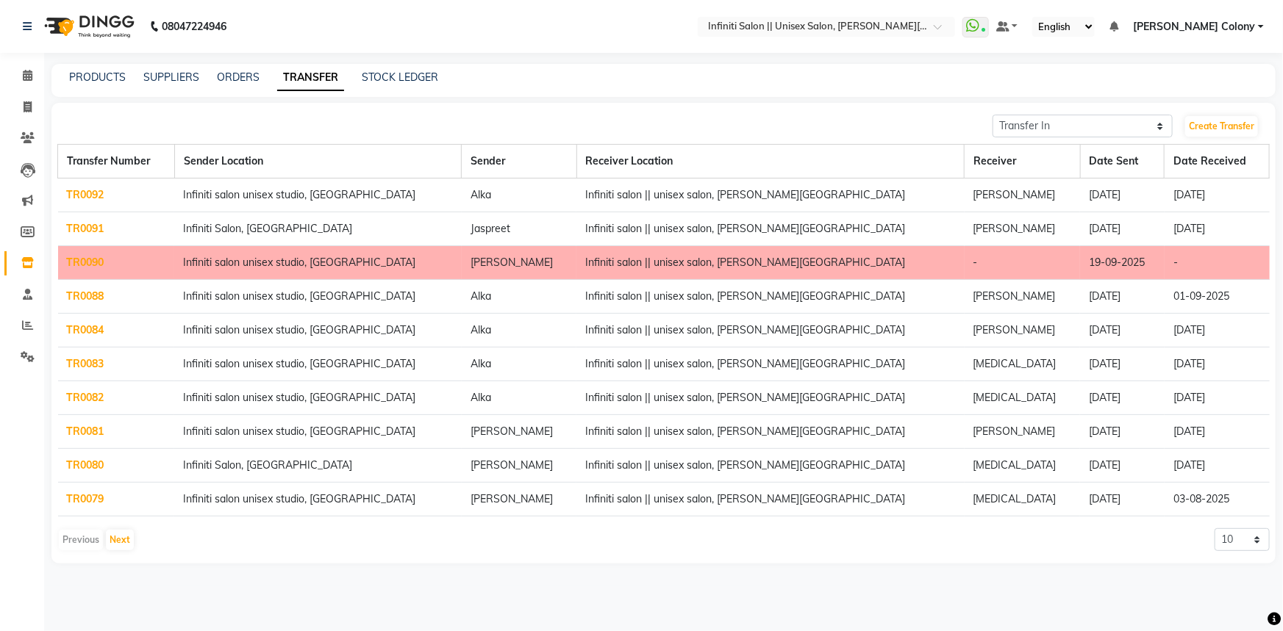
click at [75, 262] on link "TR0090" at bounding box center [85, 262] width 37 height 13
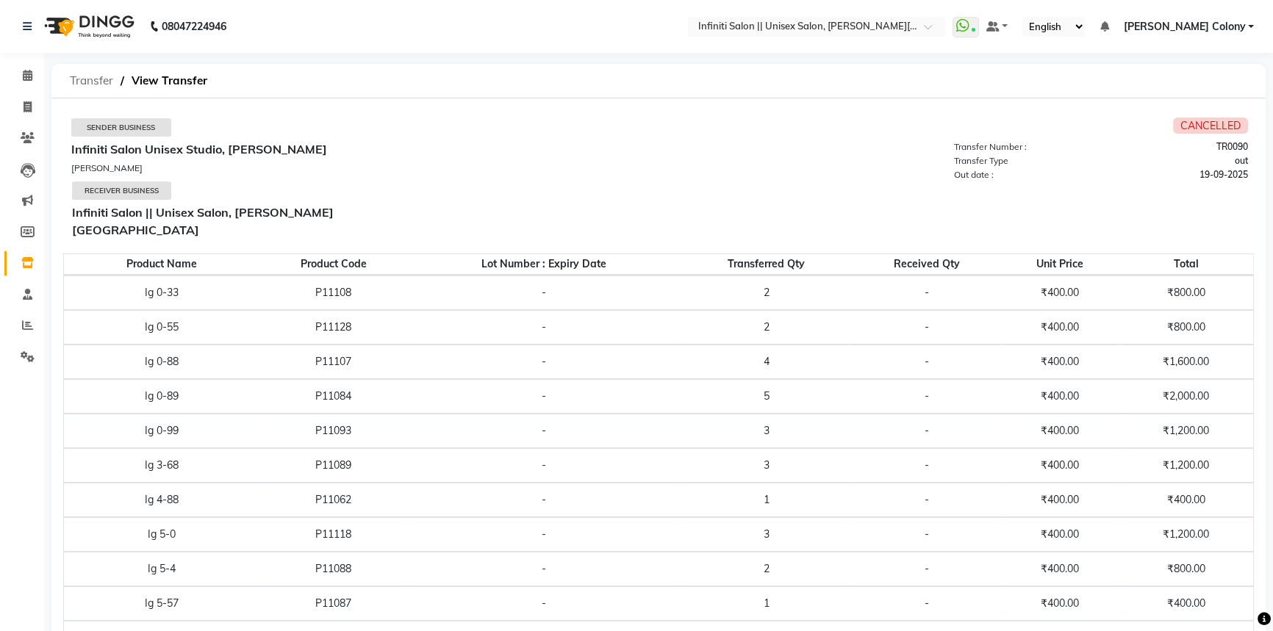
click at [96, 76] on span "Transfer" at bounding box center [91, 81] width 58 height 26
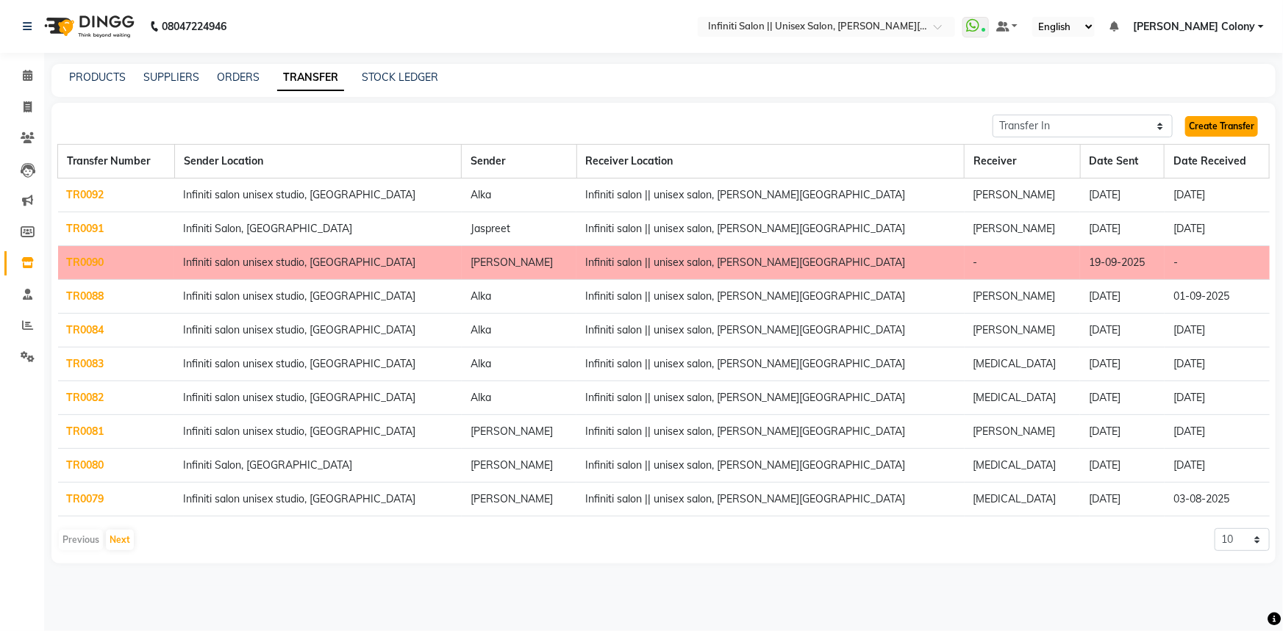
click at [1197, 122] on link "Create Transfer" at bounding box center [1221, 126] width 73 height 21
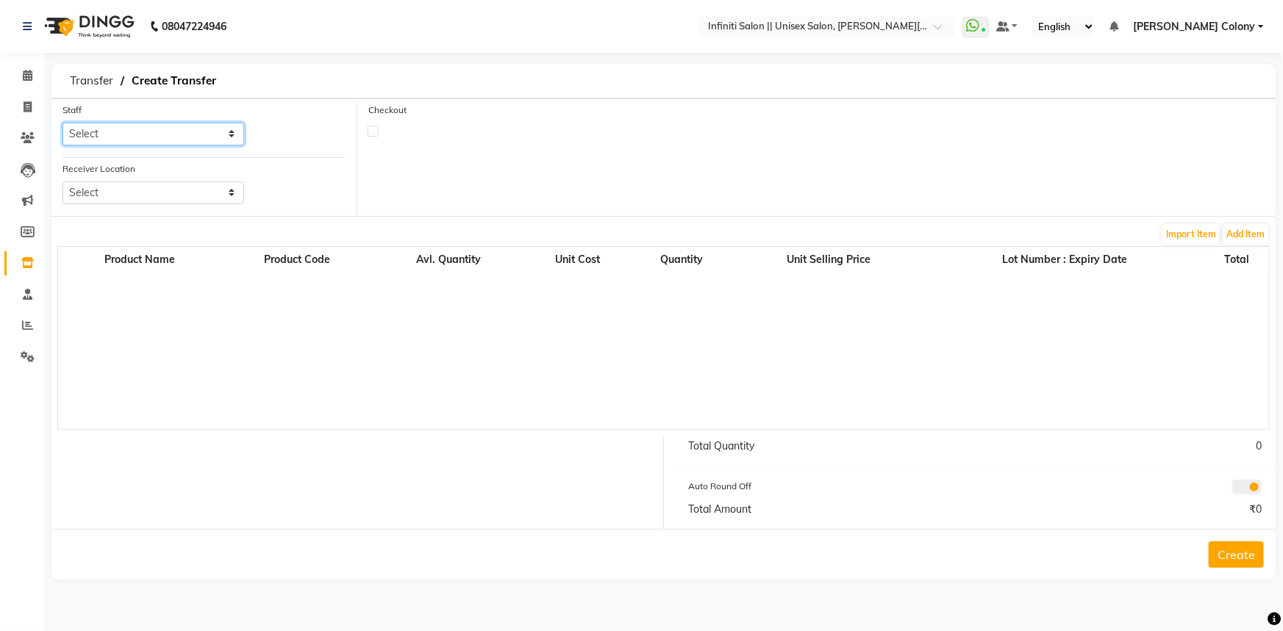
click at [176, 129] on select "Select Abhishek Anjali Mahato Arun CC Ayush Bhoomi Dilshad Ahmad Ishu Jitesh Mo…" at bounding box center [153, 134] width 182 height 23
select select "78882"
click at [62, 123] on select "Select Abhishek Anjali Mahato Arun CC Ayush Bhoomi Dilshad Ahmad Ishu Jitesh Mo…" at bounding box center [153, 134] width 182 height 23
click at [121, 194] on select "Select Infiniti Salon, Shankar Nagar Infiniti Salon Unisex Studio, Devendra Nag…" at bounding box center [153, 193] width 182 height 23
select select "2853"
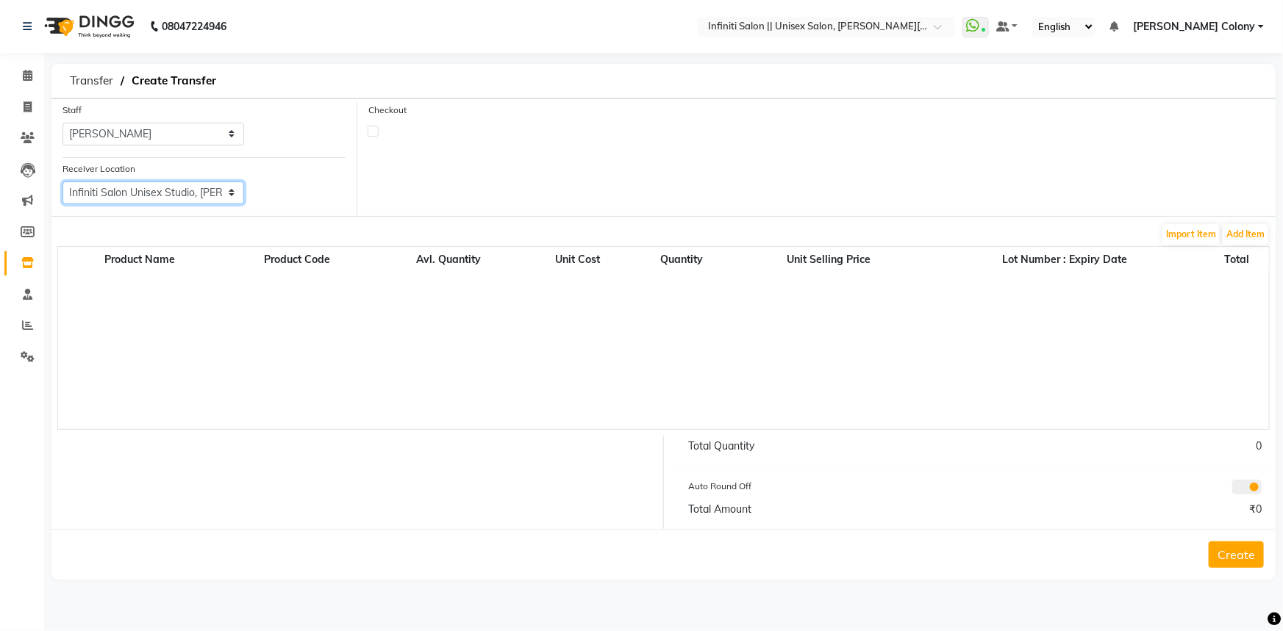
click at [62, 182] on select "Select Infiniti Salon, Shankar Nagar Infiniti Salon Unisex Studio, Devendra Nag…" at bounding box center [153, 193] width 182 height 23
click at [1261, 231] on button "Add Item" at bounding box center [1245, 234] width 46 height 21
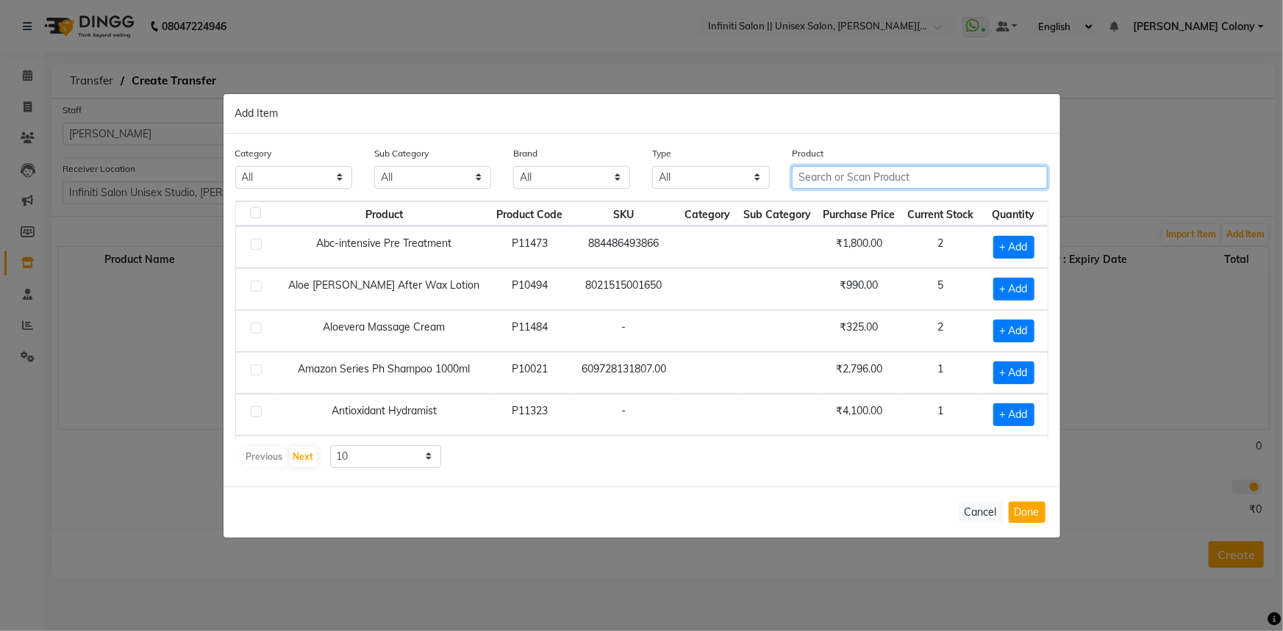
click at [940, 168] on input "text" at bounding box center [920, 177] width 257 height 23
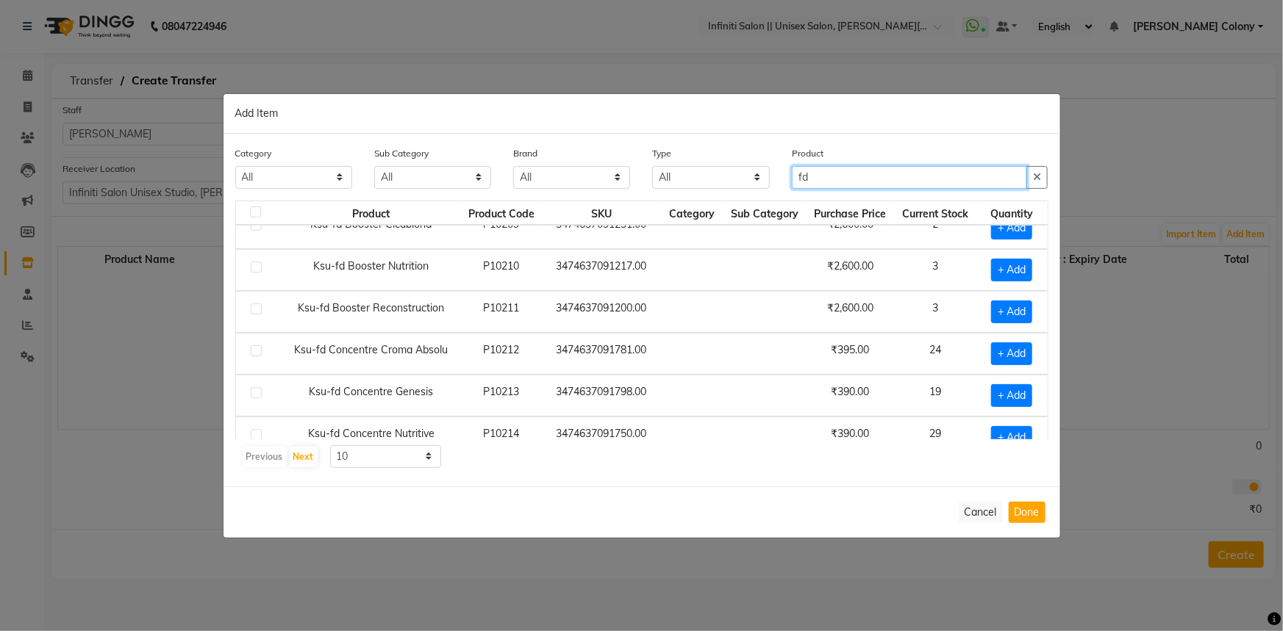
scroll to position [133, 0]
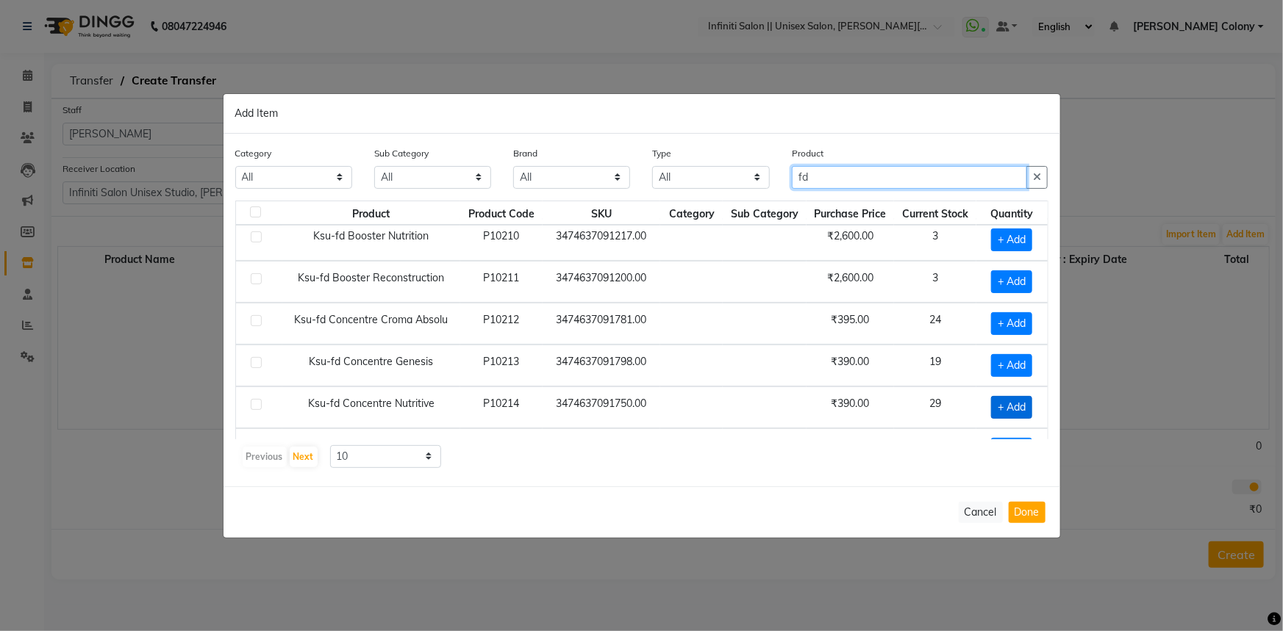
type input "fd"
click at [998, 408] on span "+ Add" at bounding box center [1011, 407] width 41 height 23
checkbox input "true"
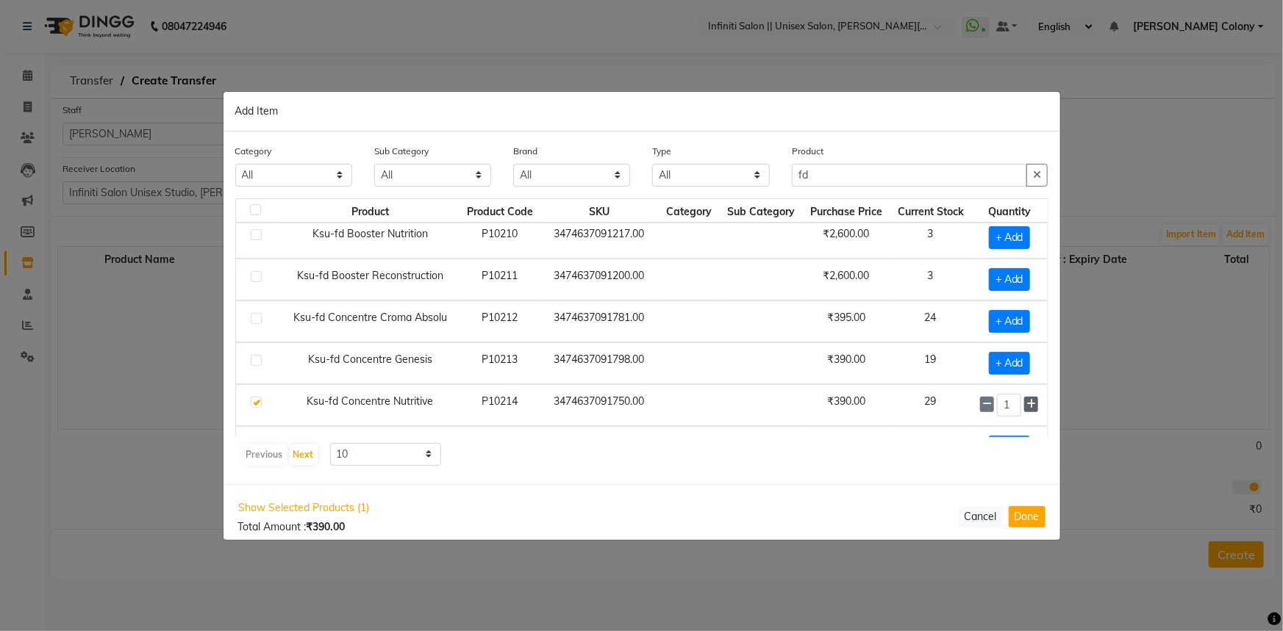
click at [1026, 402] on icon at bounding box center [1031, 404] width 10 height 10
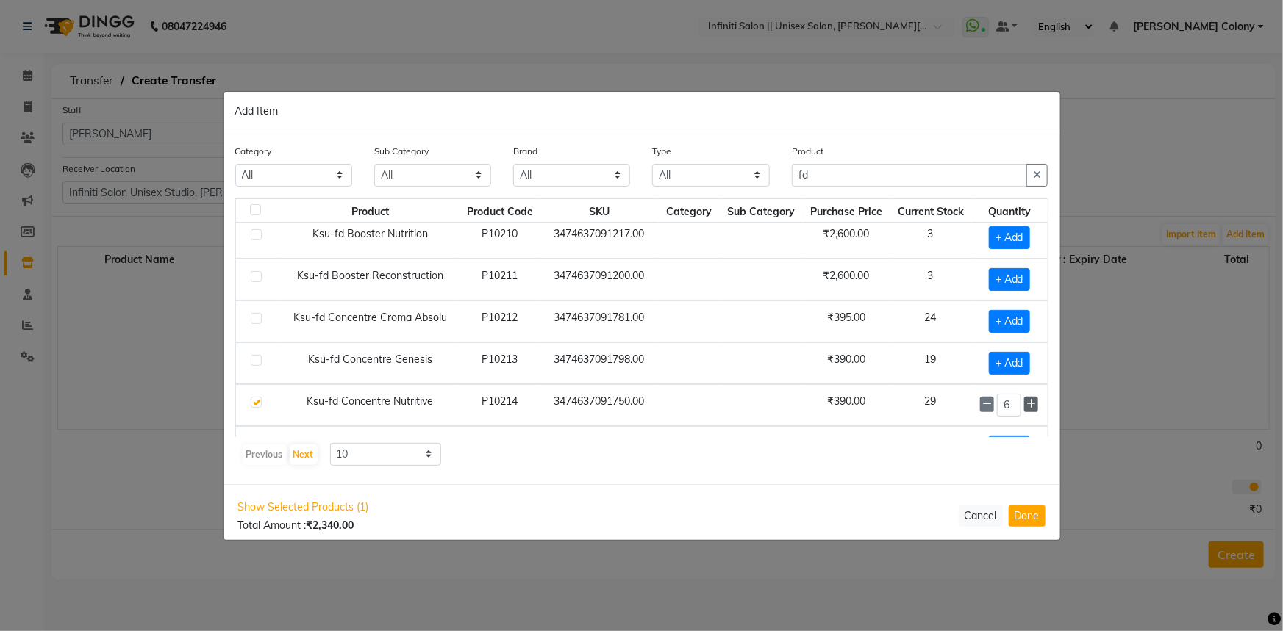
click at [1026, 402] on icon at bounding box center [1031, 404] width 10 height 10
type input "10"
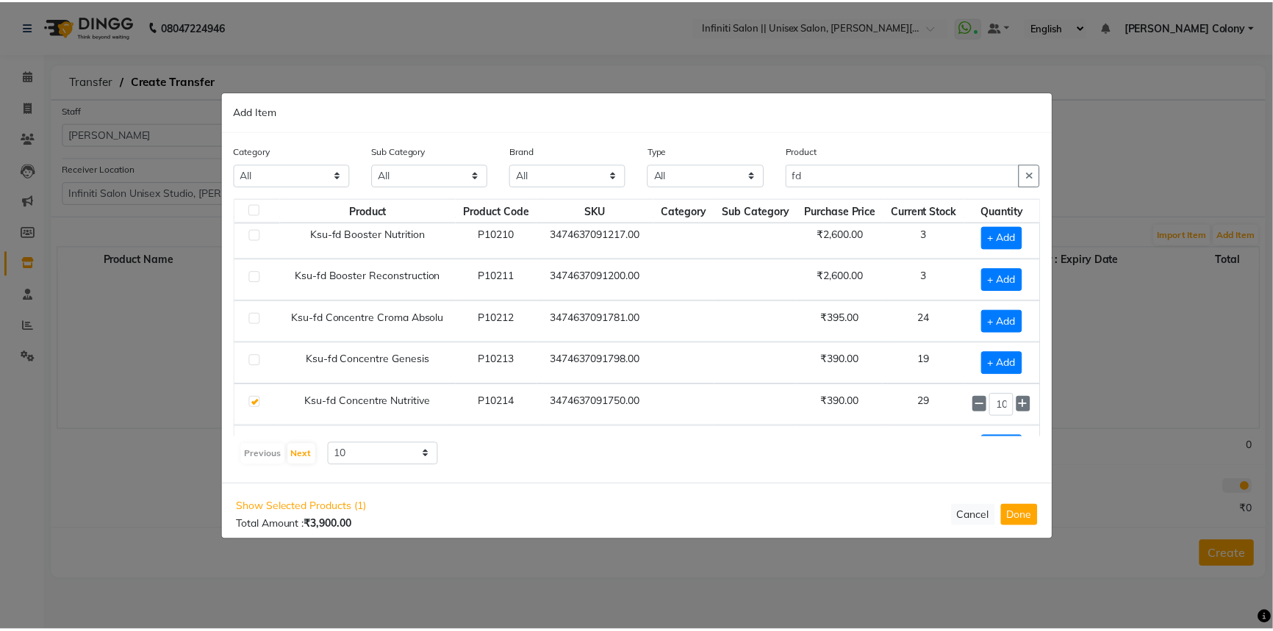
scroll to position [200, 0]
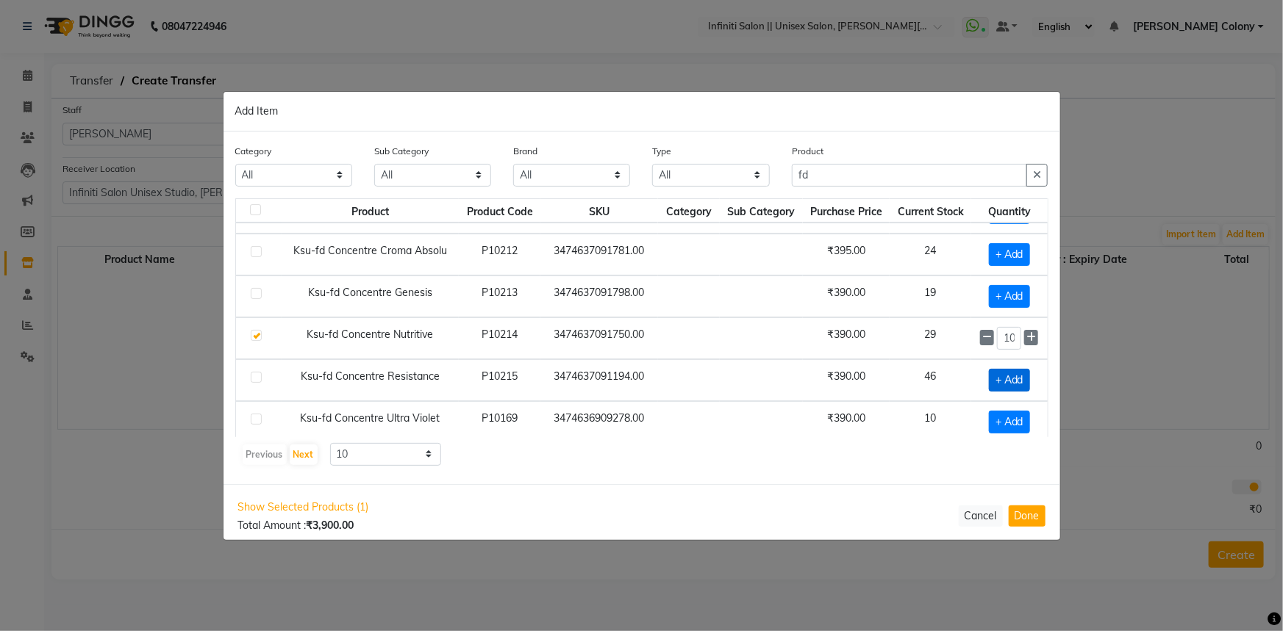
click at [1000, 372] on span "+ Add" at bounding box center [1009, 380] width 41 height 23
checkbox input "true"
click at [1026, 380] on icon at bounding box center [1031, 379] width 10 height 10
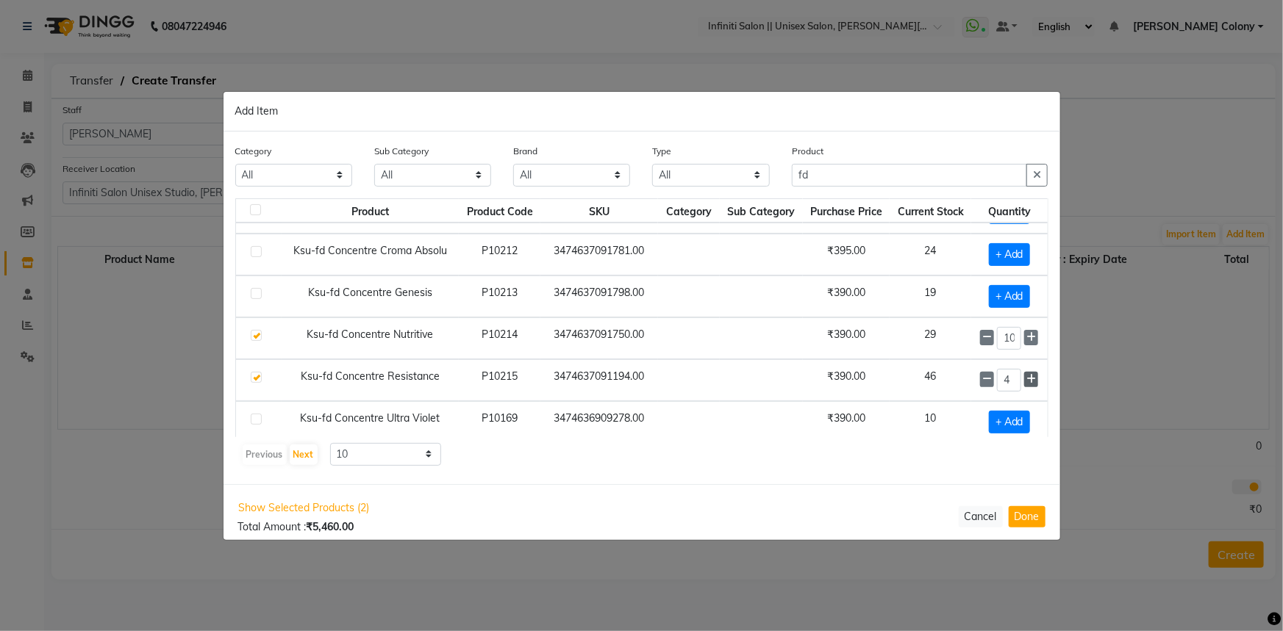
click at [1026, 380] on icon at bounding box center [1031, 379] width 10 height 10
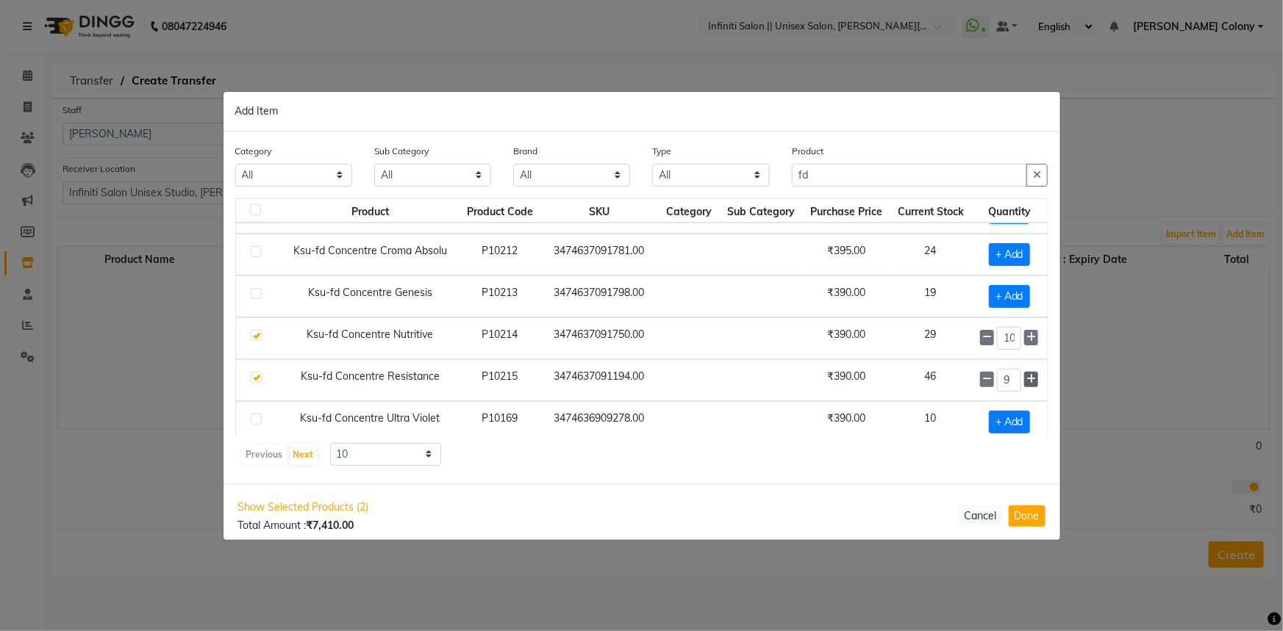
click at [1026, 380] on icon at bounding box center [1031, 379] width 10 height 10
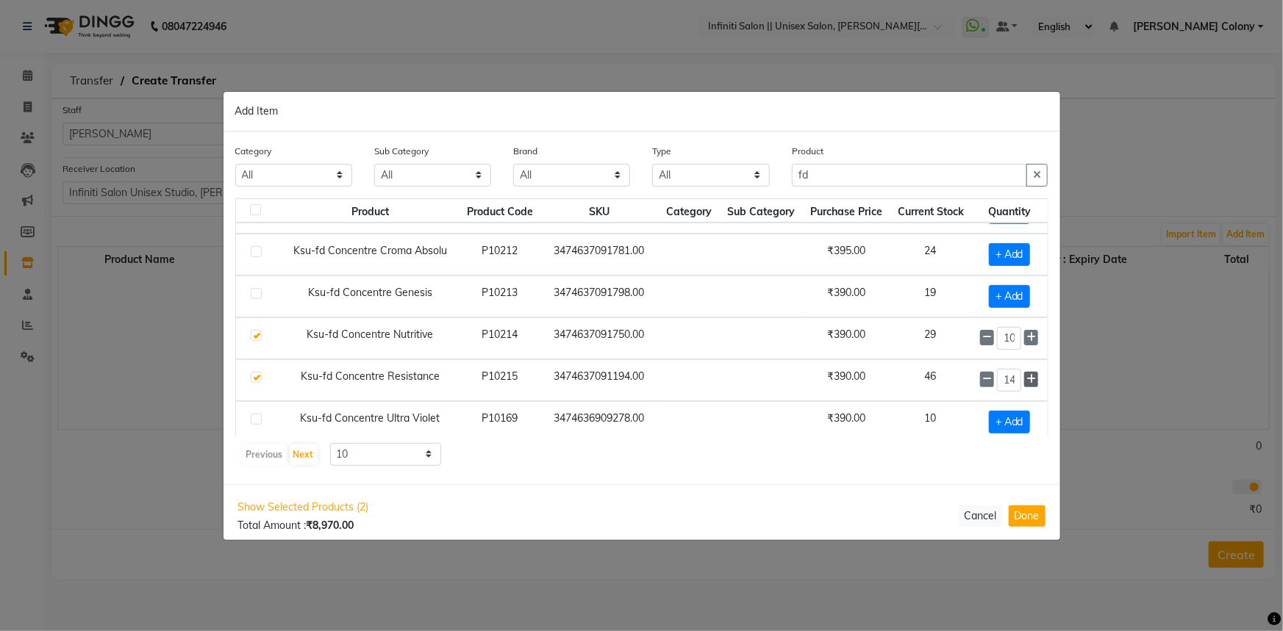
click at [1026, 380] on icon at bounding box center [1031, 379] width 10 height 10
click at [1024, 382] on span at bounding box center [1031, 379] width 14 height 15
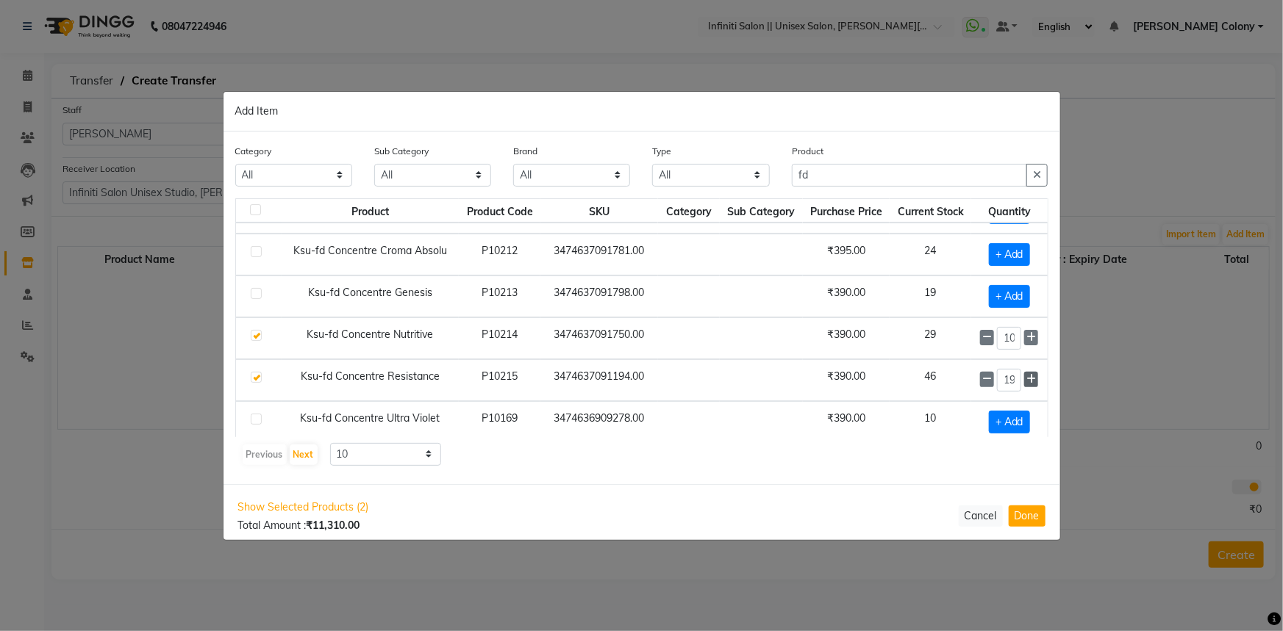
click at [1026, 379] on icon at bounding box center [1031, 379] width 10 height 10
type input "20"
click at [1024, 507] on button "Done" at bounding box center [1026, 516] width 37 height 21
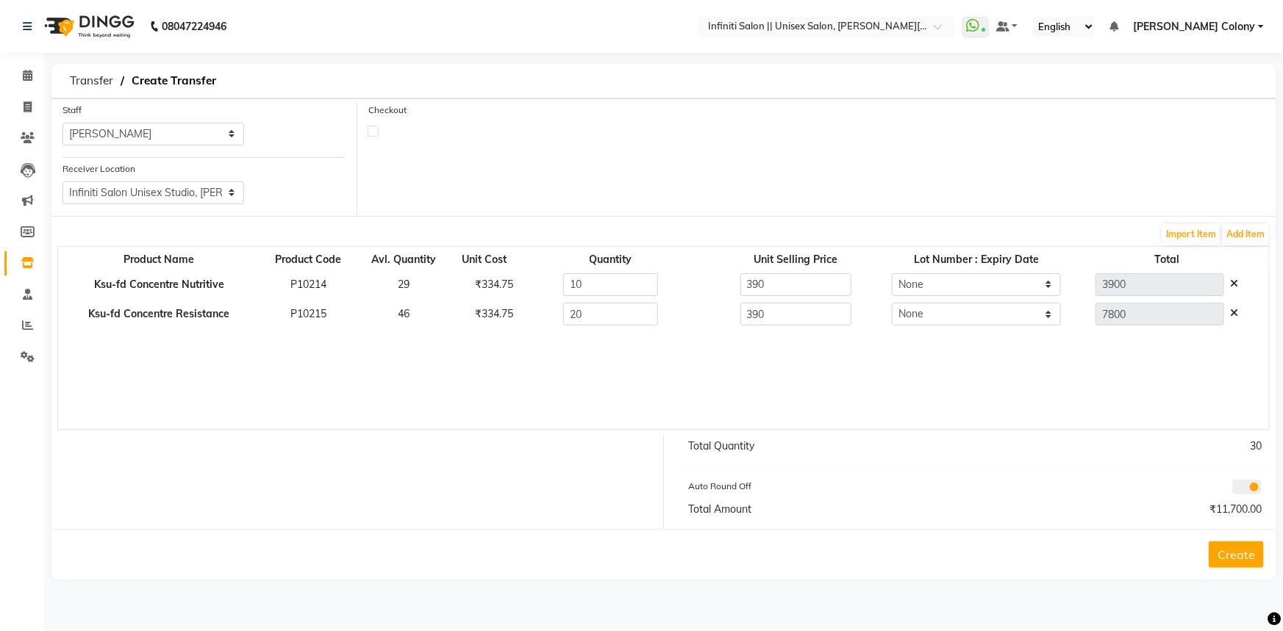
click at [1225, 558] on button "Create" at bounding box center [1235, 555] width 55 height 26
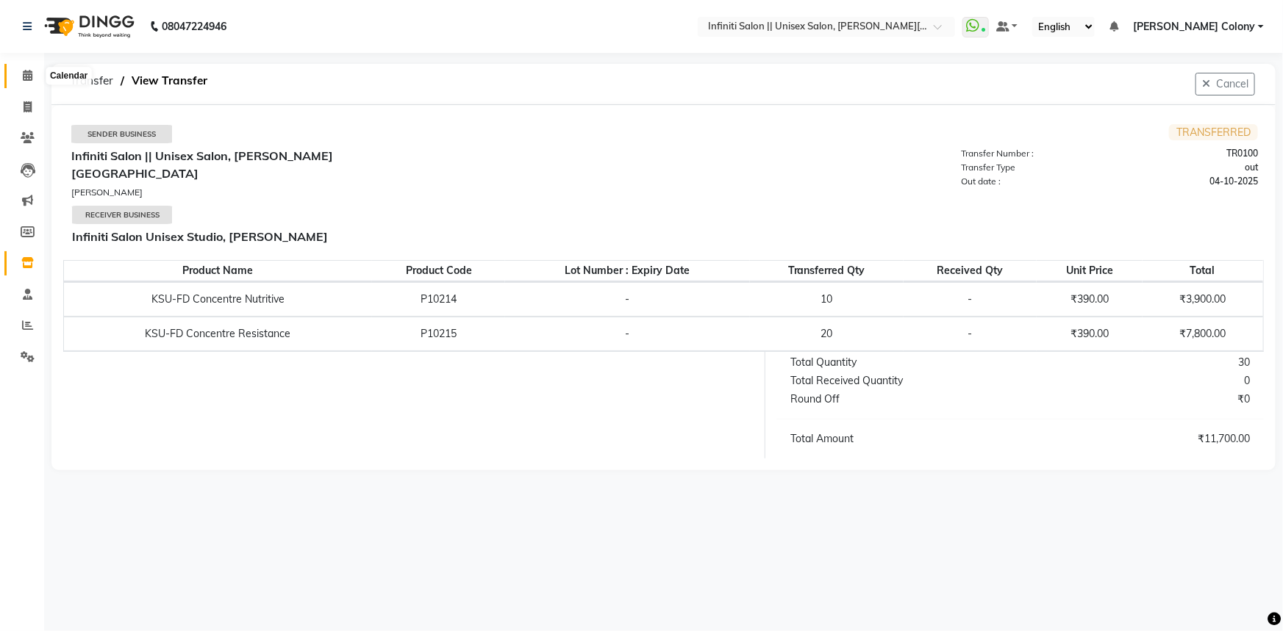
click at [18, 74] on span at bounding box center [28, 76] width 26 height 17
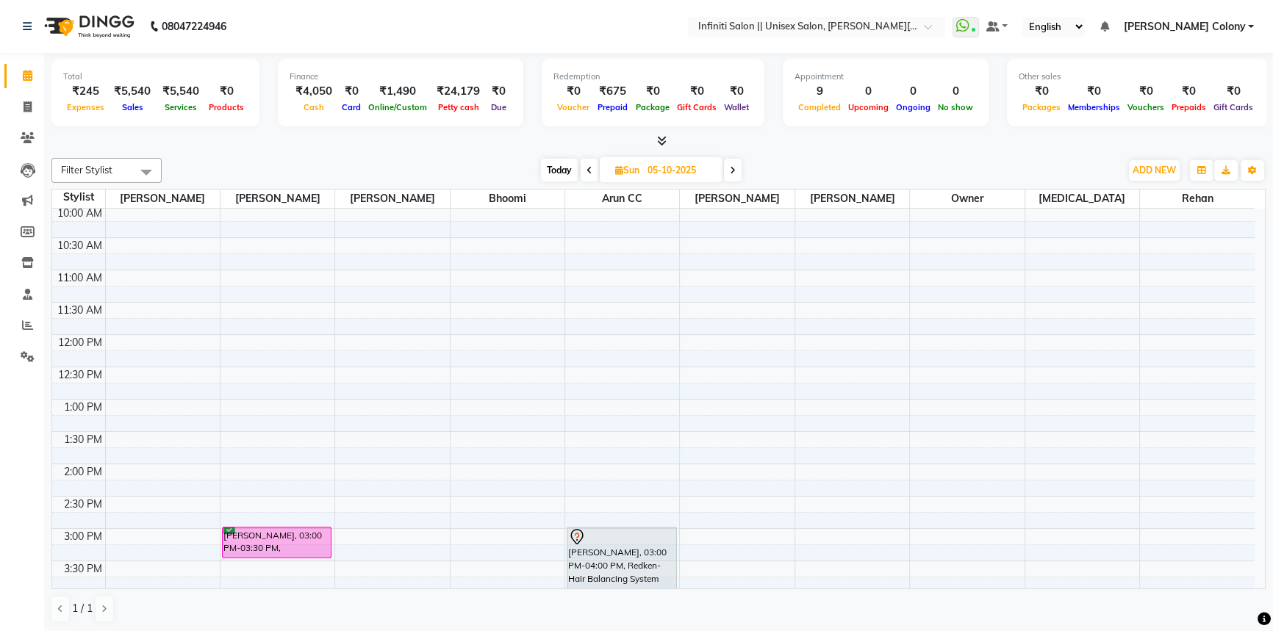
scroll to position [133, 0]
click at [588, 167] on icon at bounding box center [590, 170] width 6 height 9
type input "04-10-2025"
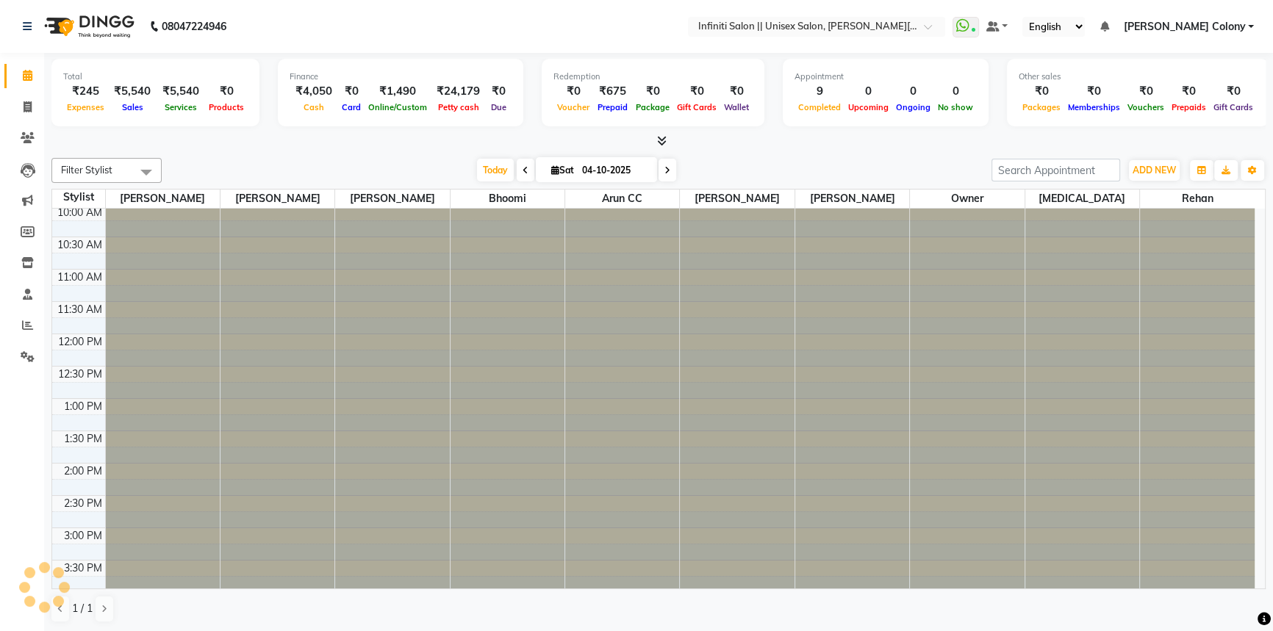
scroll to position [456, 0]
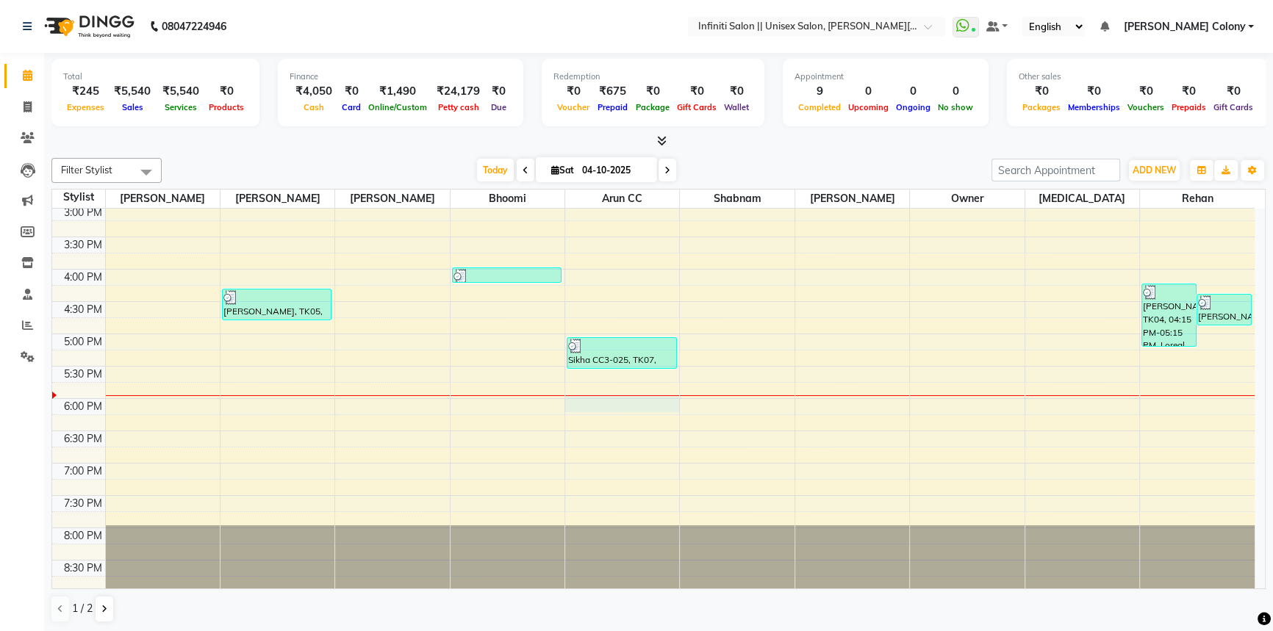
click at [608, 406] on div "8:00 AM 8:30 AM 9:00 AM 9:30 AM 10:00 AM 10:30 AM 11:00 AM 11:30 AM 12:00 PM 12…" at bounding box center [653, 172] width 1203 height 840
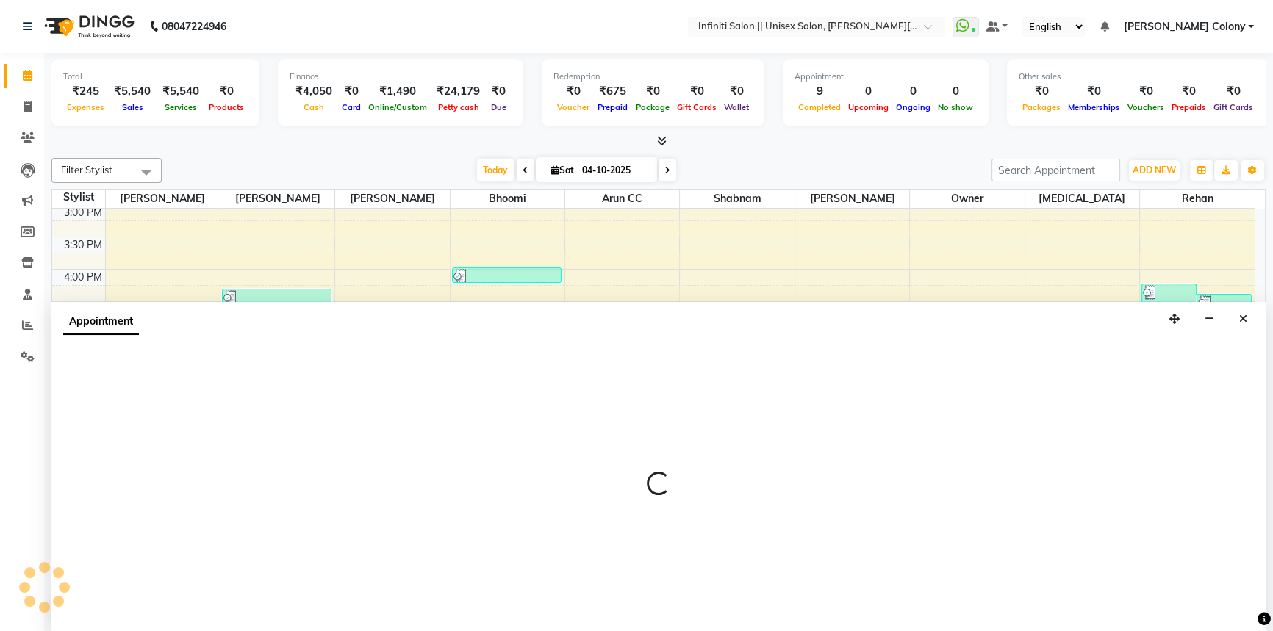
scroll to position [0, 0]
select select "79158"
select select "1080"
select select "tentative"
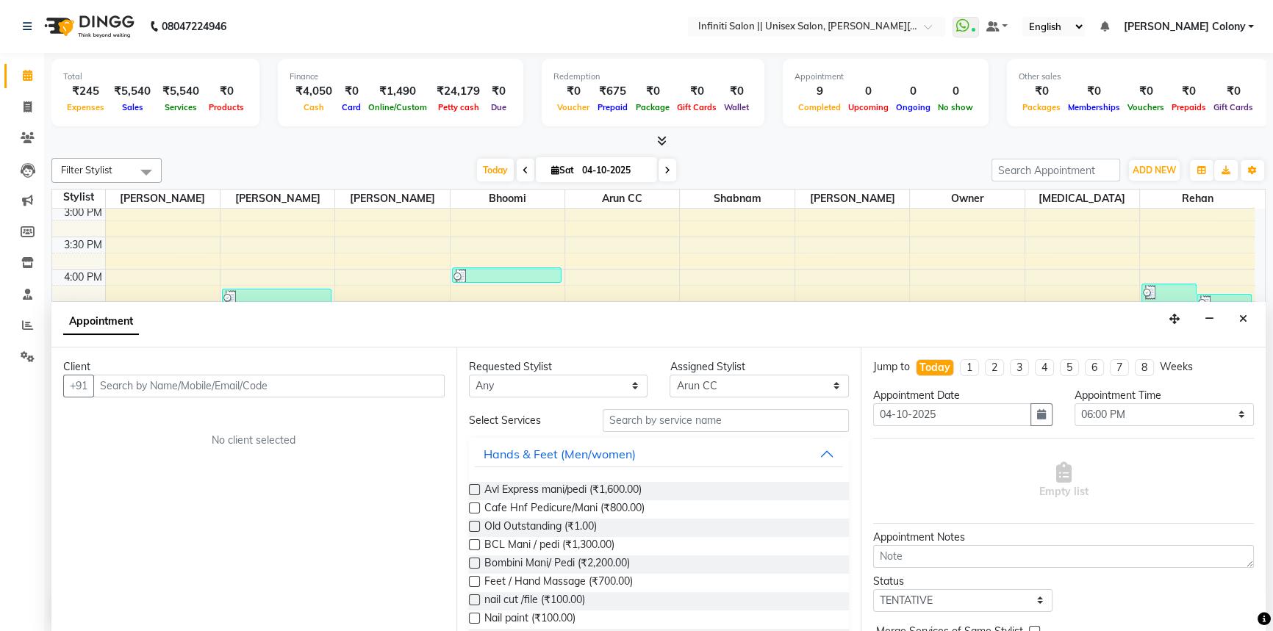
click at [340, 376] on input "text" at bounding box center [268, 386] width 351 height 23
click at [1167, 413] on select "Select 09:00 AM 09:15 AM 09:30 AM 09:45 AM 10:00 AM 10:15 AM 10:30 AM 10:45 AM …" at bounding box center [1164, 415] width 179 height 23
select select "1110"
click at [1075, 404] on select "Select 09:00 AM 09:15 AM 09:30 AM 09:45 AM 10:00 AM 10:15 AM 10:30 AM 10:45 AM …" at bounding box center [1164, 415] width 179 height 23
click at [229, 384] on input "text" at bounding box center [268, 386] width 351 height 23
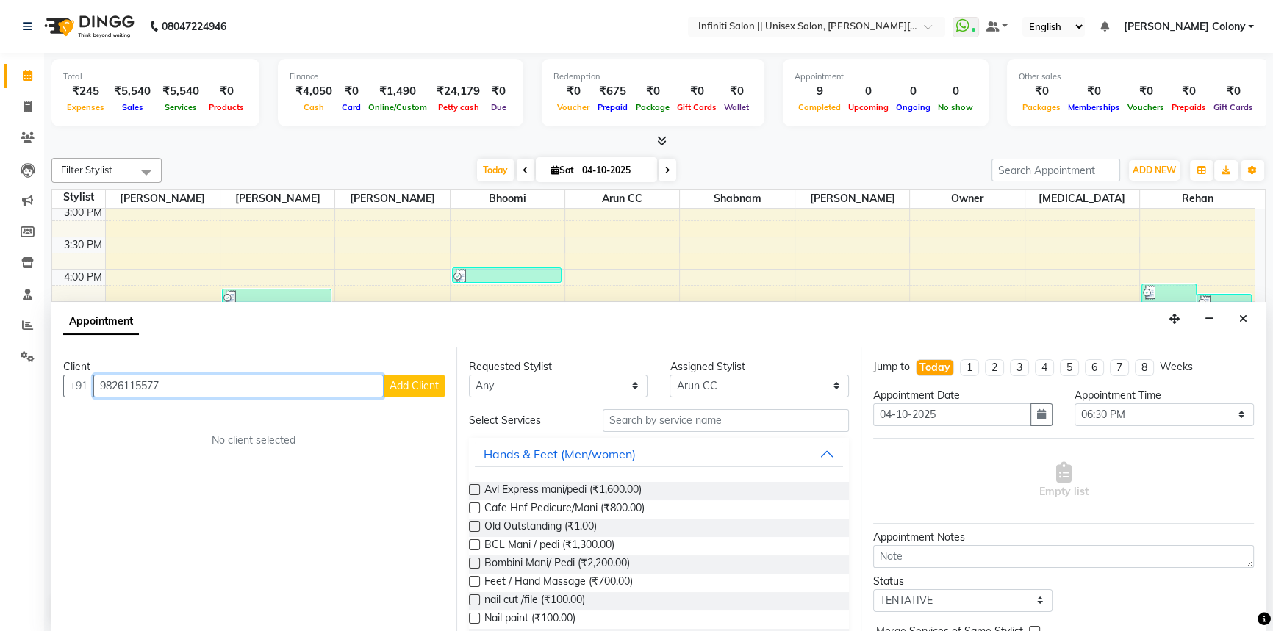
type input "9826115577"
click at [406, 387] on span "Add Client" at bounding box center [414, 385] width 49 height 13
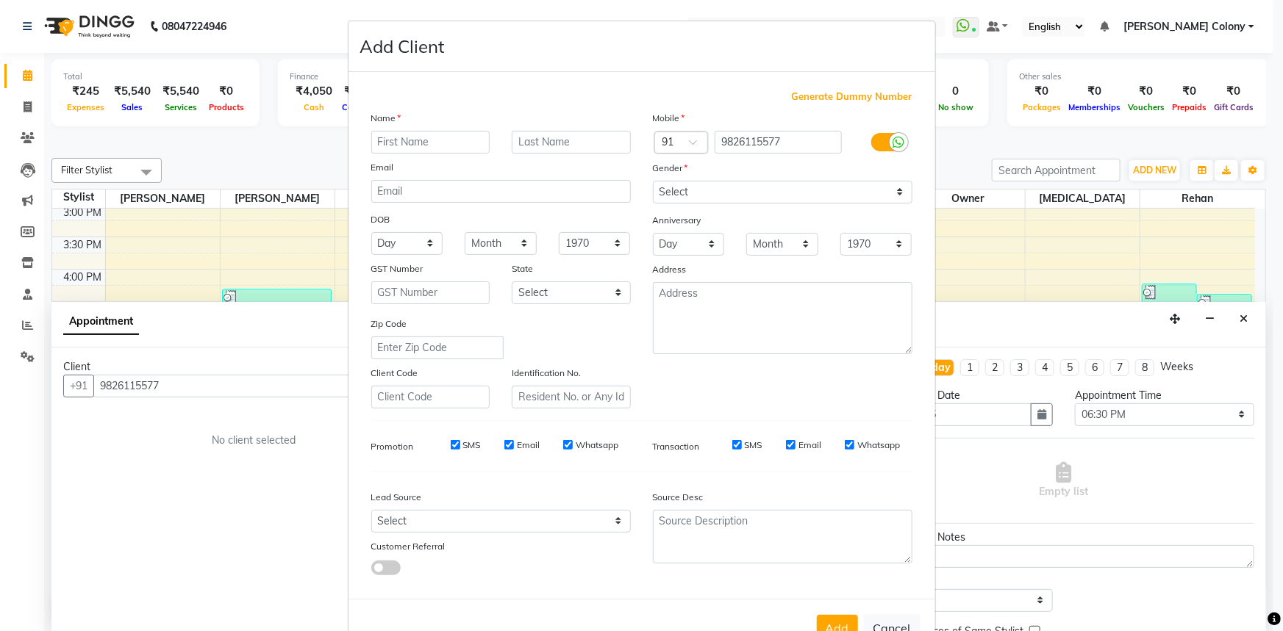
click at [418, 145] on input "text" at bounding box center [430, 142] width 119 height 23
type input "Riya"
click at [690, 191] on select "Select Male Female Other Prefer Not To Say" at bounding box center [782, 192] width 259 height 23
select select "female"
click at [653, 181] on select "Select Male Female Other Prefer Not To Say" at bounding box center [782, 192] width 259 height 23
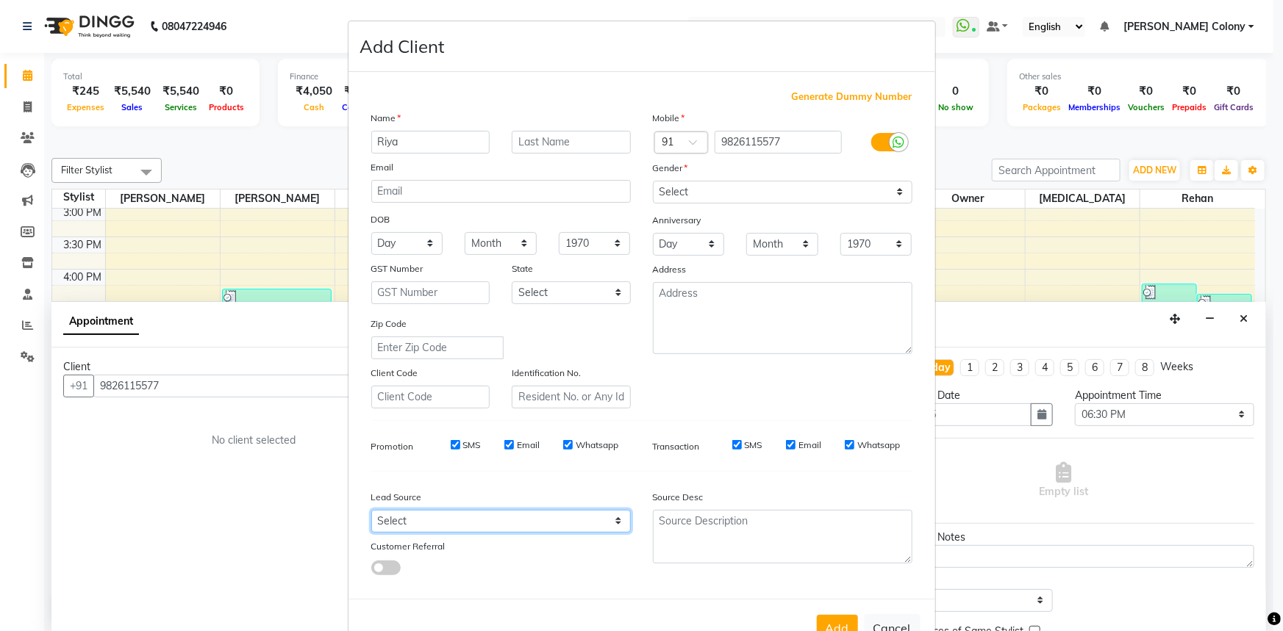
click at [542, 532] on select "Select Walk-in Referral Internet Friend Word of Mouth Advertisement Facebook Ju…" at bounding box center [500, 521] width 259 height 23
select select "54380"
click at [371, 513] on select "Select Walk-in Referral Internet Friend Word of Mouth Advertisement Facebook Ju…" at bounding box center [500, 521] width 259 height 23
click at [825, 623] on button "Add" at bounding box center [837, 628] width 41 height 26
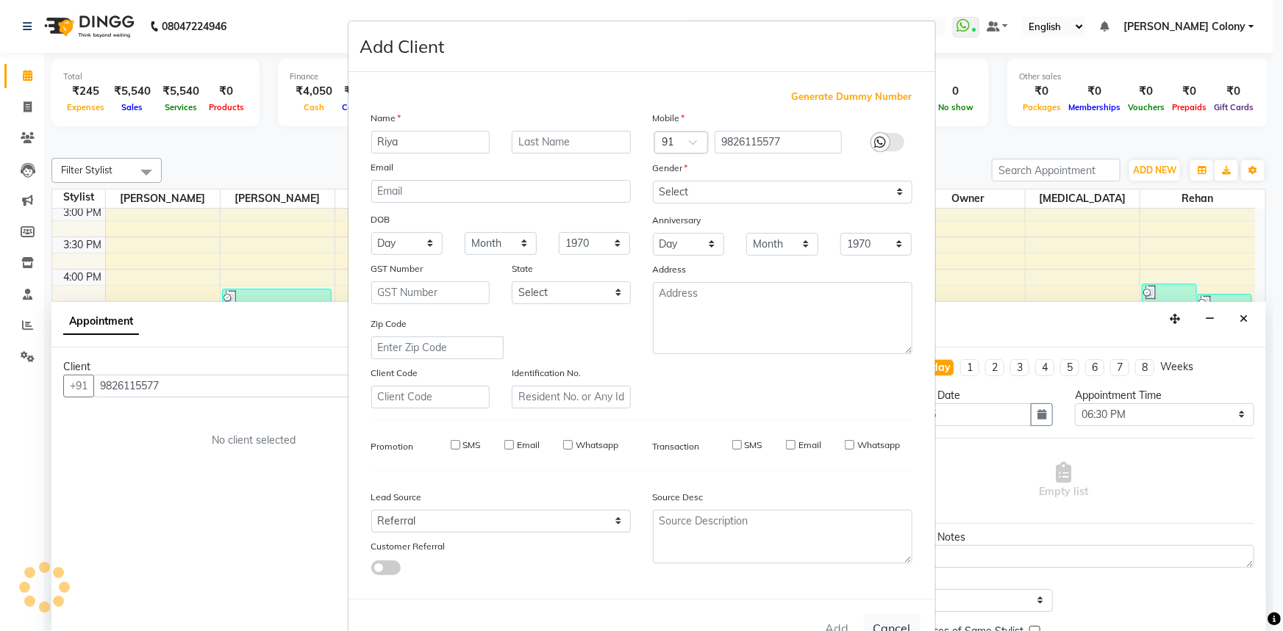
select select
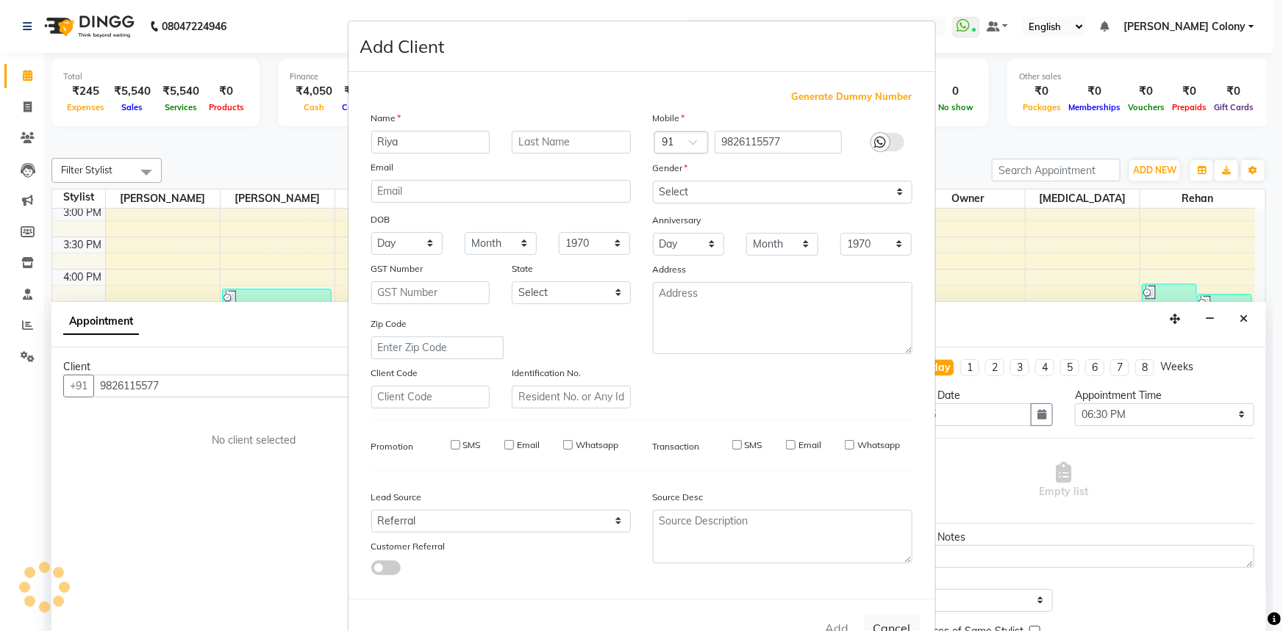
select select
checkbox input "false"
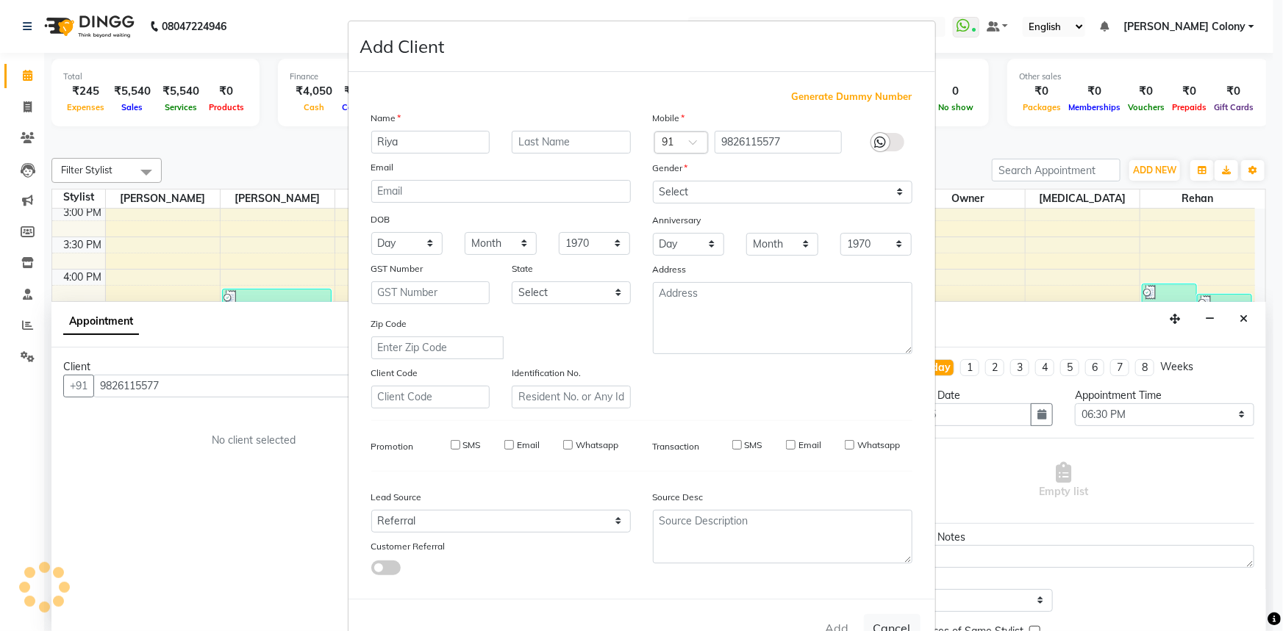
checkbox input "false"
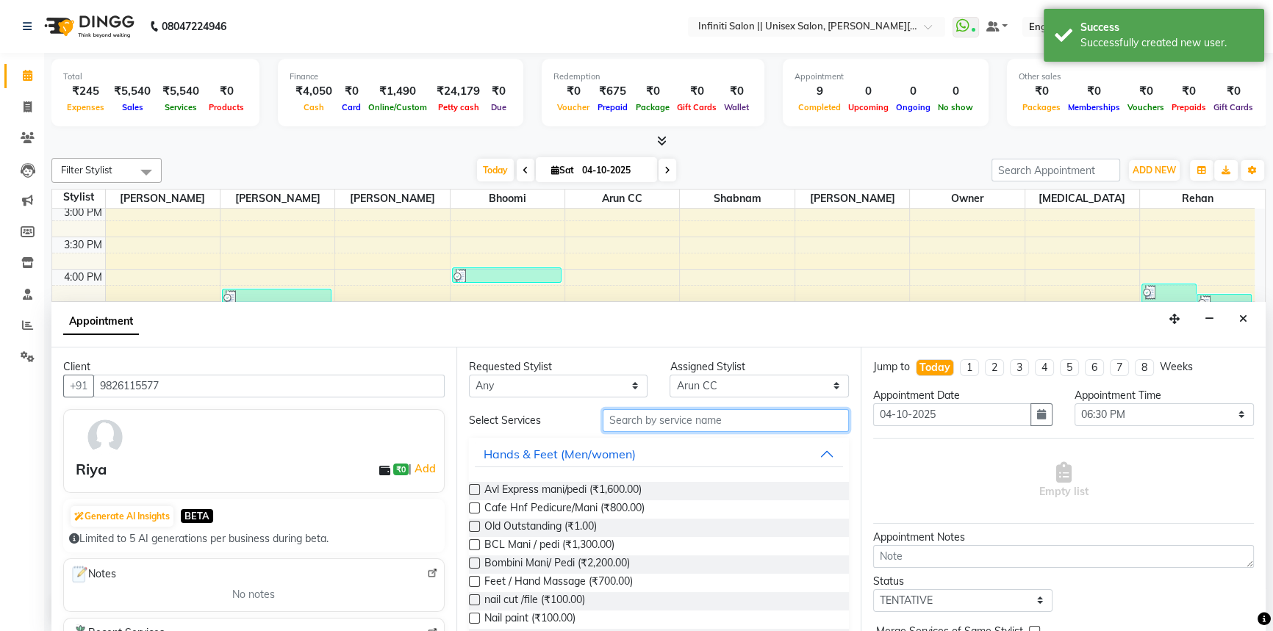
click at [646, 411] on input "text" at bounding box center [726, 420] width 246 height 23
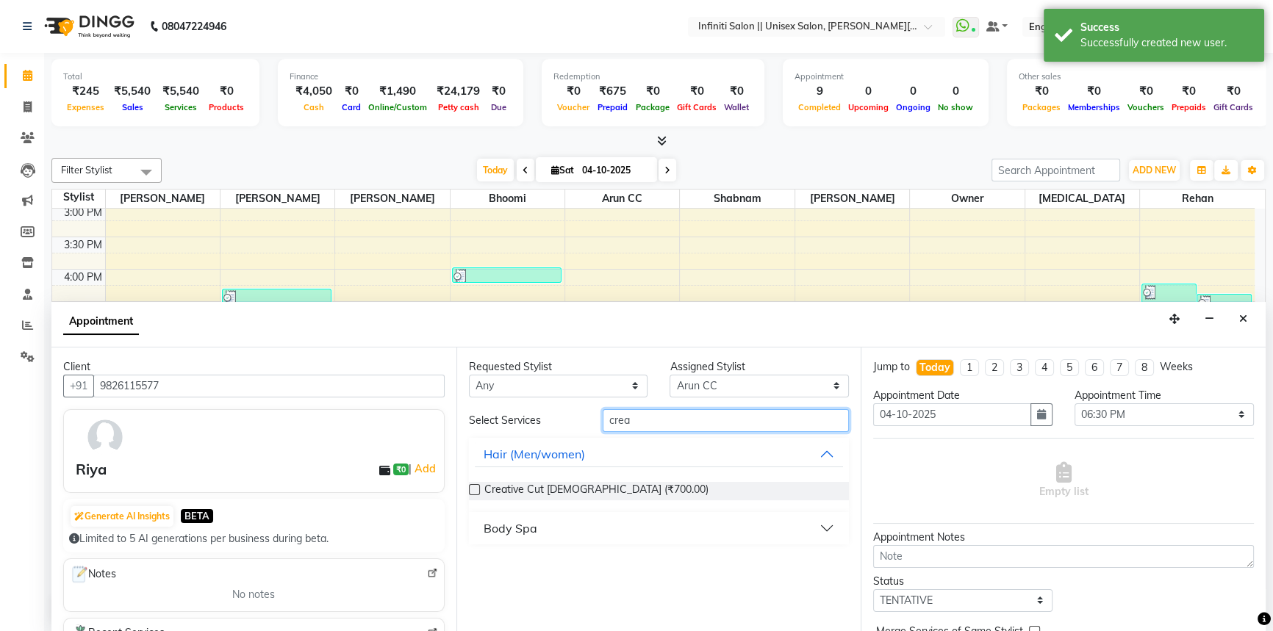
type input "crea"
click at [478, 485] on label at bounding box center [474, 489] width 11 height 11
click at [478, 487] on input "checkbox" at bounding box center [474, 492] width 10 height 10
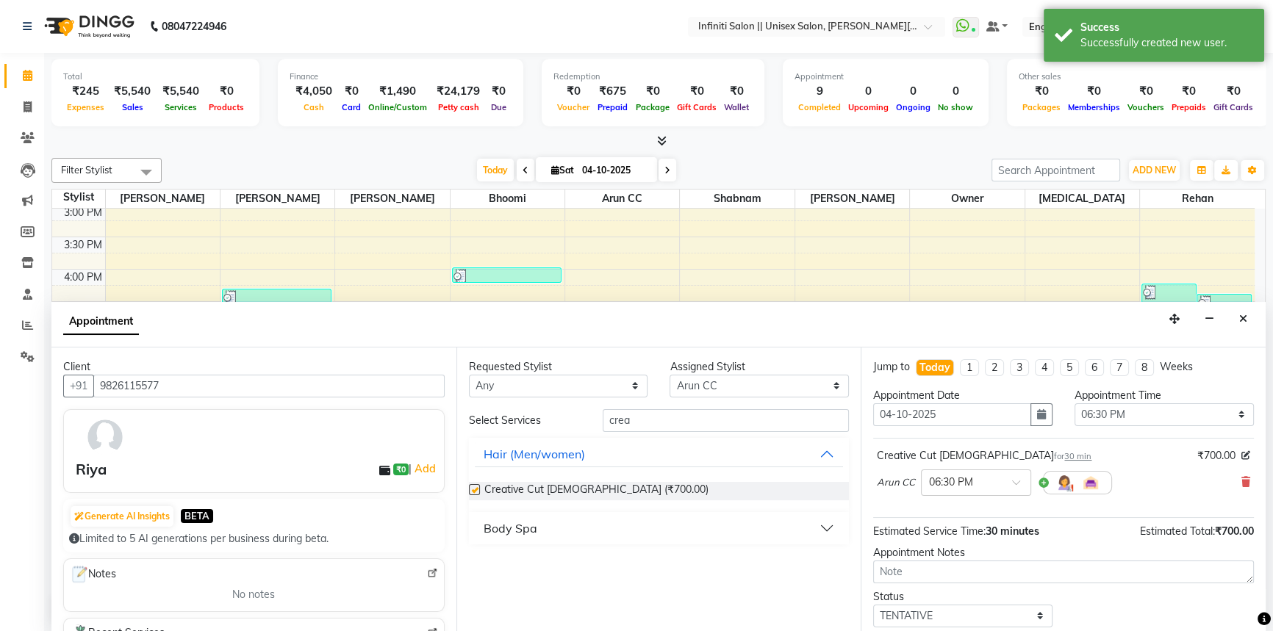
checkbox input "false"
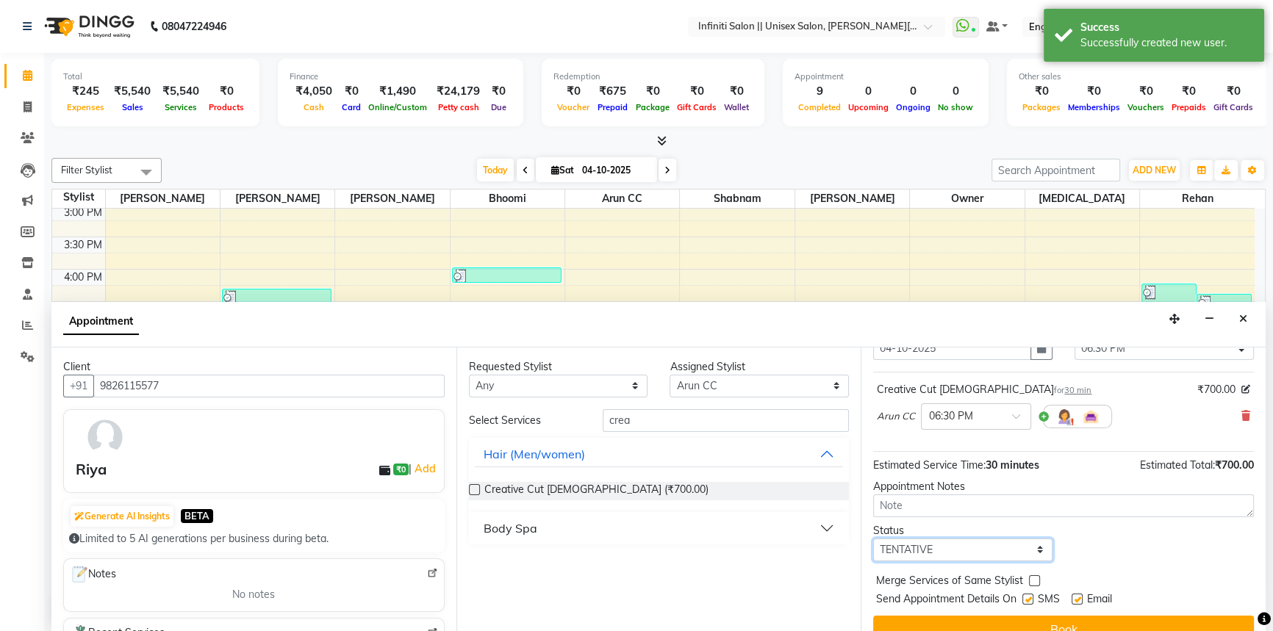
click at [997, 545] on select "Select TENTATIVE CONFIRM CHECK-IN UPCOMING" at bounding box center [962, 550] width 179 height 23
select select "confirm booking"
click at [873, 539] on select "Select TENTATIVE CONFIRM CHECK-IN UPCOMING" at bounding box center [962, 550] width 179 height 23
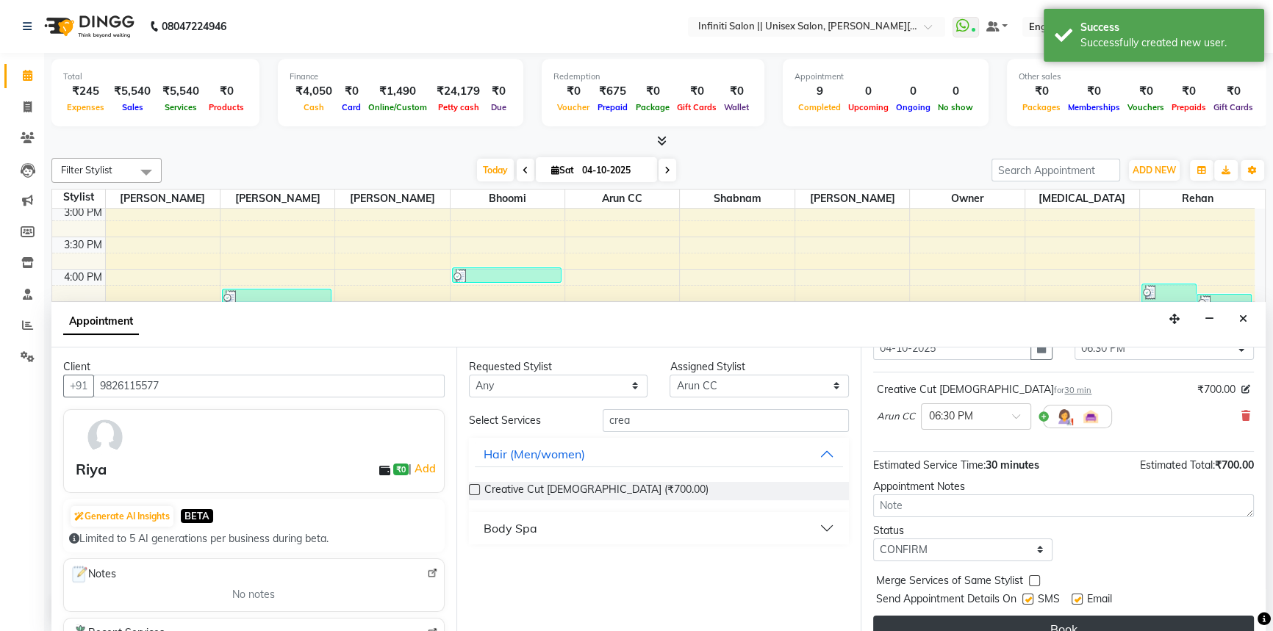
click at [975, 617] on button "Book" at bounding box center [1063, 629] width 381 height 26
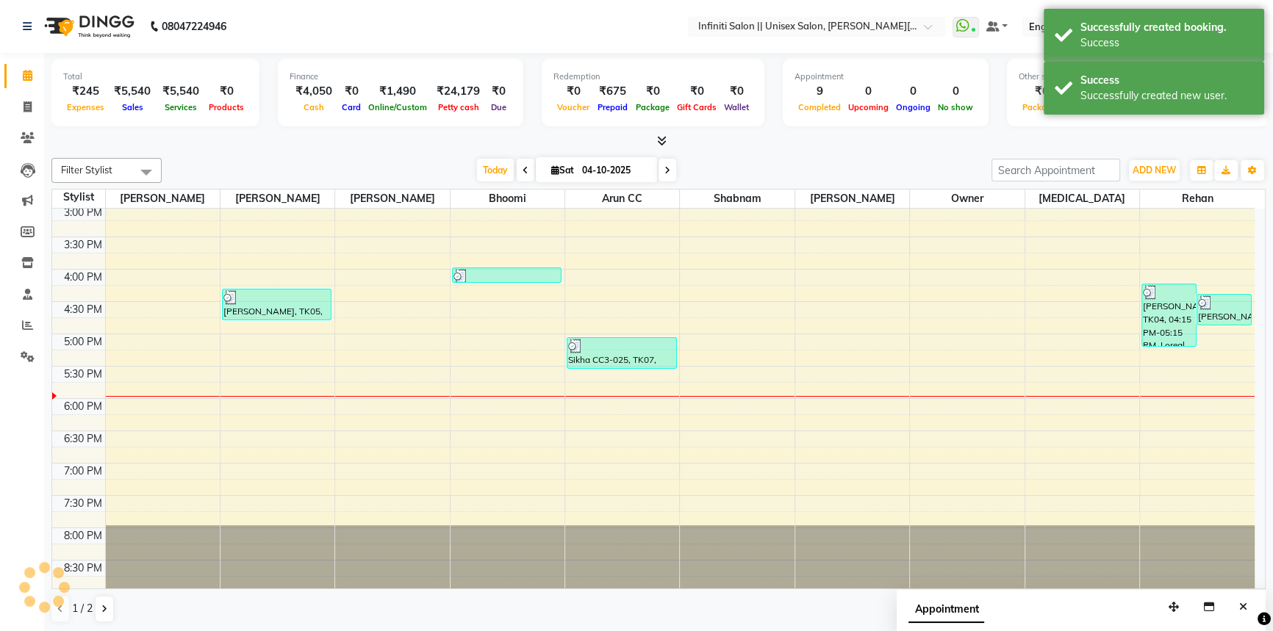
scroll to position [0, 0]
